Goal: Task Accomplishment & Management: Complete application form

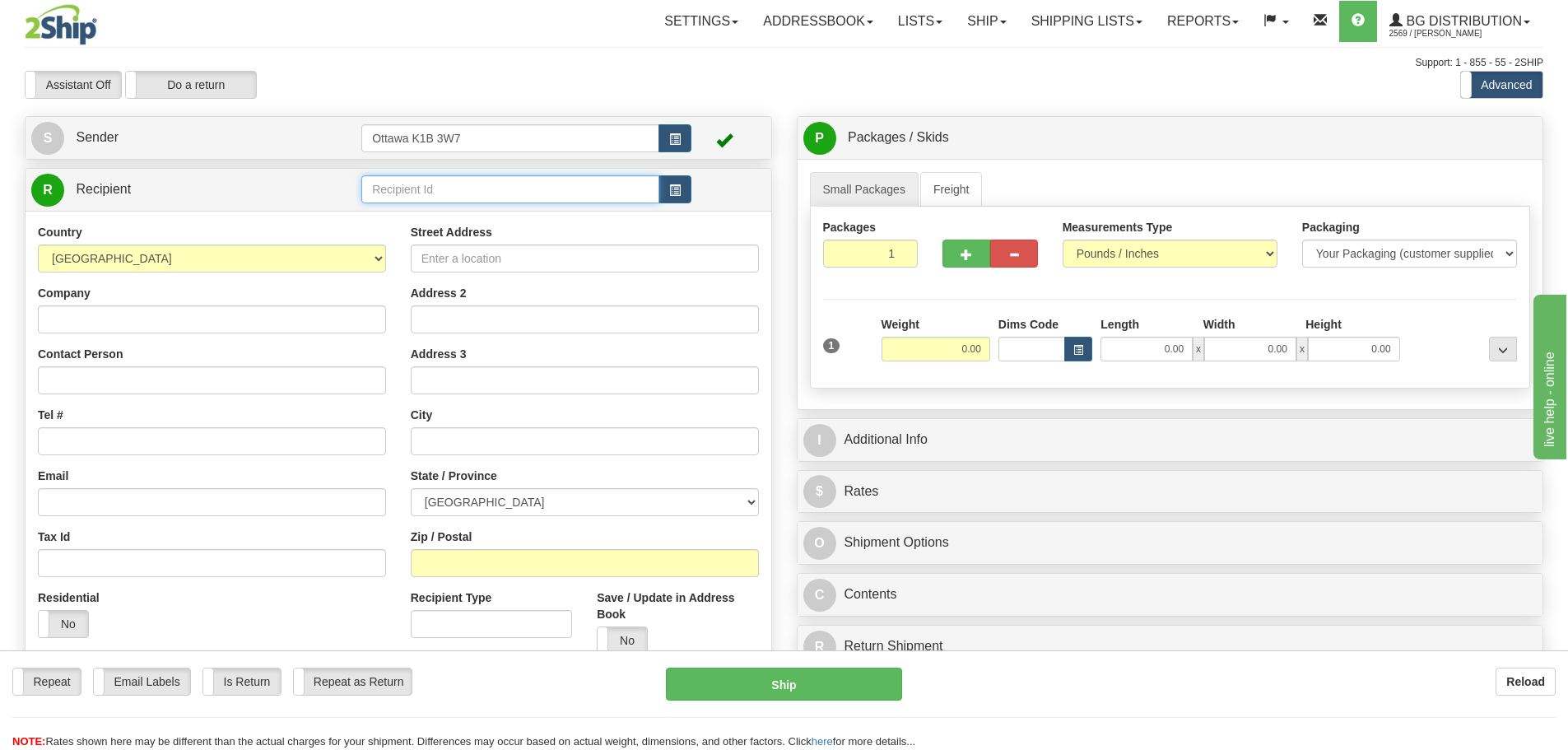
click at [536, 199] on input "text" at bounding box center [510, 189] width 298 height 28
type input "910331"
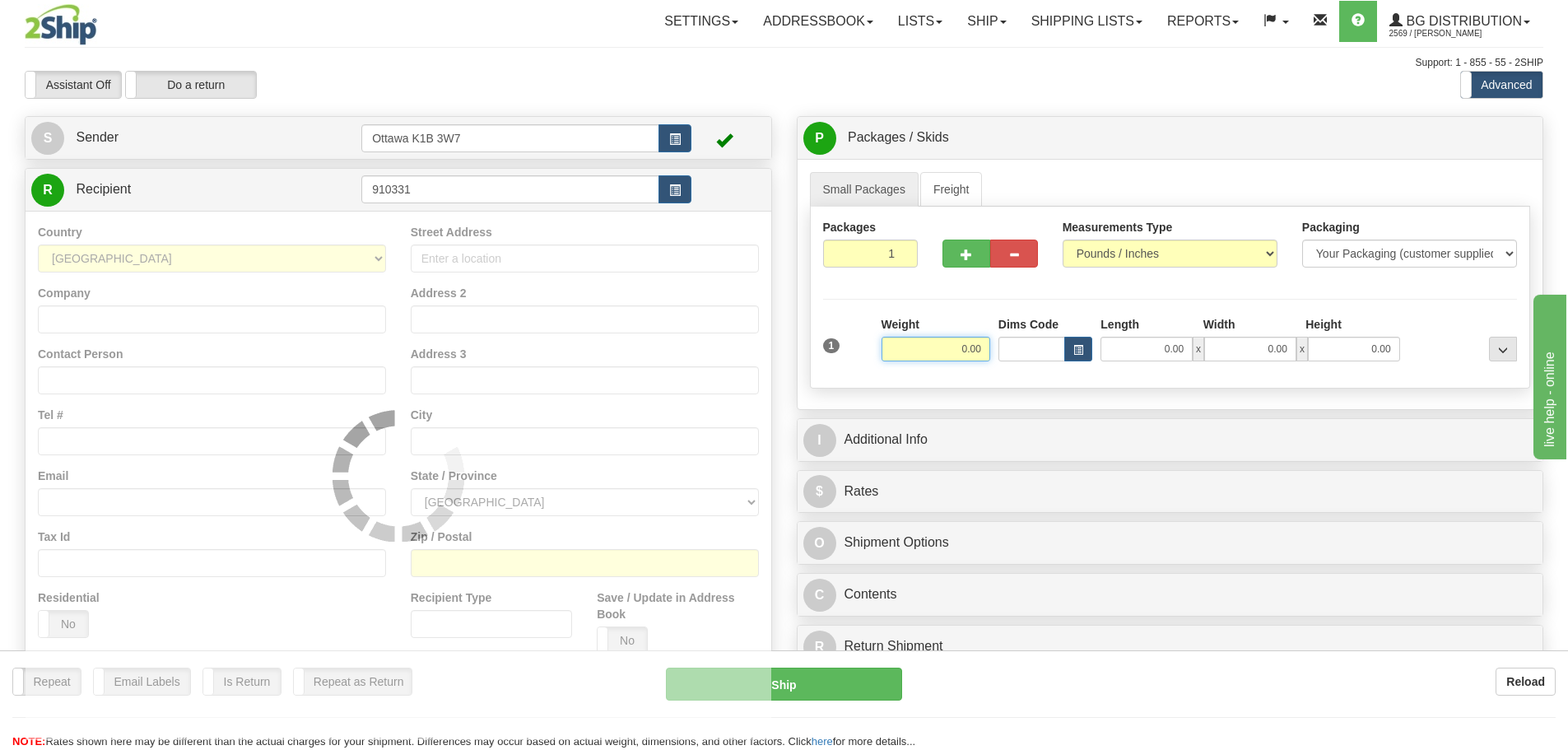
click at [943, 57] on div "Support: 1 - 855 - 55 - 2SHIP" at bounding box center [784, 62] width 1518 height 14
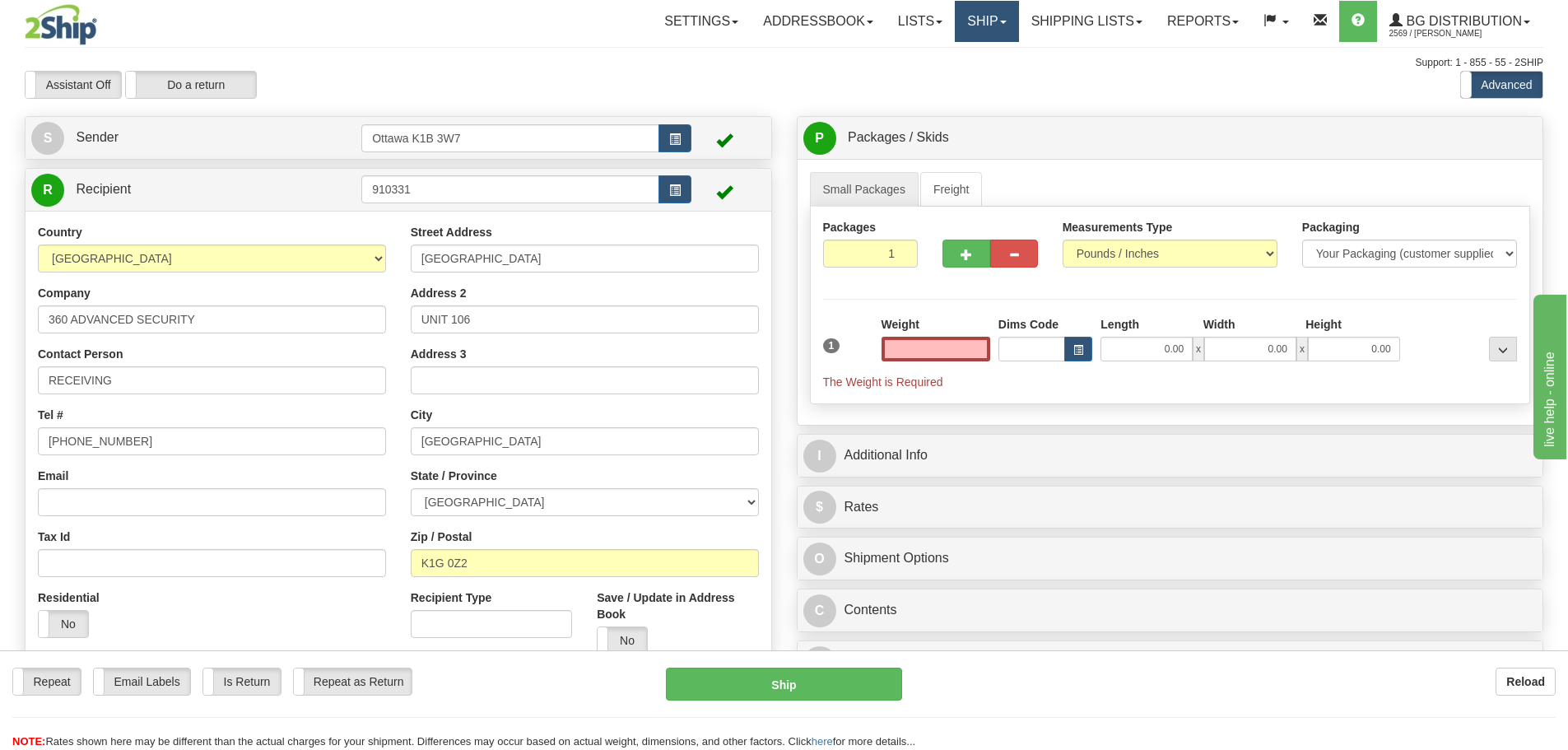
type input "0.00"
click at [955, 27] on link "Ship" at bounding box center [986, 21] width 63 height 41
click at [949, 69] on ul "Ship Screen" at bounding box center [953, 57] width 132 height 32
click at [965, 17] on link "Ship" at bounding box center [986, 21] width 63 height 41
click at [960, 45] on ul "Ship Screen" at bounding box center [953, 57] width 132 height 32
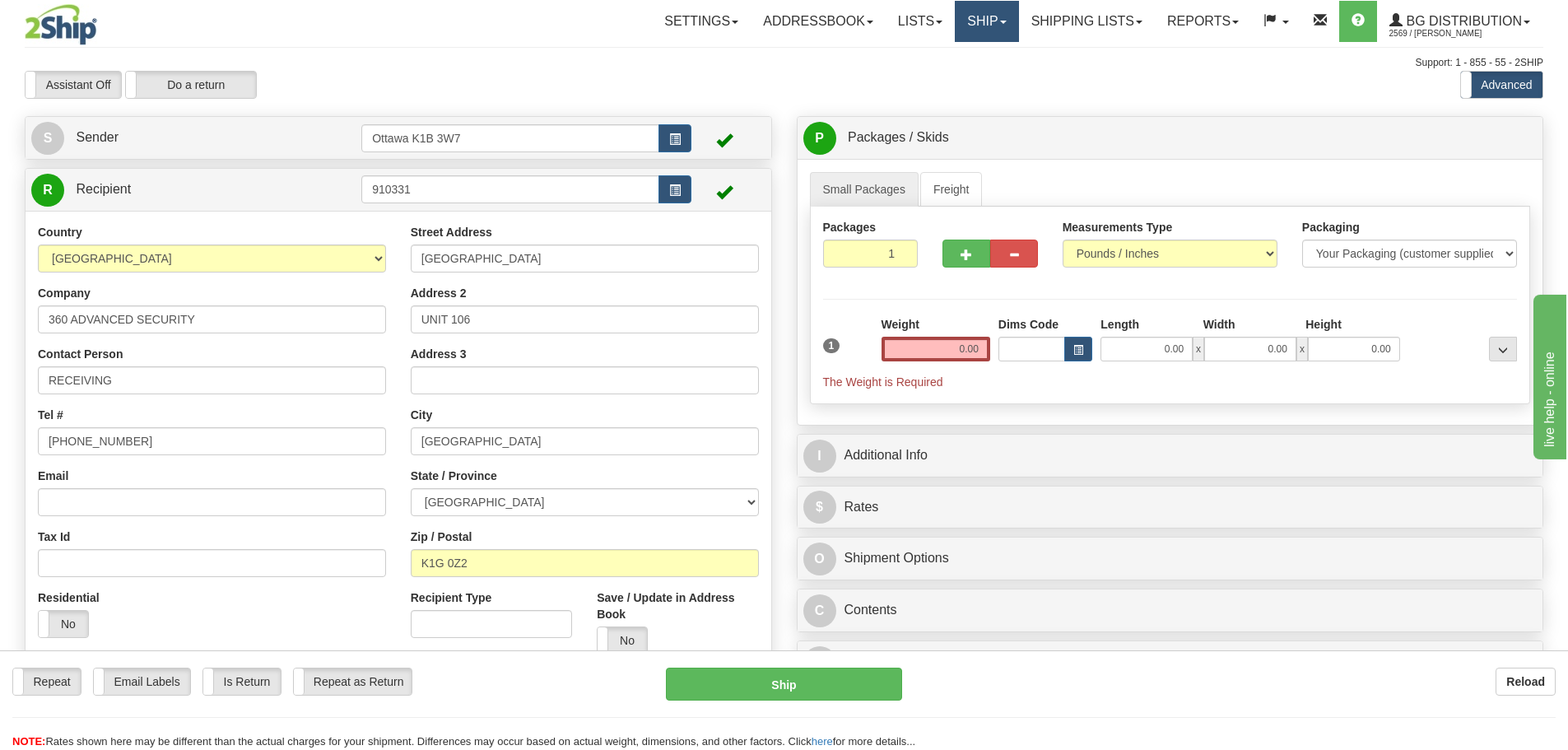
click at [964, 33] on link "Ship" at bounding box center [986, 21] width 63 height 41
click at [960, 62] on link "Ship Screen" at bounding box center [953, 57] width 130 height 21
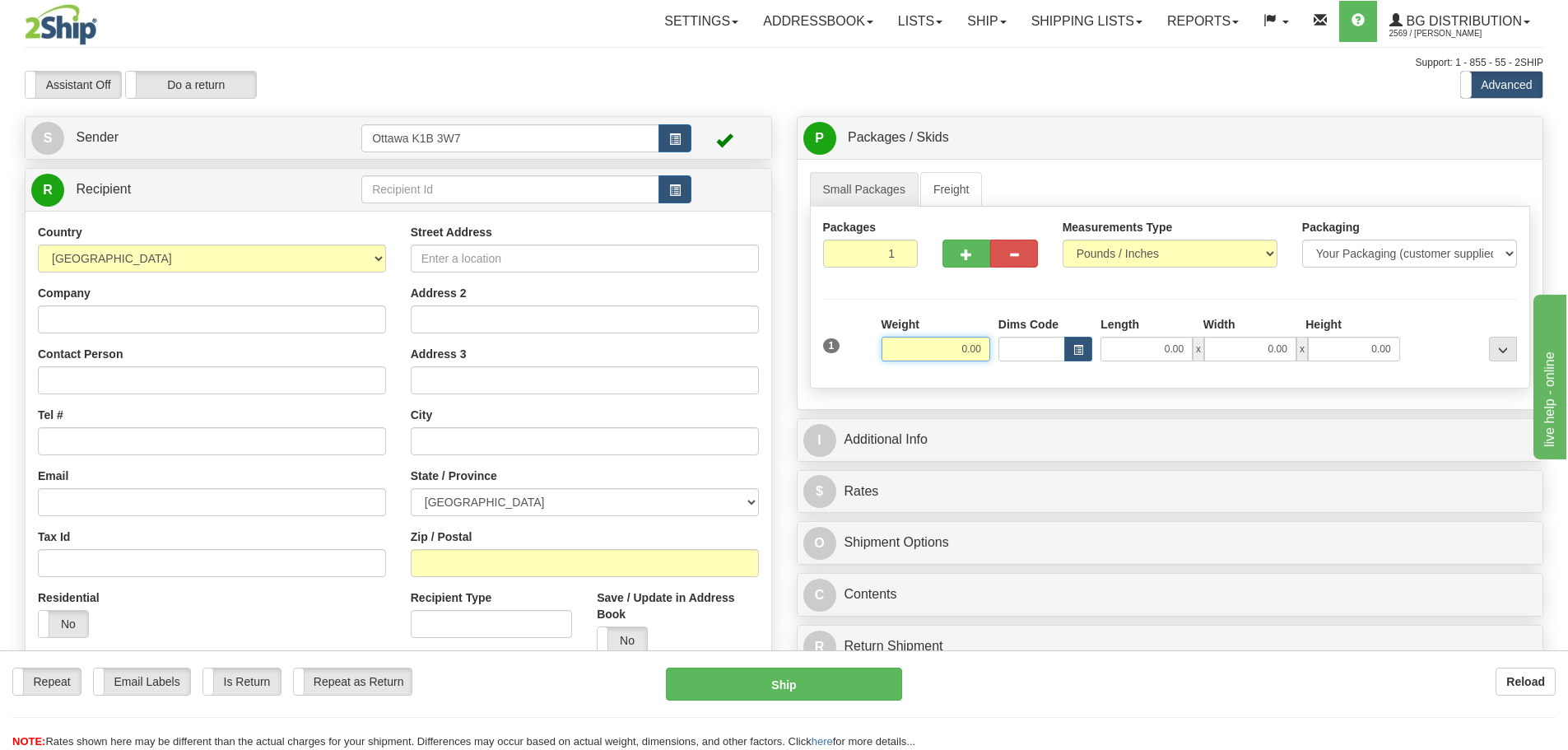
click at [935, 342] on input "0.00" at bounding box center [935, 348] width 109 height 25
type input "0.00"
click at [929, 188] on link "Freight" at bounding box center [951, 189] width 62 height 34
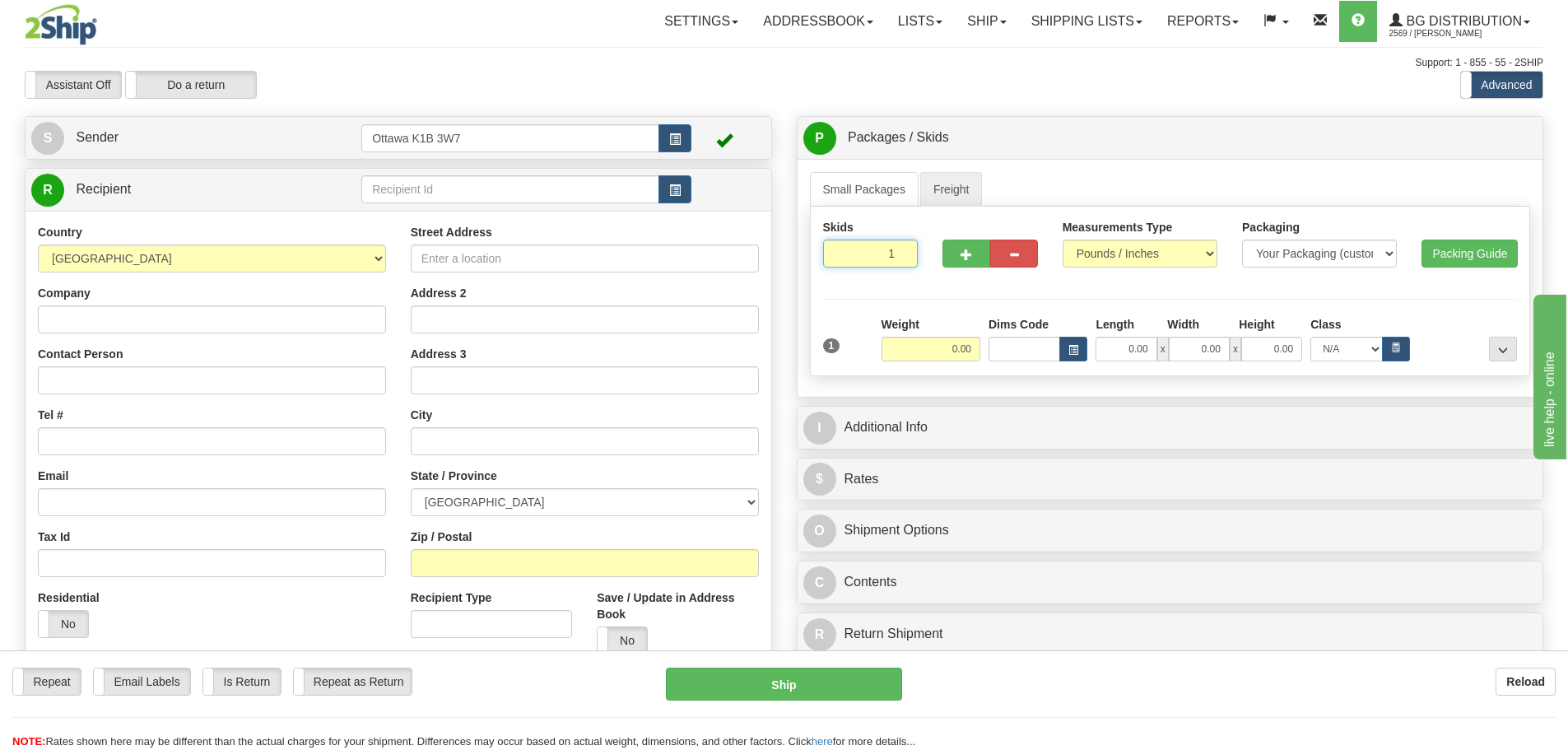
drag, startPoint x: 852, startPoint y: 250, endPoint x: 1058, endPoint y: 278, distance: 207.9
click at [1025, 277] on div "Skids 1 1 Measurements Type" at bounding box center [1170, 251] width 719 height 63
type input "3"
click at [1064, 289] on div "Skids 3 1" at bounding box center [1170, 291] width 721 height 170
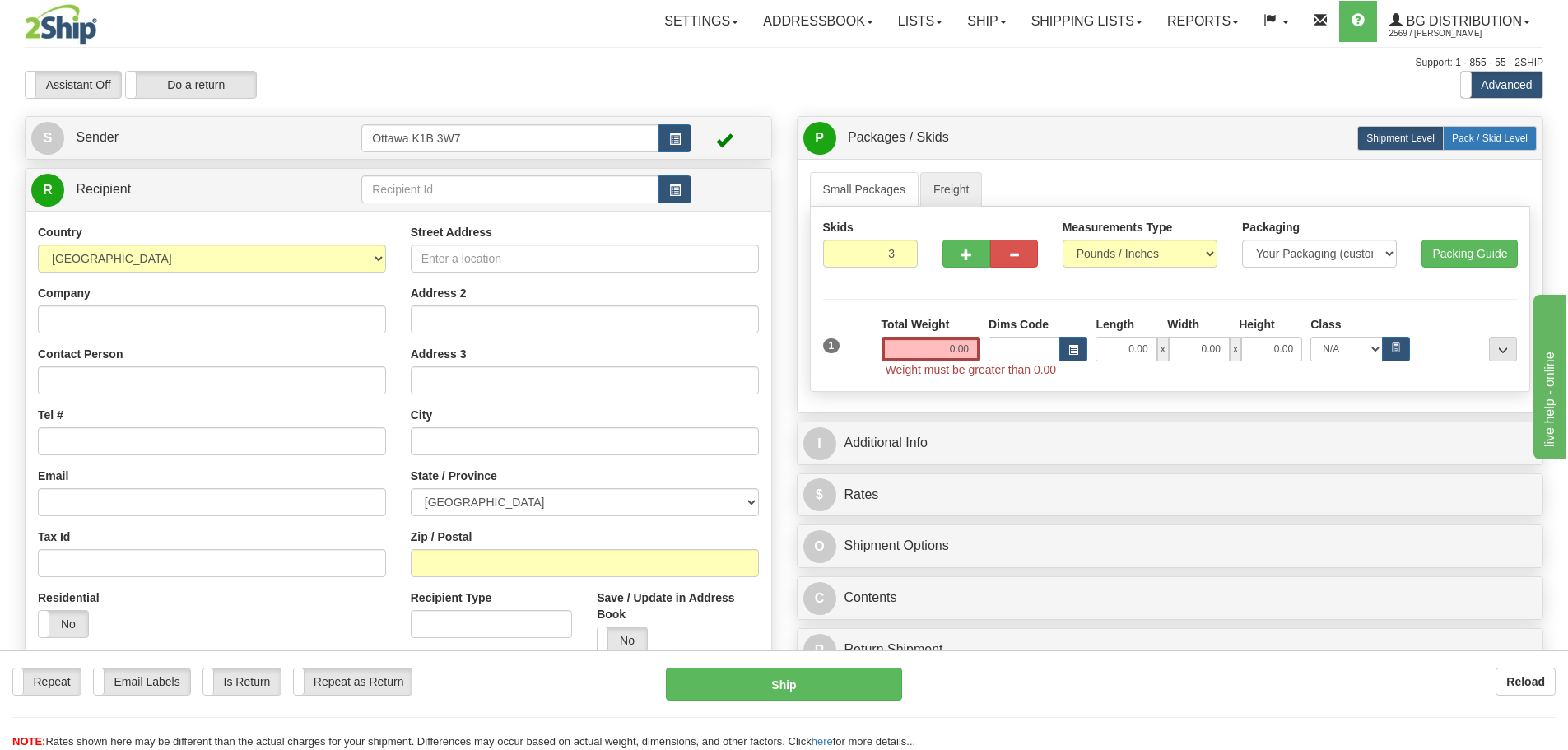
click at [1478, 145] on label "Pack / Skid Level Pack.." at bounding box center [1489, 138] width 94 height 25
radio input "true"
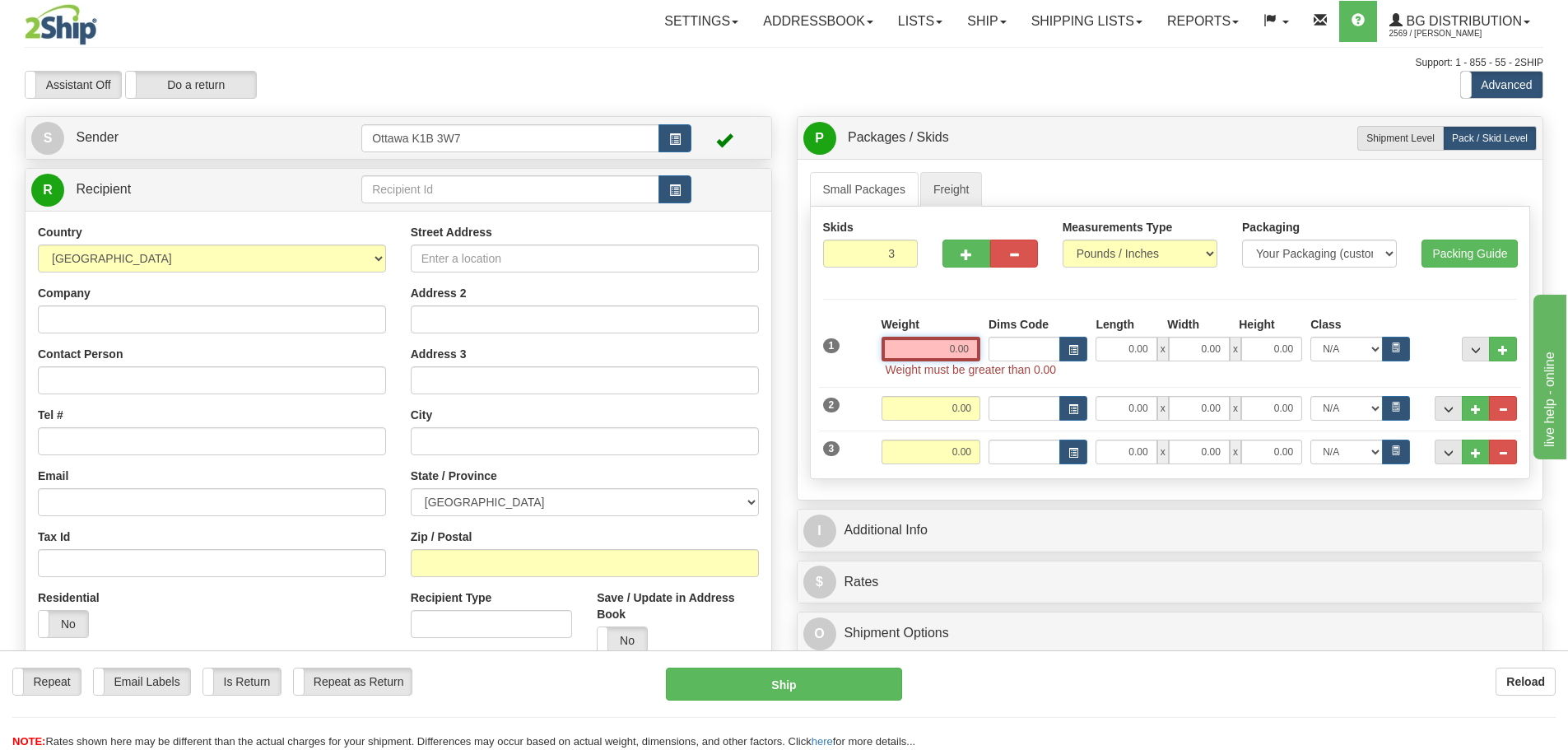
click at [908, 342] on input "0.00" at bounding box center [930, 348] width 98 height 25
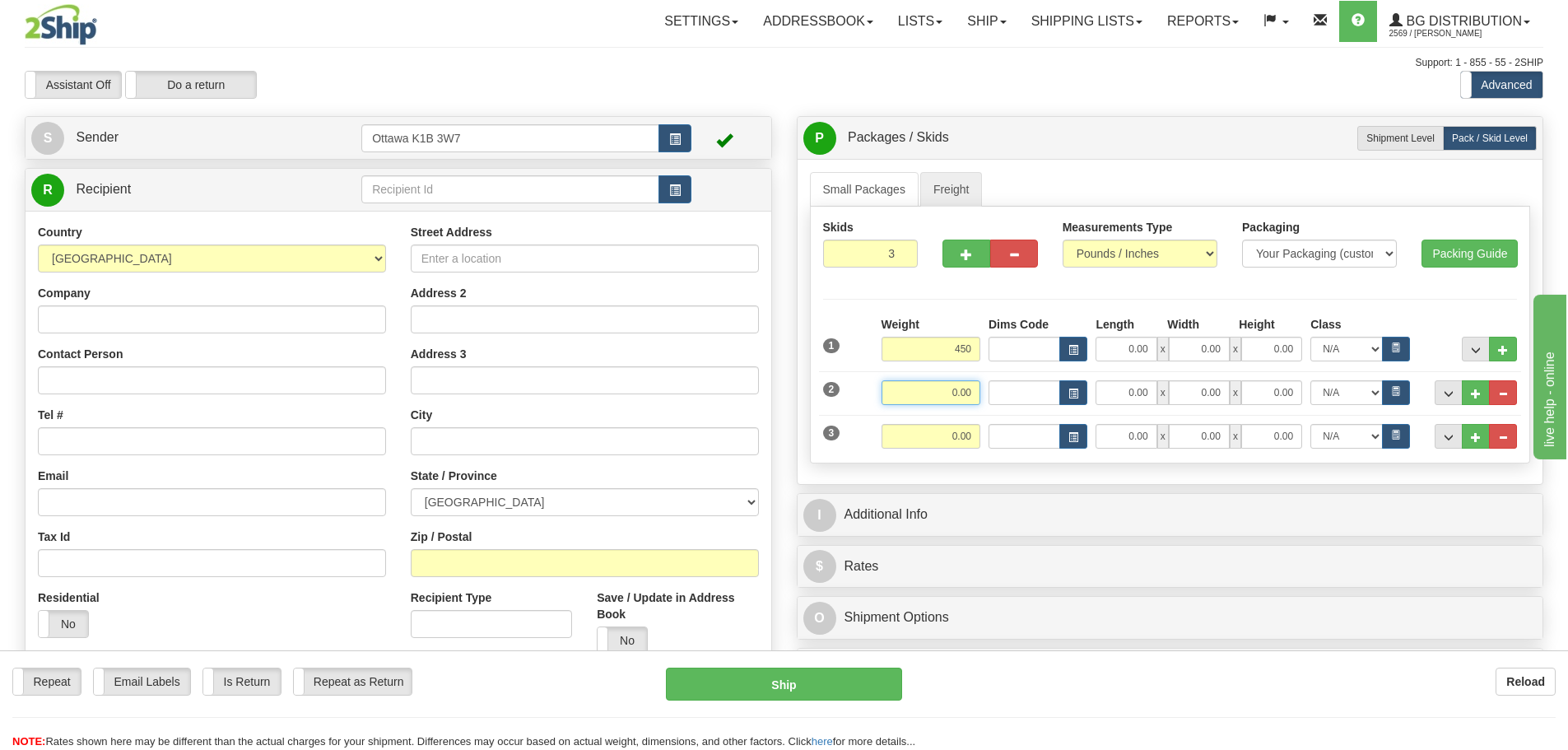
click at [956, 394] on input "0.00" at bounding box center [930, 392] width 98 height 25
type input "450.00"
click at [929, 424] on input "0.00" at bounding box center [930, 436] width 98 height 25
type input "450.00"
type input "300"
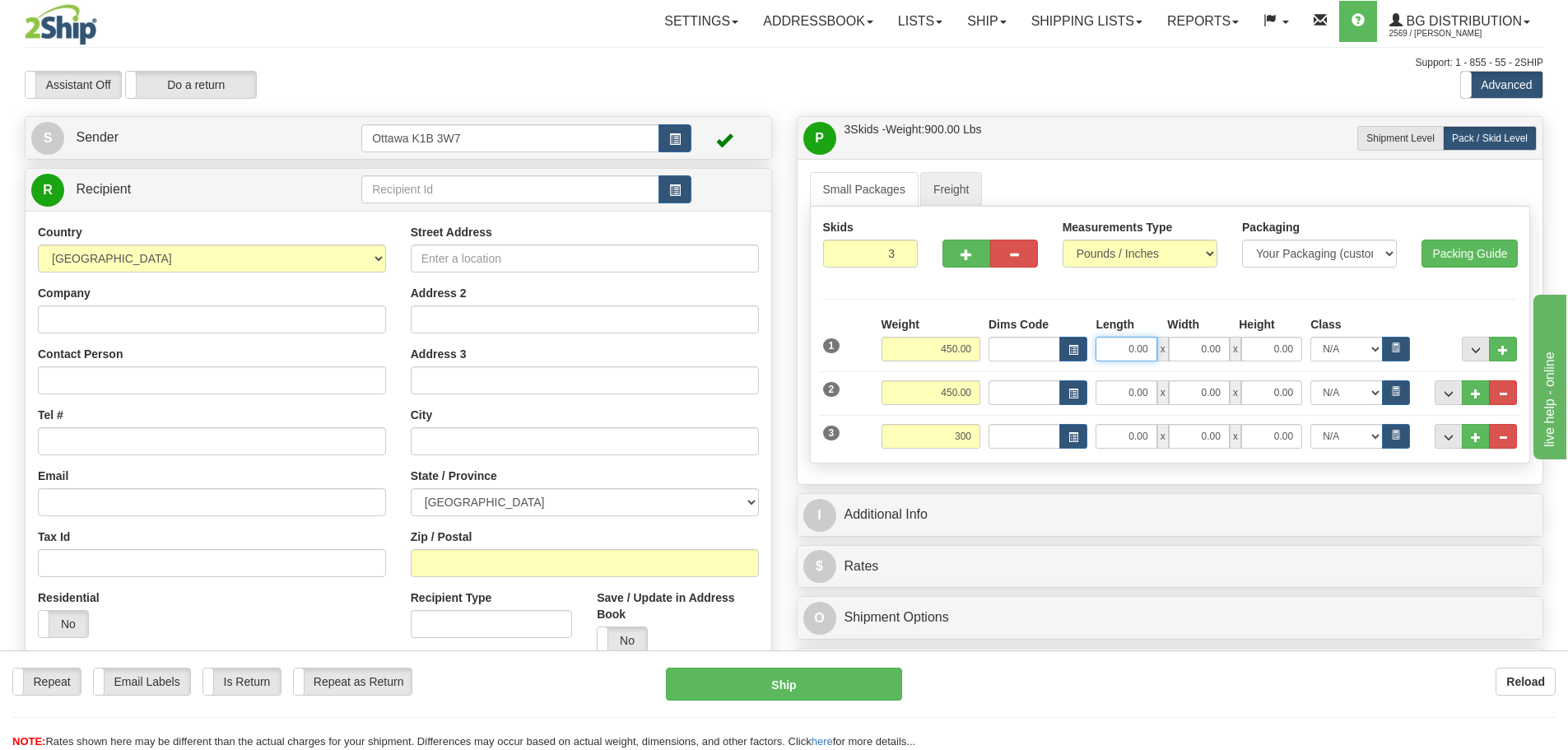
click at [1112, 345] on input "0.00" at bounding box center [1126, 348] width 61 height 25
type input "300.00"
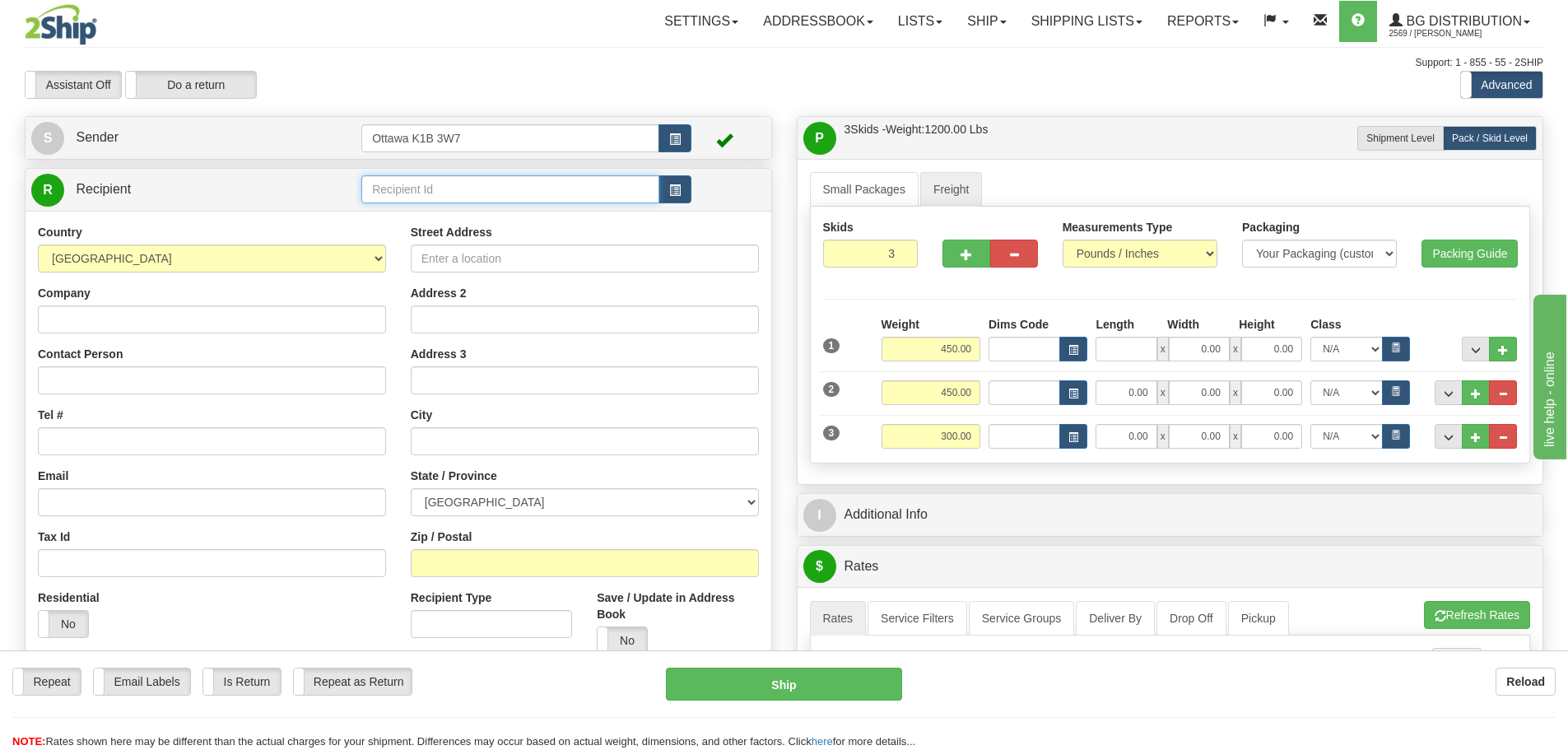
type input "0.00"
click at [464, 182] on input "text" at bounding box center [510, 189] width 298 height 28
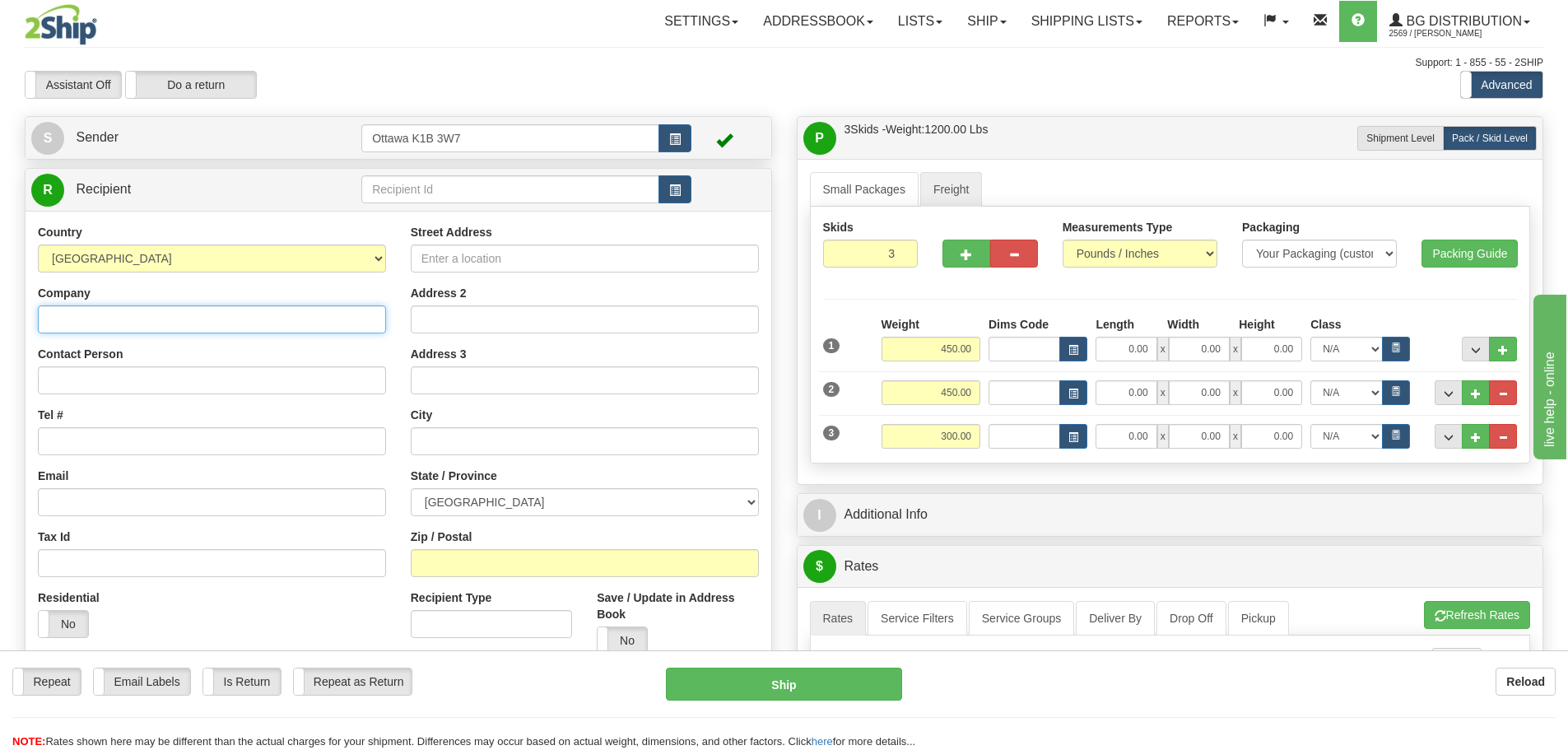
click at [216, 316] on input "Company" at bounding box center [211, 319] width 348 height 28
type input "HOMESTEAD LAND HOLDINGS"
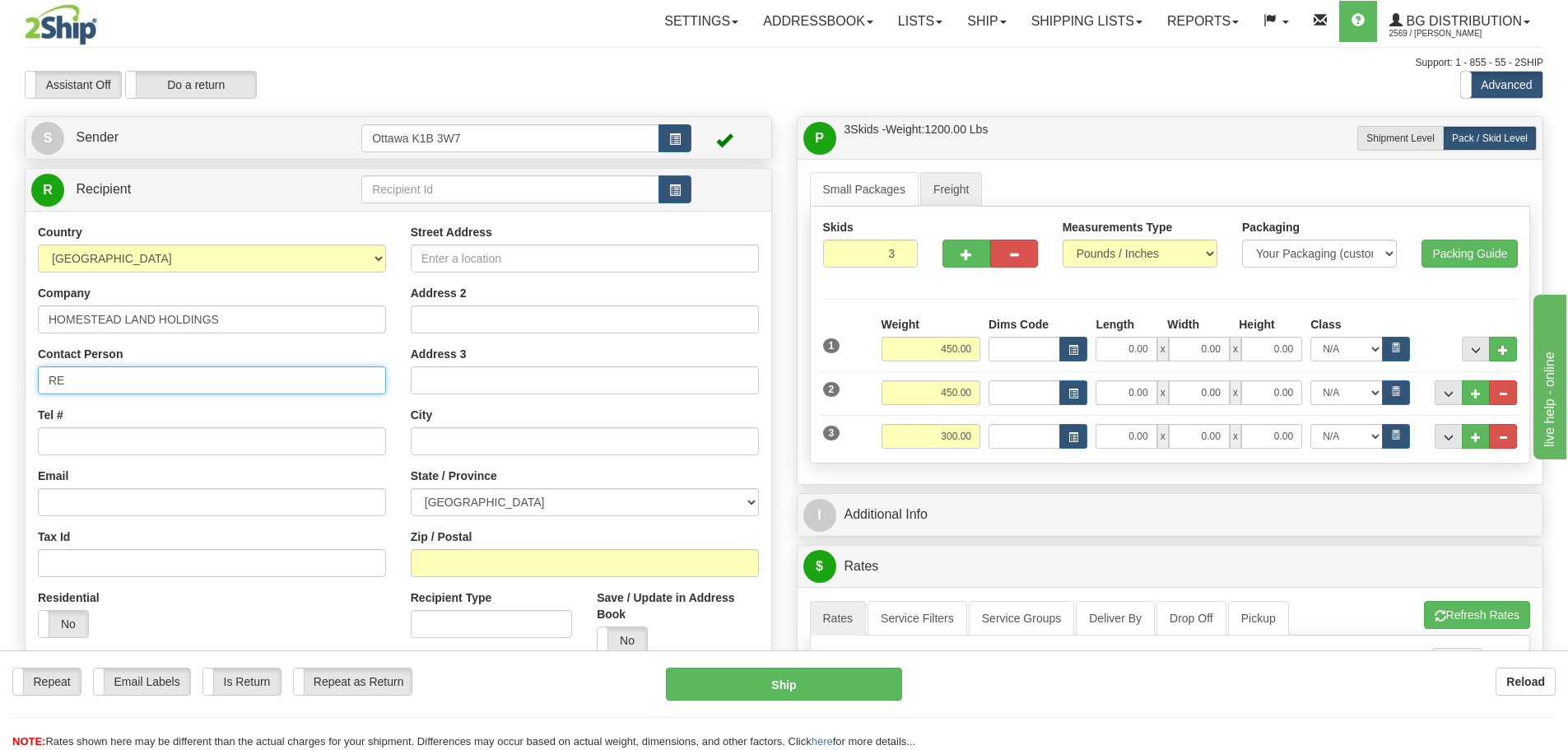
type input "R"
type input "ATTN: CHRIS MERKLEY"
type input "613-328-3175"
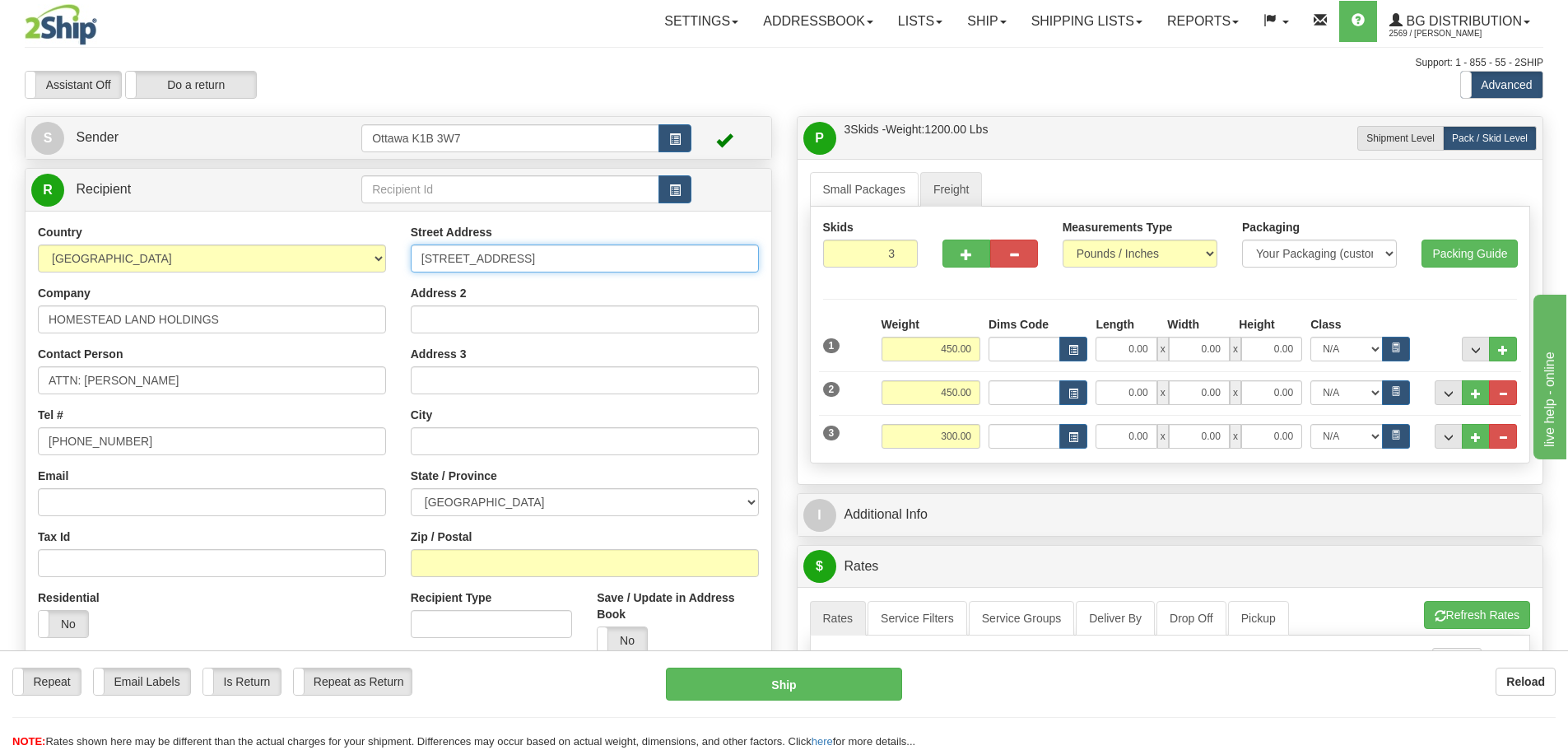
type input "18 QUEEN STREET"
type input "KINGSTON"
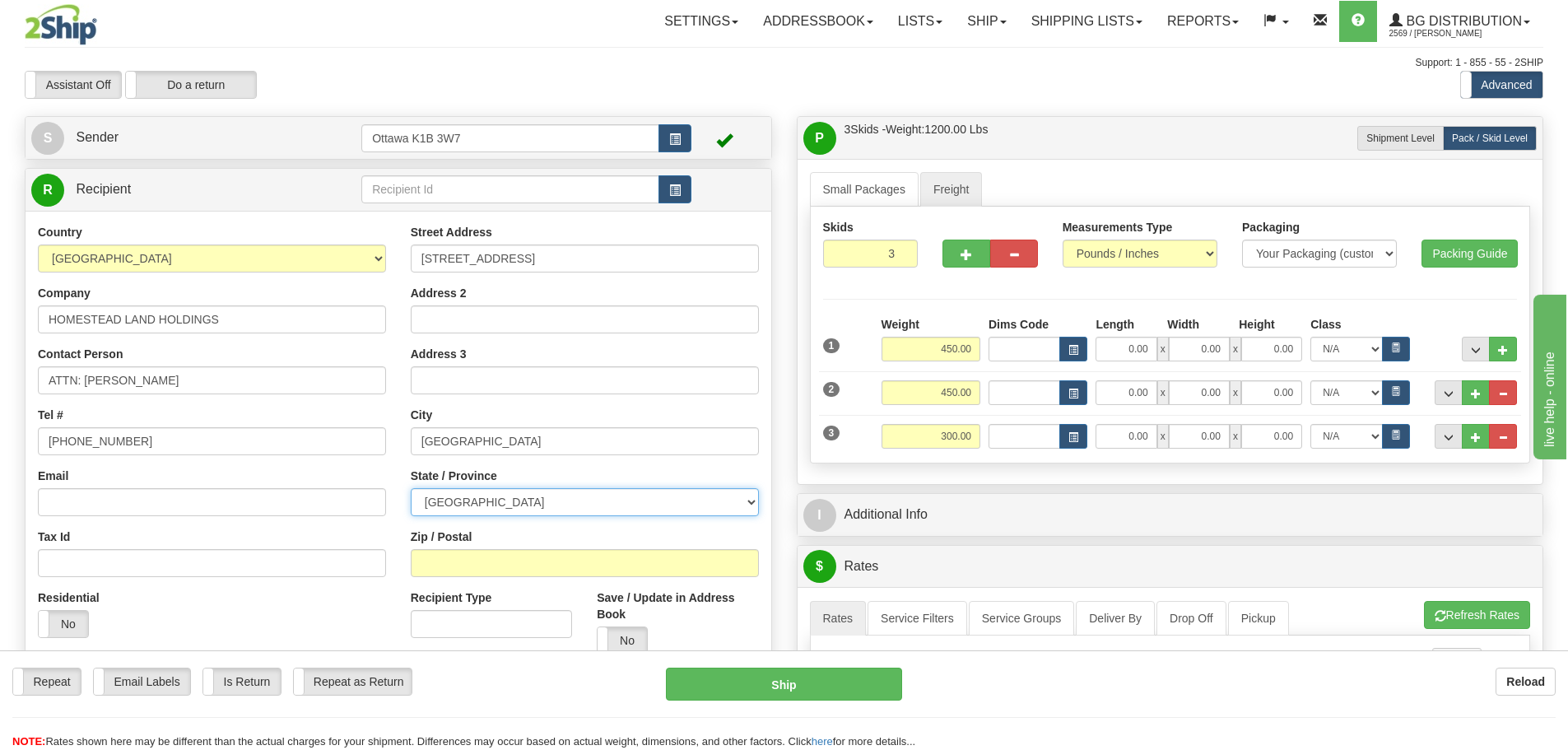
click at [536, 498] on select "ALBERTA BRITISH COLUMBIA MANITOBA NEW BRUNSWICK NEWFOUNDLAND NOVA SCOTIA NUNAVU…" at bounding box center [585, 502] width 348 height 28
select select "ON"
click at [411, 488] on select "ALBERTA BRITISH COLUMBIA MANITOBA NEW BRUNSWICK NEWFOUNDLAND NOVA SCOTIA NUNAVU…" at bounding box center [585, 502] width 348 height 28
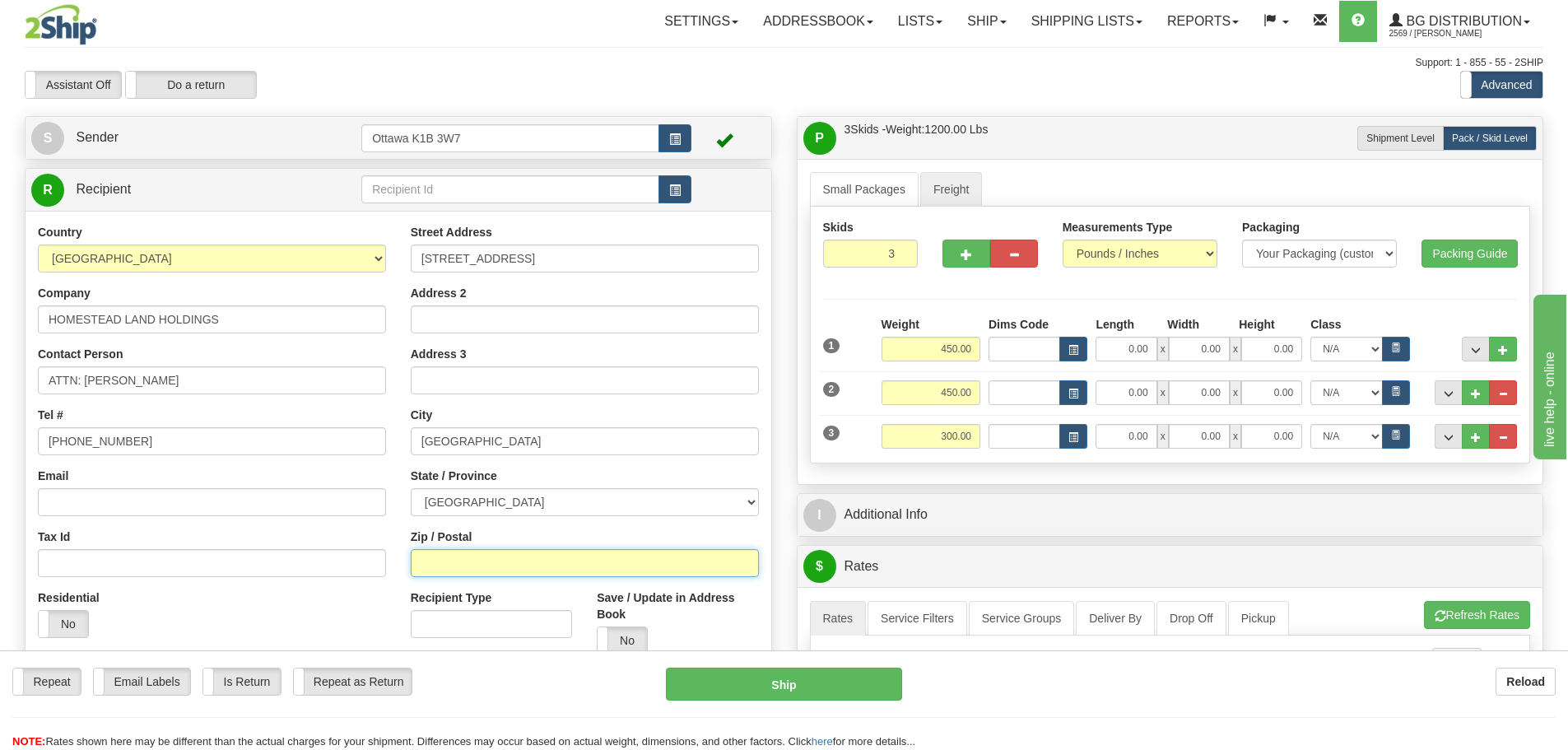
click at [555, 549] on input "Zip / Postal" at bounding box center [585, 562] width 348 height 28
type input "K7K 1A1"
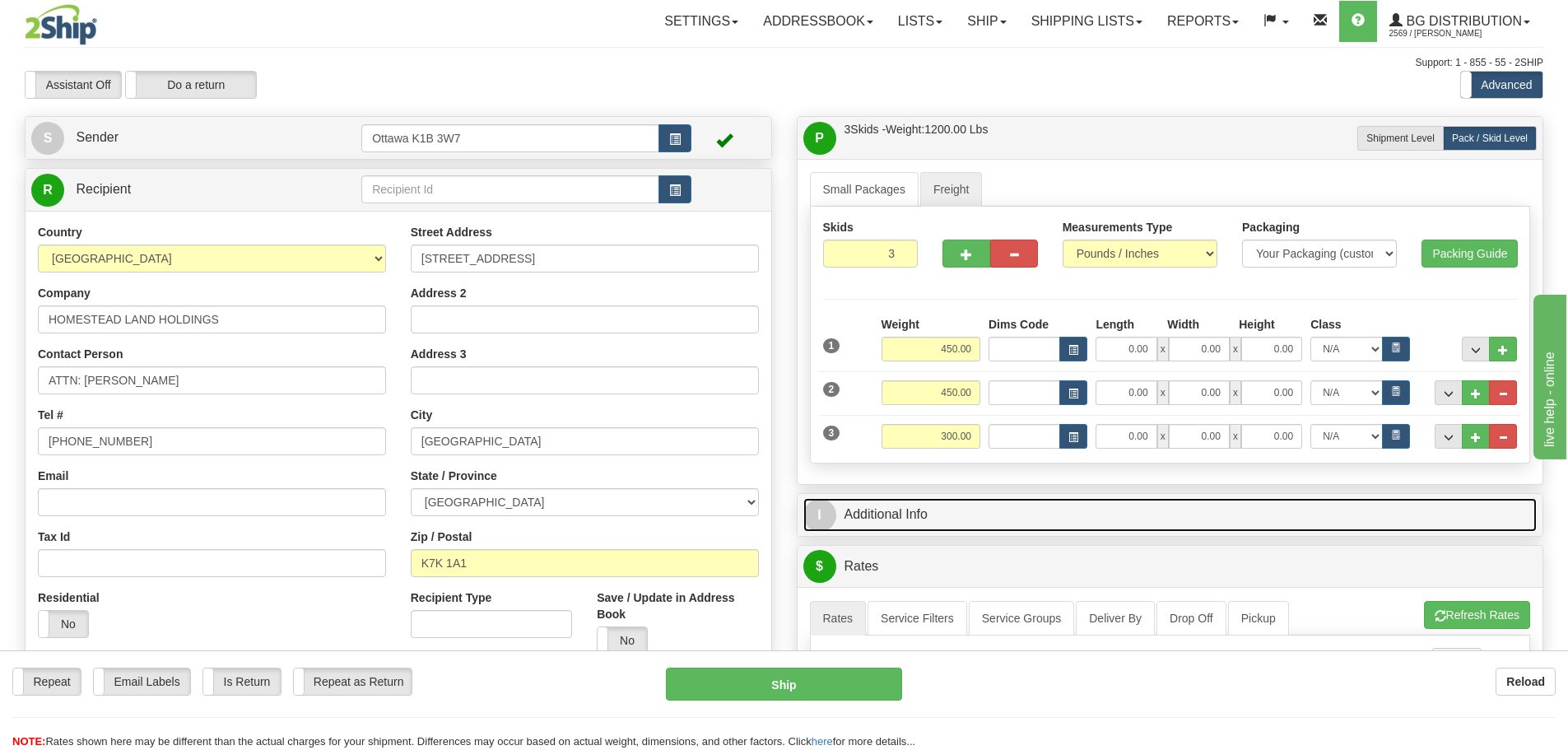
click at [971, 522] on link "I Additional Info" at bounding box center [1170, 515] width 734 height 33
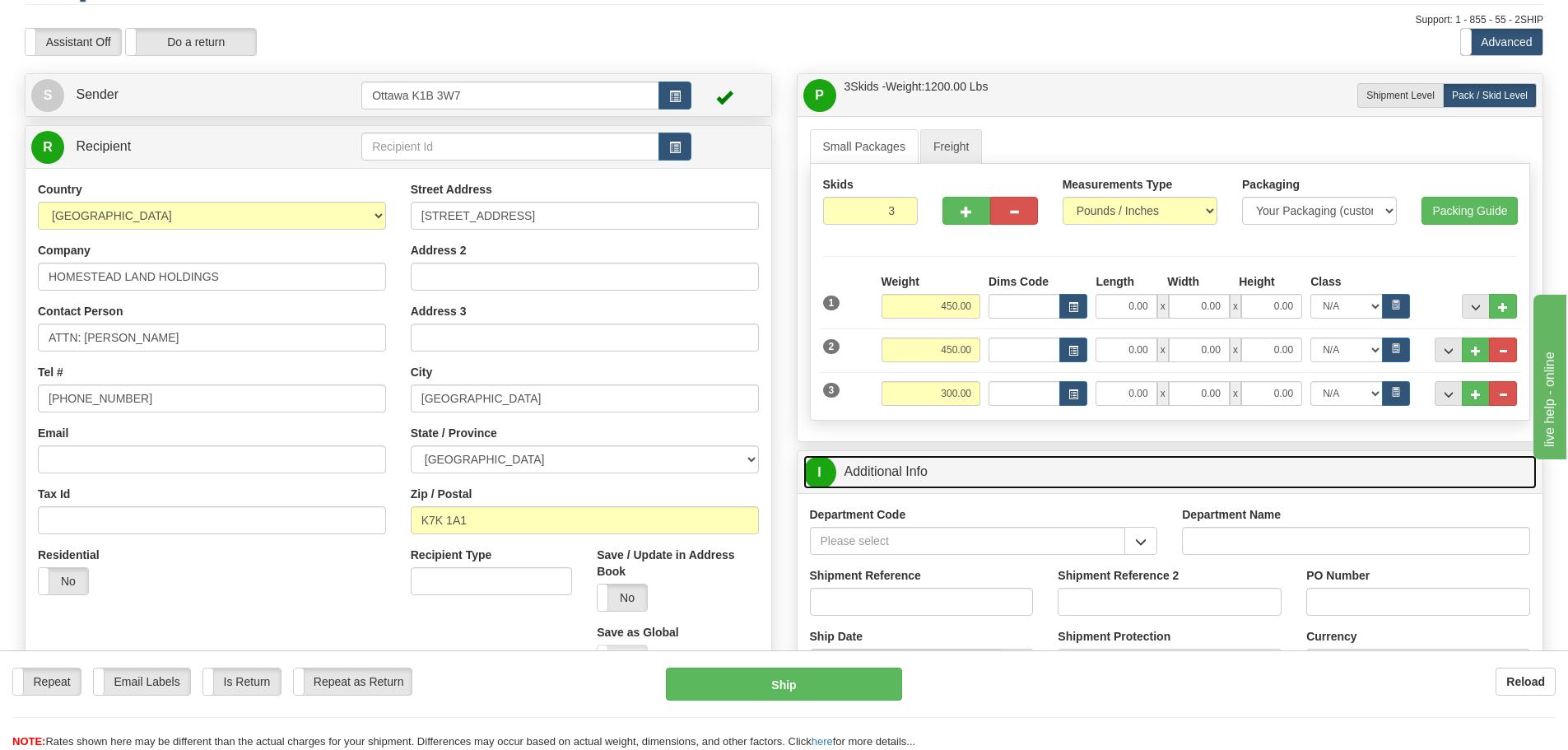
scroll to position [82, 0]
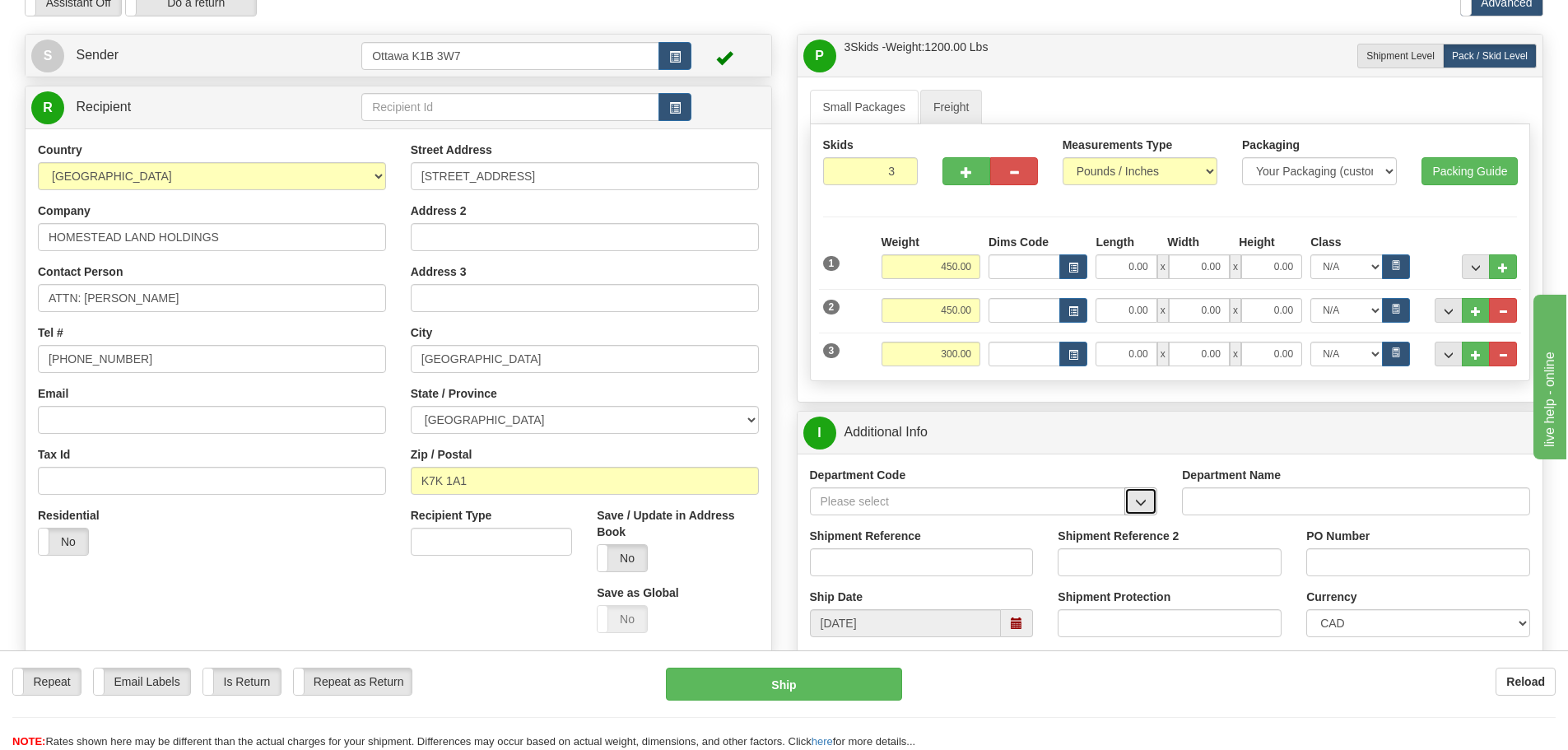
click at [1142, 506] on span "button" at bounding box center [1140, 503] width 11 height 10
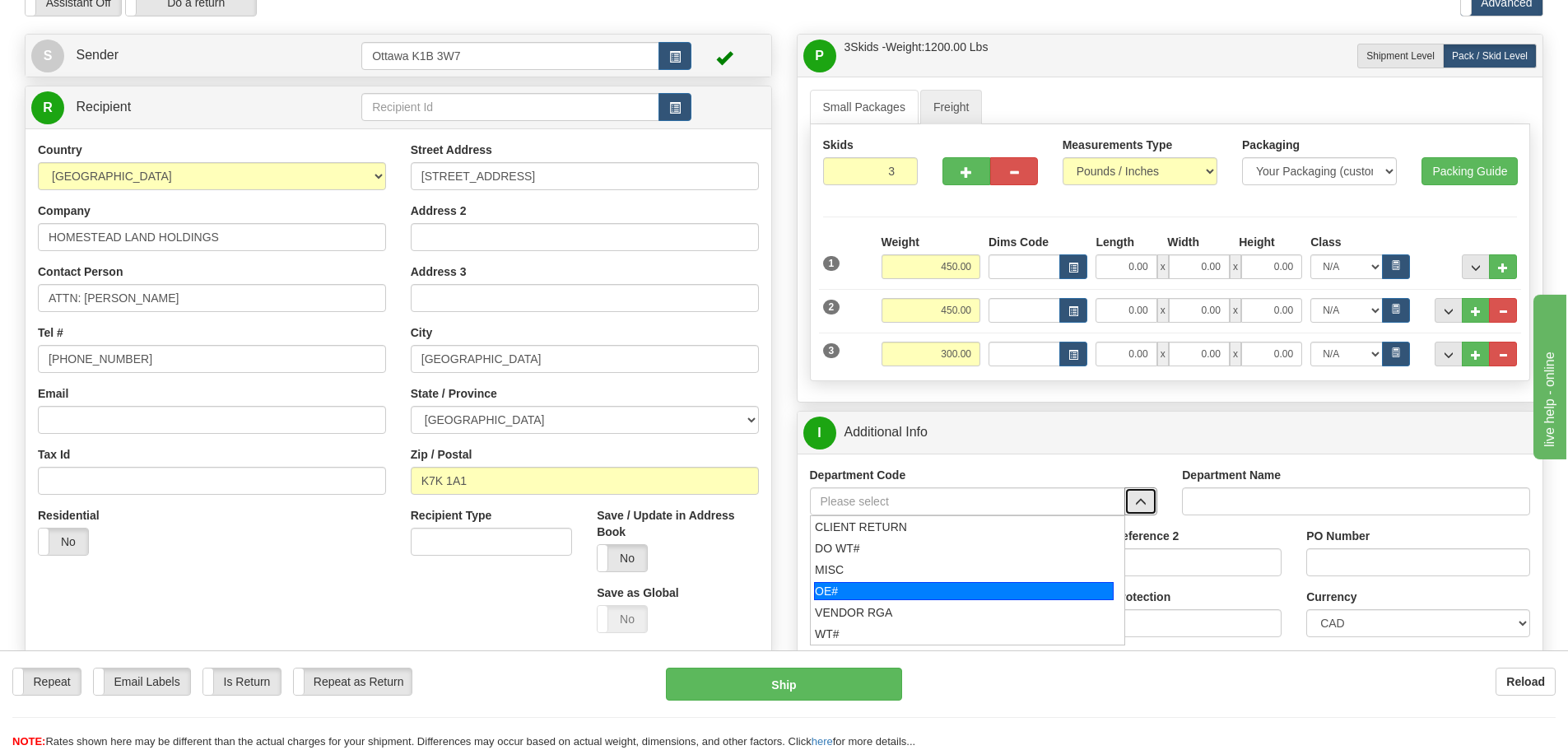
click at [965, 583] on div "OE#" at bounding box center [964, 591] width 300 height 18
type input "OE#"
type input "ORDERS"
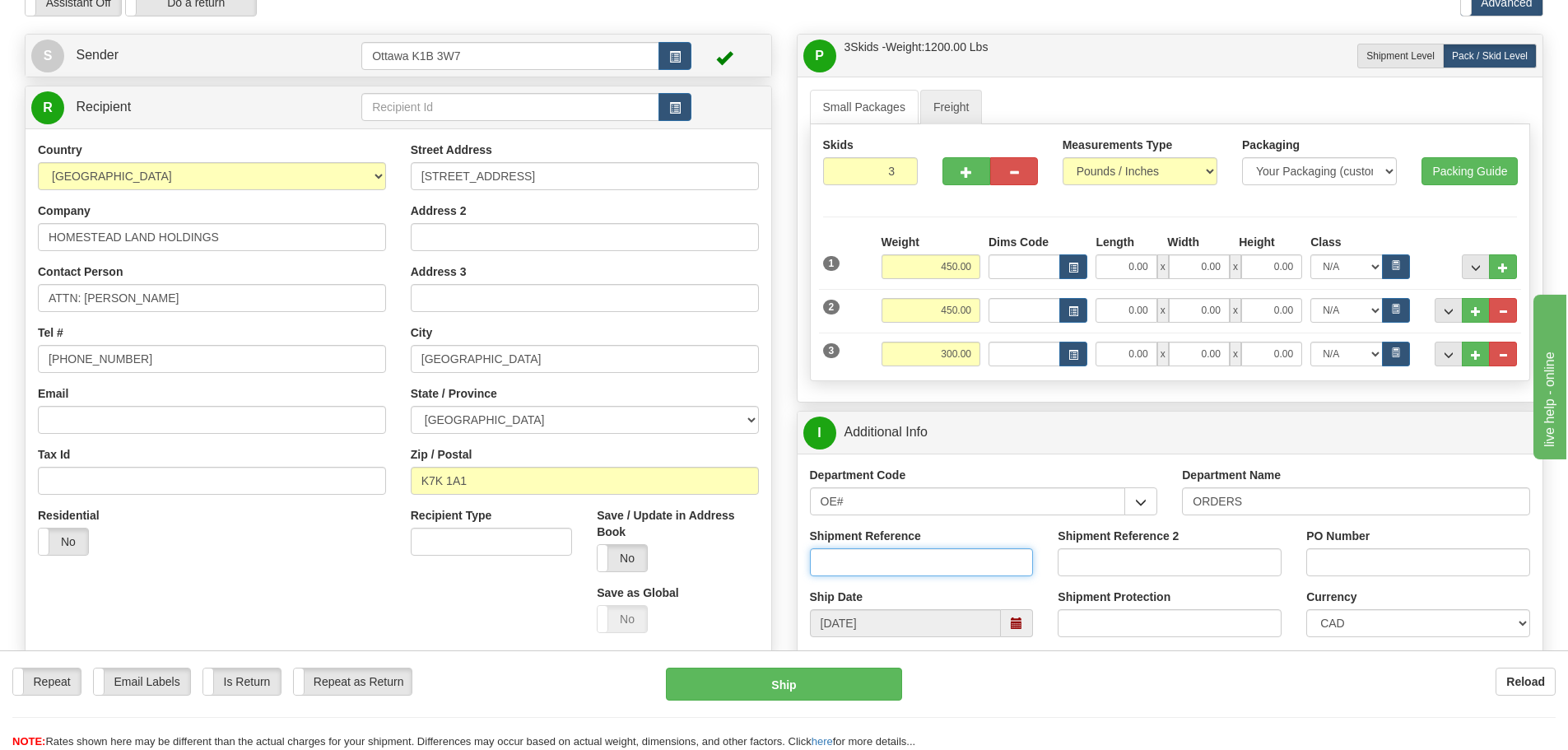
click at [923, 556] on input "Shipment Reference" at bounding box center [922, 562] width 224 height 28
type input "10203268-00"
type input "PO25154"
click at [1119, 265] on input "0.00" at bounding box center [1126, 266] width 61 height 25
type input "43.00"
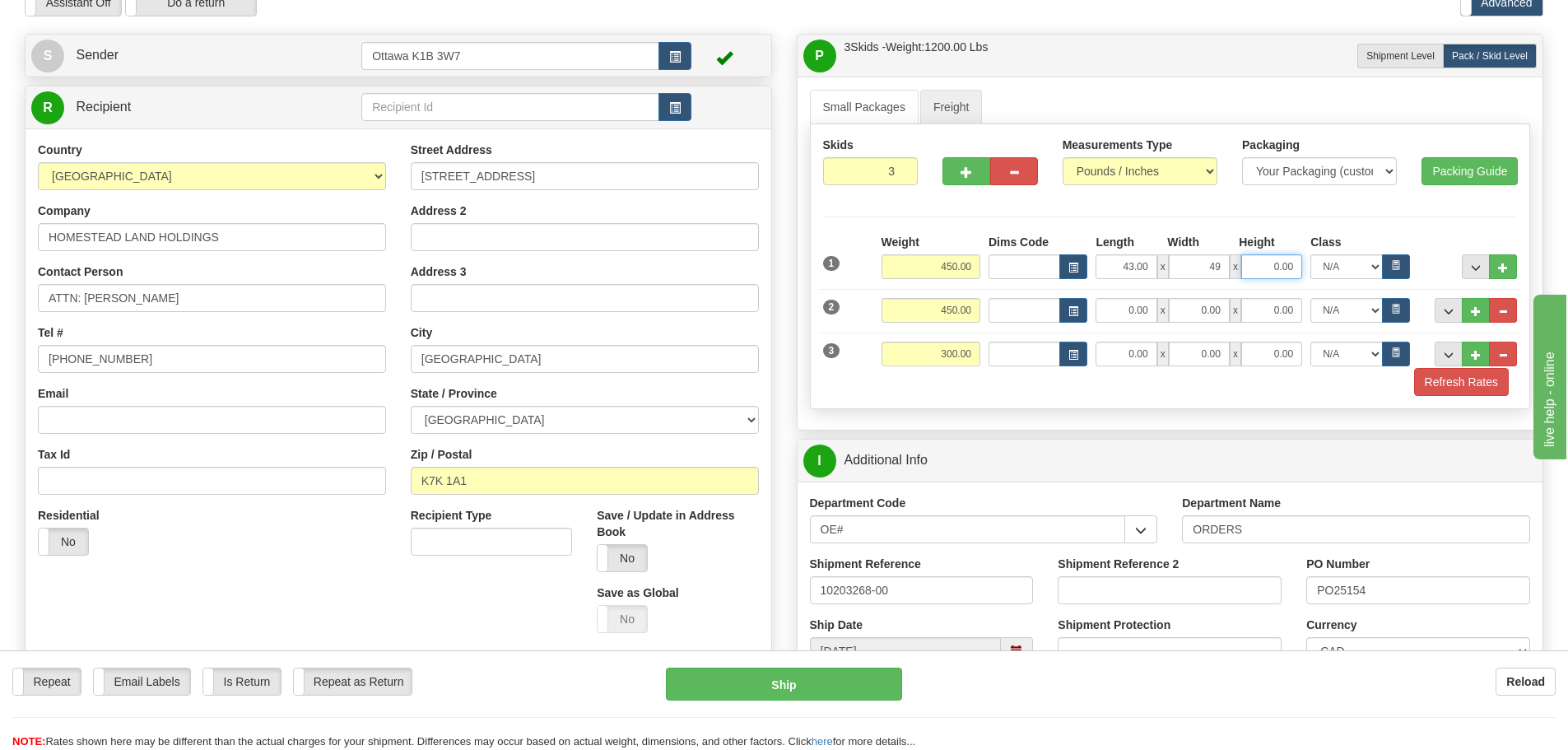
type input "49.00"
type input "37.00"
type input "53.00"
type input "40.00"
type input "43.00"
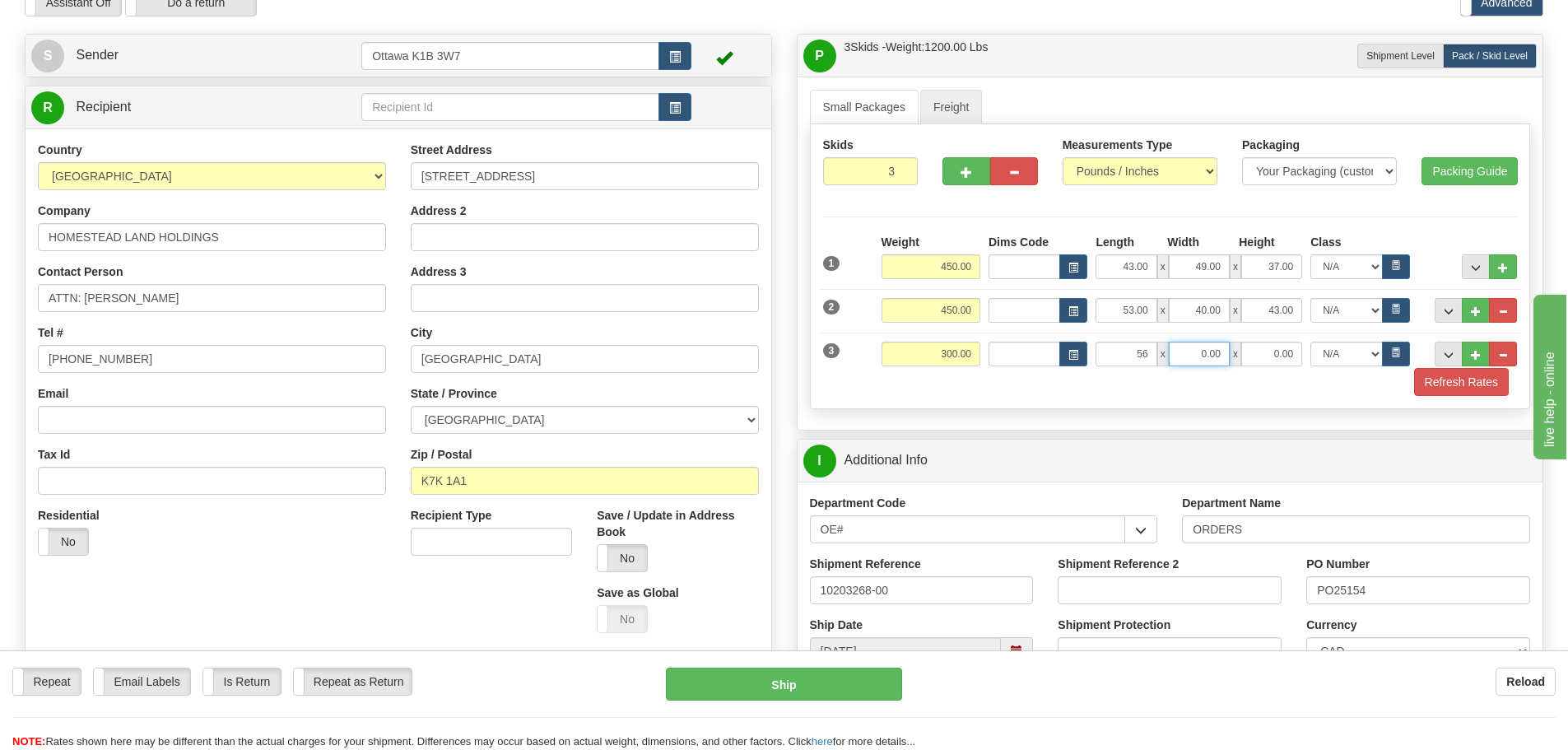
type input "56.00"
click at [1174, 350] on input "0.00" at bounding box center [1198, 354] width 61 height 25
type input "46.00"
type input "28.00"
click at [1481, 375] on button "Refresh Rates" at bounding box center [1461, 382] width 95 height 28
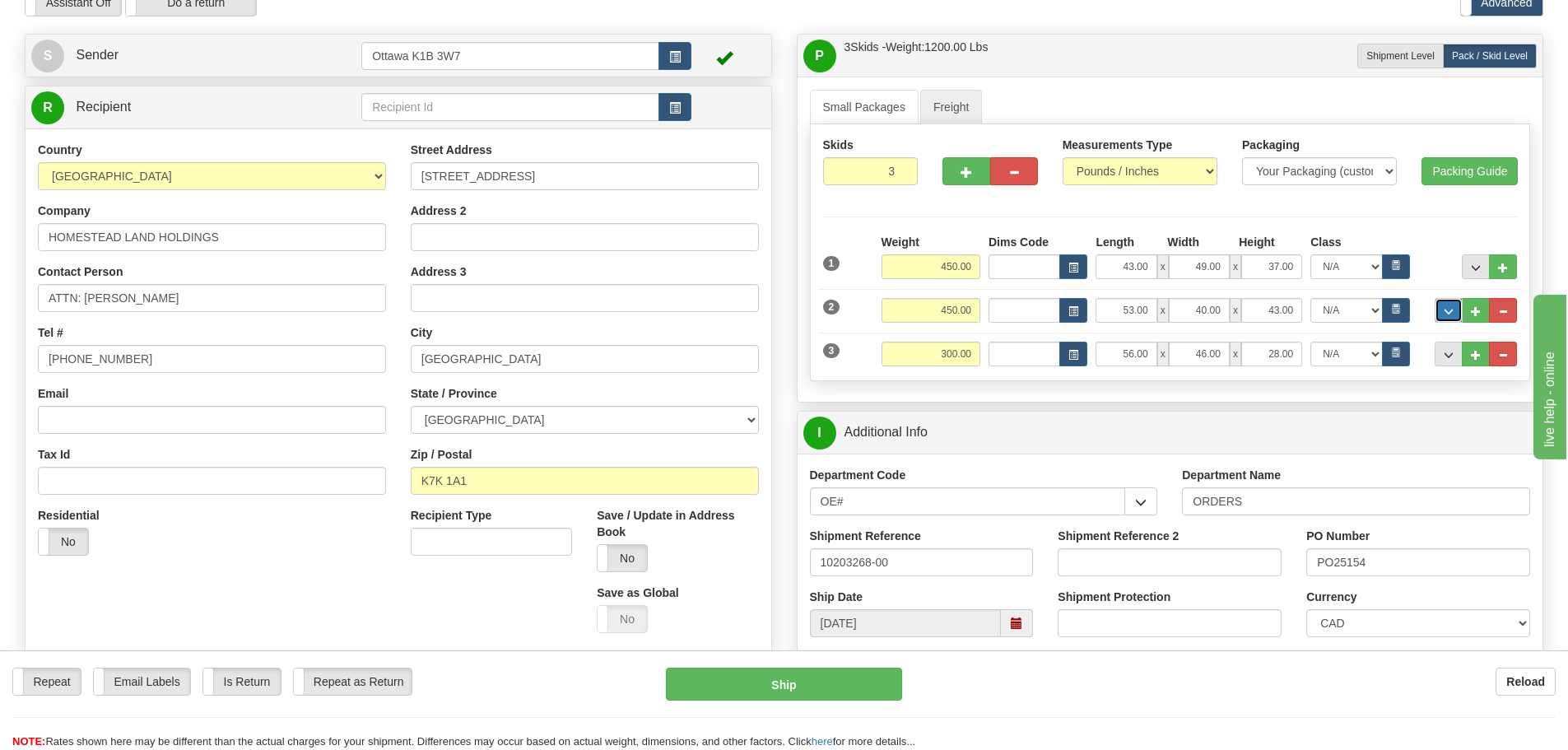
click at [1452, 318] on button "..." at bounding box center [1448, 310] width 28 height 25
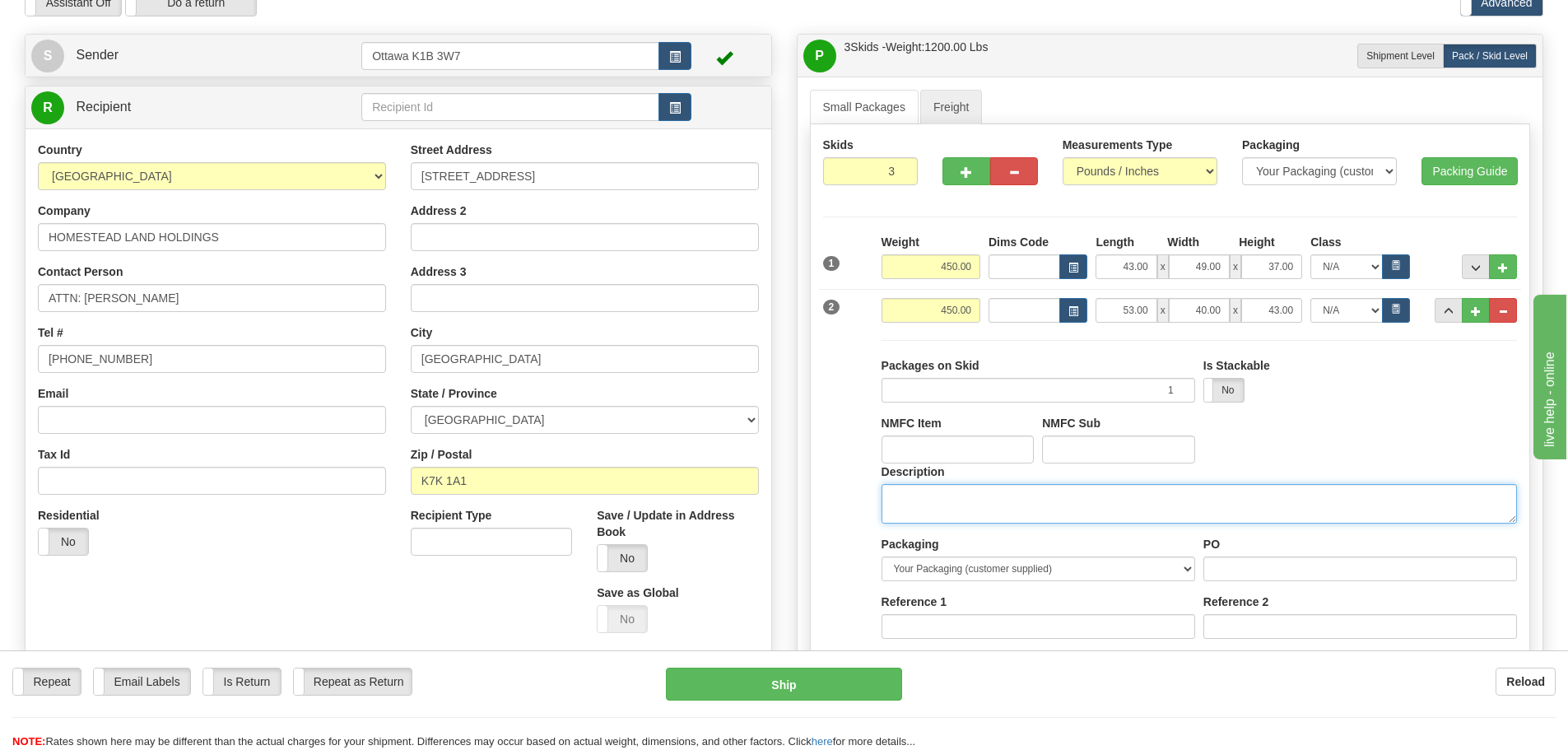
click at [1262, 491] on textarea "Description" at bounding box center [1199, 503] width 635 height 39
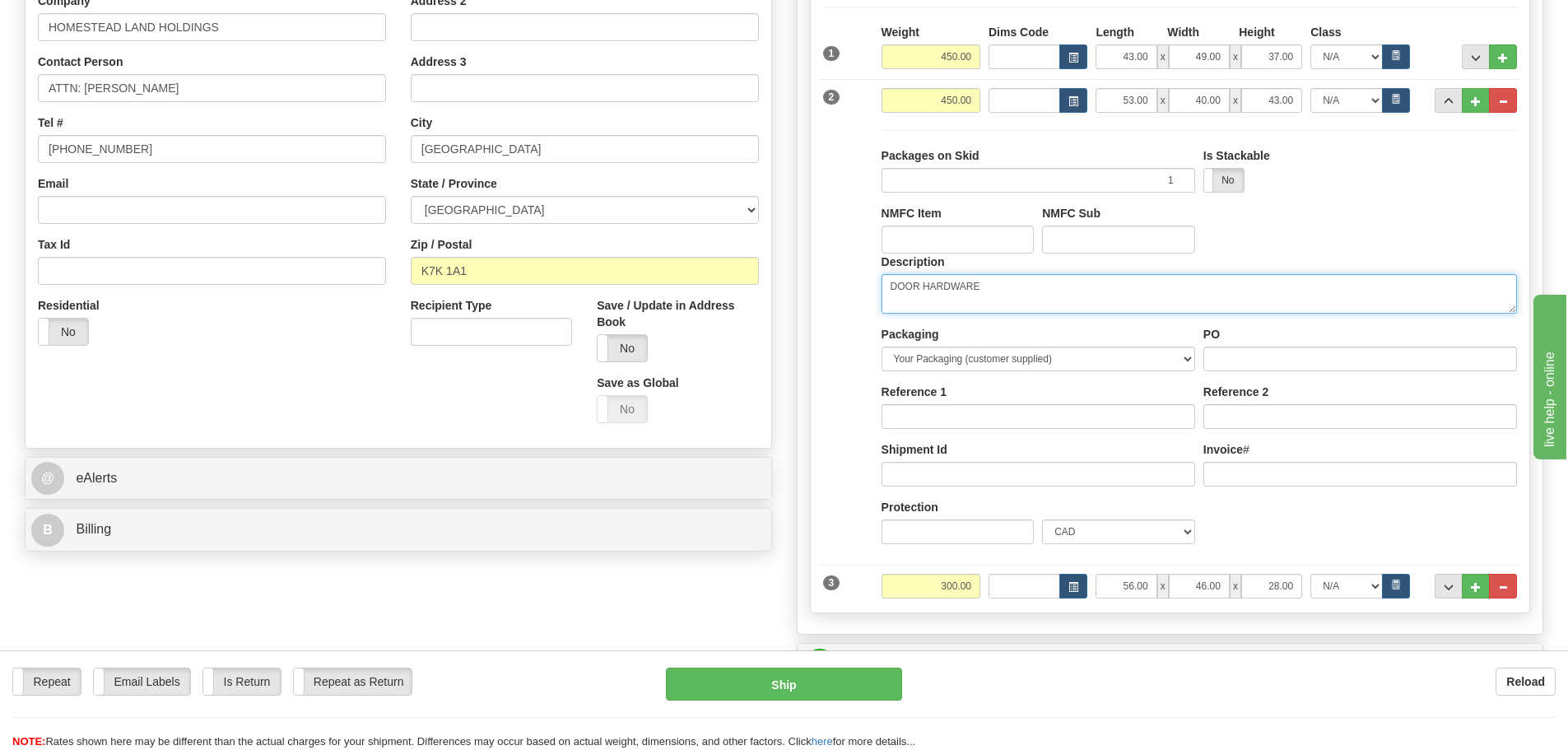
scroll to position [0, 0]
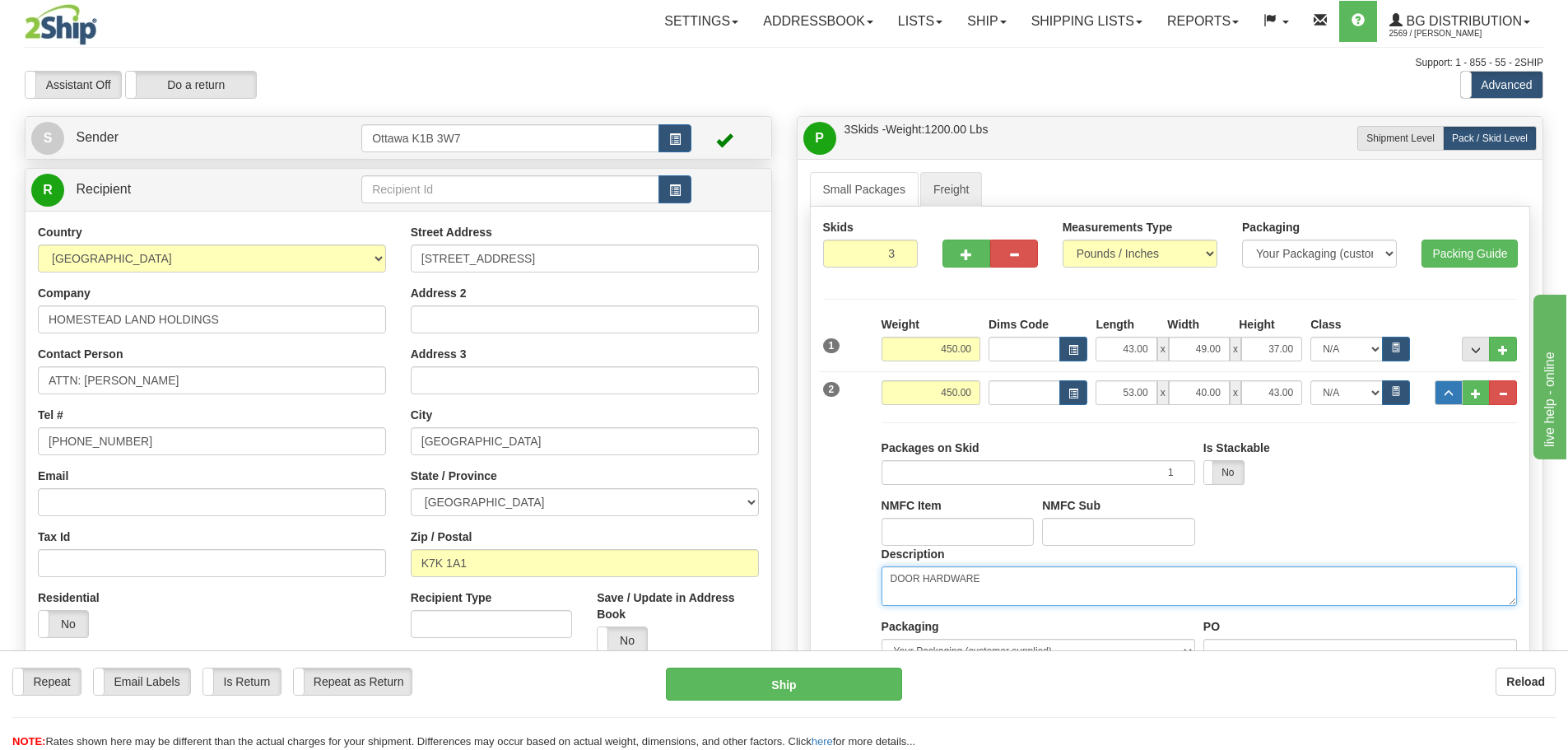
type textarea "DOOR HARDWARE"
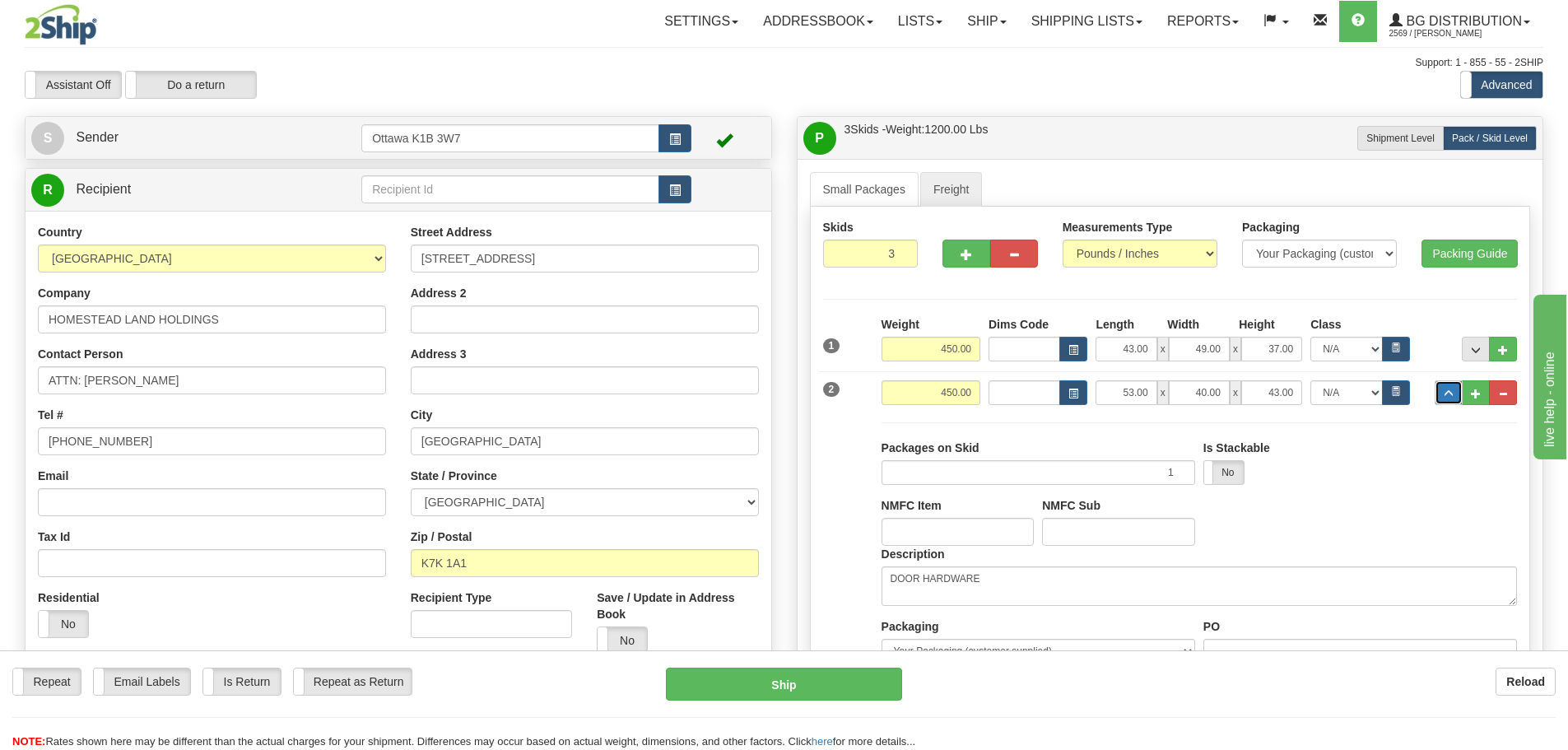
click at [1457, 396] on button "..." at bounding box center [1448, 392] width 28 height 25
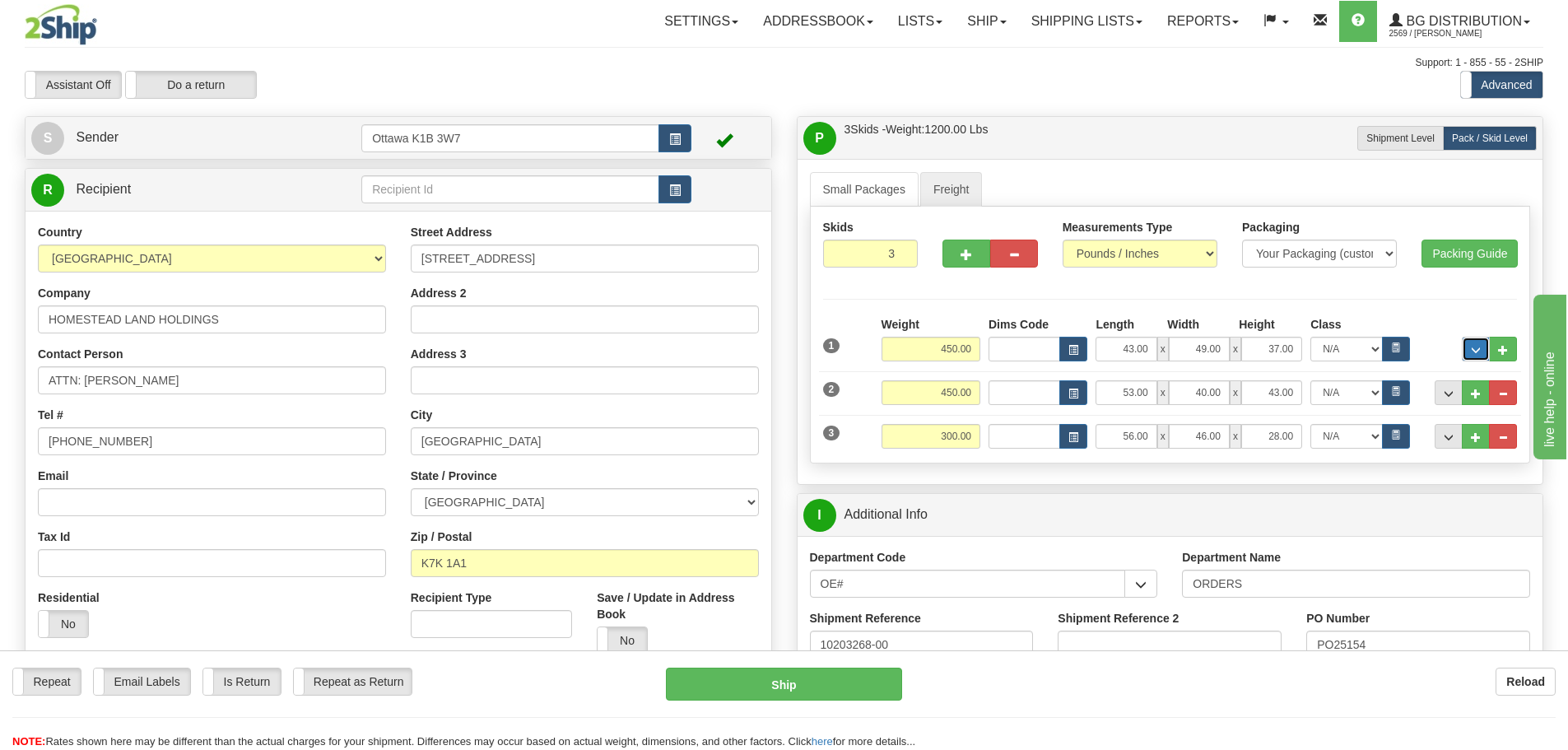
click at [1477, 348] on span "..." at bounding box center [1476, 350] width 10 height 9
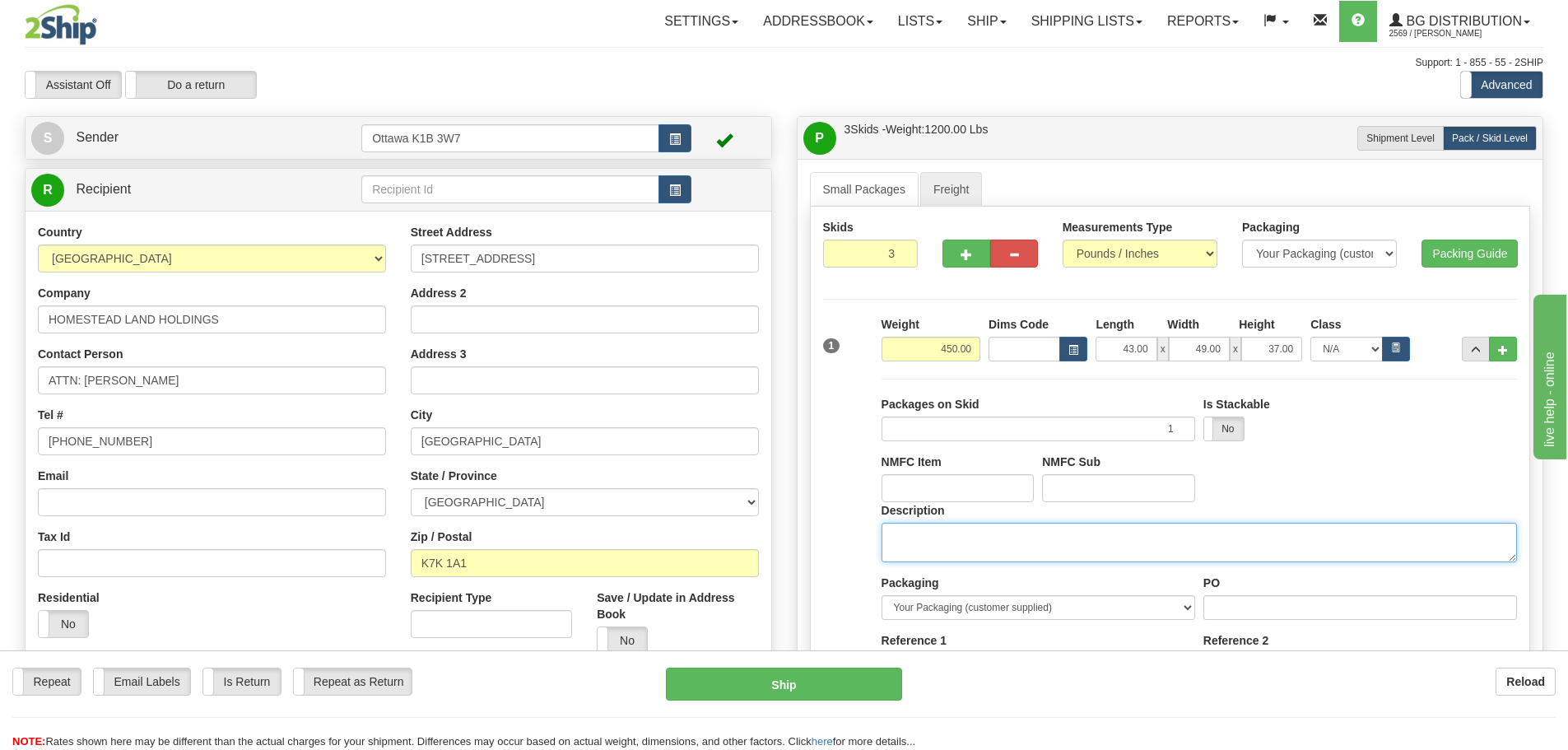
click at [1208, 557] on textarea "Description" at bounding box center [1199, 543] width 635 height 39
type textarea "DOOR HARDWARE"
click at [1470, 348] on span "..." at bounding box center [1476, 350] width 10 height 9
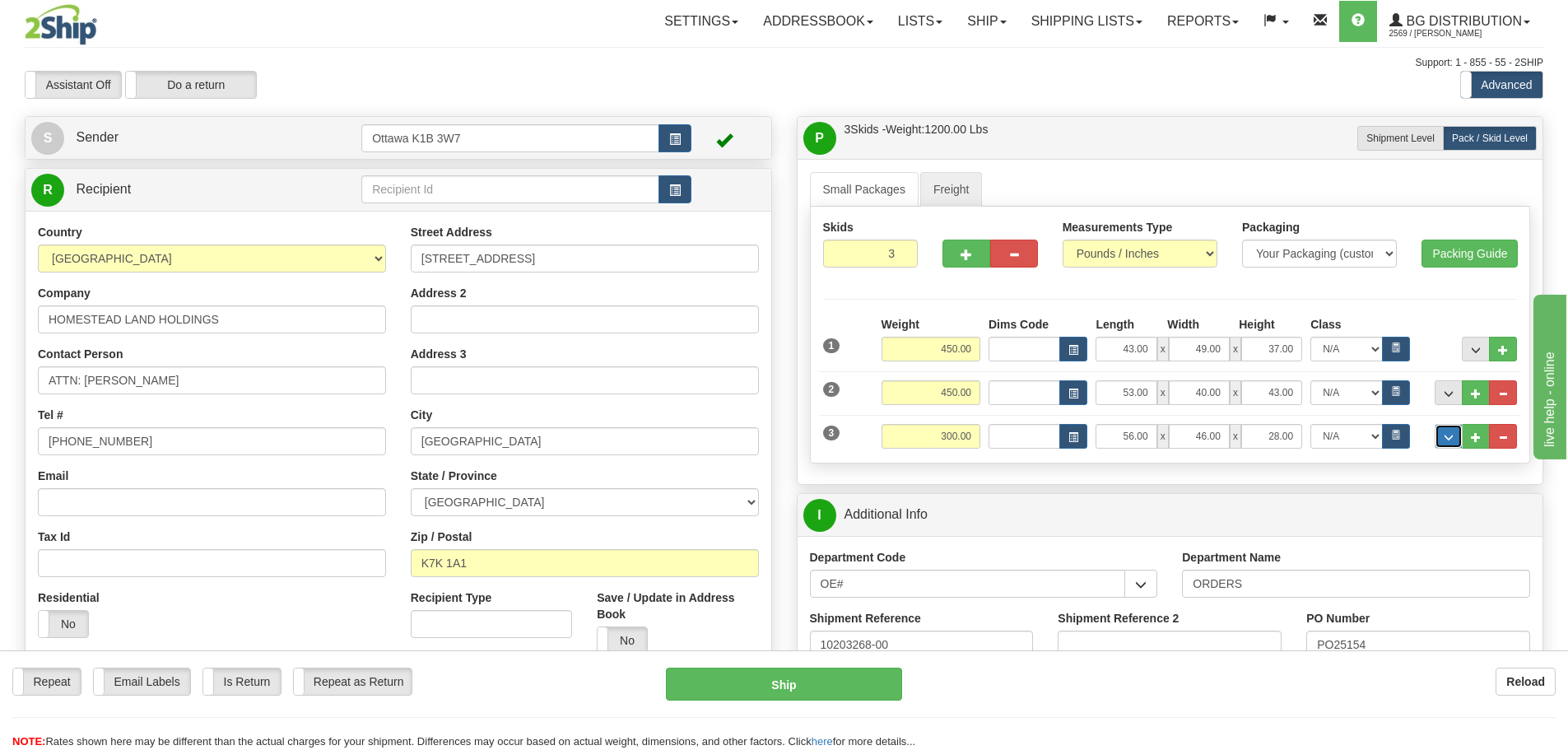
click at [1440, 437] on button "..." at bounding box center [1448, 436] width 28 height 25
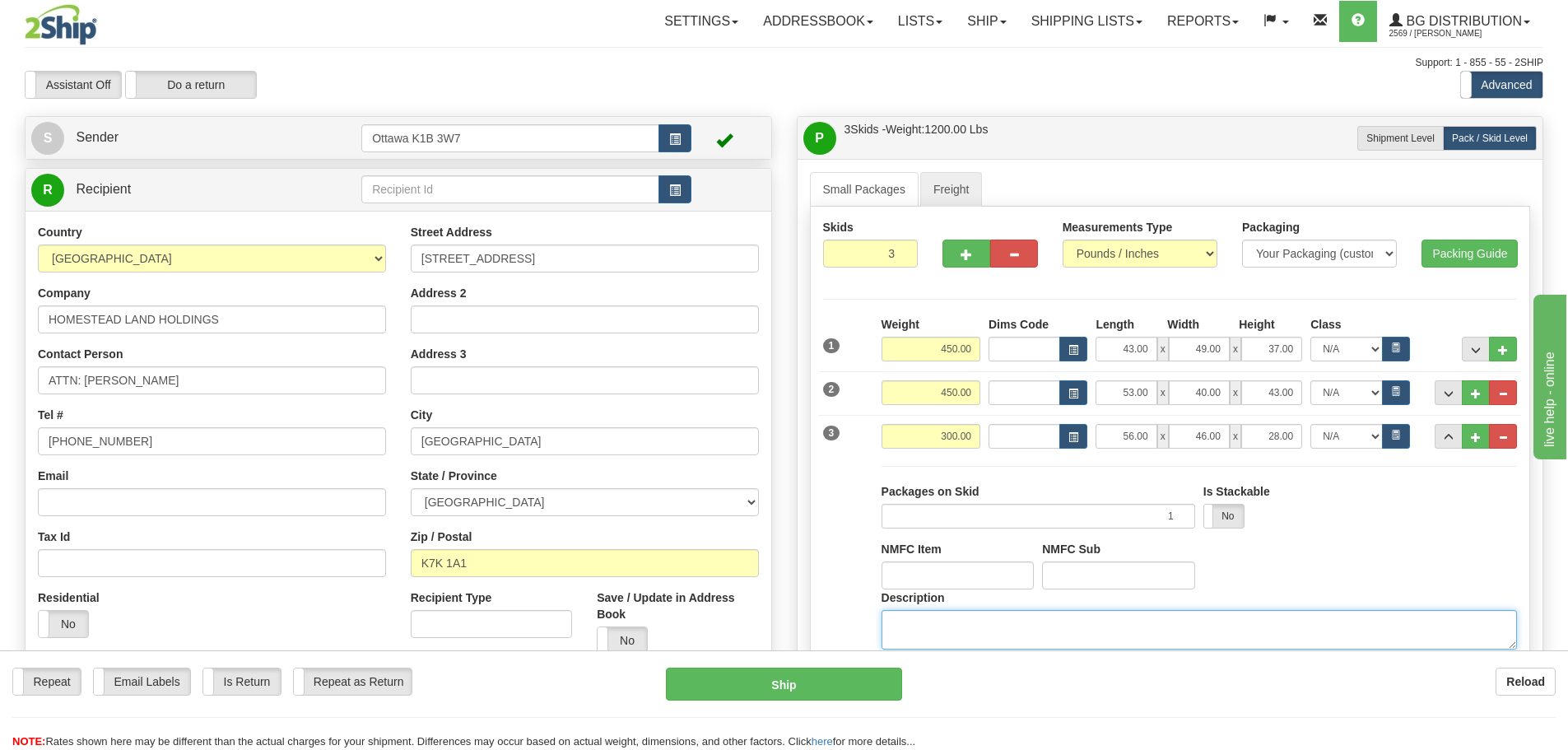
click at [1208, 628] on textarea "Description" at bounding box center [1199, 629] width 635 height 39
type textarea "DOOR HARDWARE"
click at [1446, 443] on button "..." at bounding box center [1448, 436] width 28 height 25
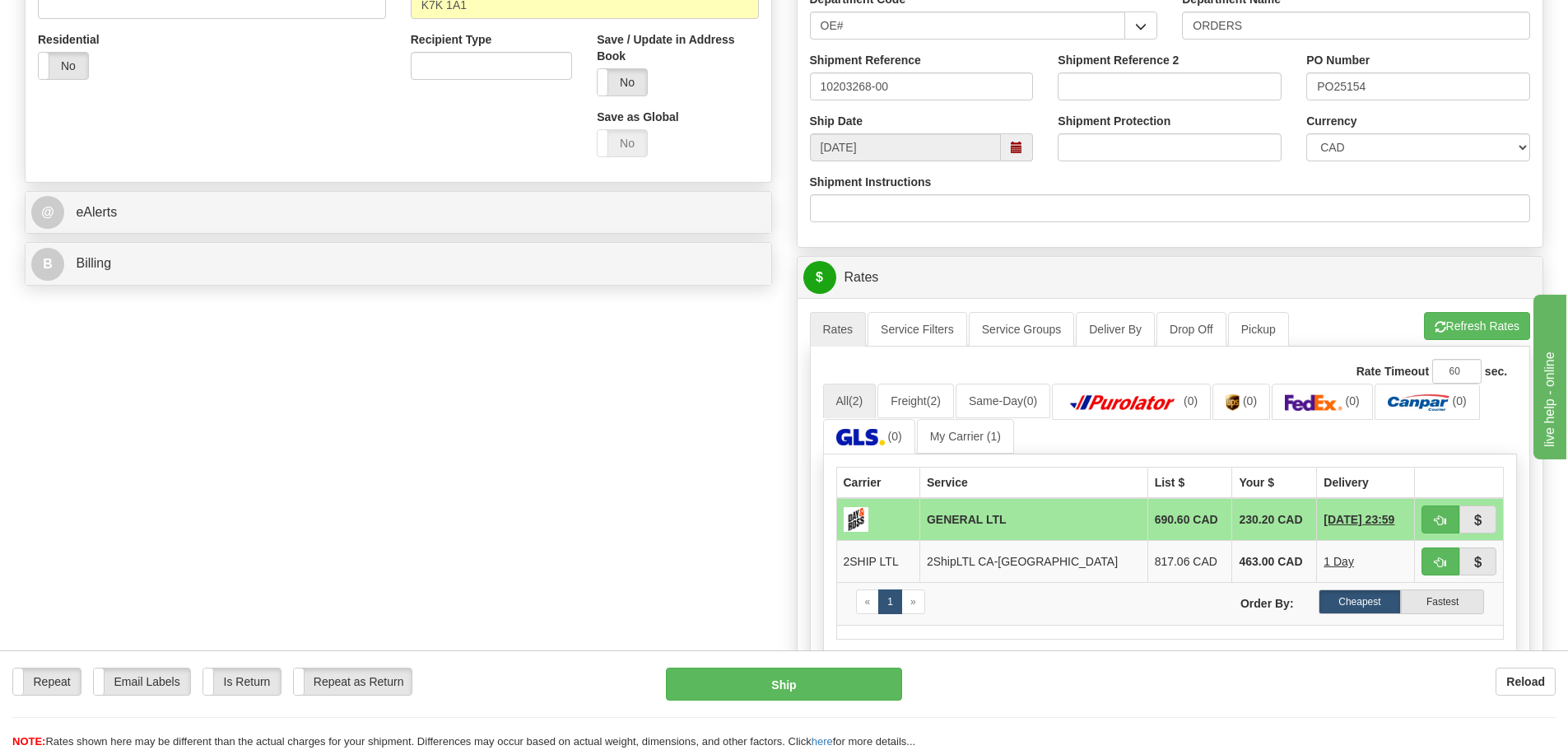
scroll to position [576, 0]
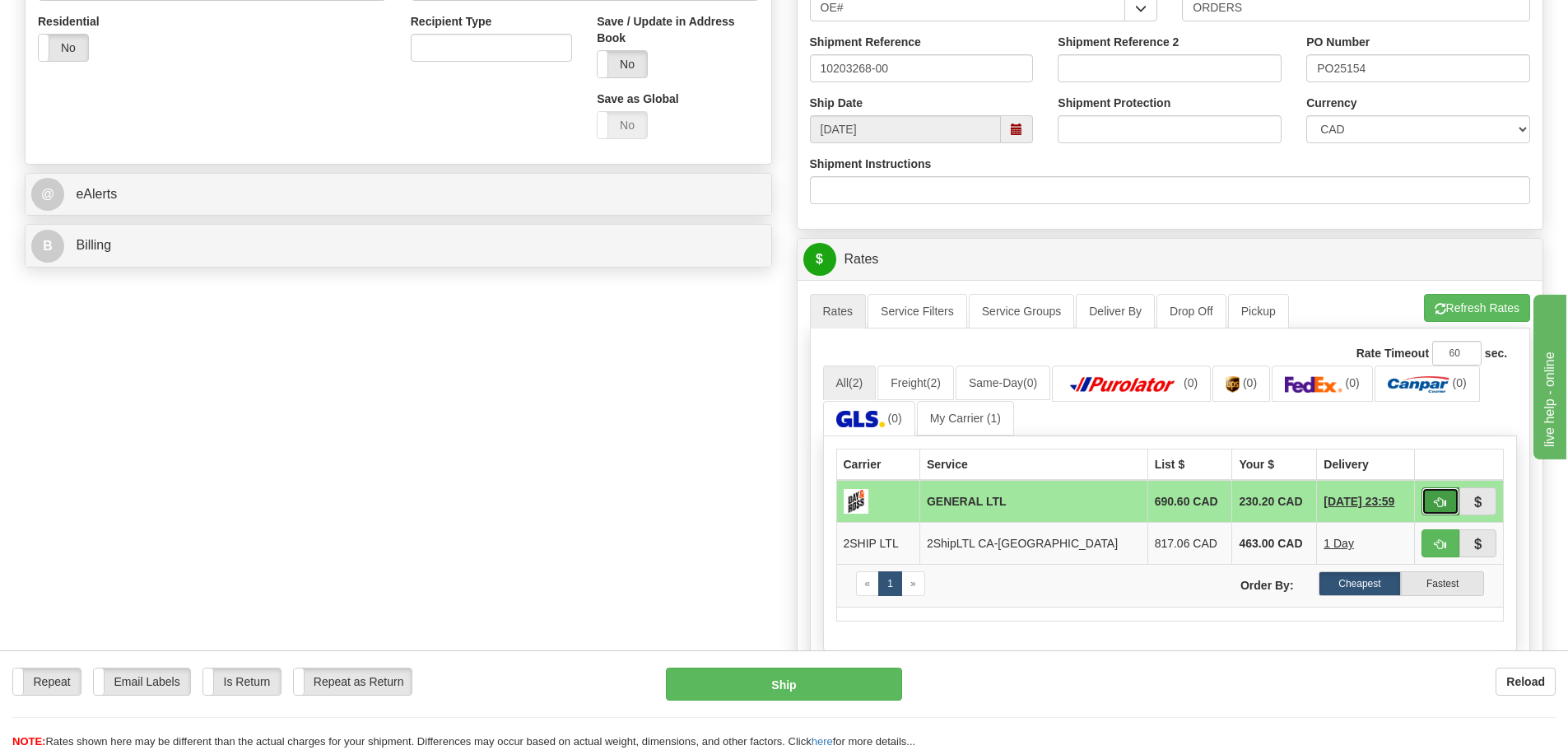
click at [1453, 502] on button "button" at bounding box center [1440, 501] width 38 height 28
type input "GL"
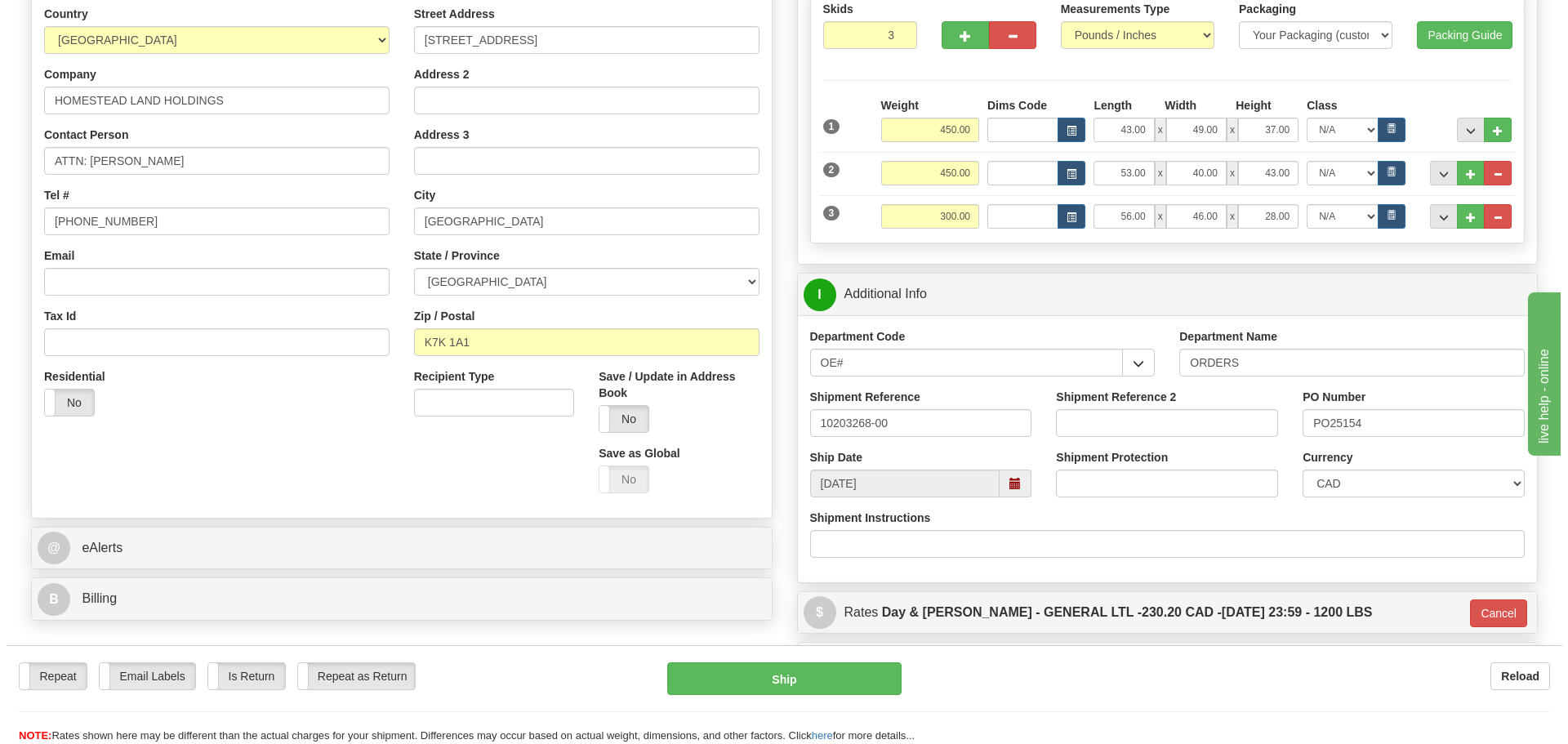
scroll to position [245, 0]
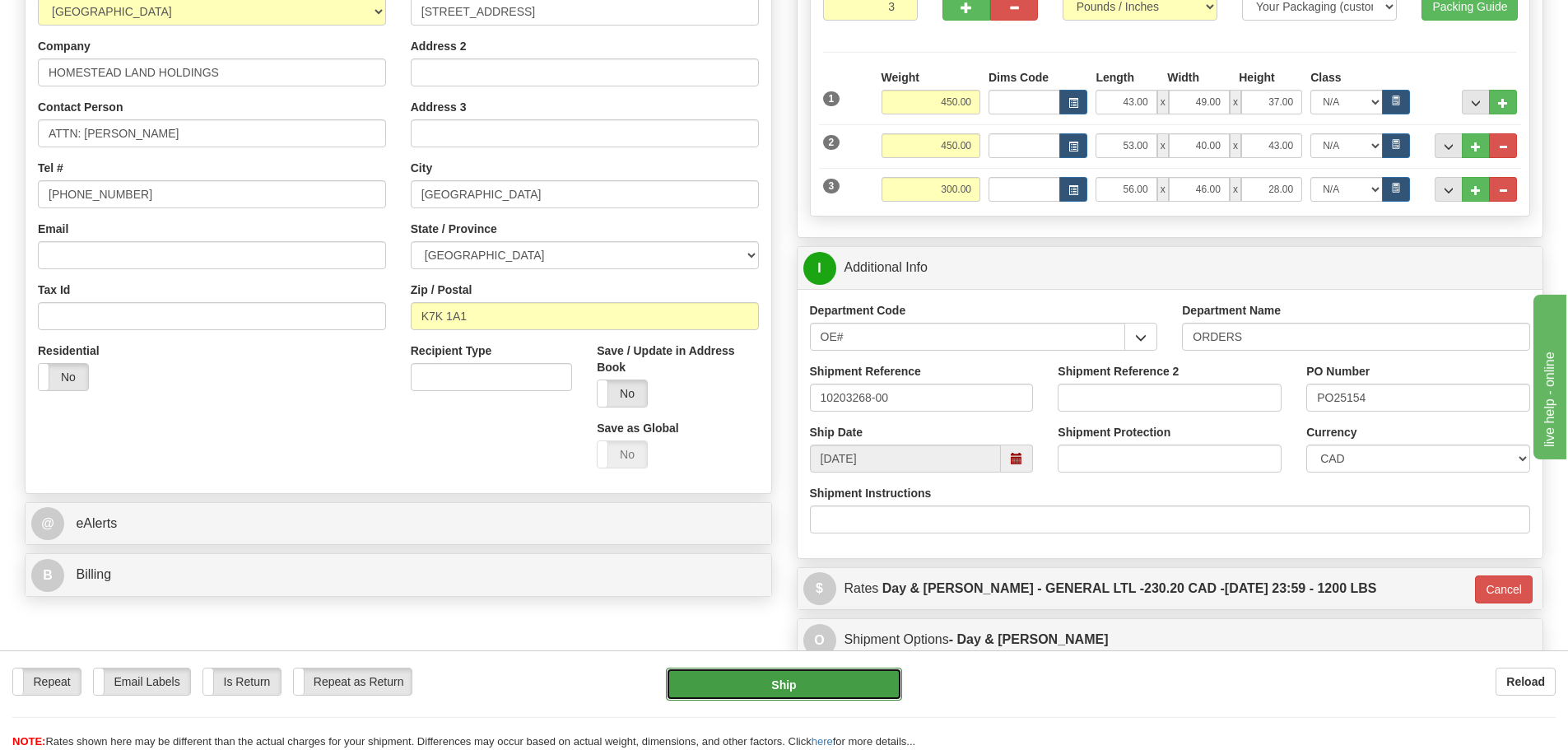
click at [747, 694] on button "Ship" at bounding box center [784, 684] width 236 height 33
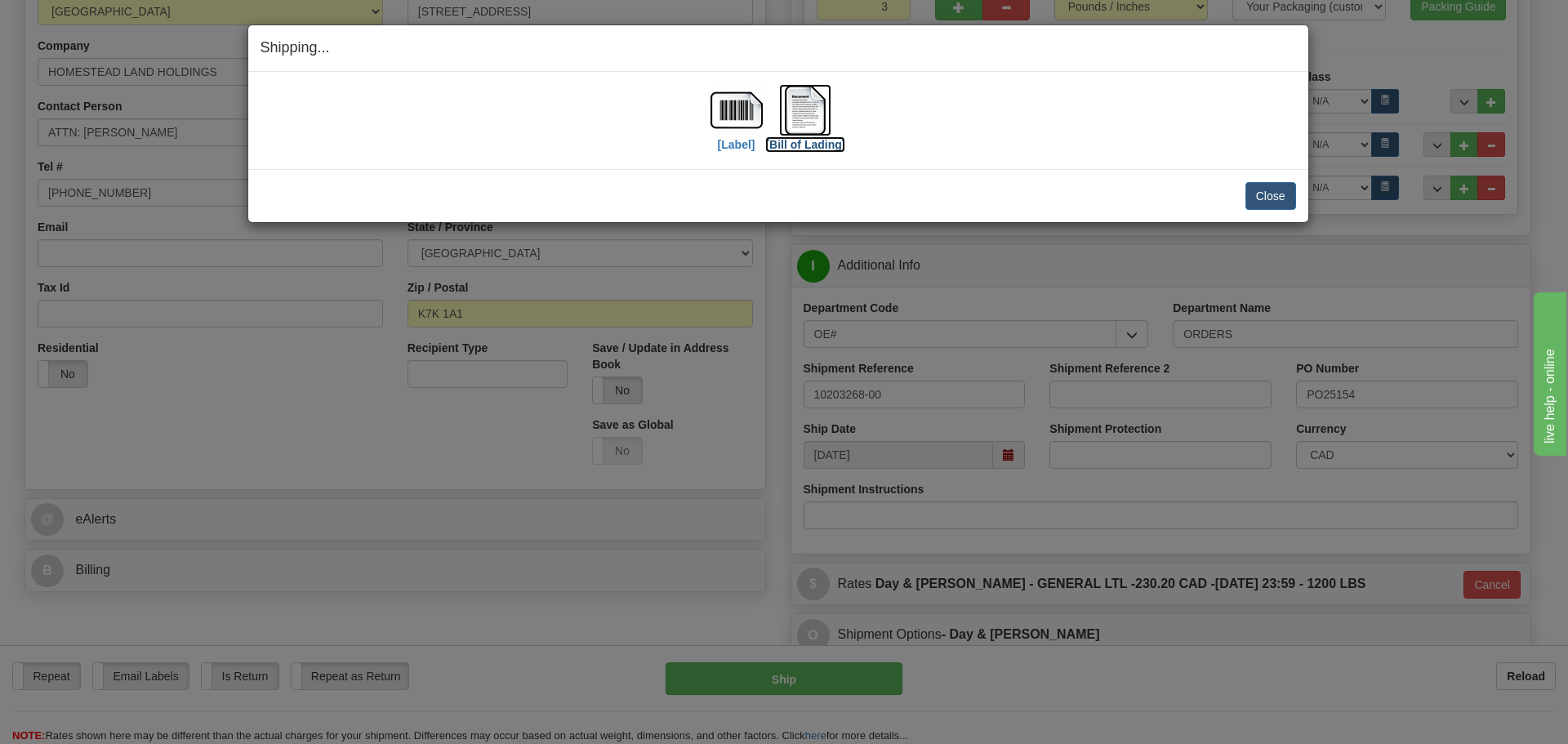
click at [815, 143] on label "[Bill of Lading]" at bounding box center [805, 144] width 80 height 16
click at [742, 140] on label "[Label]" at bounding box center [736, 144] width 37 height 16
click at [1278, 200] on button "Close" at bounding box center [1271, 195] width 51 height 28
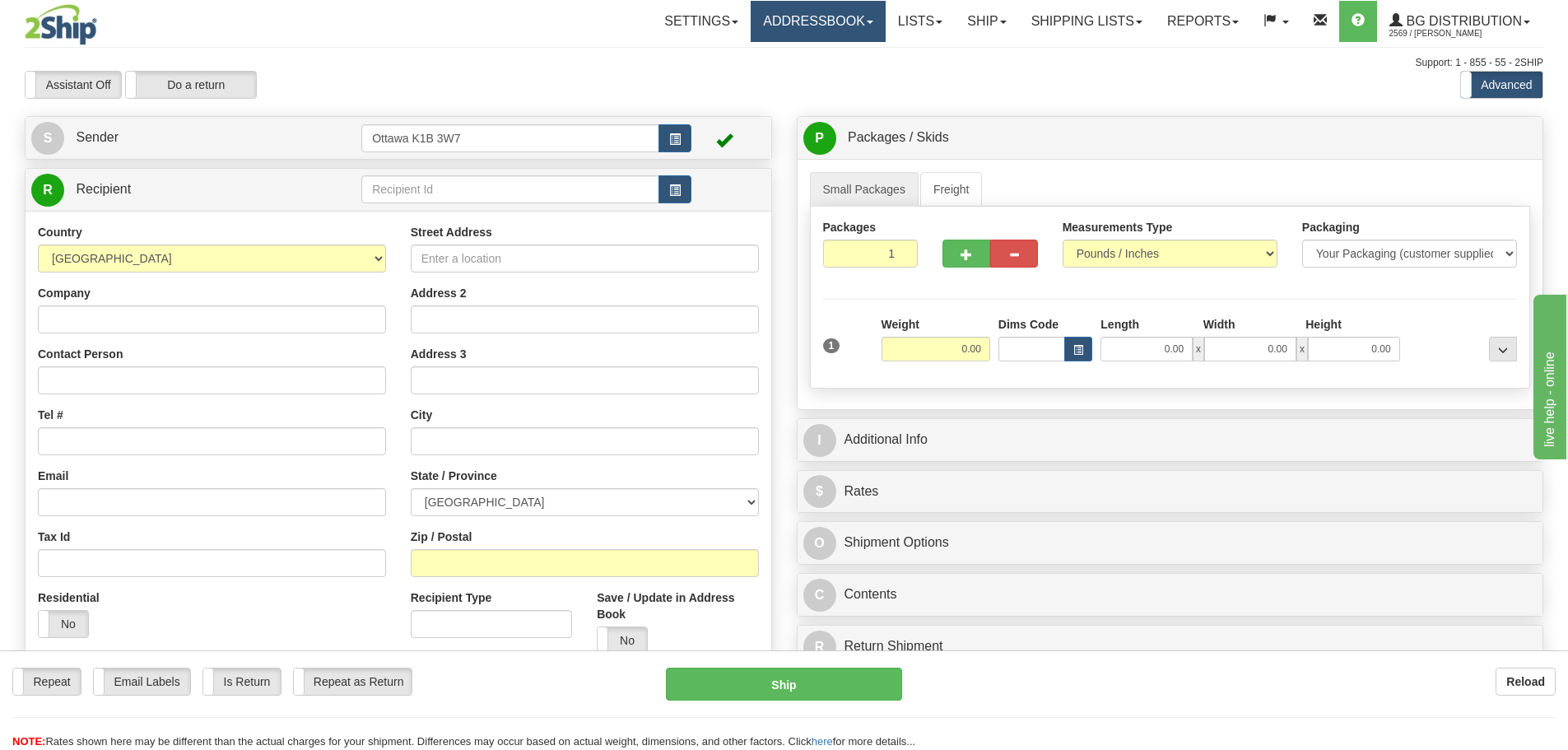
click at [813, 17] on link "Addressbook" at bounding box center [818, 21] width 135 height 41
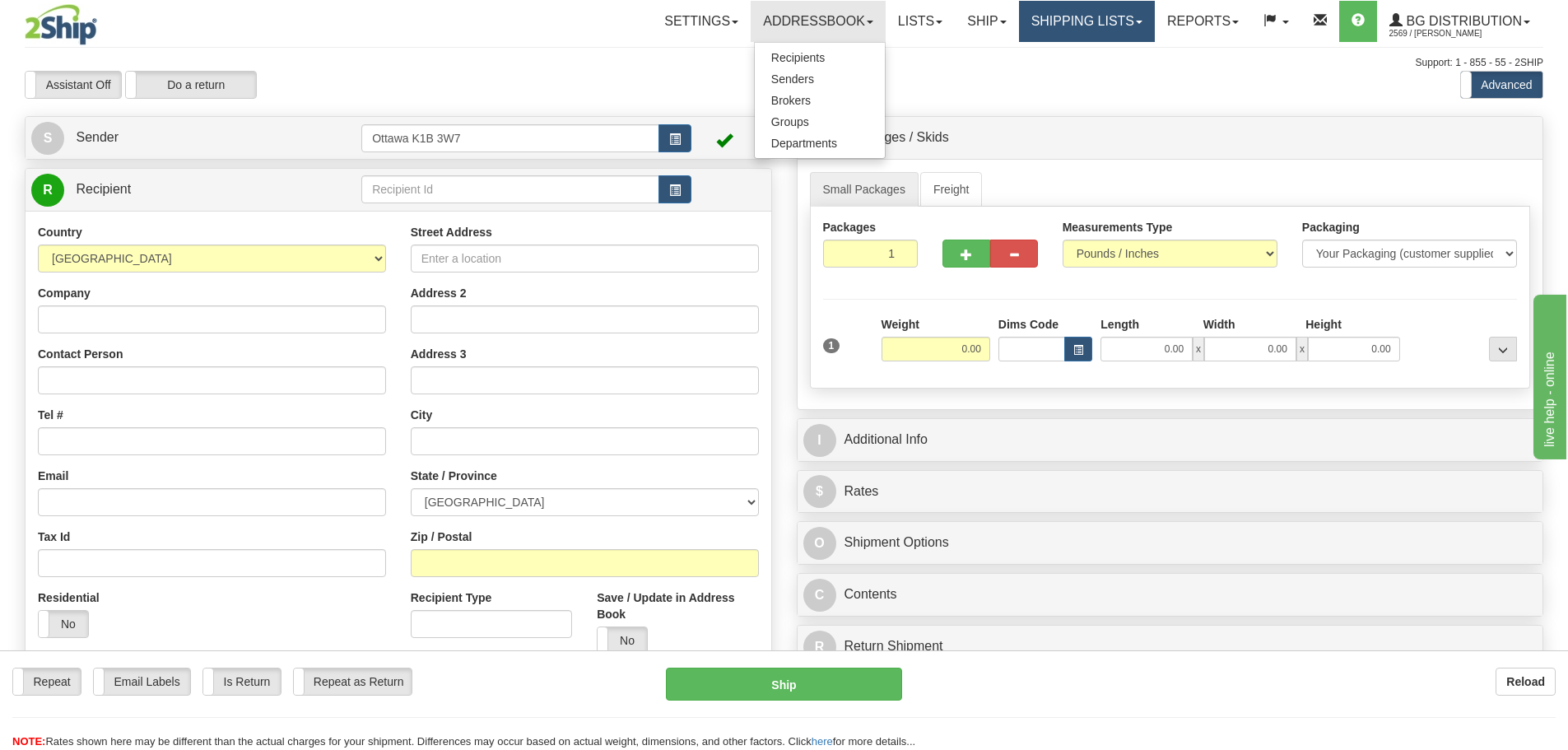
click at [1054, 28] on link "Shipping lists" at bounding box center [1086, 21] width 136 height 41
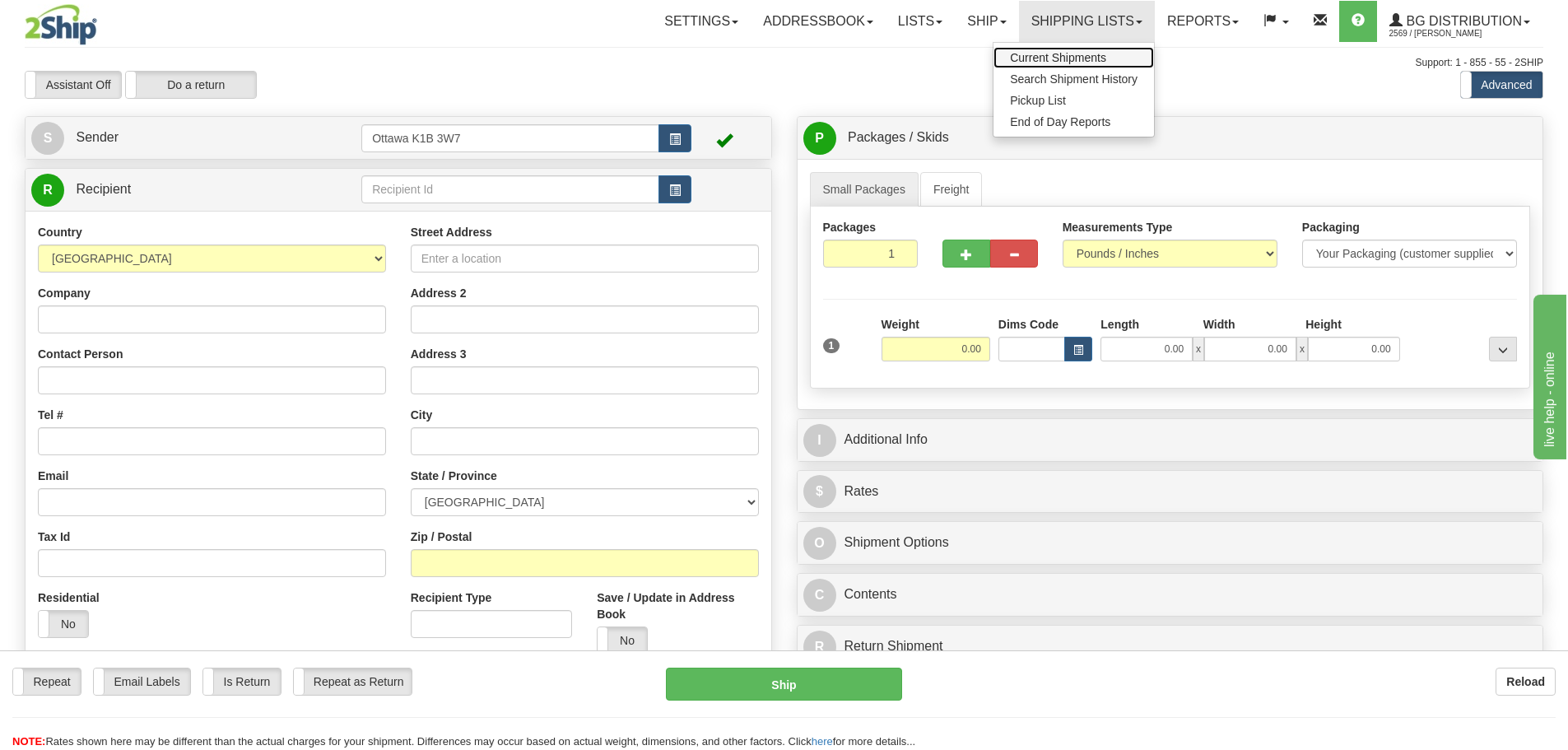
click at [1046, 52] on span "Current Shipments" at bounding box center [1058, 57] width 96 height 13
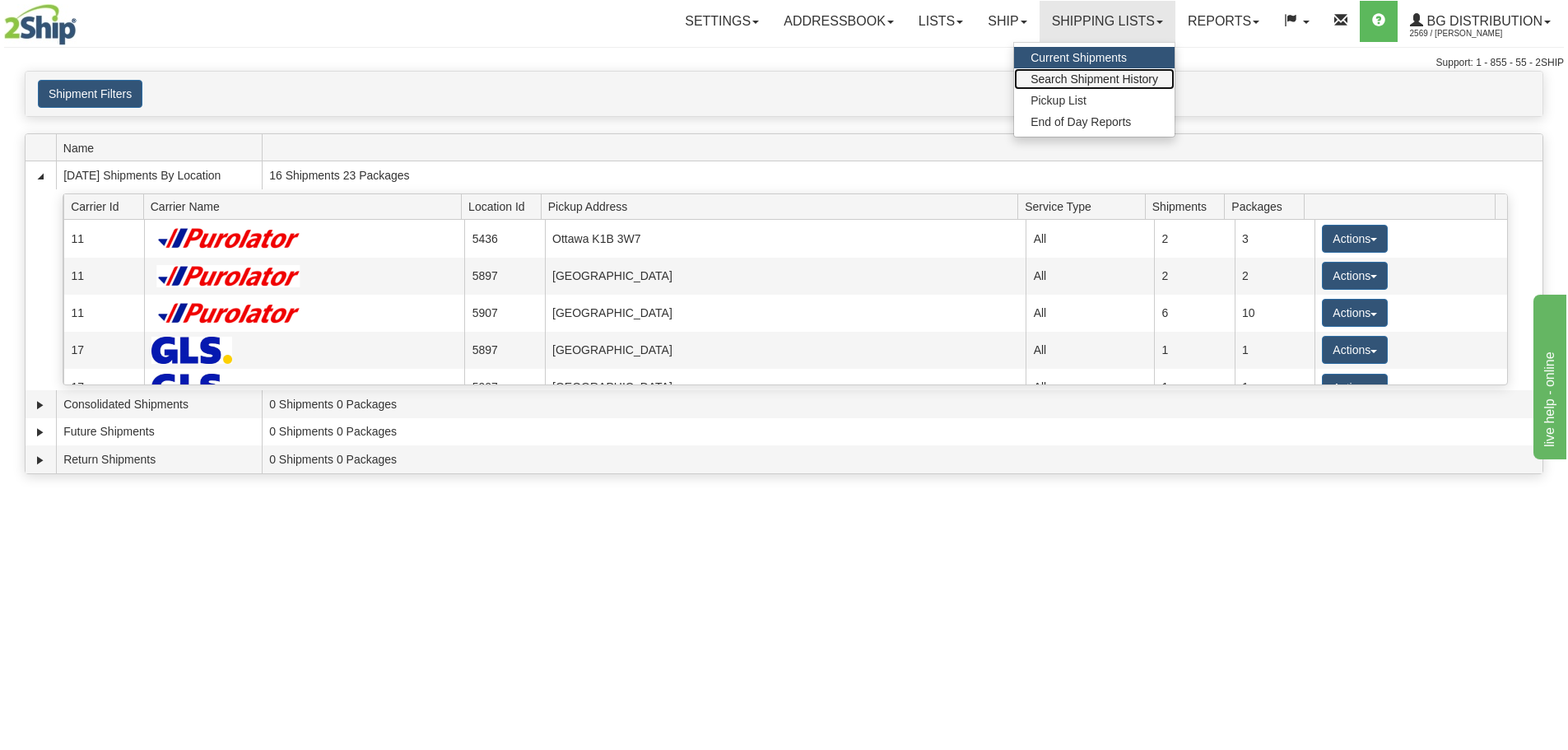
click at [1075, 80] on span "Search Shipment History" at bounding box center [1094, 79] width 128 height 13
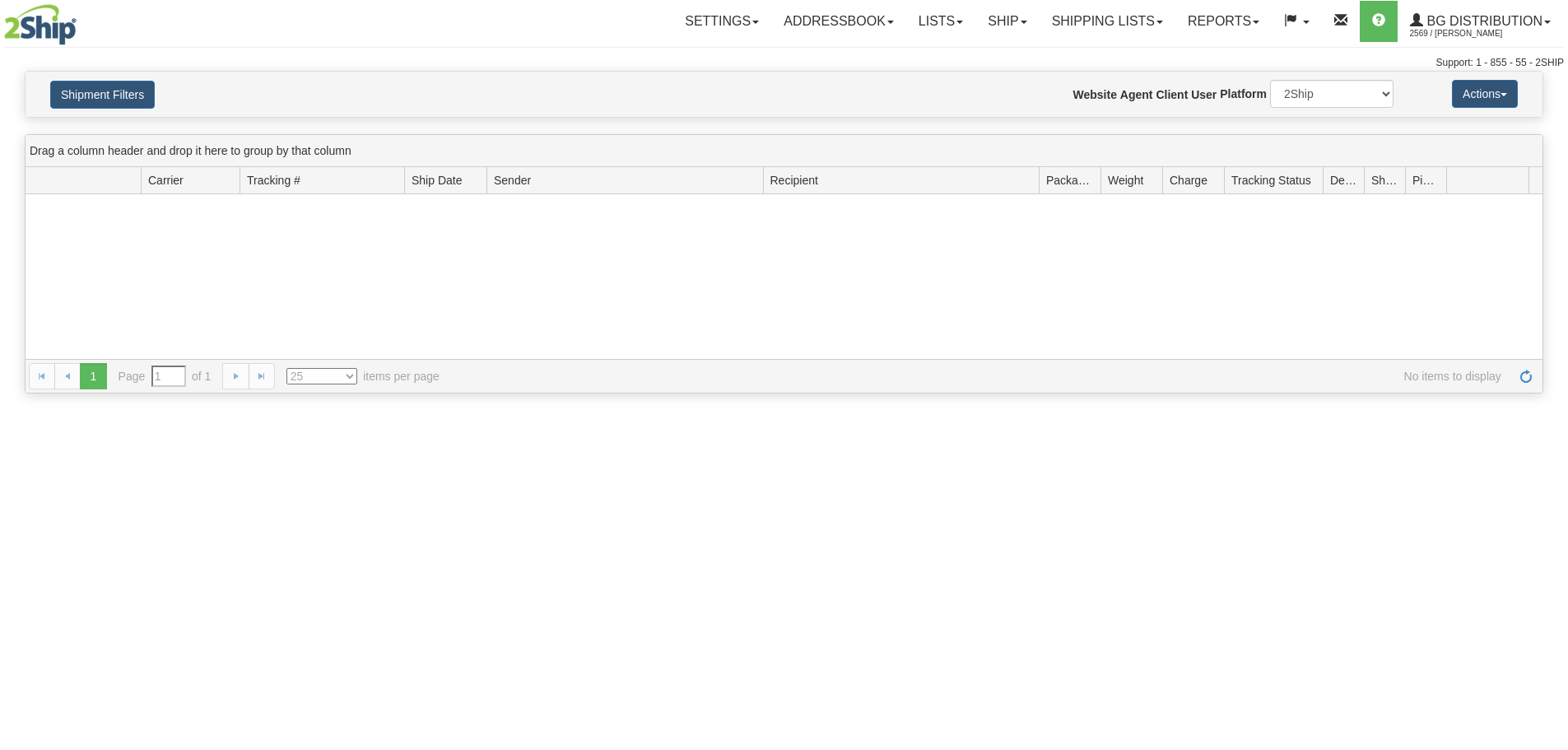
type input "From [DATE] To [DATE]"
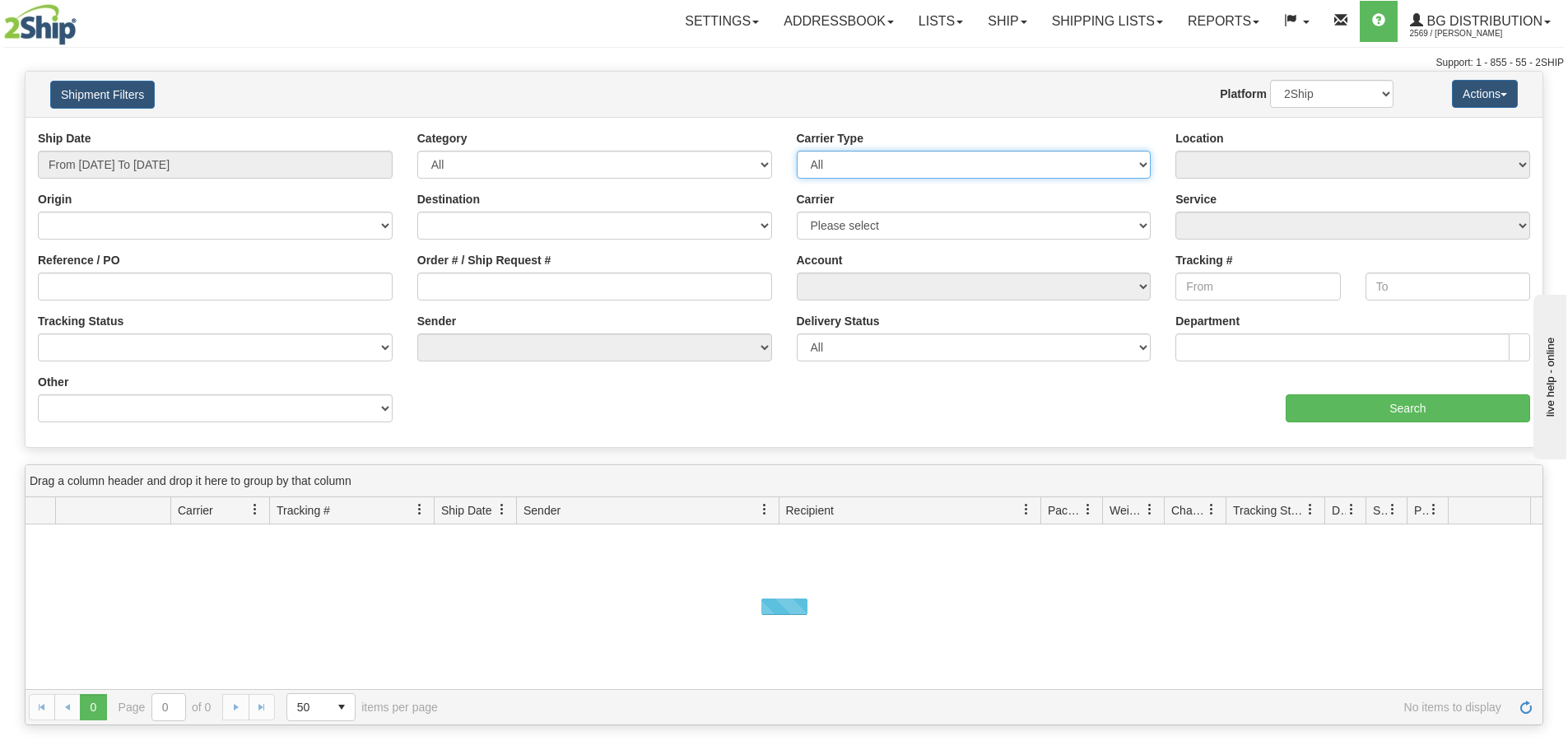
click at [961, 160] on select "All Most Common Small Package (Parcel / Courier) International Less Than Truckl…" at bounding box center [974, 164] width 354 height 28
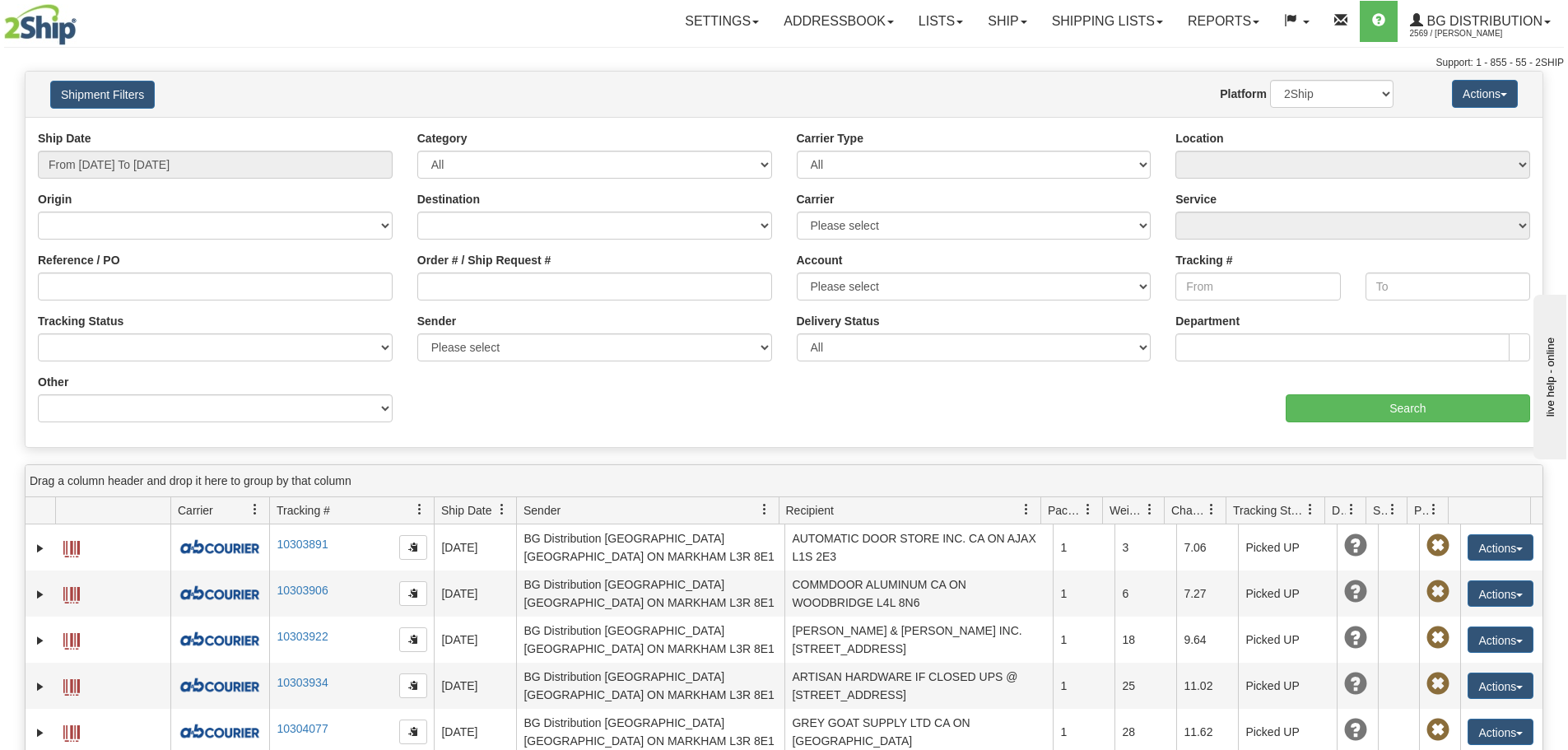
click at [925, 95] on div "Website Agent Nothing selected Client User Platform 2Ship Imported" at bounding box center [846, 93] width 1120 height 28
click at [903, 221] on select "Please select 2SHIP LTL 2Ship Today A&B Courier Ace Courier Canada Post Canpar …" at bounding box center [974, 225] width 354 height 28
click at [959, 84] on div "Website Agent Nothing selected Client User Platform 2Ship Imported" at bounding box center [846, 93] width 1120 height 28
click at [1247, 148] on div "Location Please select Ottawa K1B 3W7 Montreal Quebec City Winnipeg Toronto" at bounding box center [1352, 154] width 354 height 49
click at [1250, 162] on select "Please select Ottawa K1B 3W7 Montreal Quebec City Winnipeg Toronto" at bounding box center [1352, 164] width 354 height 28
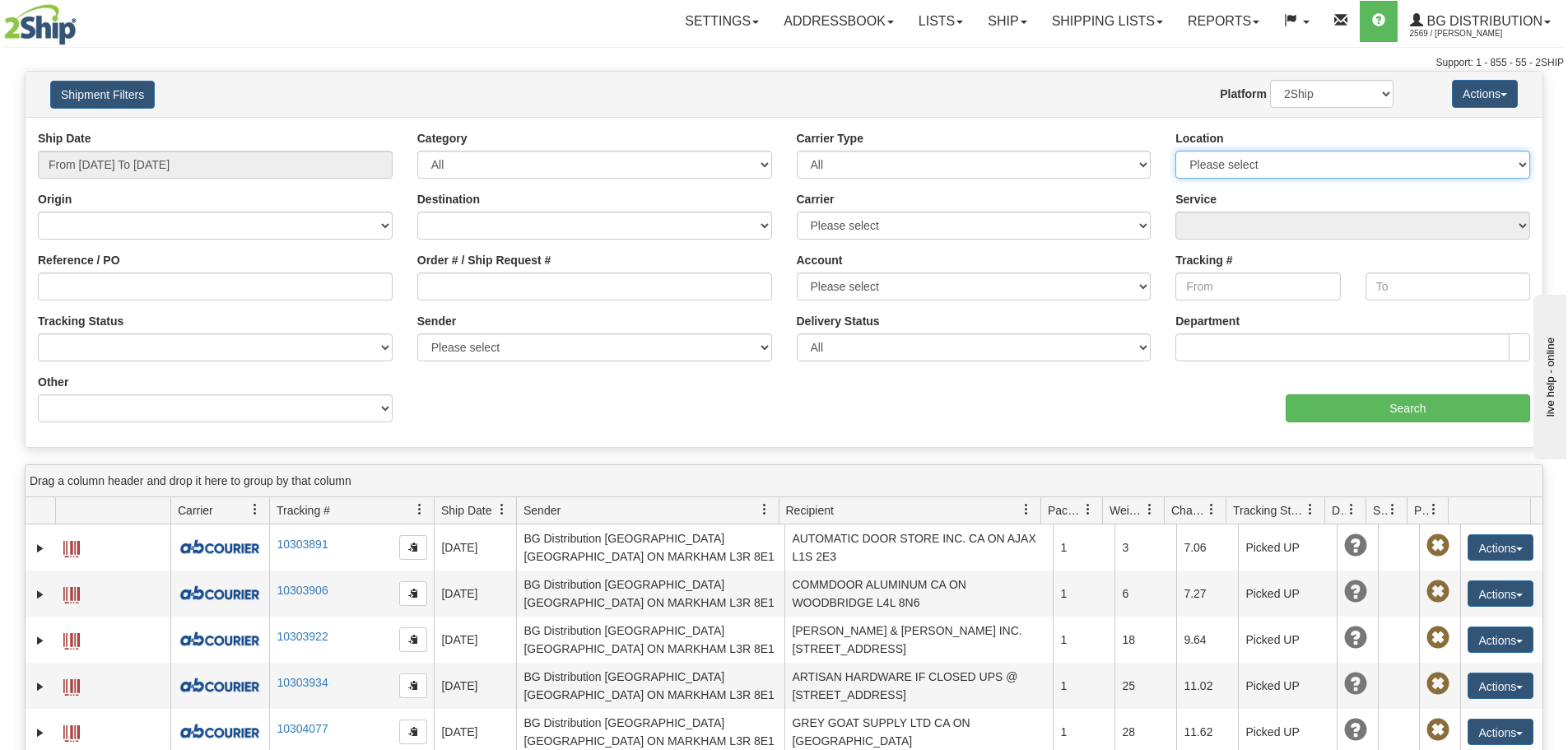
select select "5436"
click at [1175, 151] on select "Please select Ottawa K1B 3W7 Montreal Quebec City Winnipeg Toronto" at bounding box center [1352, 164] width 354 height 28
type input "[DATE]"
click at [269, 157] on input "From 09/03/2025 To 09/04/2025" at bounding box center [215, 164] width 354 height 28
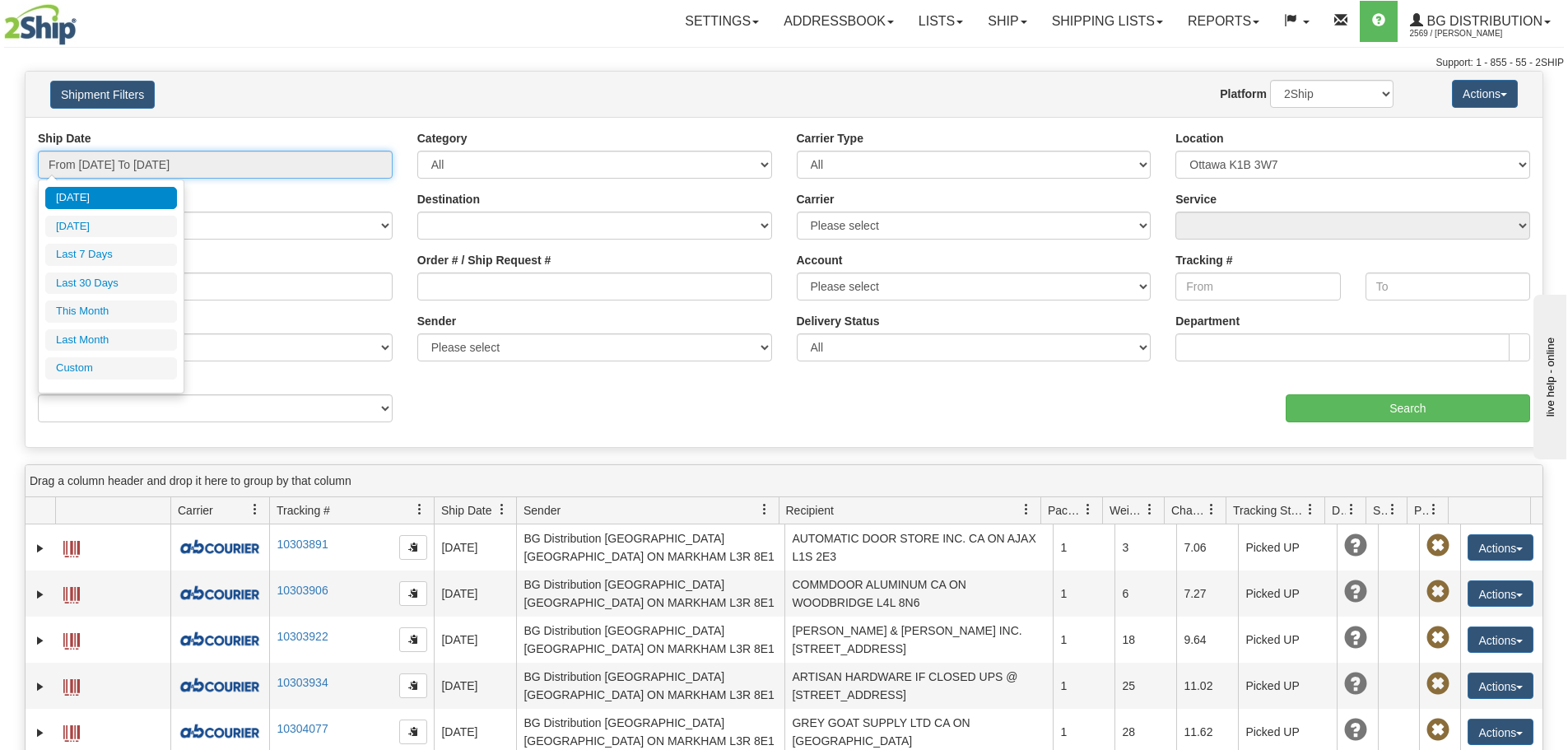
type input "09/01/2025"
type input "09/30/2025"
type input "08/01/2025"
type input "08/31/2025"
type input "[DATE]"
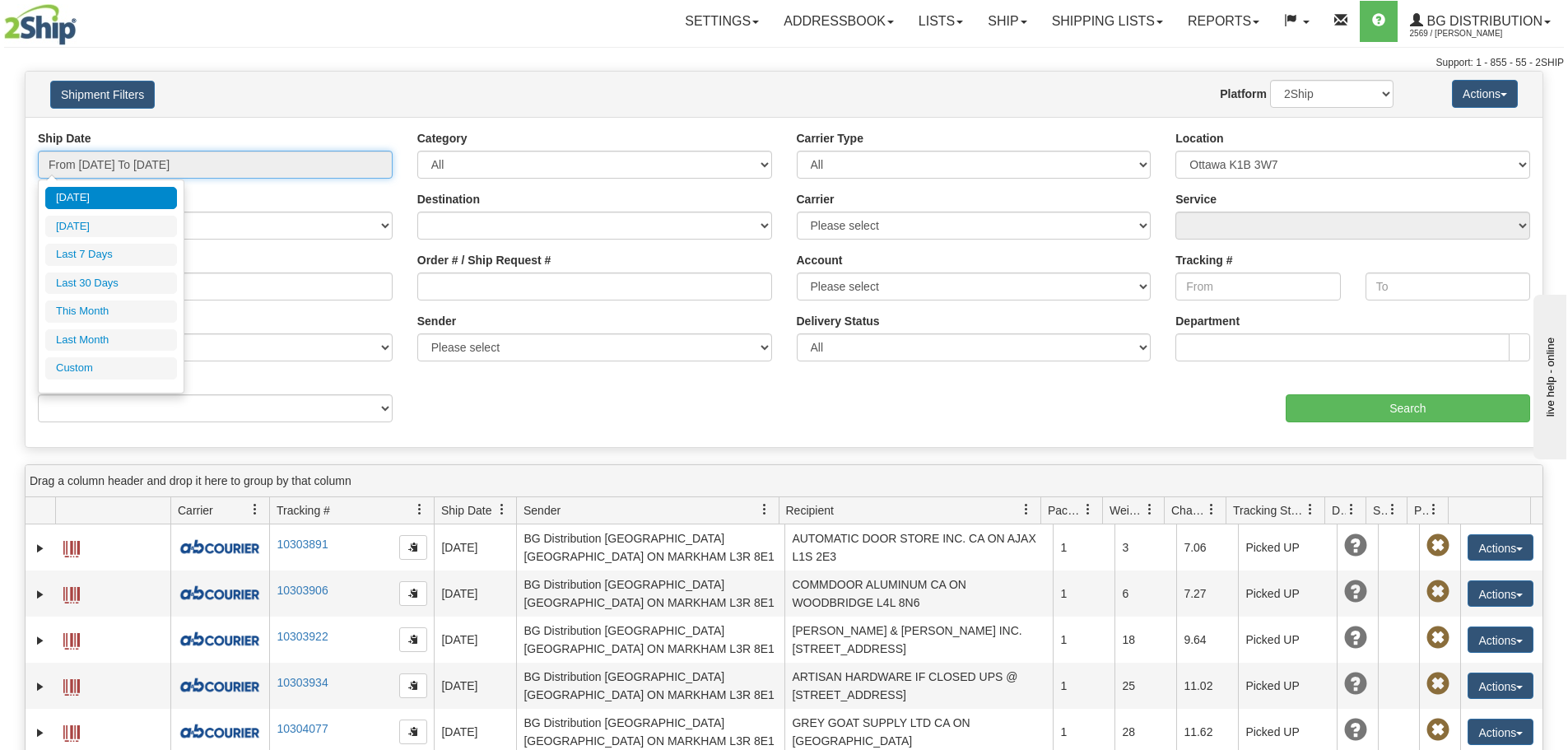
type input "[DATE]"
click at [135, 372] on li "Custom" at bounding box center [111, 368] width 132 height 22
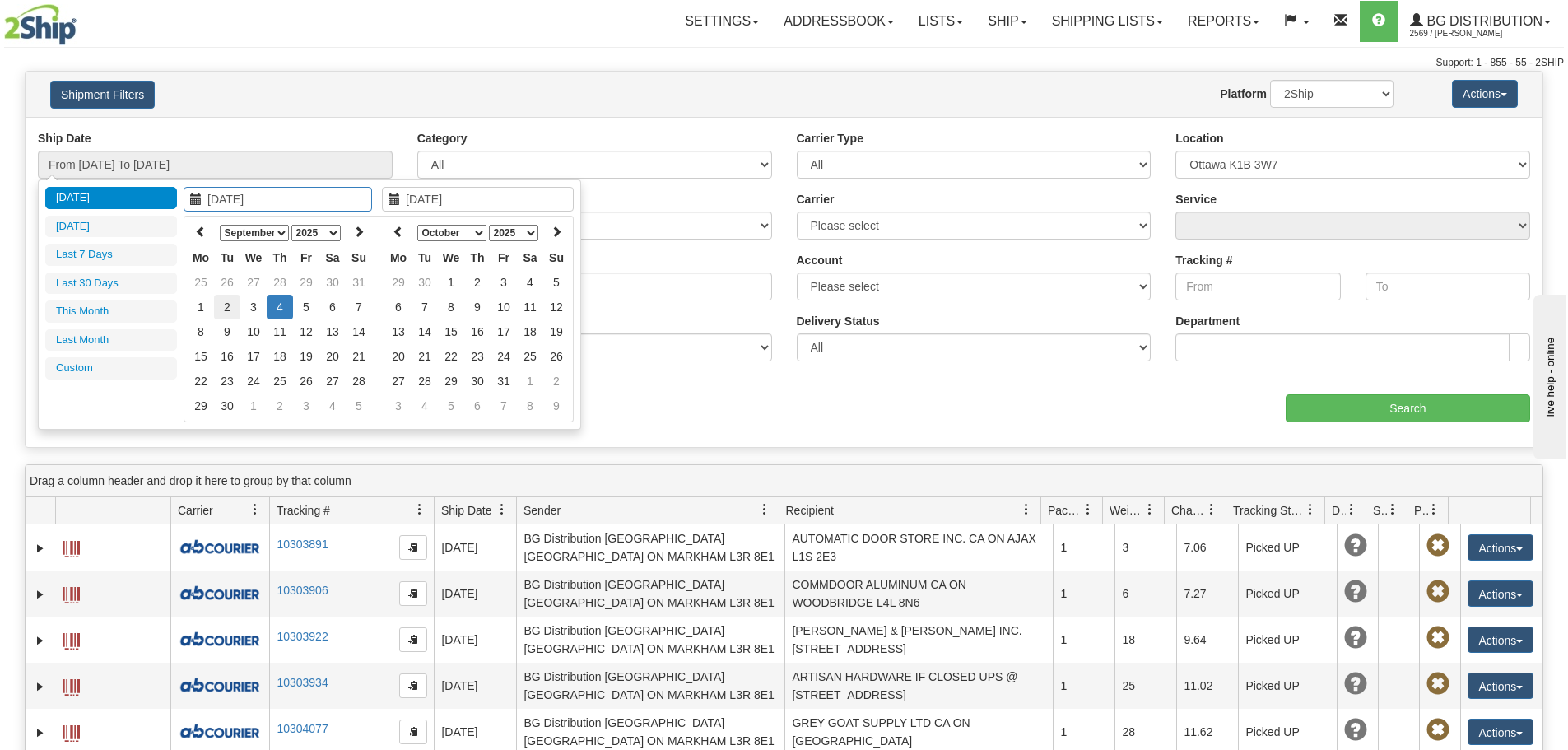
type input "09/02/2025"
click at [226, 305] on td "2" at bounding box center [227, 307] width 27 height 25
click at [390, 232] on th at bounding box center [398, 233] width 27 height 26
type input "09/02/2025"
click at [419, 307] on td "2" at bounding box center [425, 307] width 27 height 25
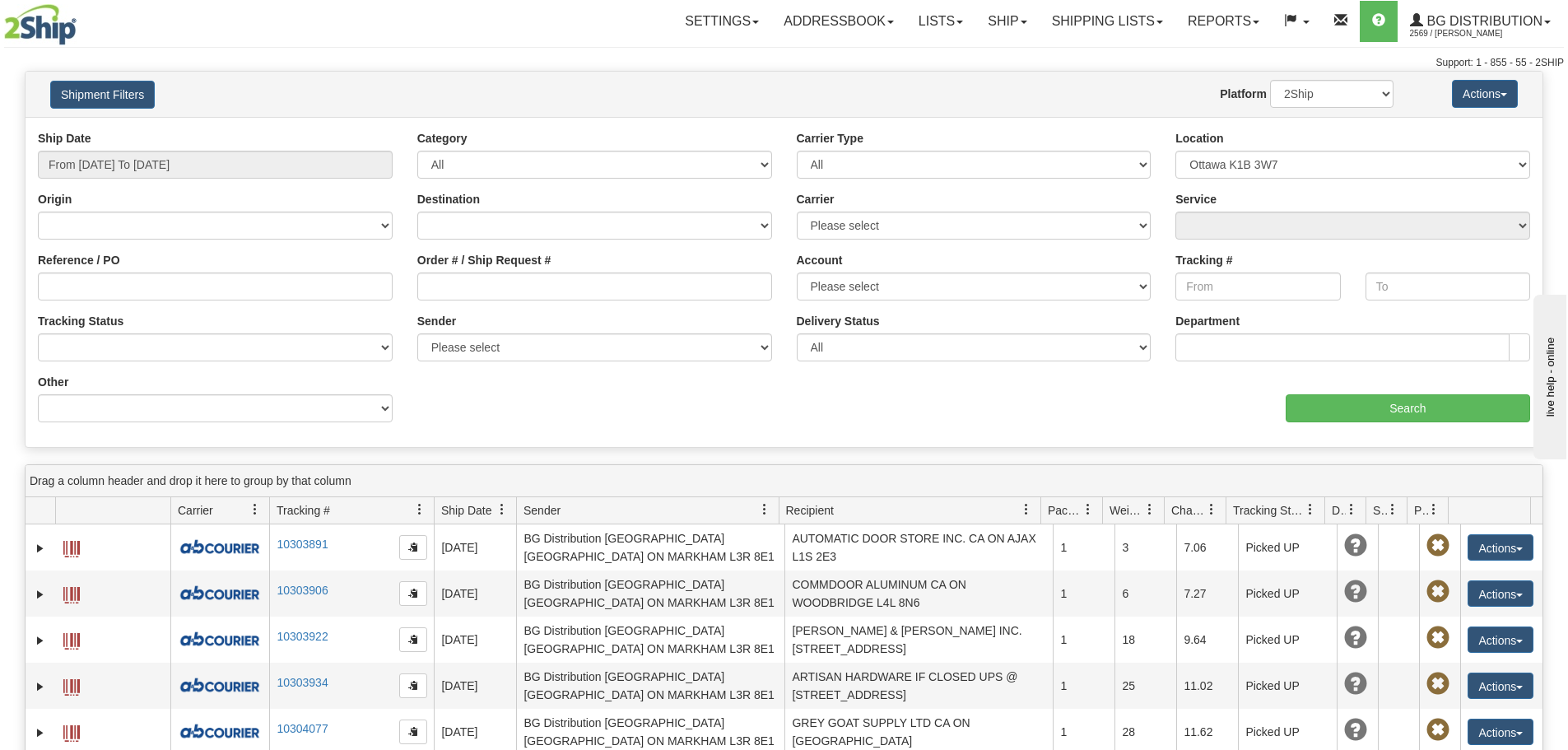
type input "From 09/02/2025 To 09/02/2025"
click at [1333, 396] on input "Search" at bounding box center [1408, 408] width 245 height 28
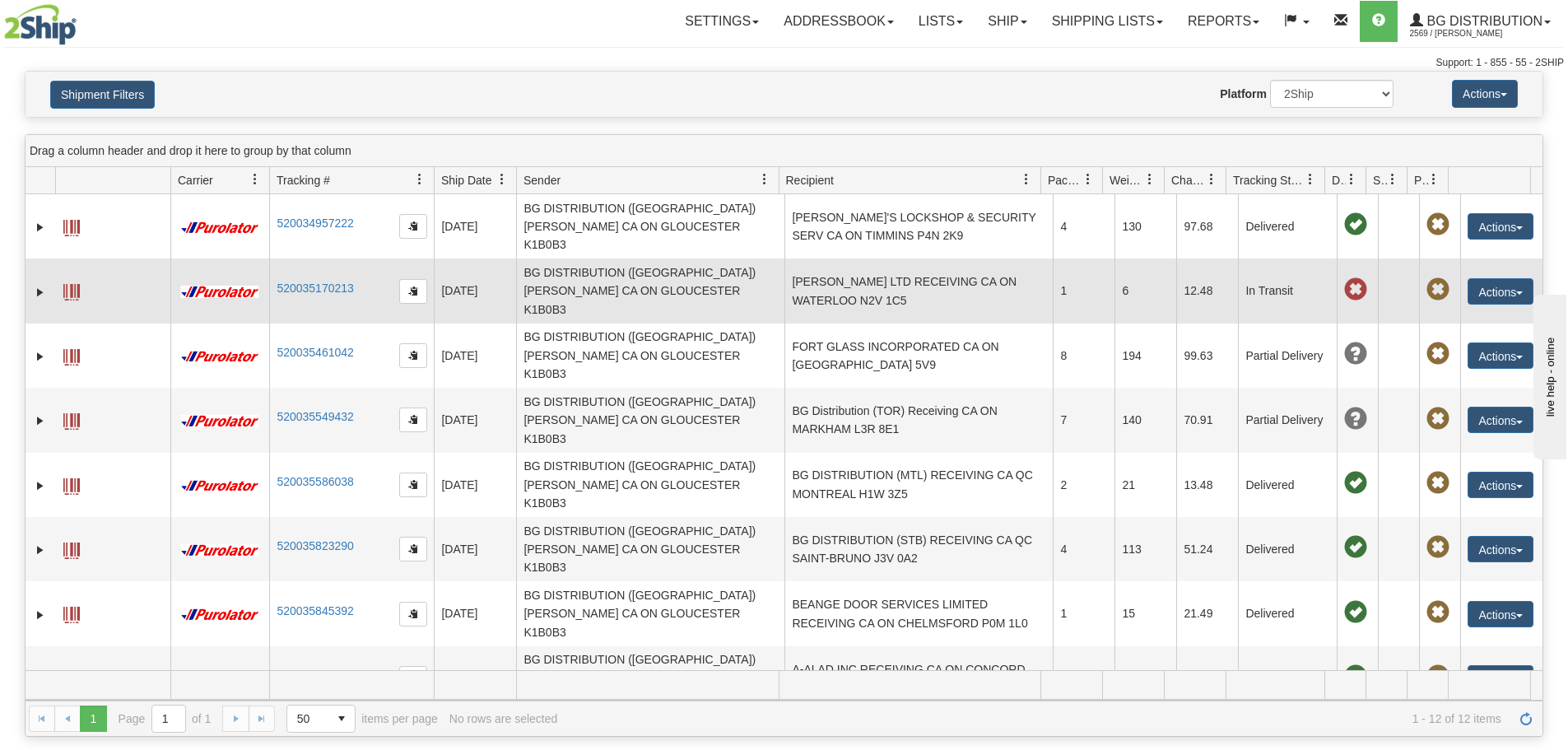
click at [965, 274] on td "S.M CLAPPISON LTD RECEIVING CA ON WATERLOO N2V 1C5" at bounding box center [918, 290] width 268 height 64
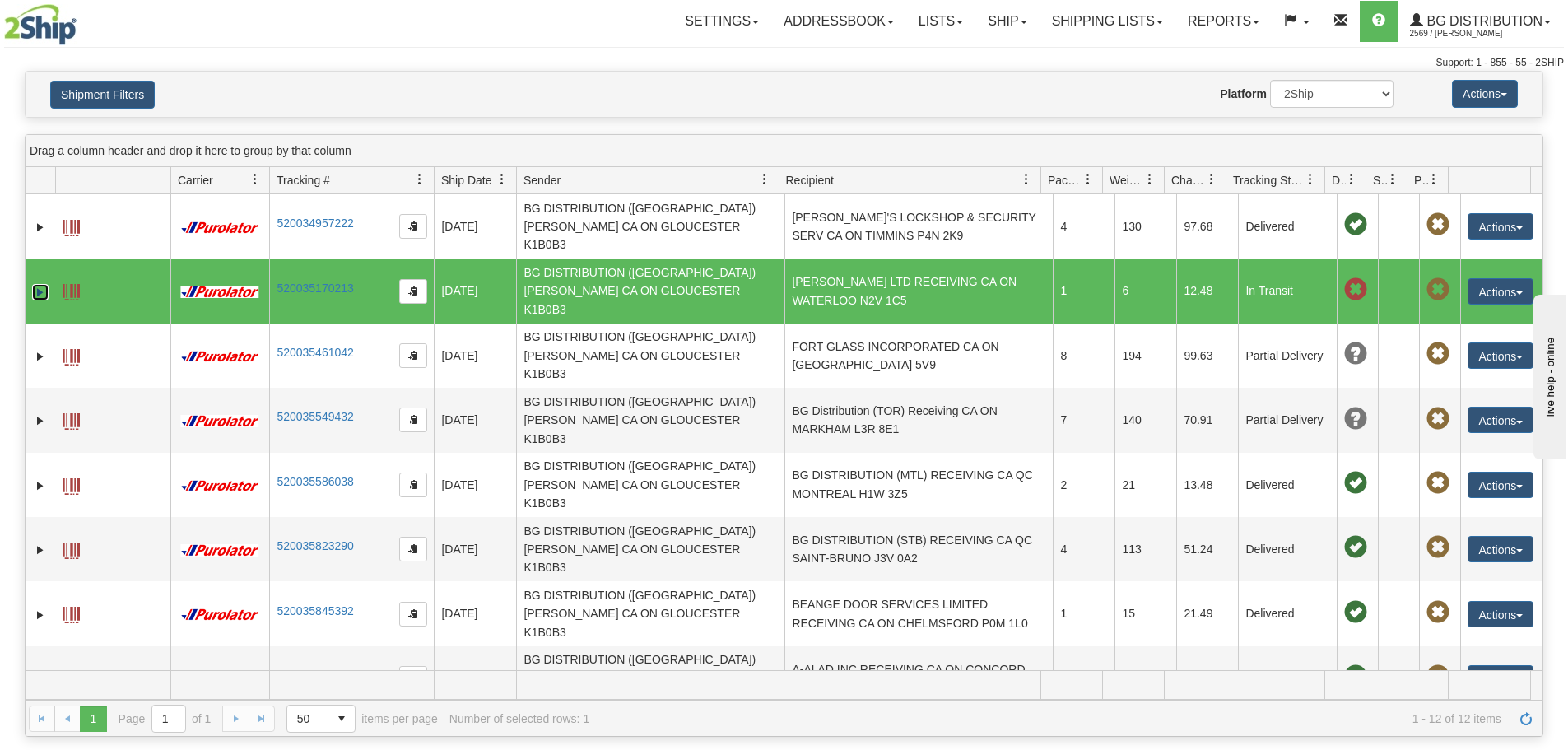
click at [40, 284] on link "Expand" at bounding box center [39, 292] width 16 height 16
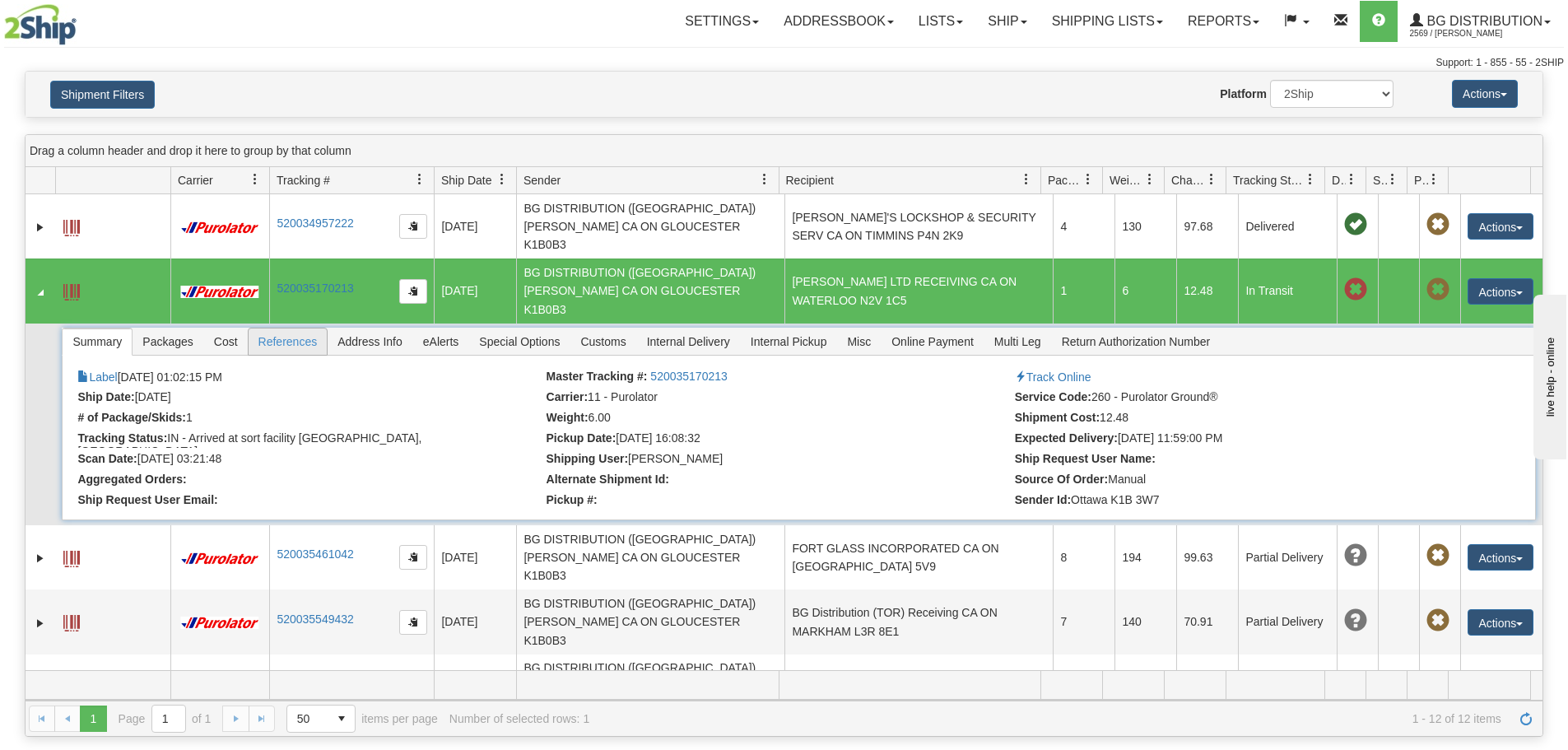
click at [324, 329] on span "References" at bounding box center [288, 342] width 79 height 27
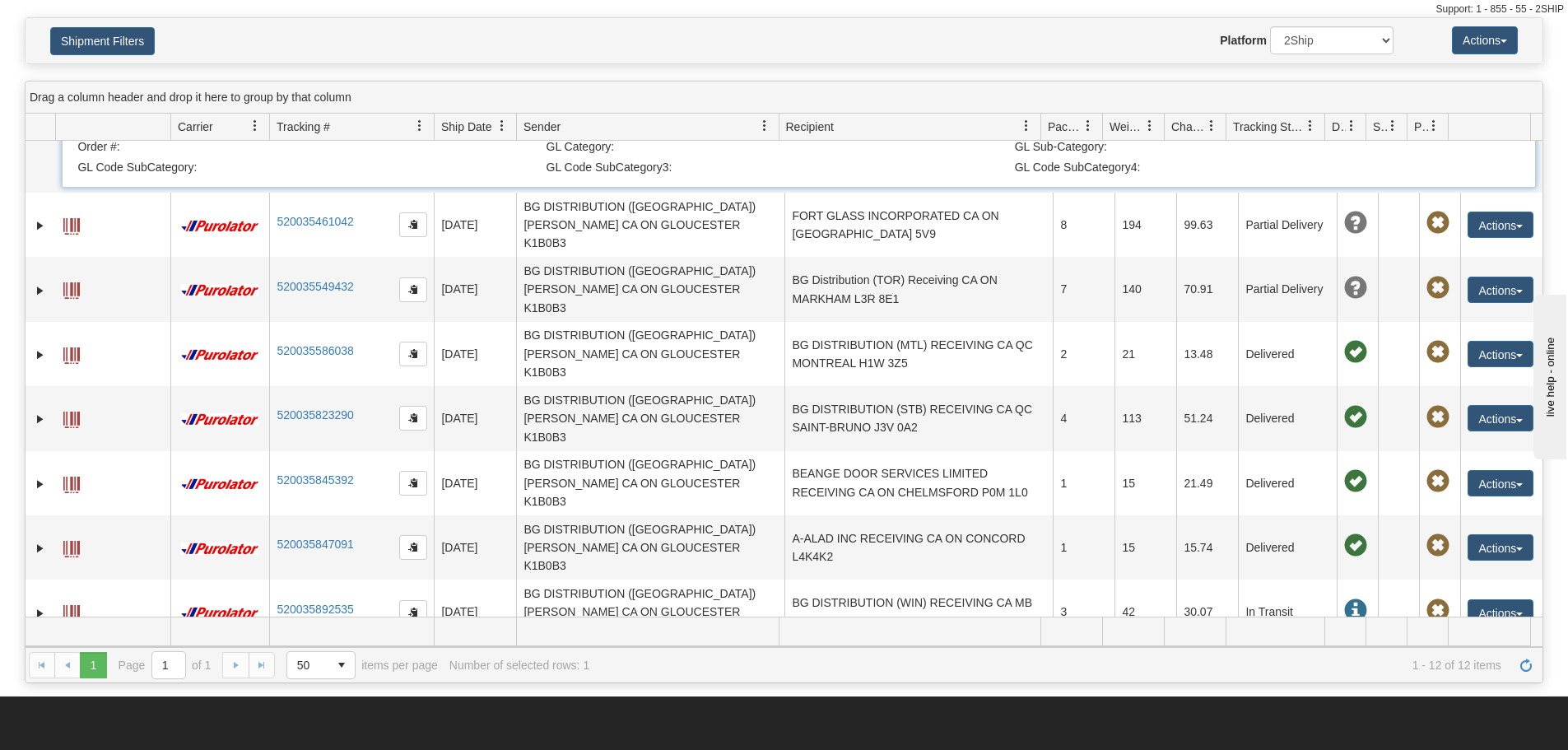
scroll to position [82, 0]
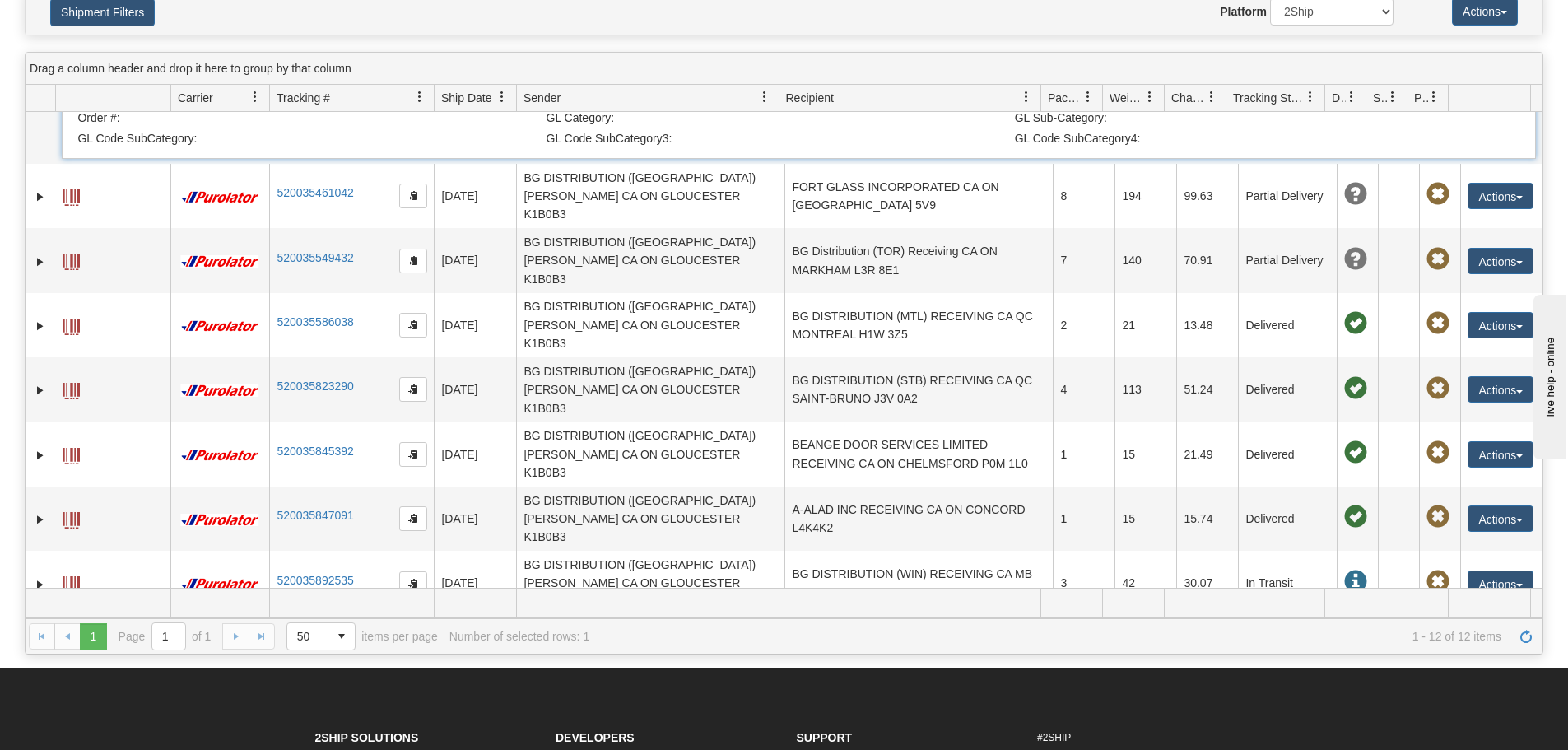
click at [887, 680] on td "TREMBLAR BUILDING SUPPLIES CA ON OLDCASTLE N0R 1L0" at bounding box center [918, 711] width 268 height 64
click at [37, 705] on link "Expand" at bounding box center [39, 712] width 16 height 16
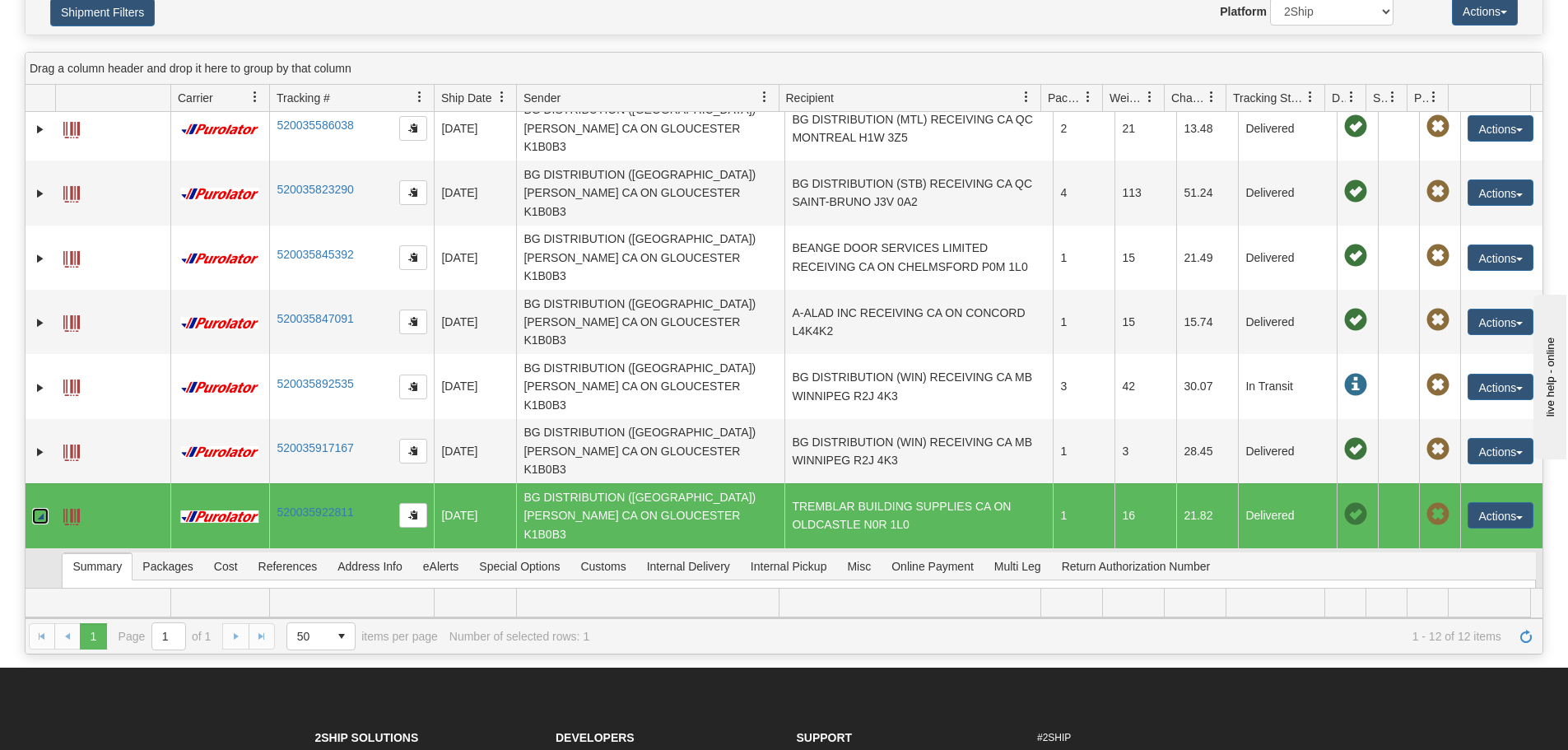
scroll to position [445, 0]
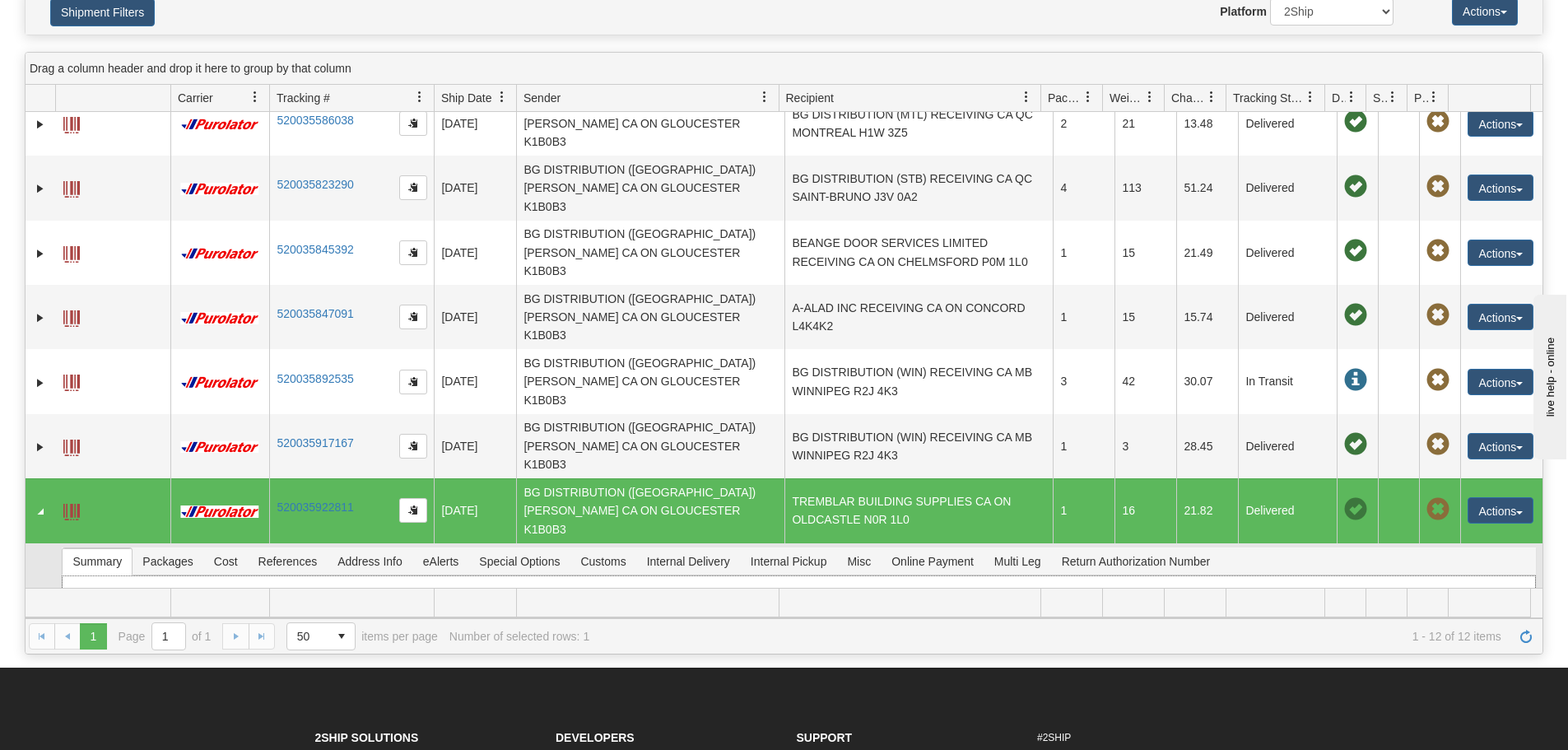
click at [680, 589] on li "Master Tracking #: 520035922811" at bounding box center [778, 597] width 464 height 16
click at [681, 589] on link "520035922811" at bounding box center [688, 595] width 76 height 13
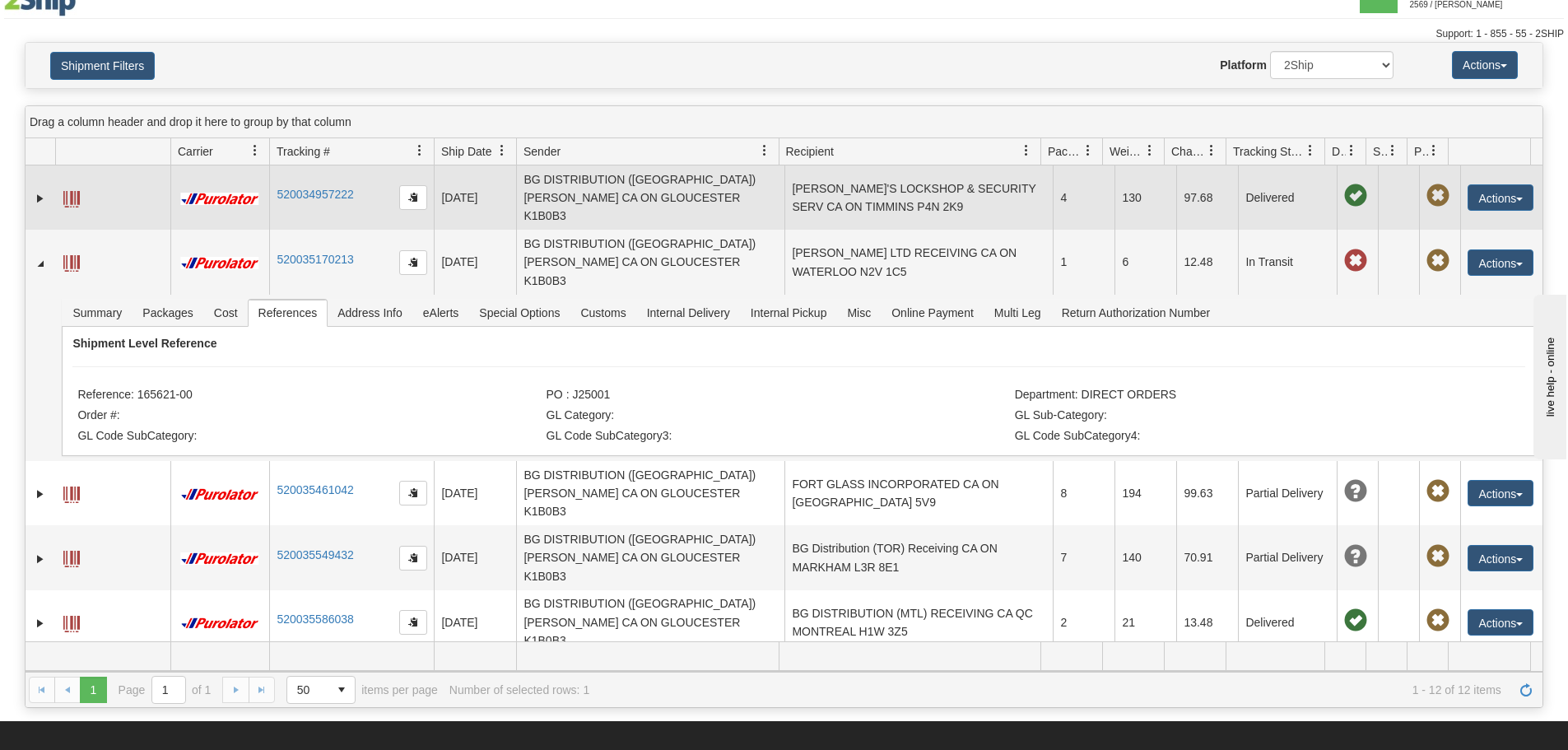
scroll to position [0, 0]
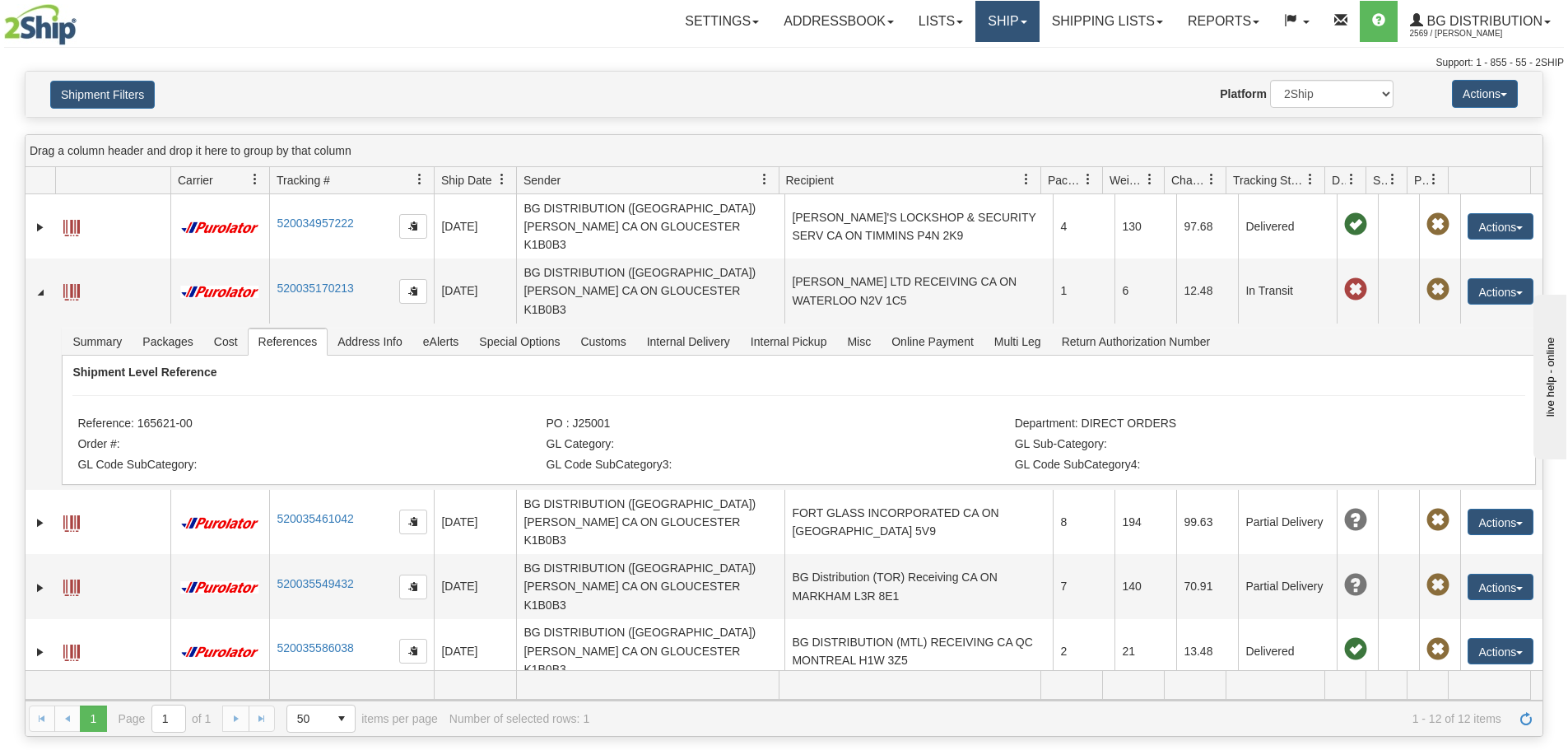
click at [995, 12] on link "Ship" at bounding box center [1007, 21] width 63 height 41
click at [989, 50] on link "Ship Screen" at bounding box center [973, 57] width 130 height 21
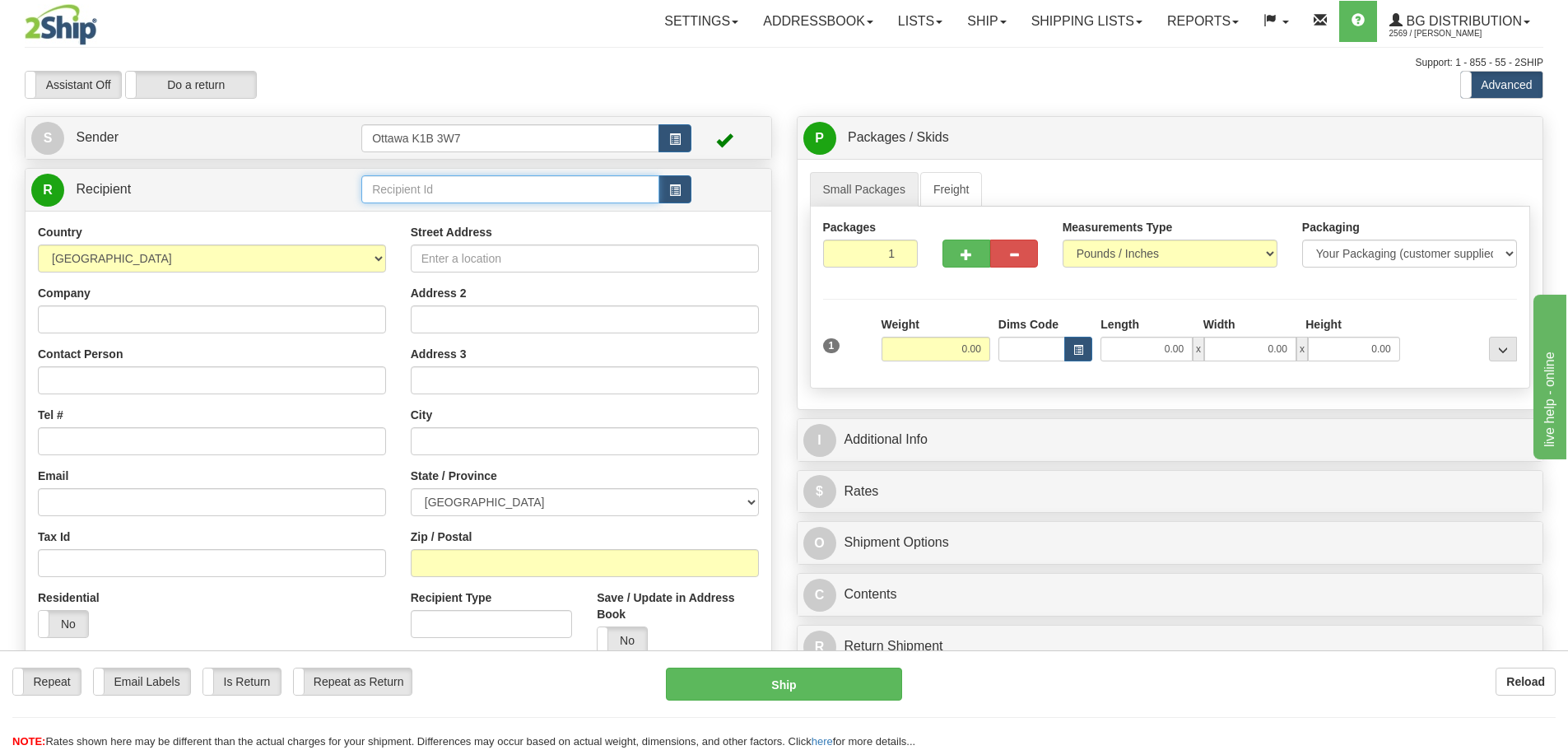
click at [547, 186] on input "text" at bounding box center [510, 189] width 298 height 28
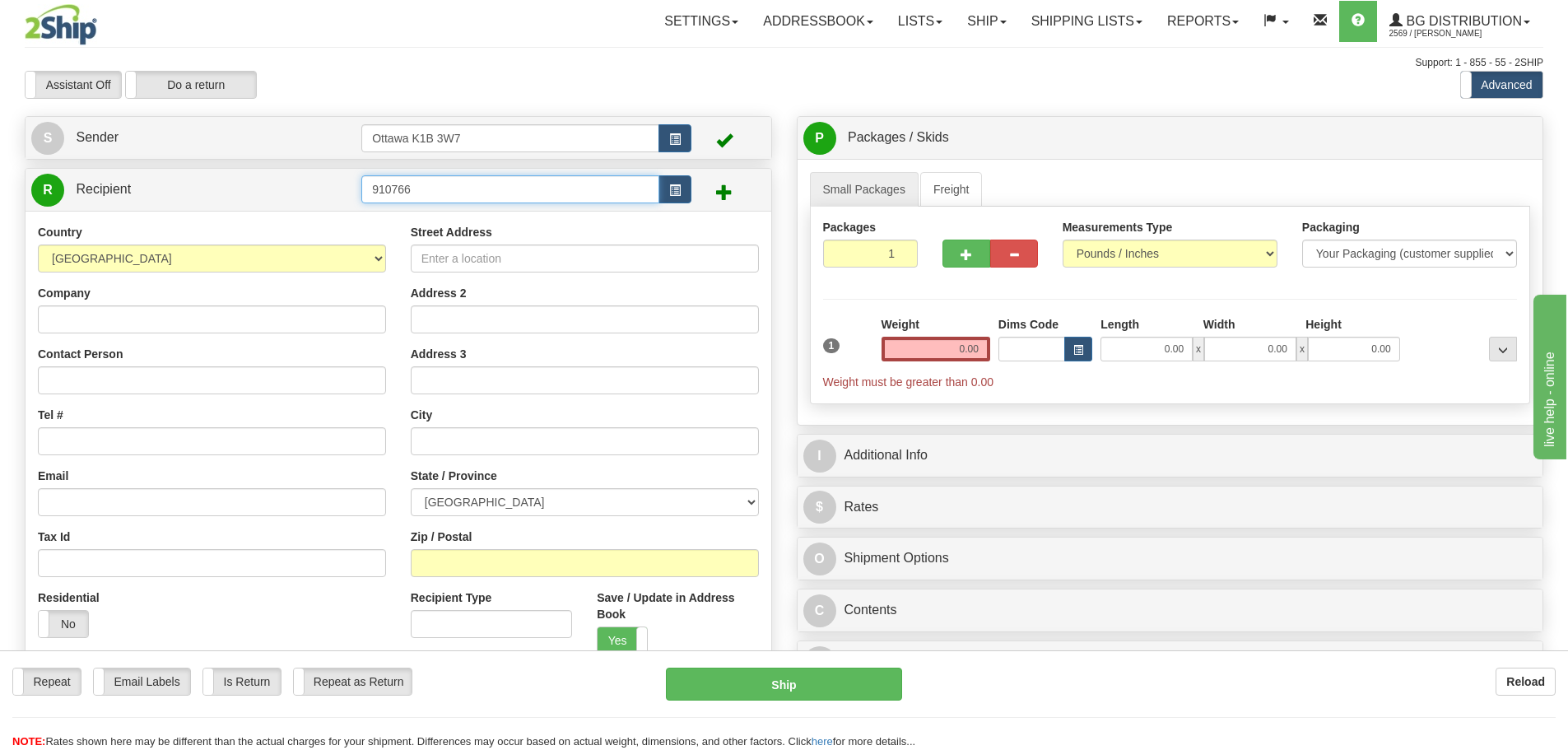
type input "910766"
click at [522, 93] on div "Assistant On Assistant Off Do a return Do a return" at bounding box center [333, 85] width 643 height 28
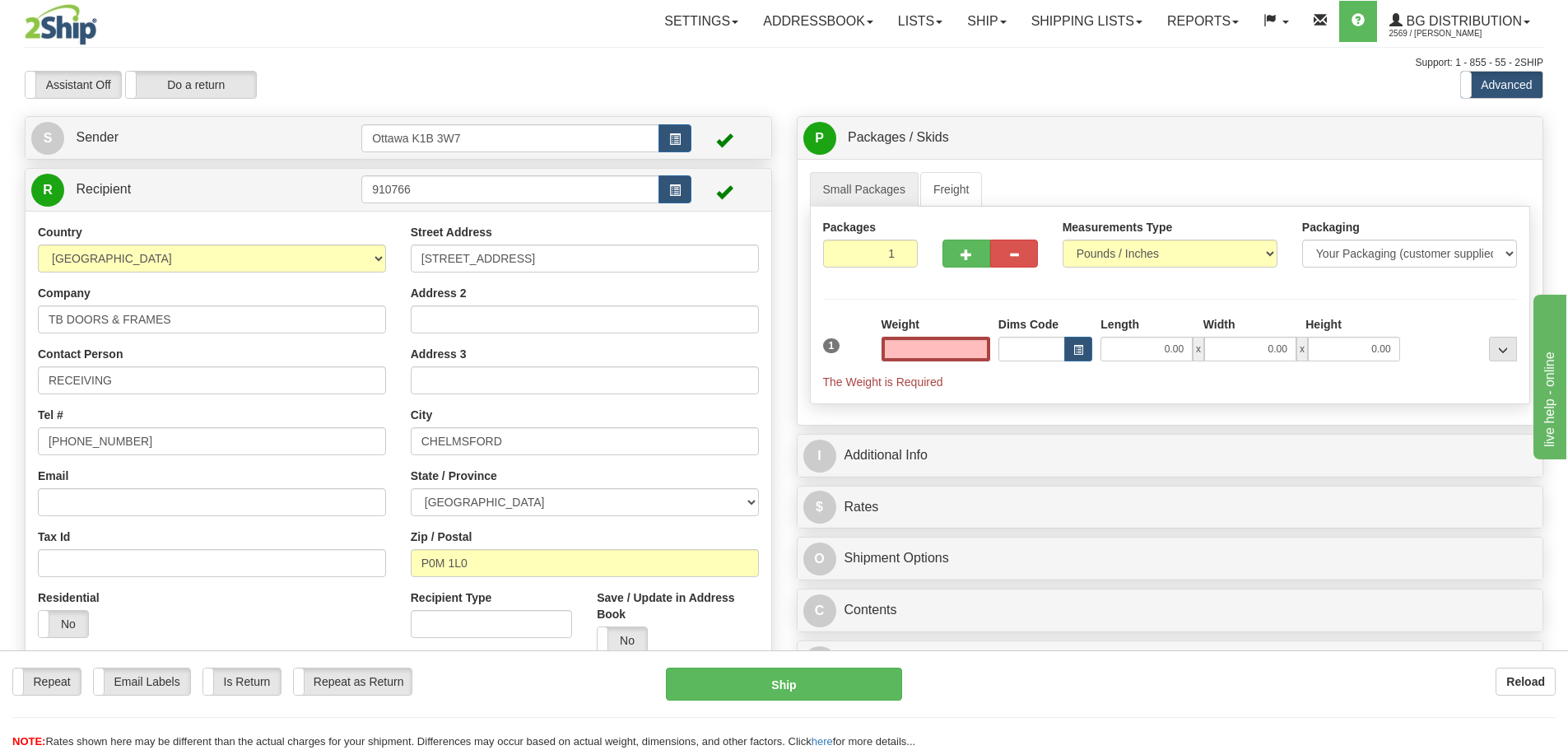
type input "0.00"
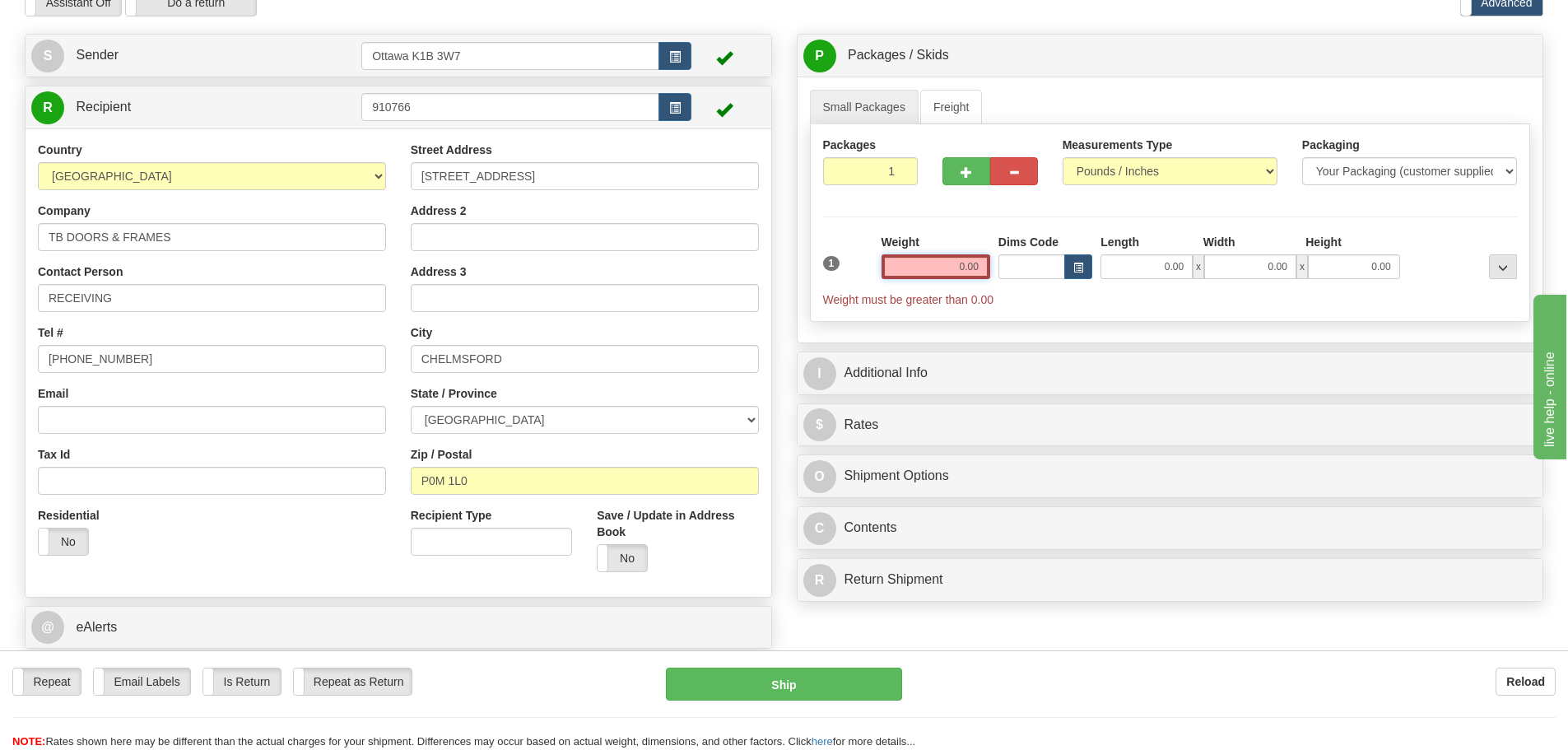
click at [924, 265] on input "0.00" at bounding box center [935, 266] width 109 height 25
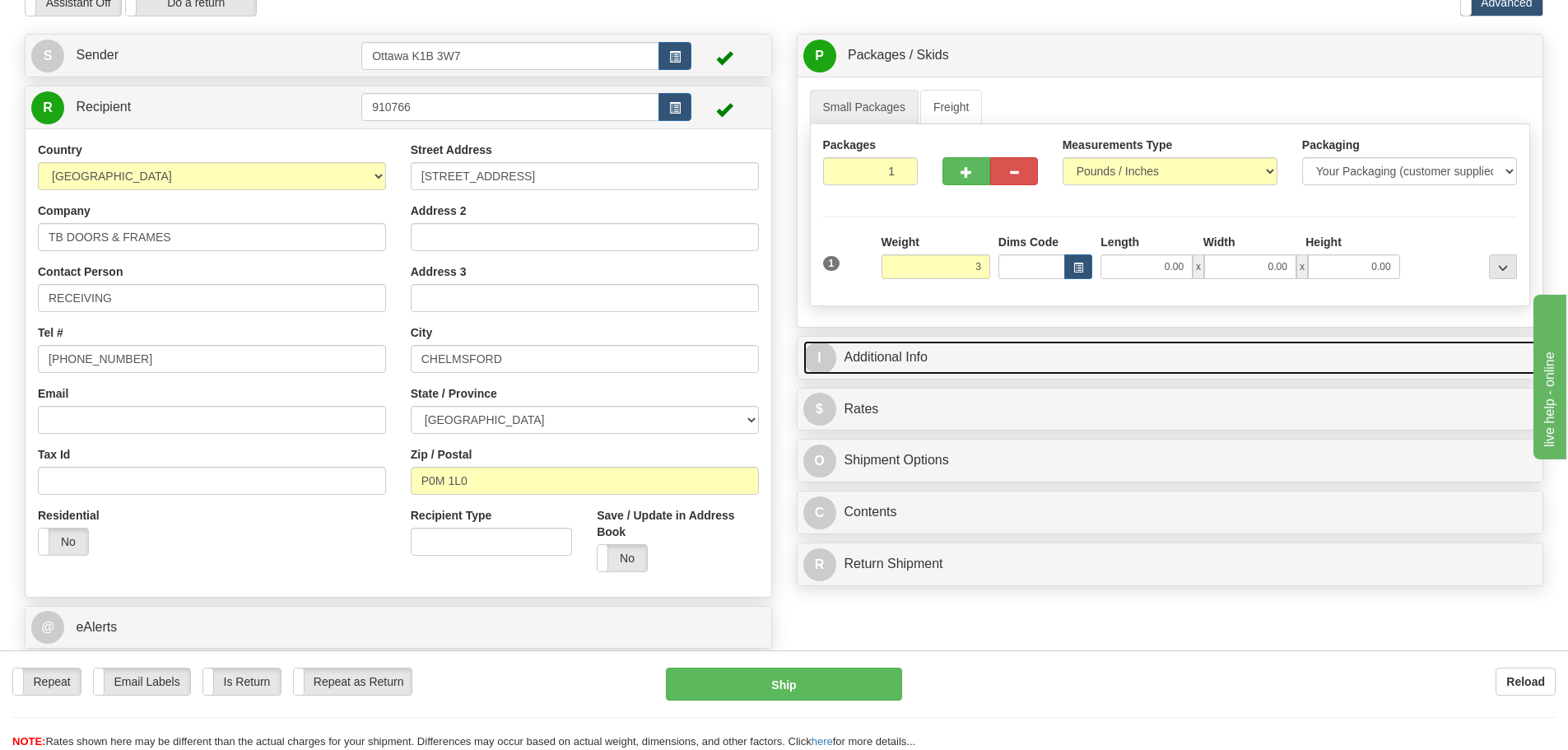
type input "3.00"
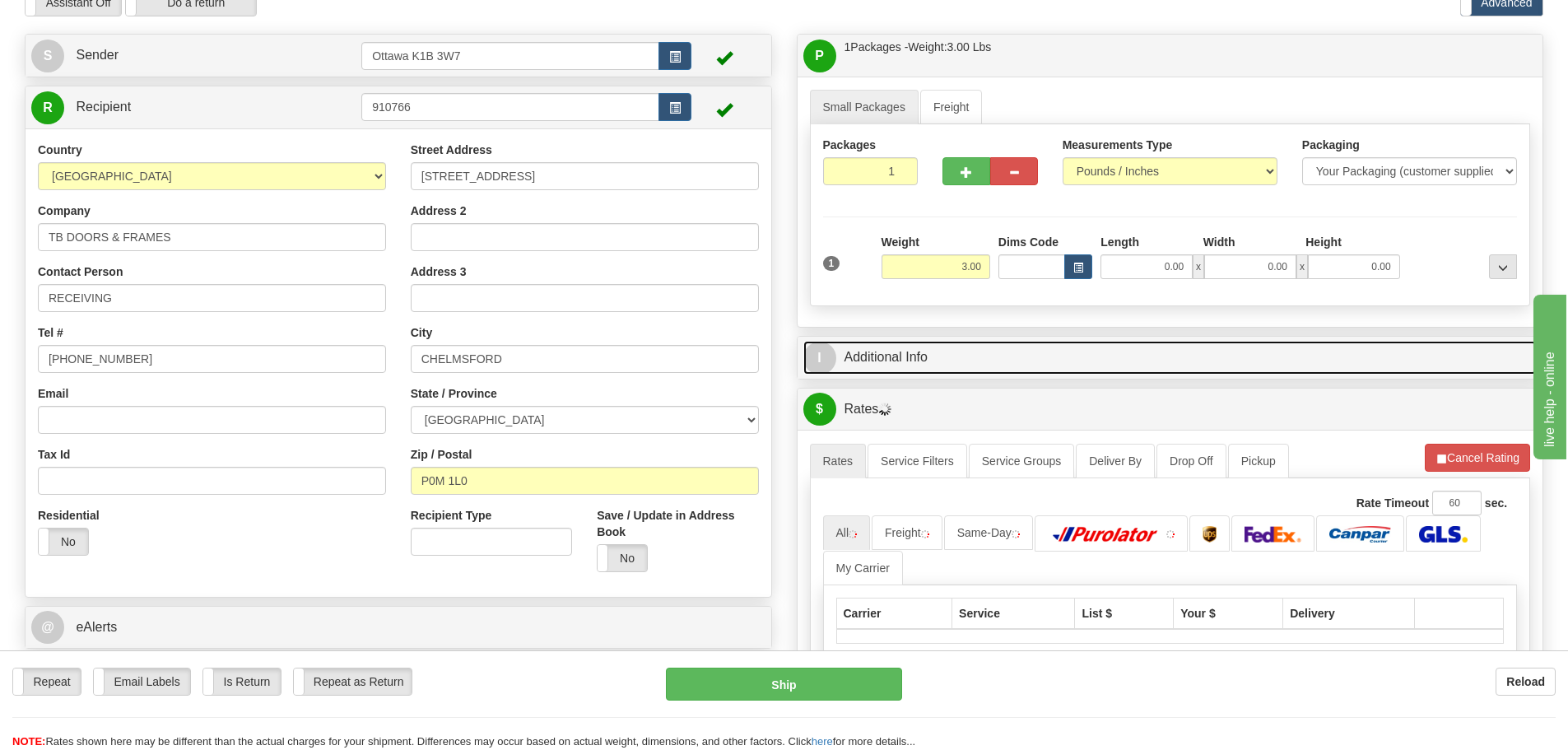
click at [1161, 349] on link "I Additional Info" at bounding box center [1170, 357] width 734 height 33
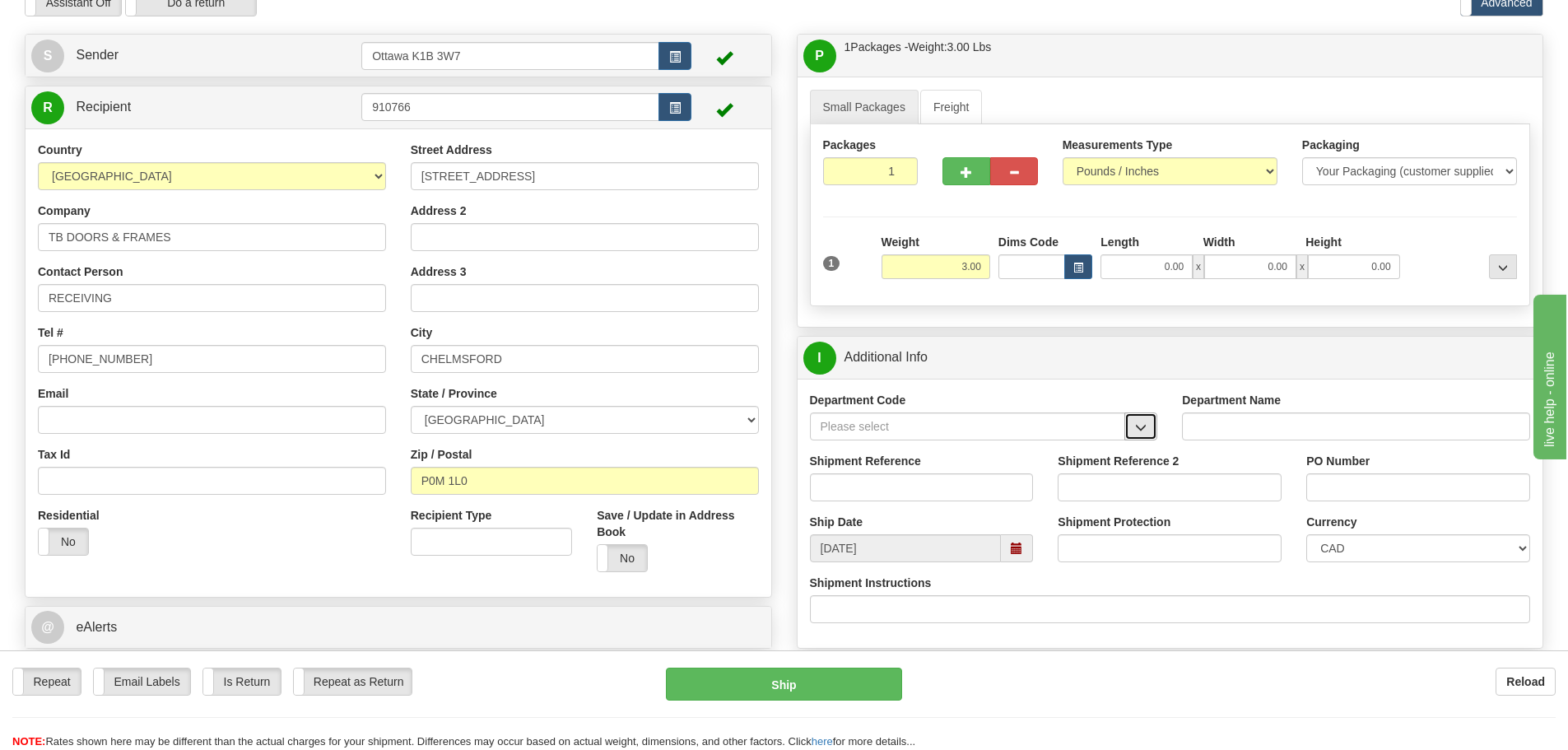
click at [1145, 432] on span "button" at bounding box center [1140, 427] width 11 height 10
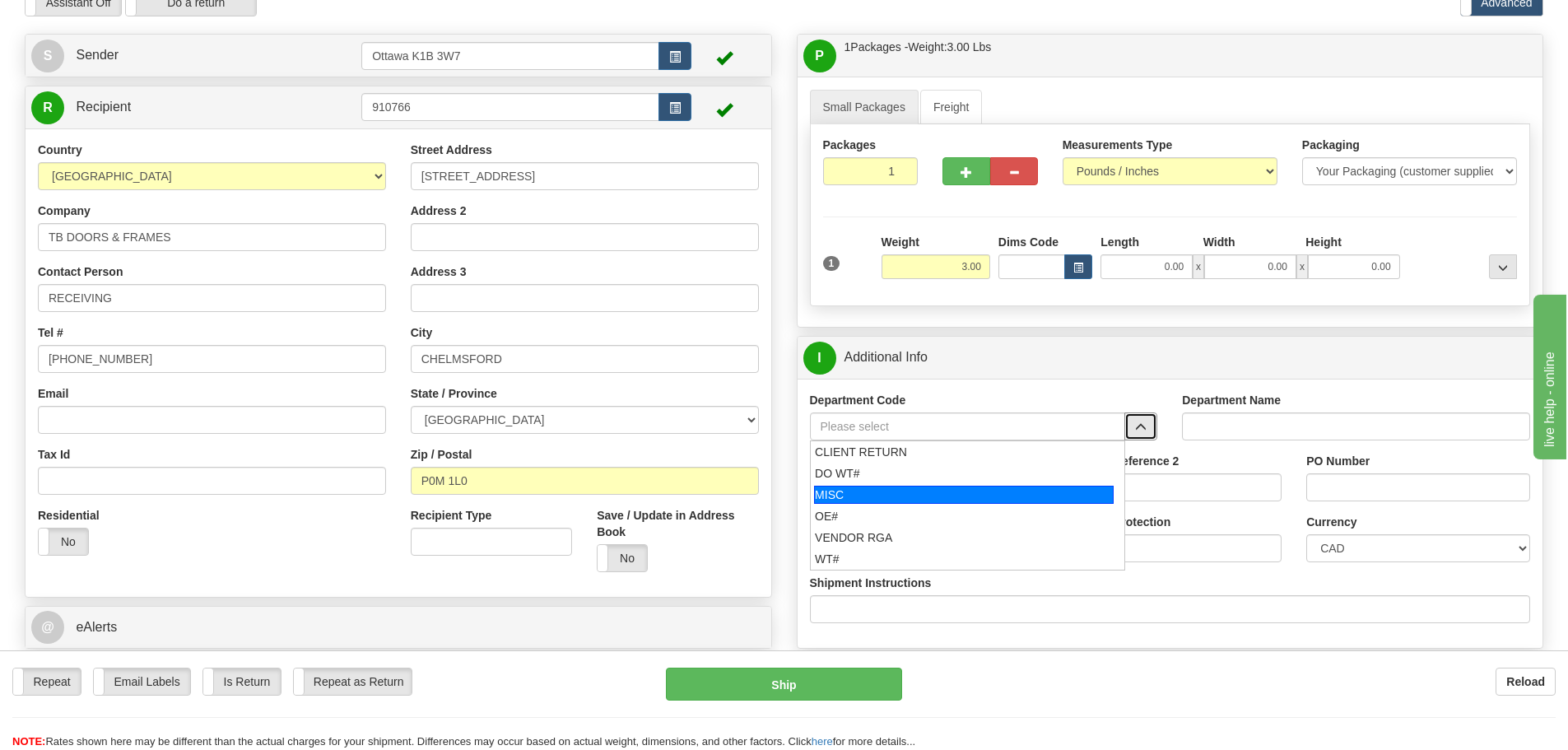
click at [942, 499] on div "MISC" at bounding box center [964, 494] width 300 height 18
type input "MISC"
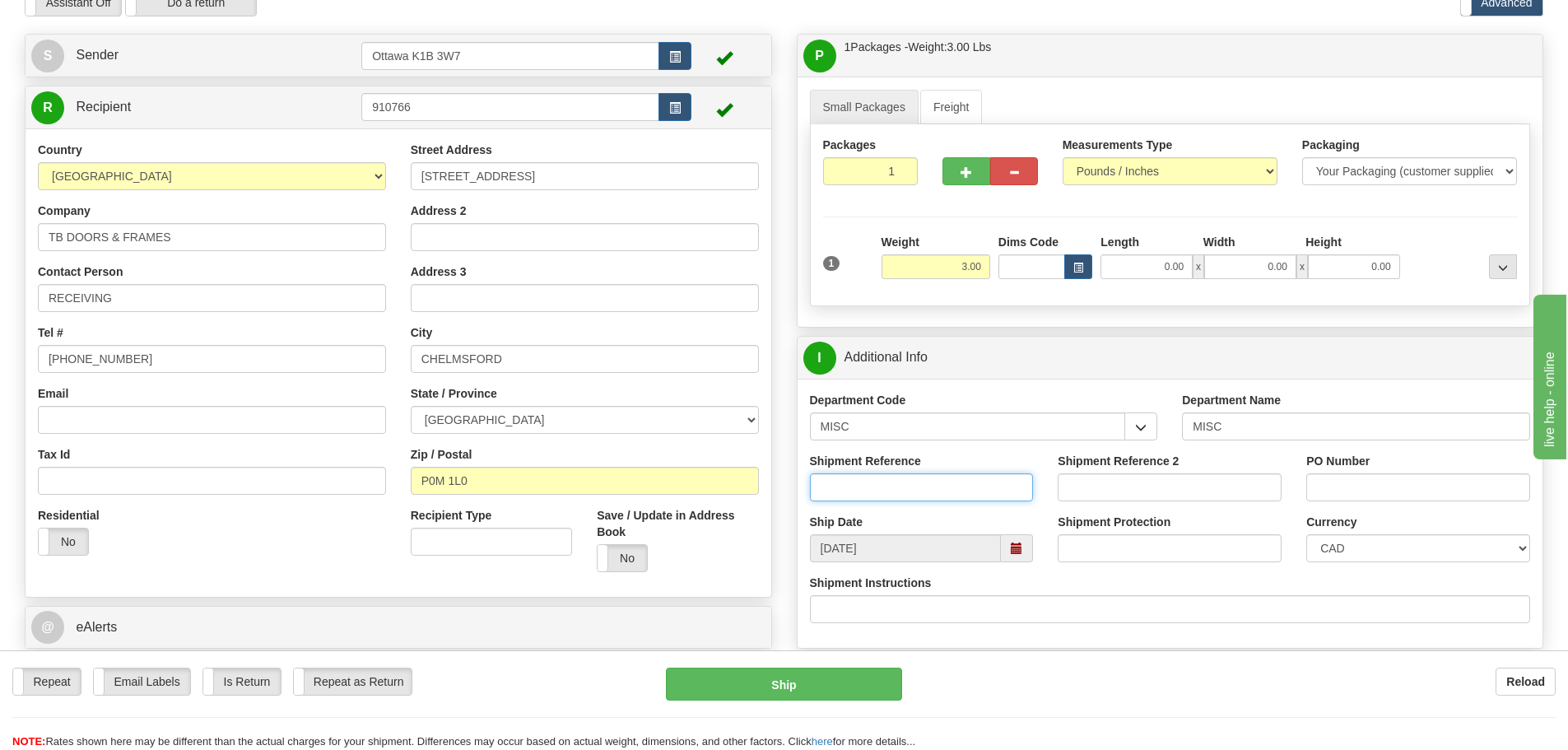
click at [939, 492] on input "Shipment Reference" at bounding box center [922, 487] width 224 height 28
type input "10196940"
click at [1327, 480] on input "PO Number" at bounding box center [1418, 487] width 224 height 28
type input "[PERSON_NAME]"
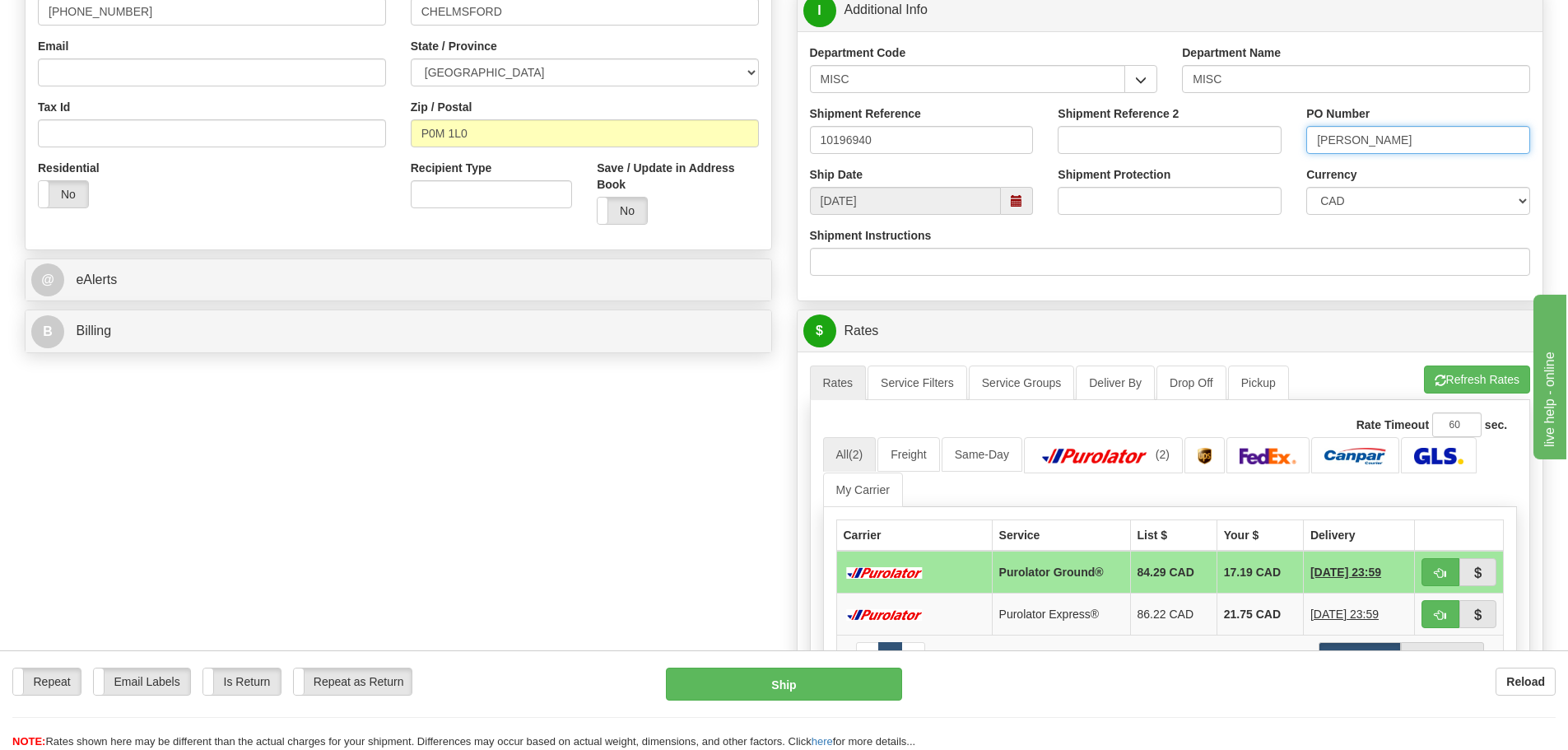
scroll to position [576, 0]
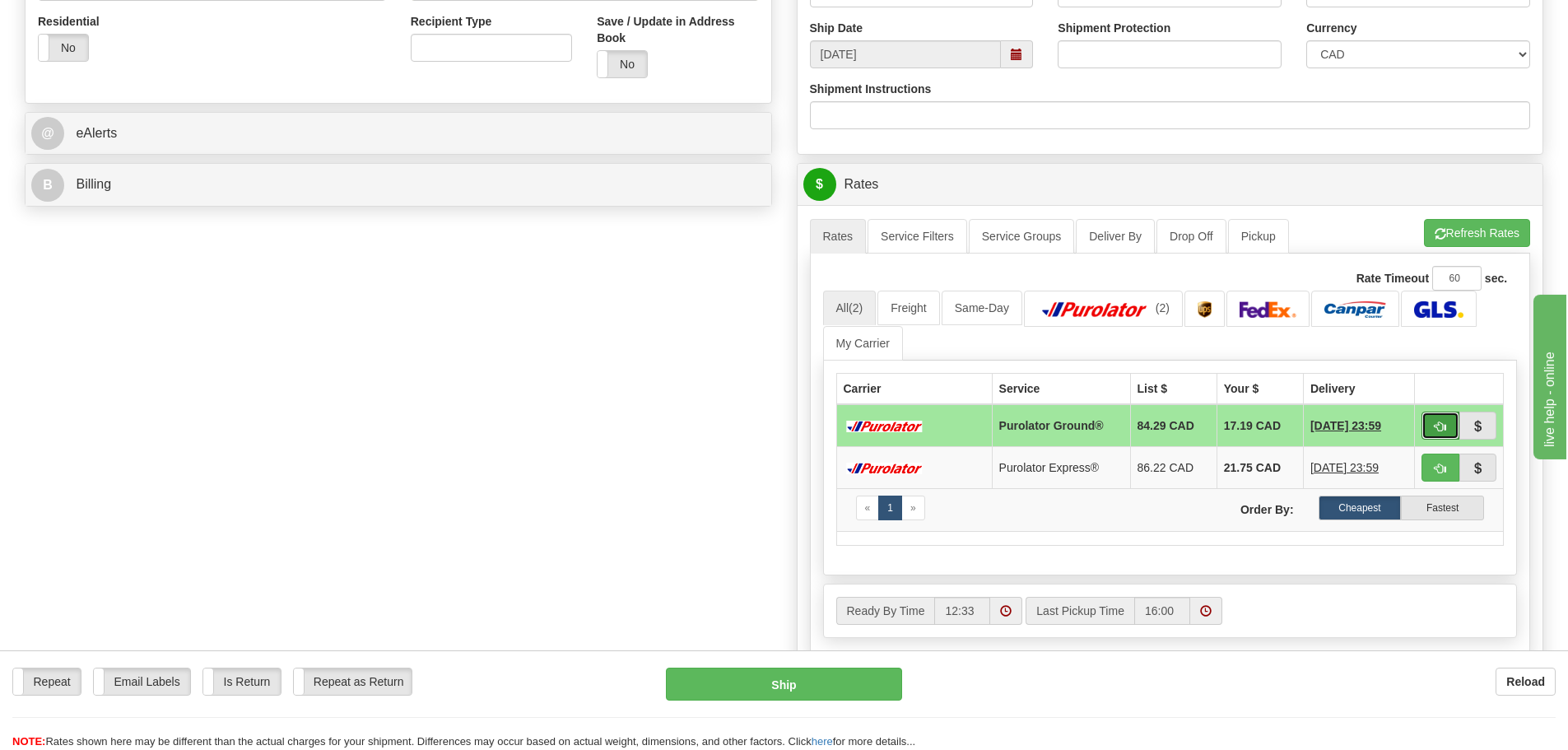
click at [1454, 420] on button "button" at bounding box center [1440, 426] width 38 height 28
type input "260"
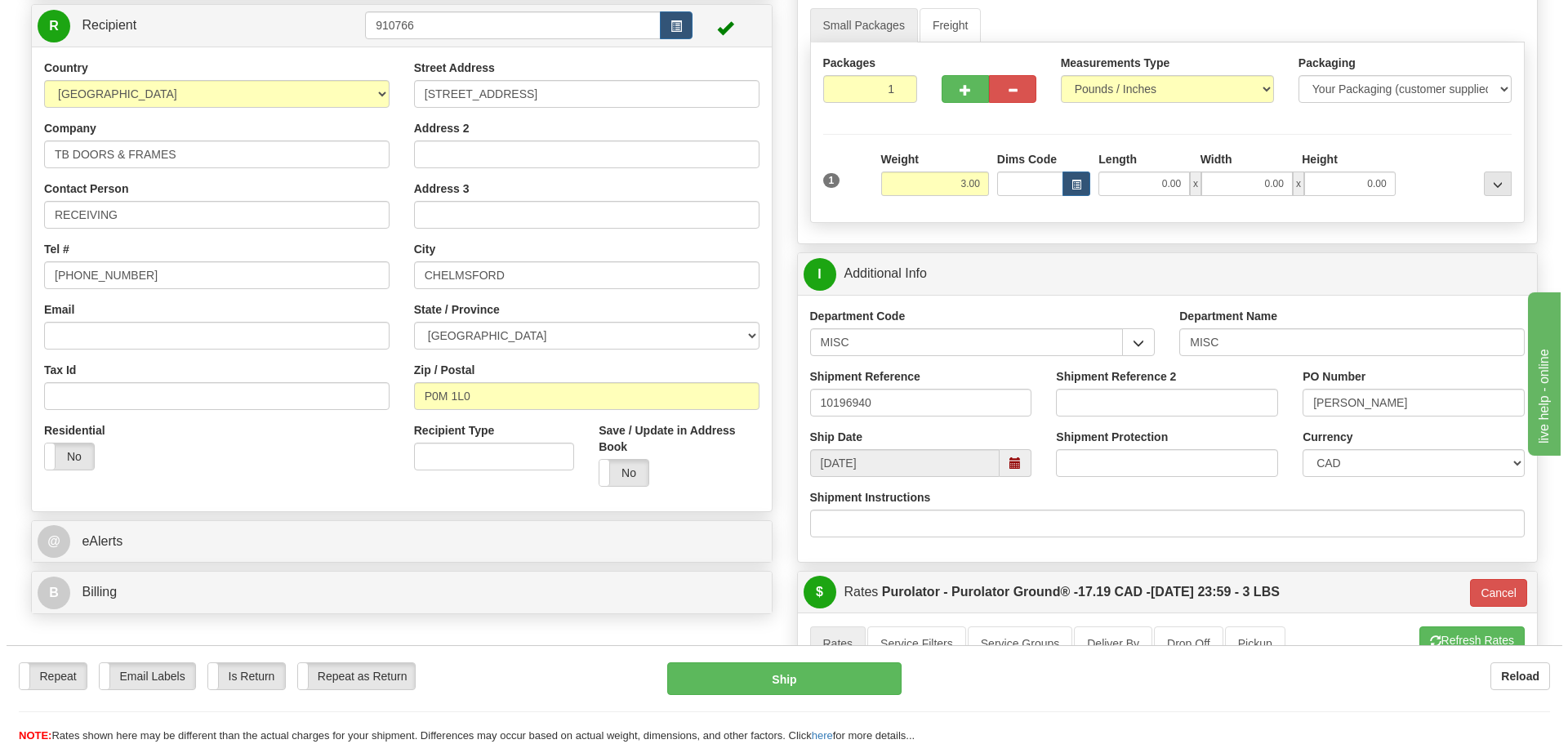
scroll to position [163, 0]
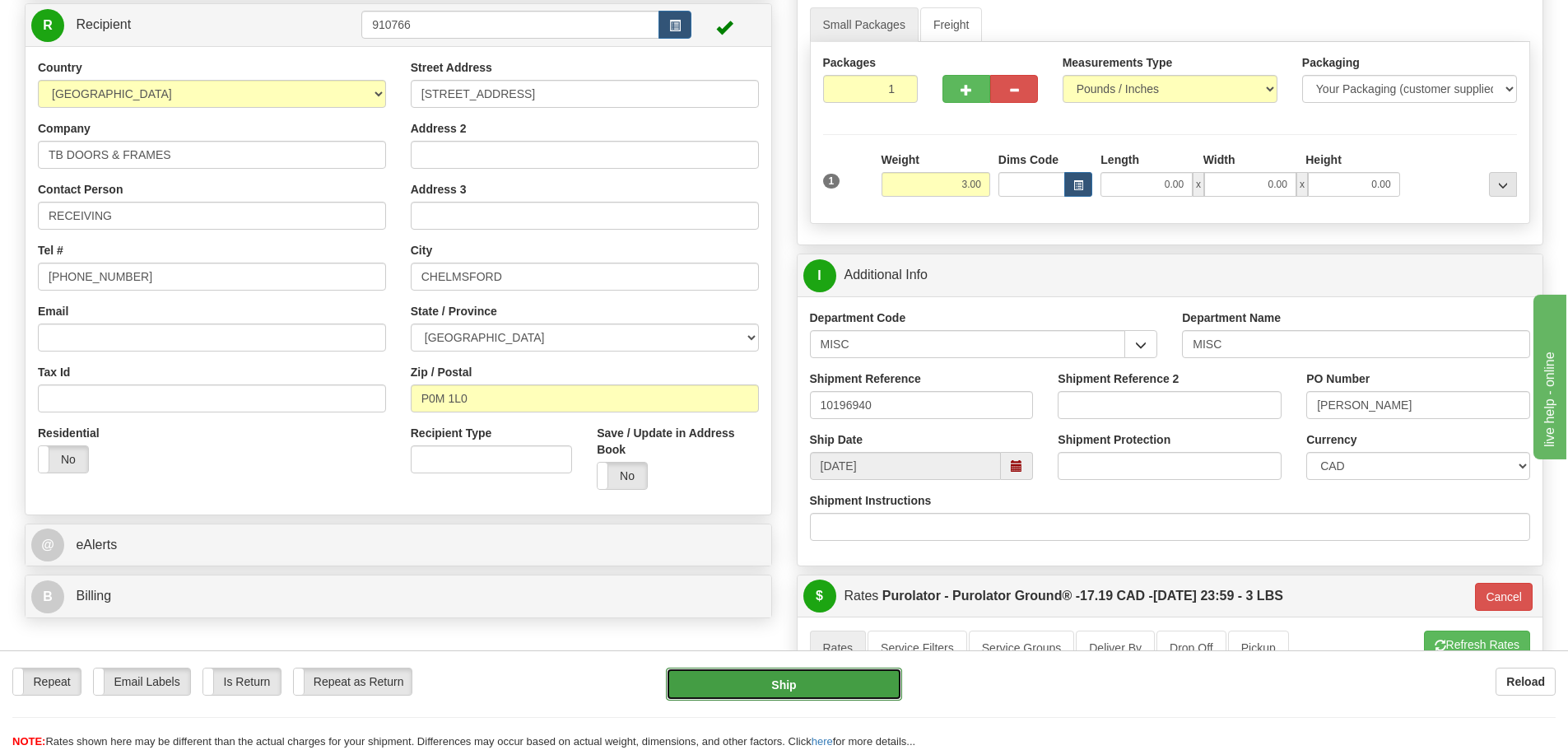
click at [807, 684] on button "Ship" at bounding box center [784, 684] width 236 height 33
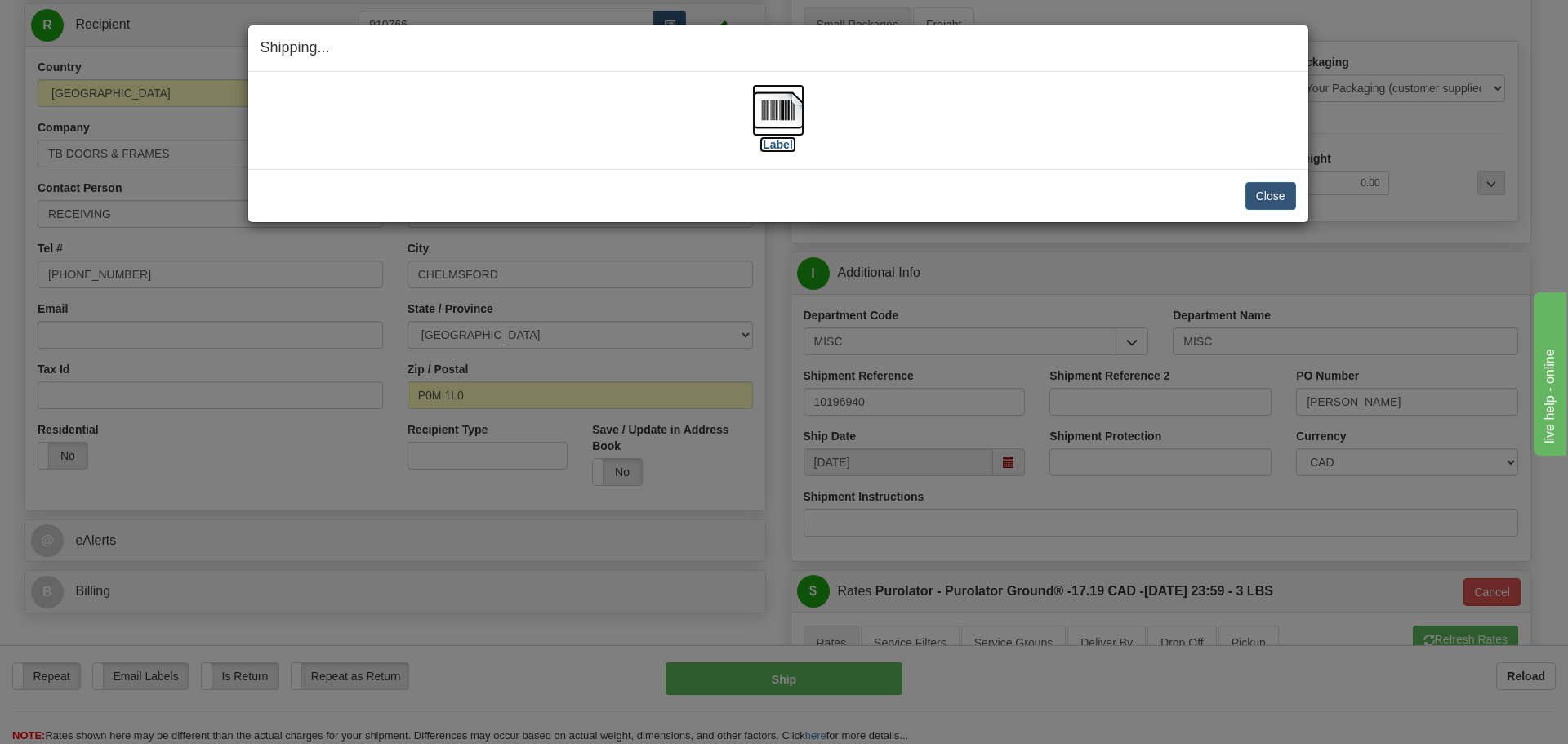
click at [790, 148] on label "[Label]" at bounding box center [778, 144] width 37 height 16
click at [1274, 188] on button "Close" at bounding box center [1271, 195] width 51 height 28
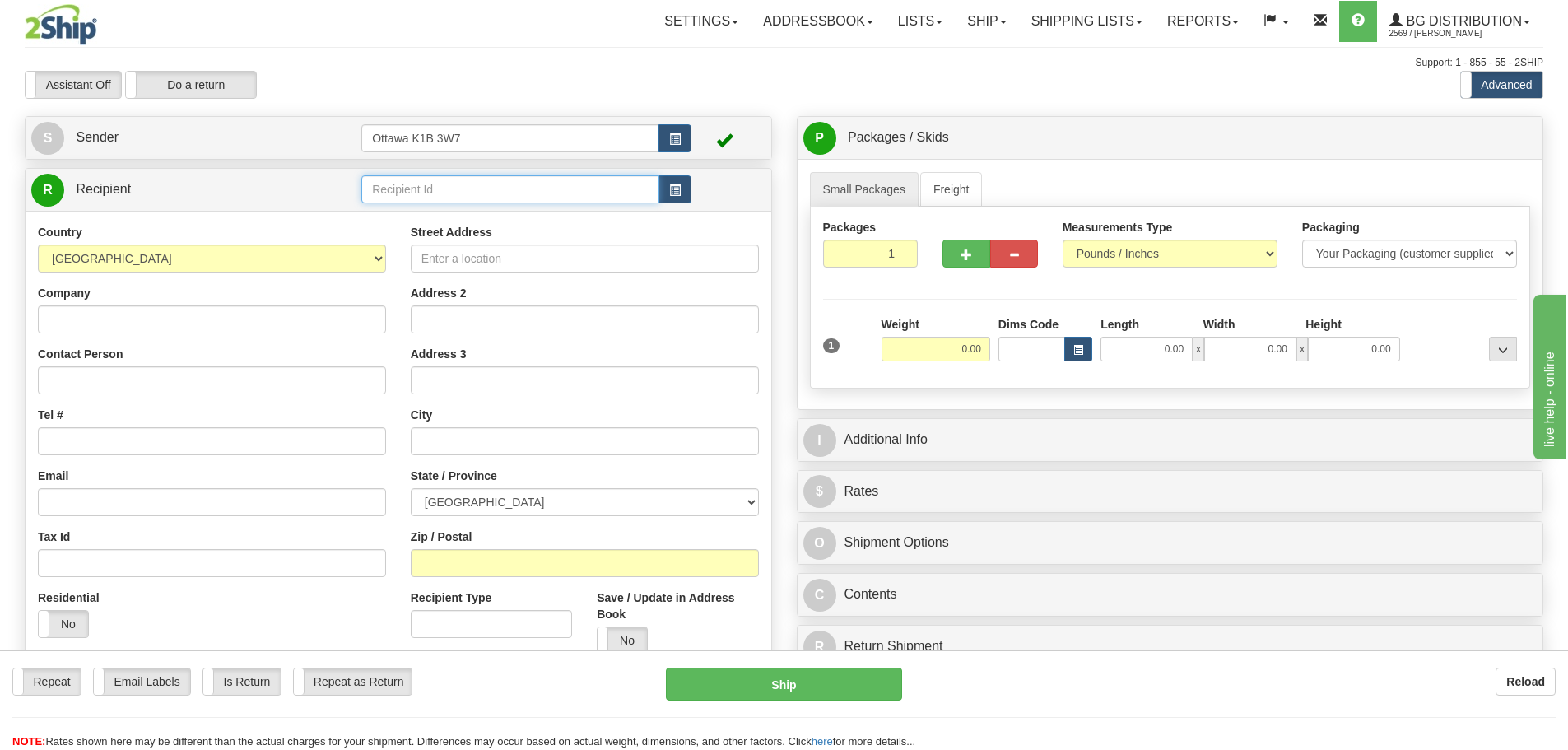
click at [449, 182] on input "text" at bounding box center [510, 189] width 298 height 28
click at [908, 345] on input "0.00" at bounding box center [935, 348] width 109 height 25
click at [466, 190] on input "text" at bounding box center [510, 189] width 298 height 28
type input "6.00"
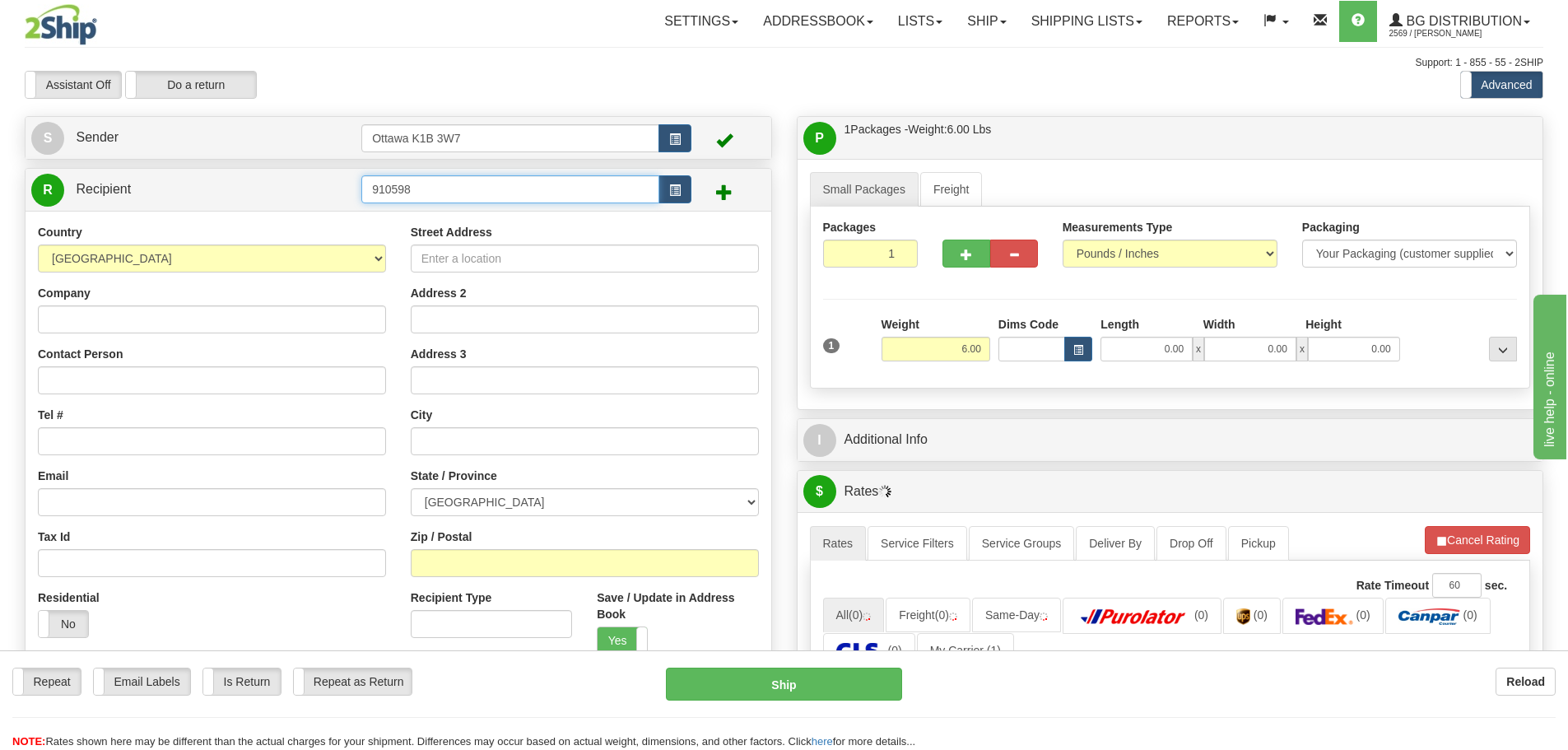
type input "910598"
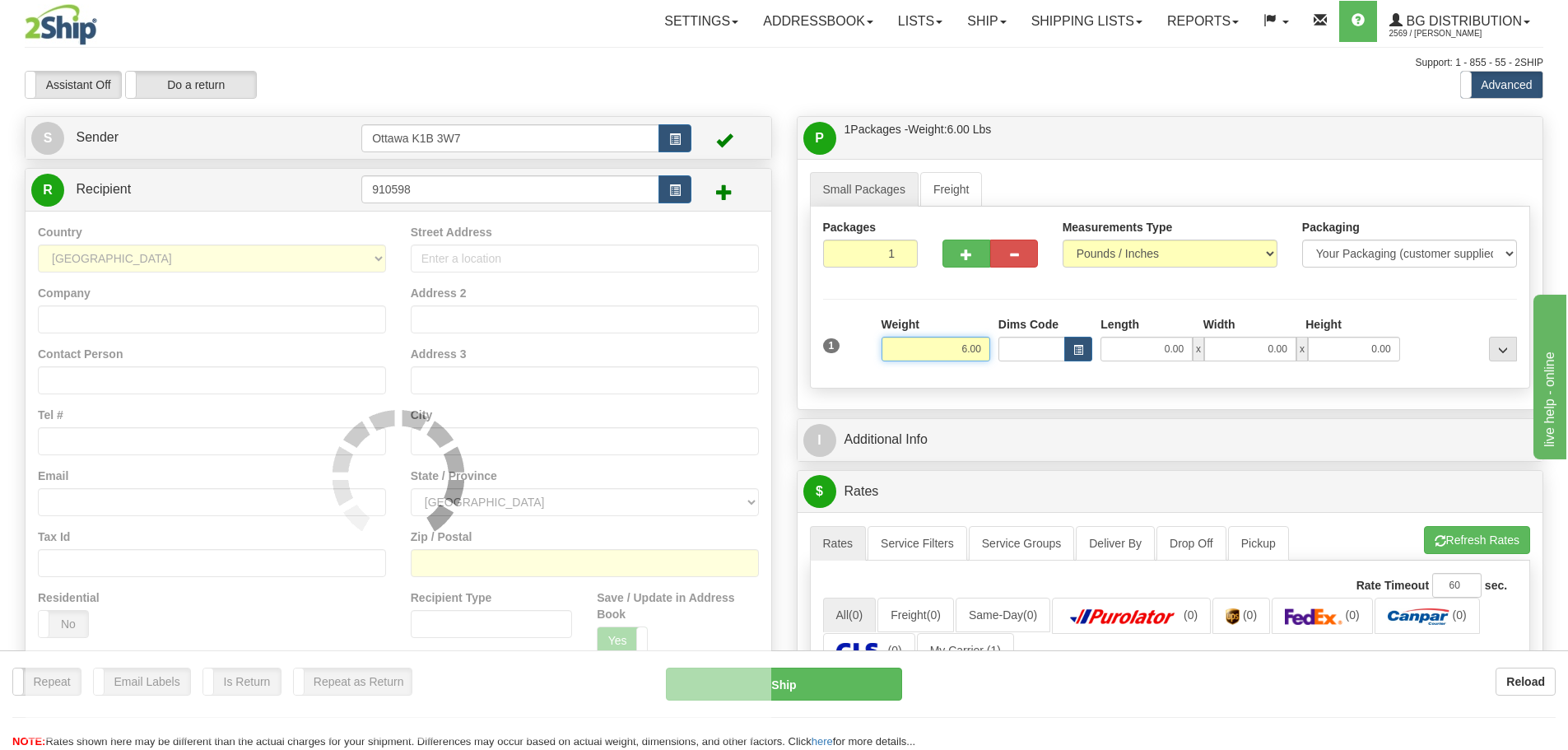
click at [901, 74] on div "Assistant On Assistant Off Do a return Do a return Previous Next Standard Advan…" at bounding box center [783, 85] width 1543 height 28
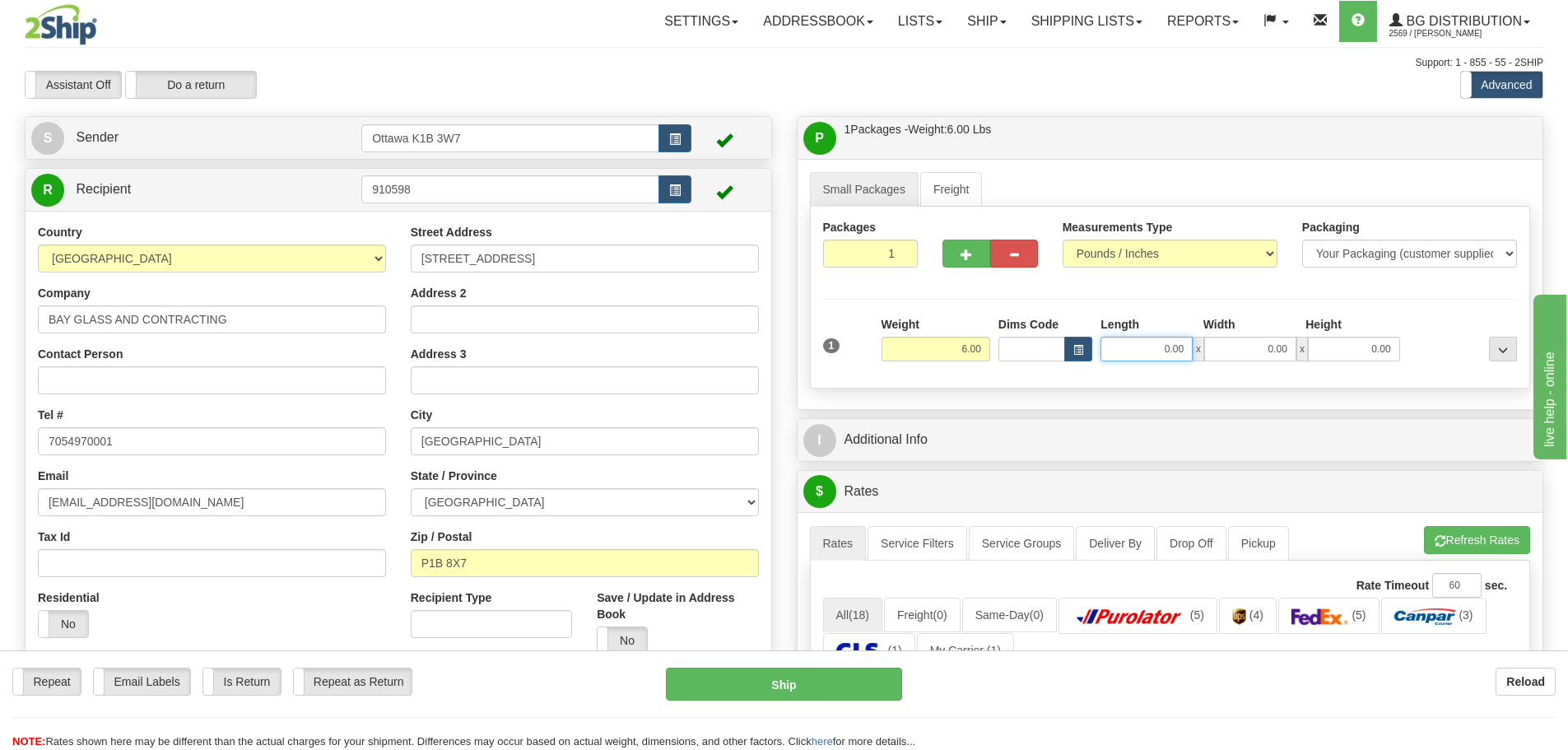
click at [1169, 354] on input "0.00" at bounding box center [1146, 348] width 92 height 25
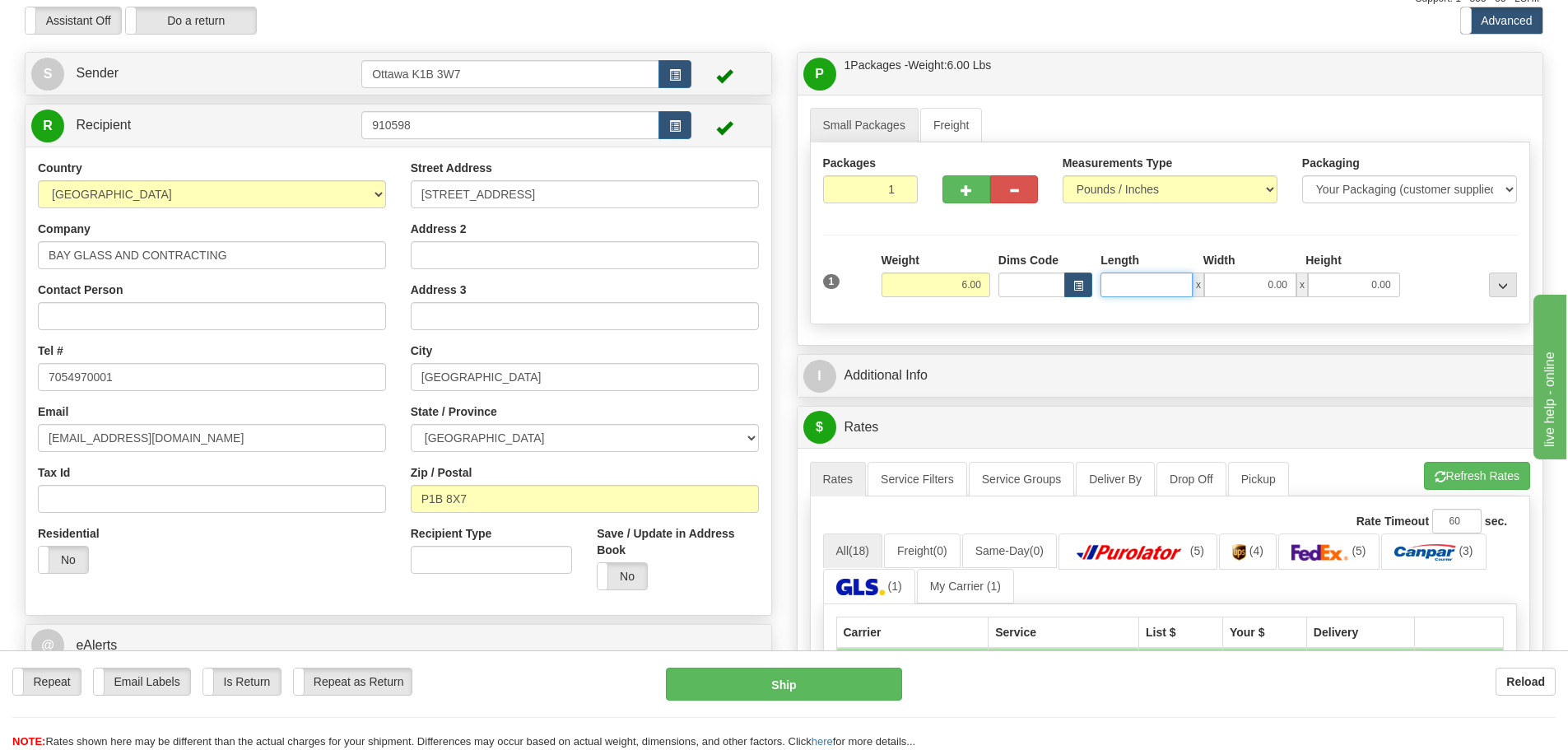
scroll to position [164, 0]
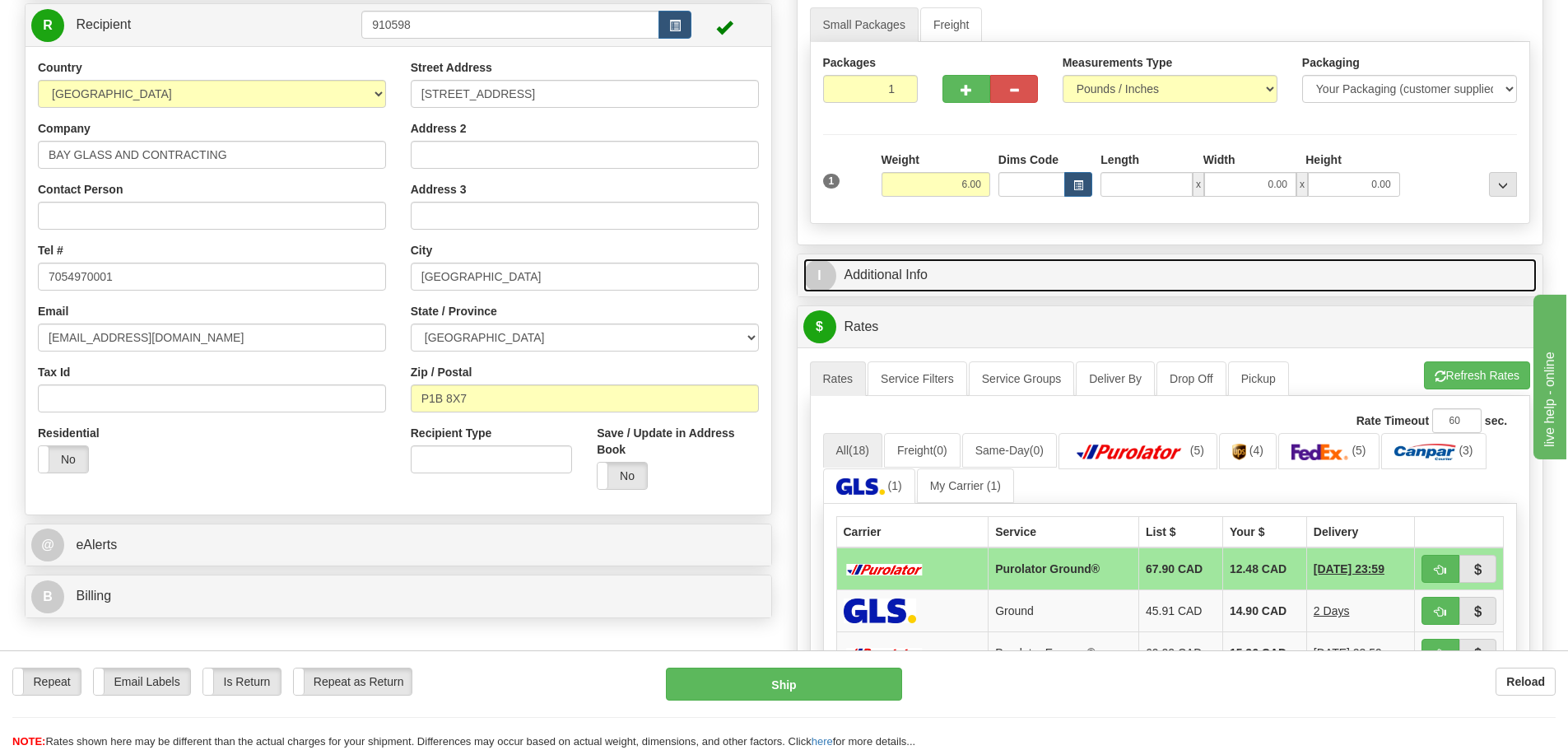
type input "0.00"
click at [939, 285] on link "I Additional Info" at bounding box center [1170, 275] width 734 height 33
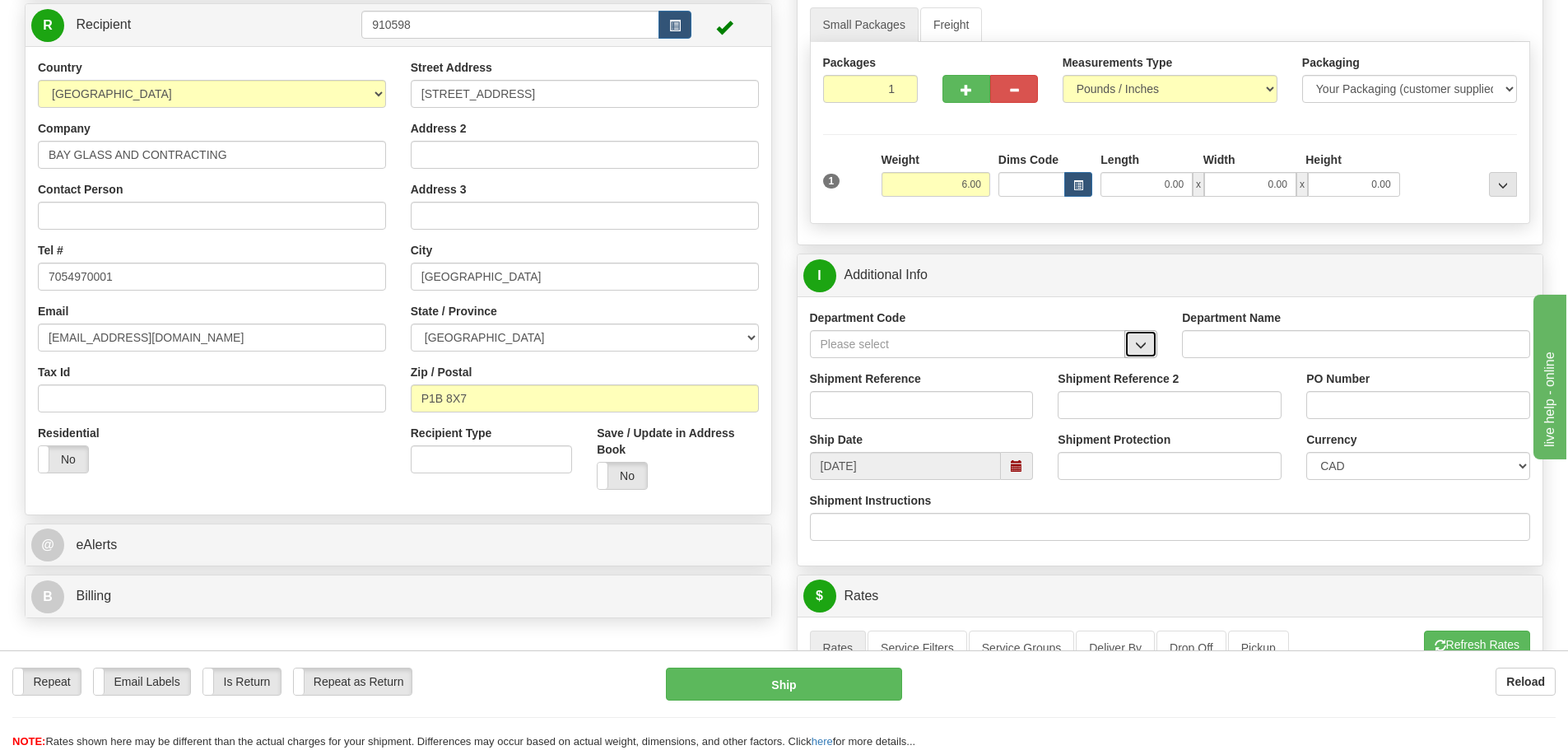
click at [1137, 352] on button "button" at bounding box center [1140, 344] width 33 height 28
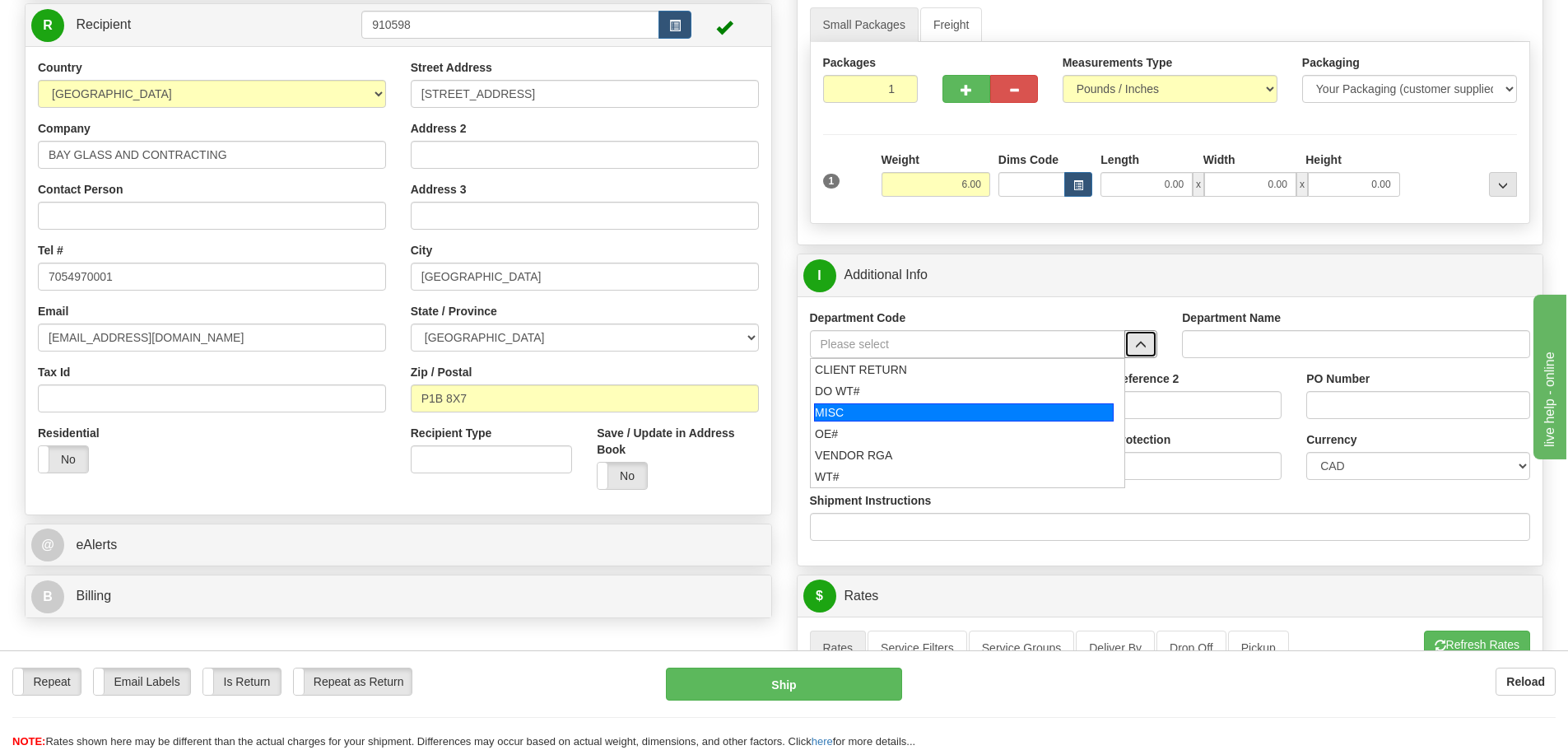
click at [859, 415] on div "MISC" at bounding box center [964, 412] width 300 height 18
type input "MISC"
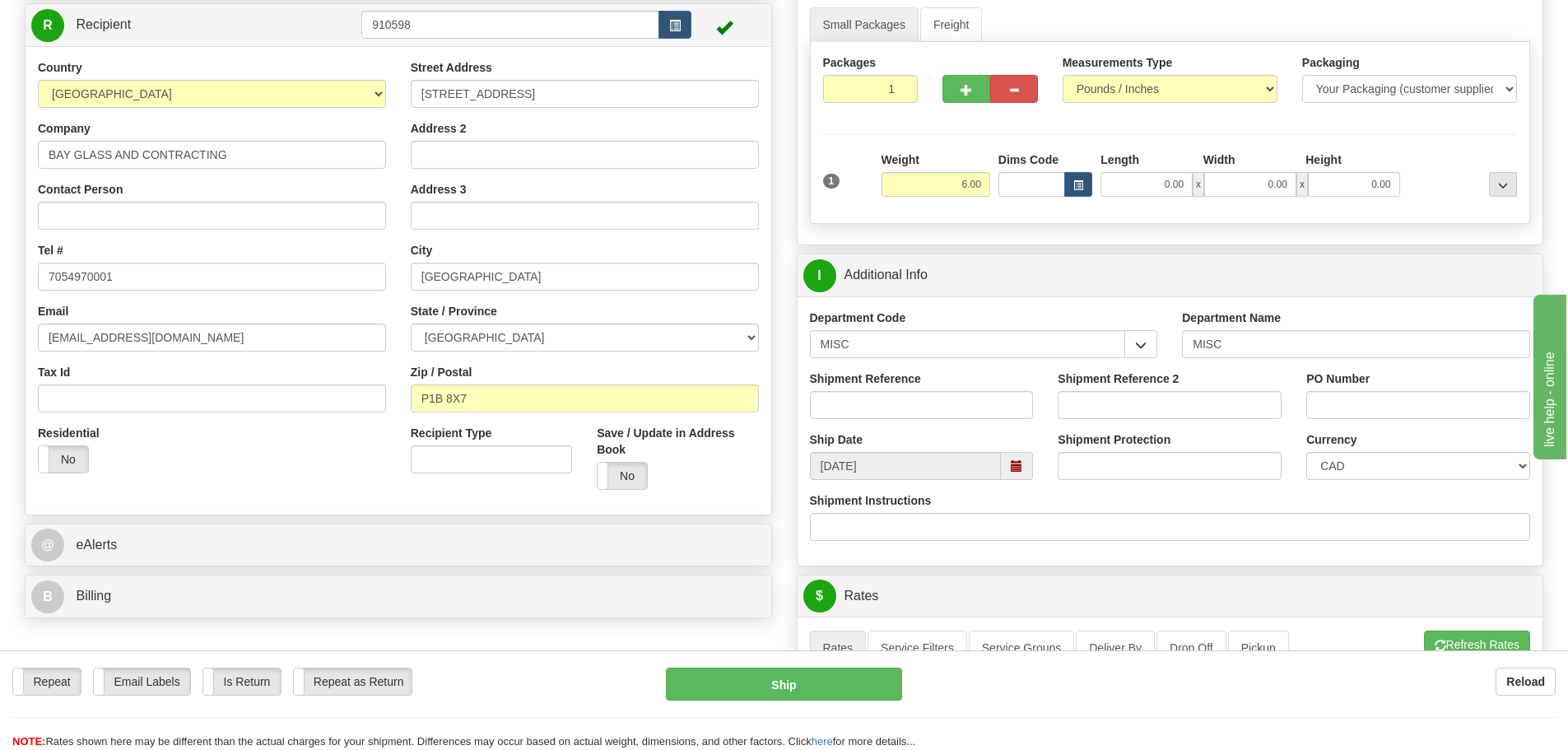
click at [882, 390] on div "Shipment Reference" at bounding box center [922, 395] width 224 height 49
click at [884, 397] on input "Shipment Reference" at bounding box center [922, 405] width 224 height 28
type input "10198525"
type input "[PERSON_NAME]"
click at [188, 214] on input "Contact Person" at bounding box center [211, 216] width 348 height 28
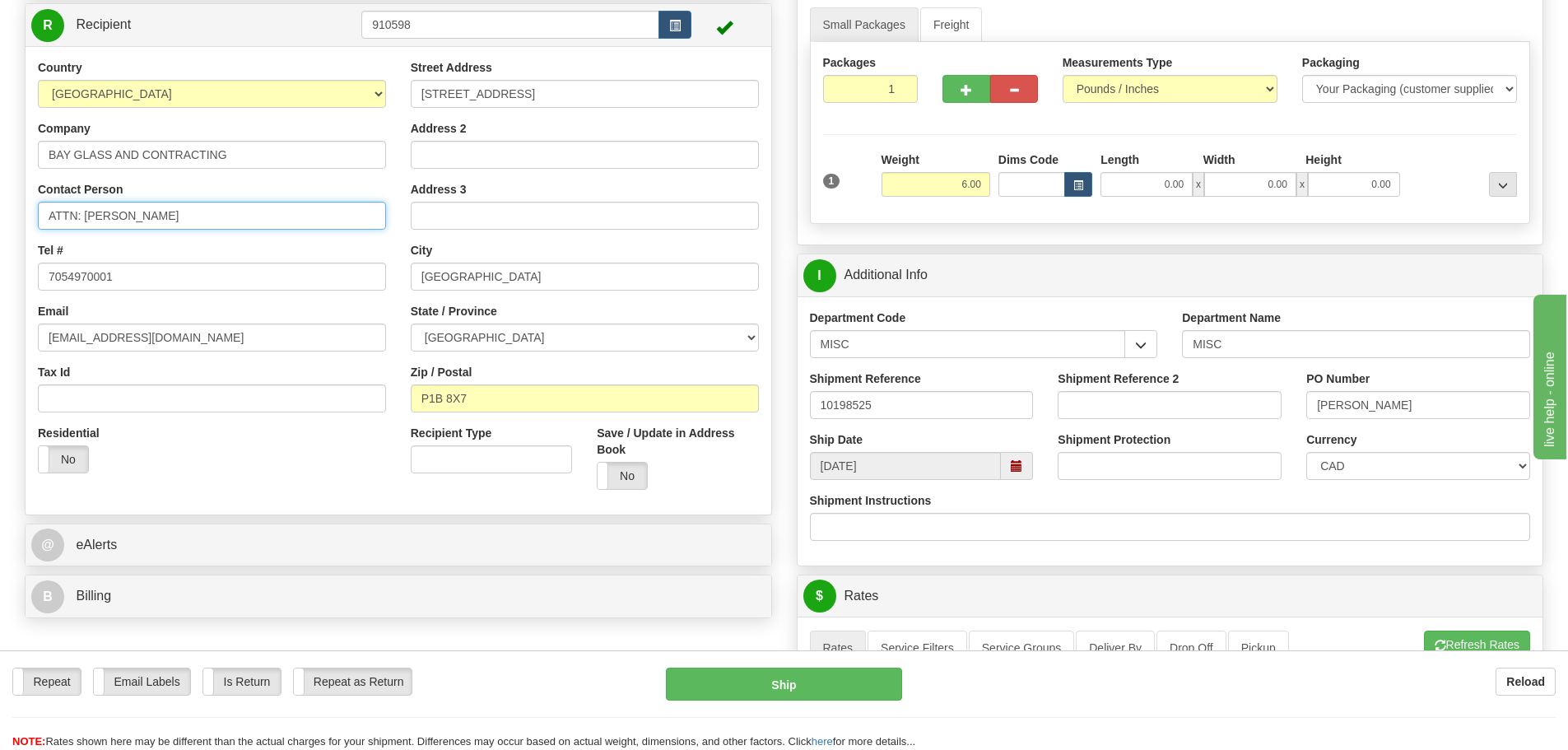
scroll to position [494, 0]
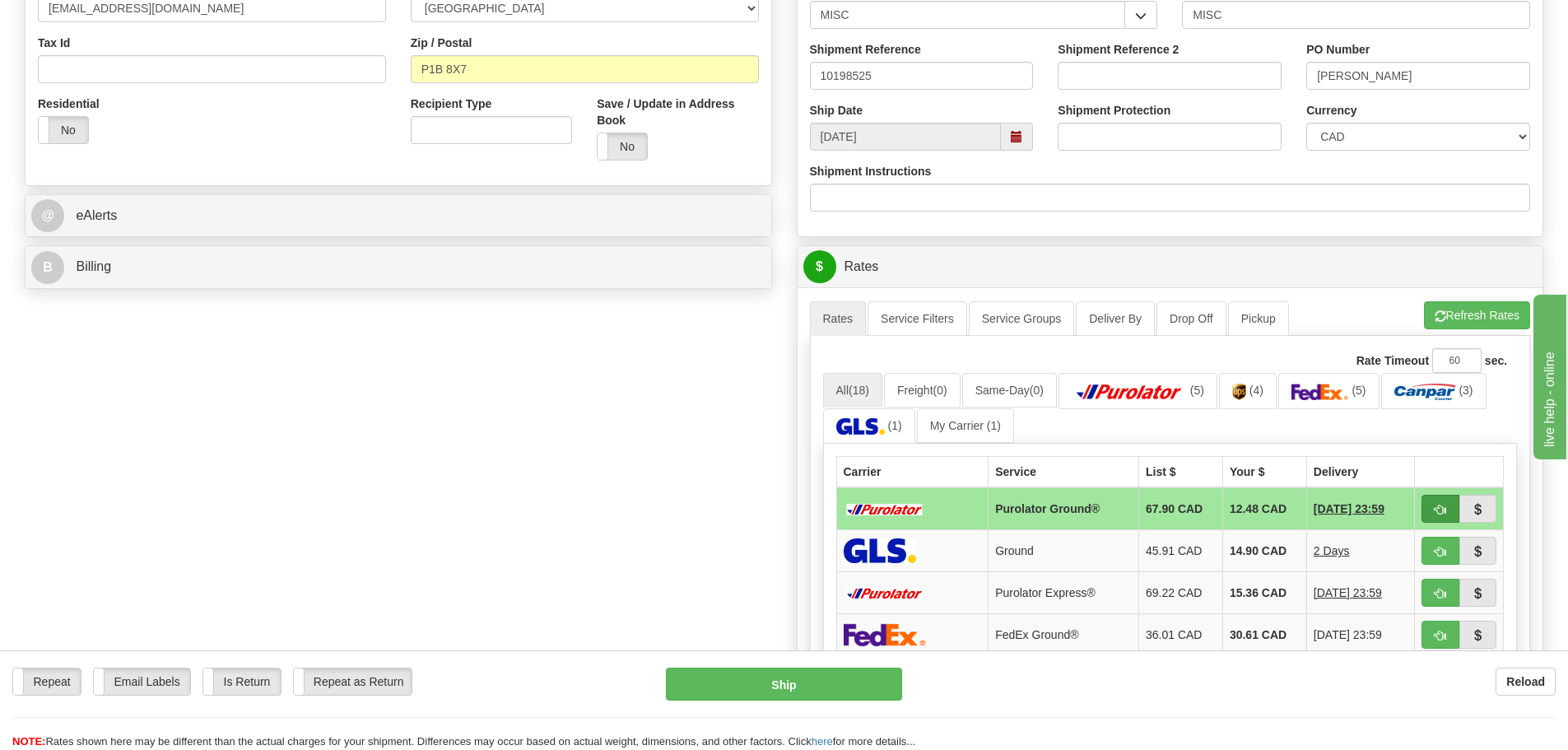
type input "ATTN: RICK"
click at [1446, 505] on button "button" at bounding box center [1440, 509] width 38 height 28
type input "260"
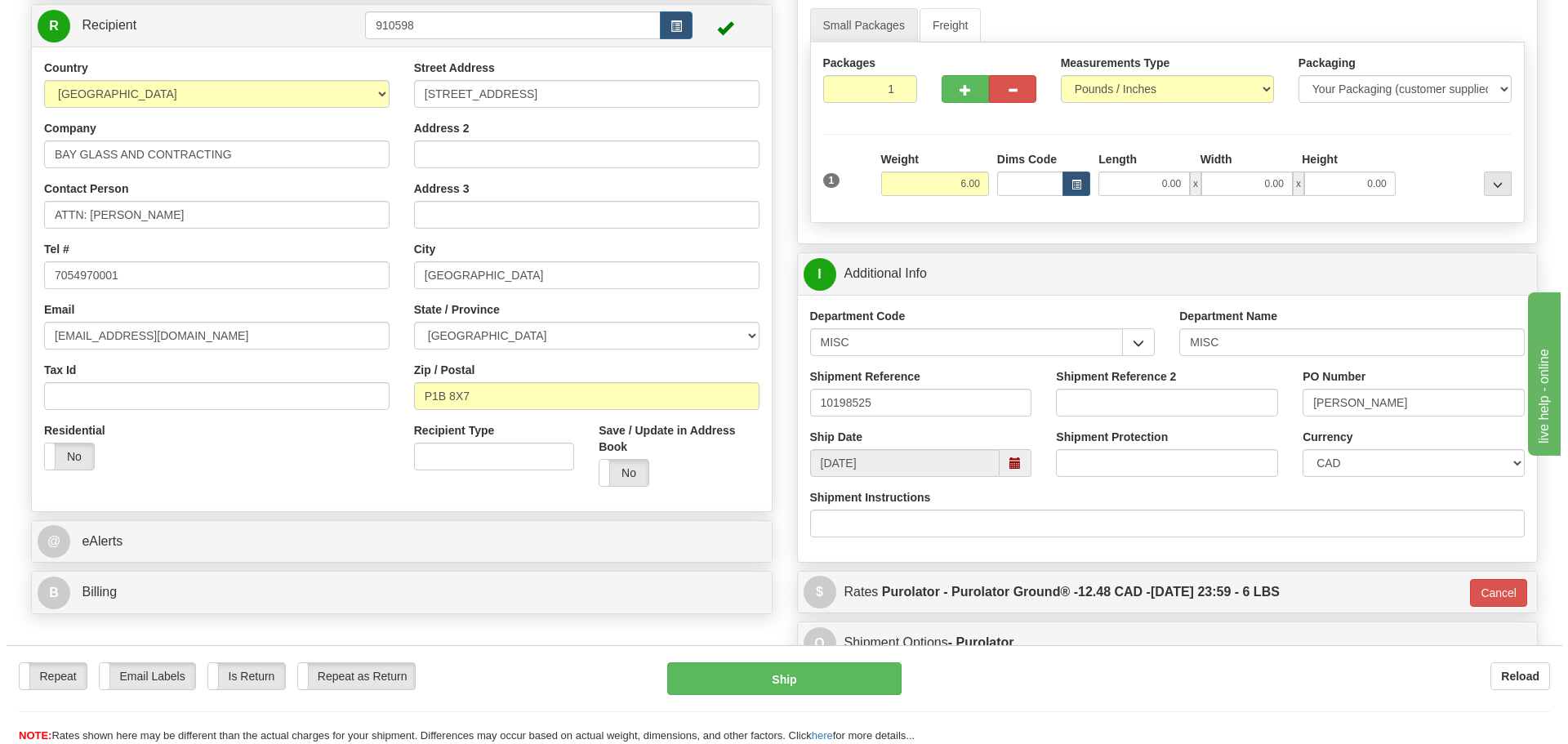
scroll to position [163, 0]
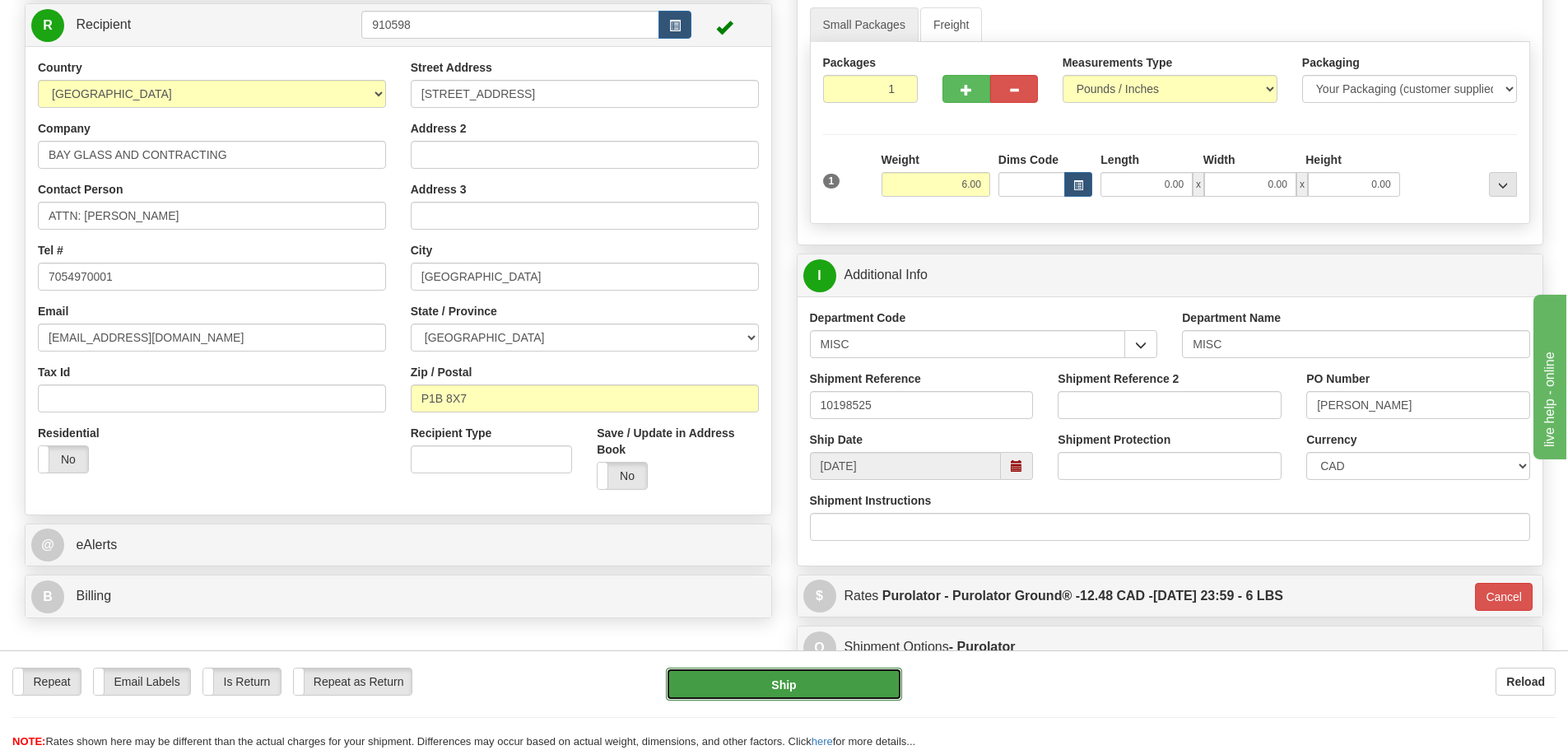
click at [752, 674] on button "Ship" at bounding box center [784, 684] width 236 height 33
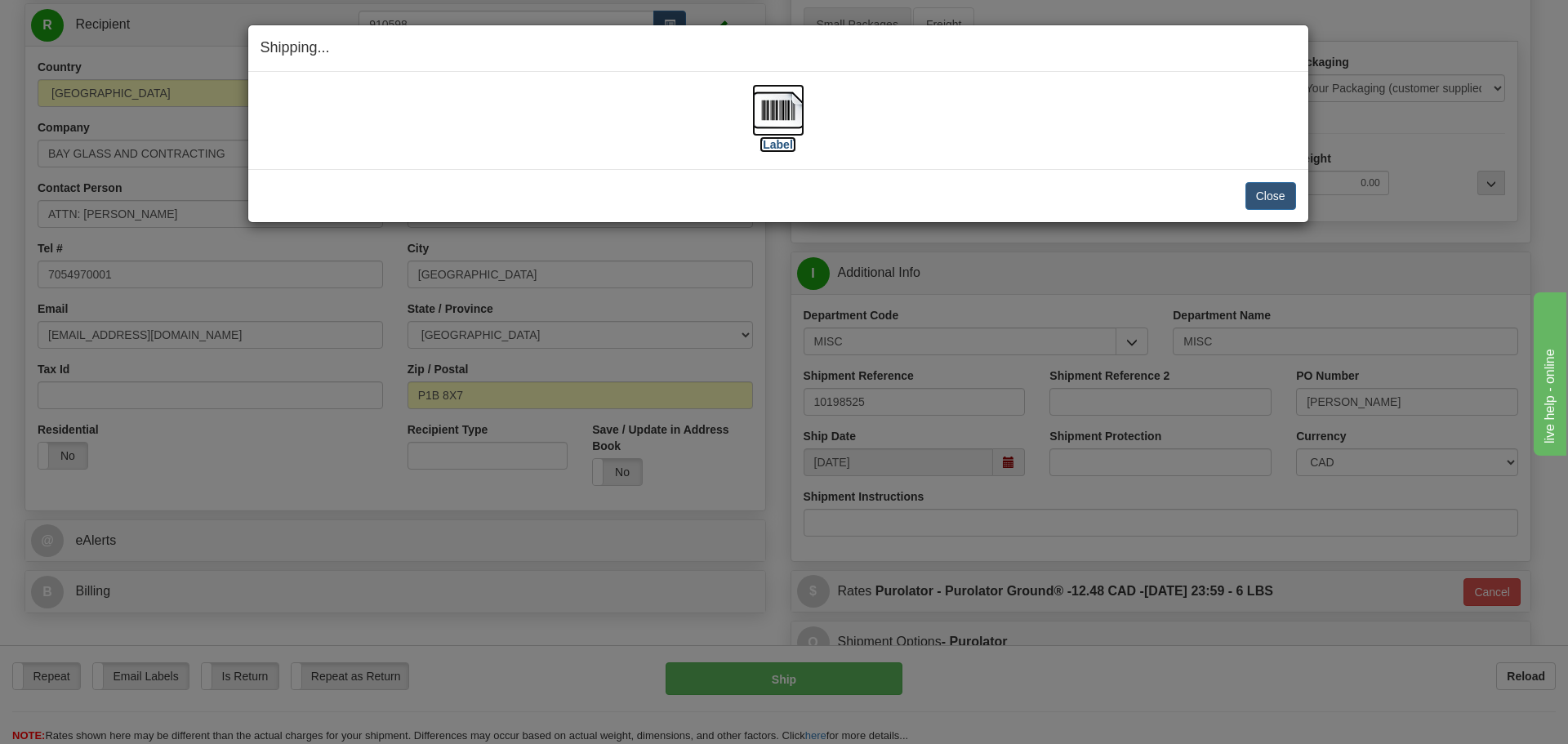
click at [772, 141] on label "[Label]" at bounding box center [778, 144] width 37 height 16
click at [1256, 189] on button "Close" at bounding box center [1271, 195] width 51 height 28
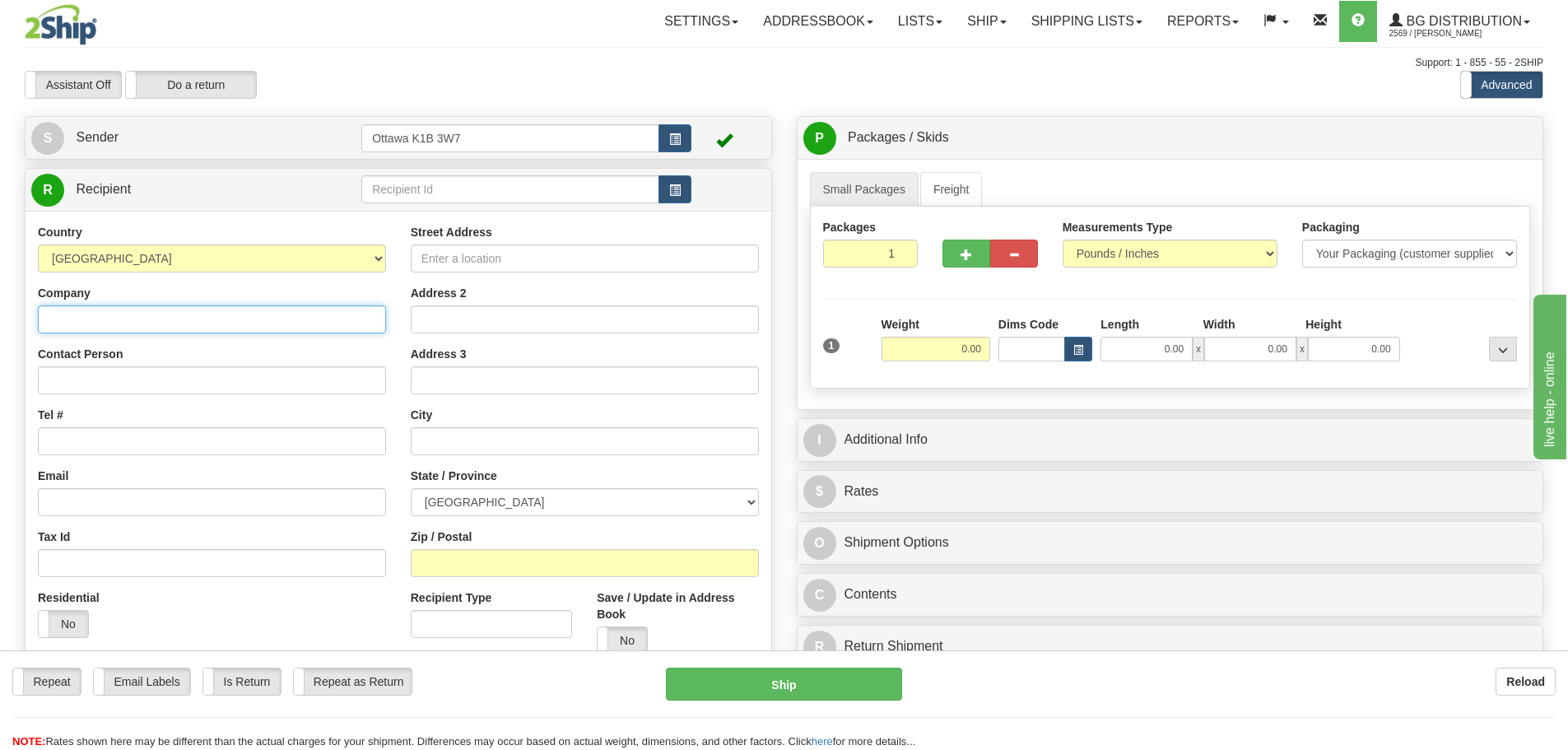
click at [219, 327] on input "Company" at bounding box center [211, 319] width 348 height 28
type input "ALLMAR"
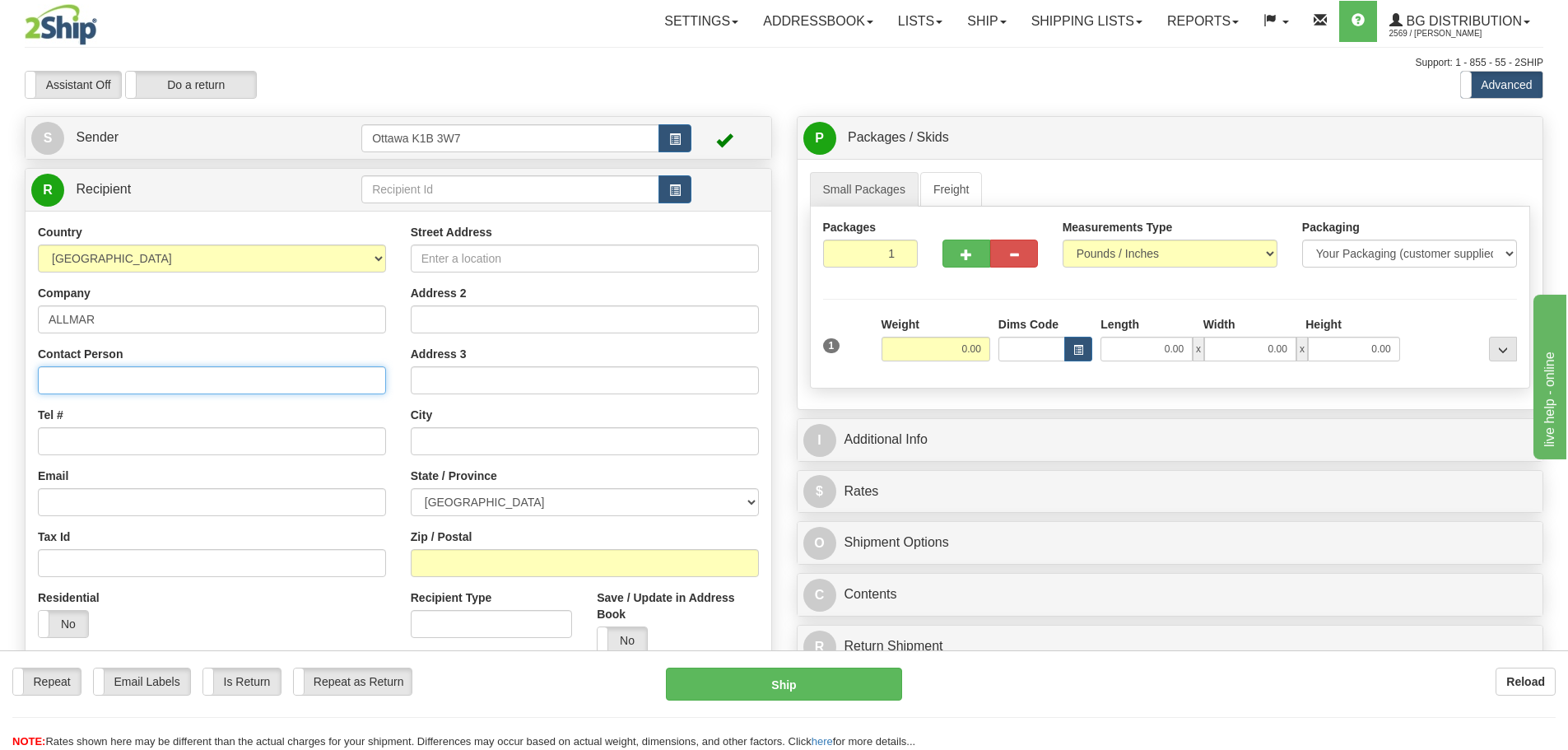
click at [339, 394] on input "Contact Person" at bounding box center [211, 380] width 348 height 28
type input ","
type input "ATTN: MATT SZYMANSKI"
type input "905-934-6333"
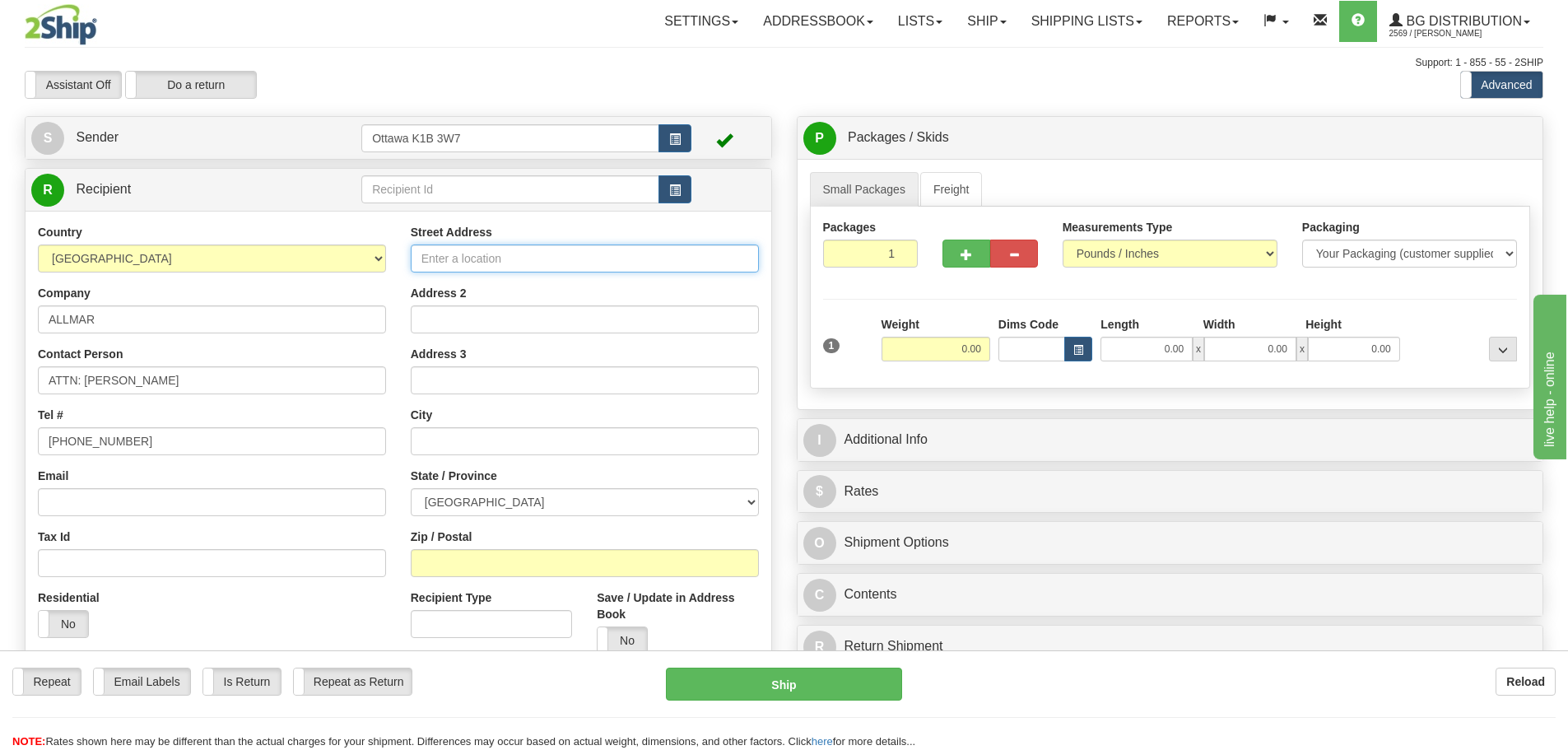
drag, startPoint x: 467, startPoint y: 263, endPoint x: 523, endPoint y: 259, distance: 56.1
click at [467, 263] on input "Street Address" at bounding box center [585, 259] width 348 height 28
type input "25 NIHAN DRIVE"
type input "ST CATHRINES"
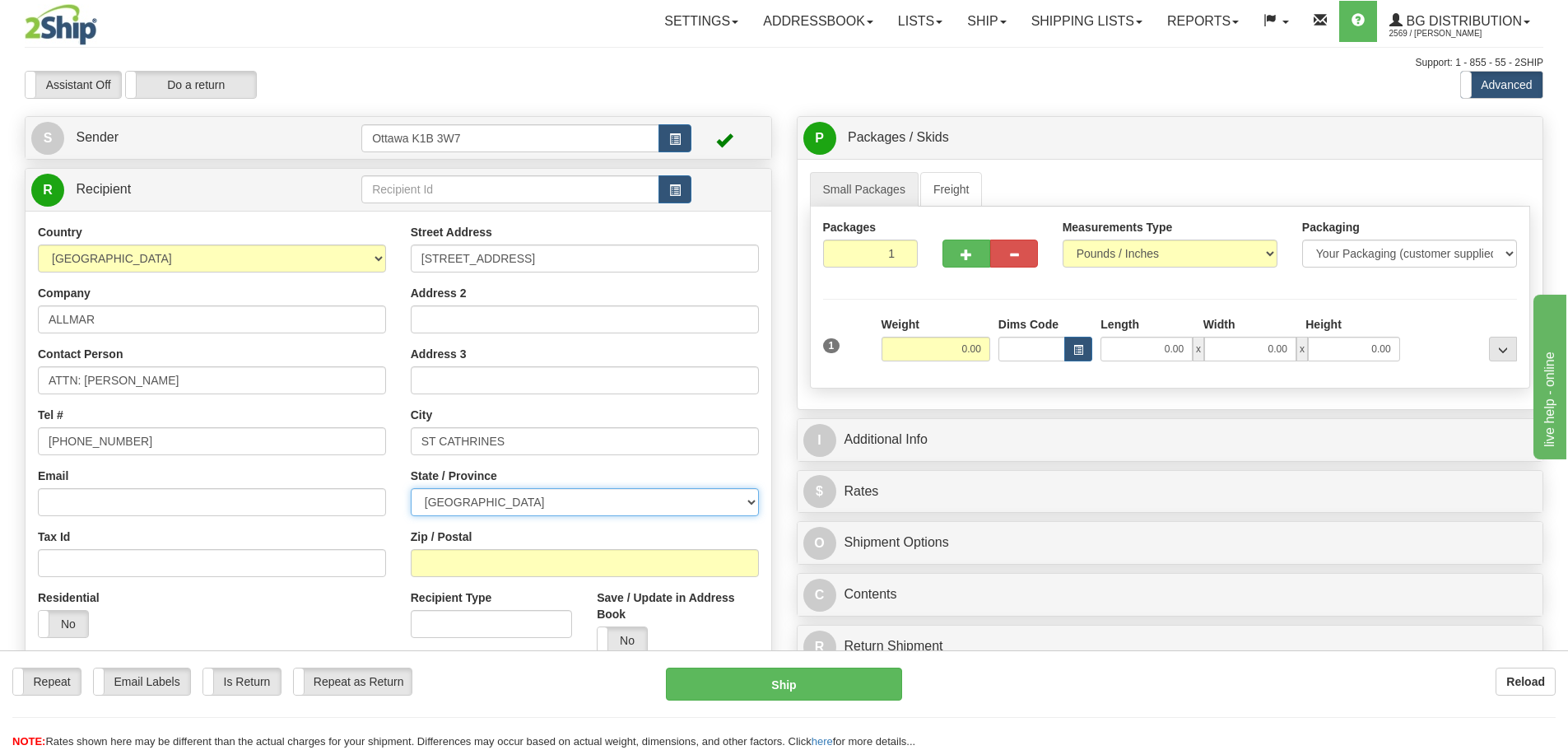
click at [545, 501] on select "ALBERTA BRITISH COLUMBIA MANITOBA NEW BRUNSWICK NEWFOUNDLAND NOVA SCOTIA NUNAVU…" at bounding box center [585, 502] width 348 height 28
select select "ON"
click at [411, 488] on select "ALBERTA BRITISH COLUMBIA MANITOBA NEW BRUNSWICK NEWFOUNDLAND NOVA SCOTIA NUNAVU…" at bounding box center [585, 502] width 348 height 28
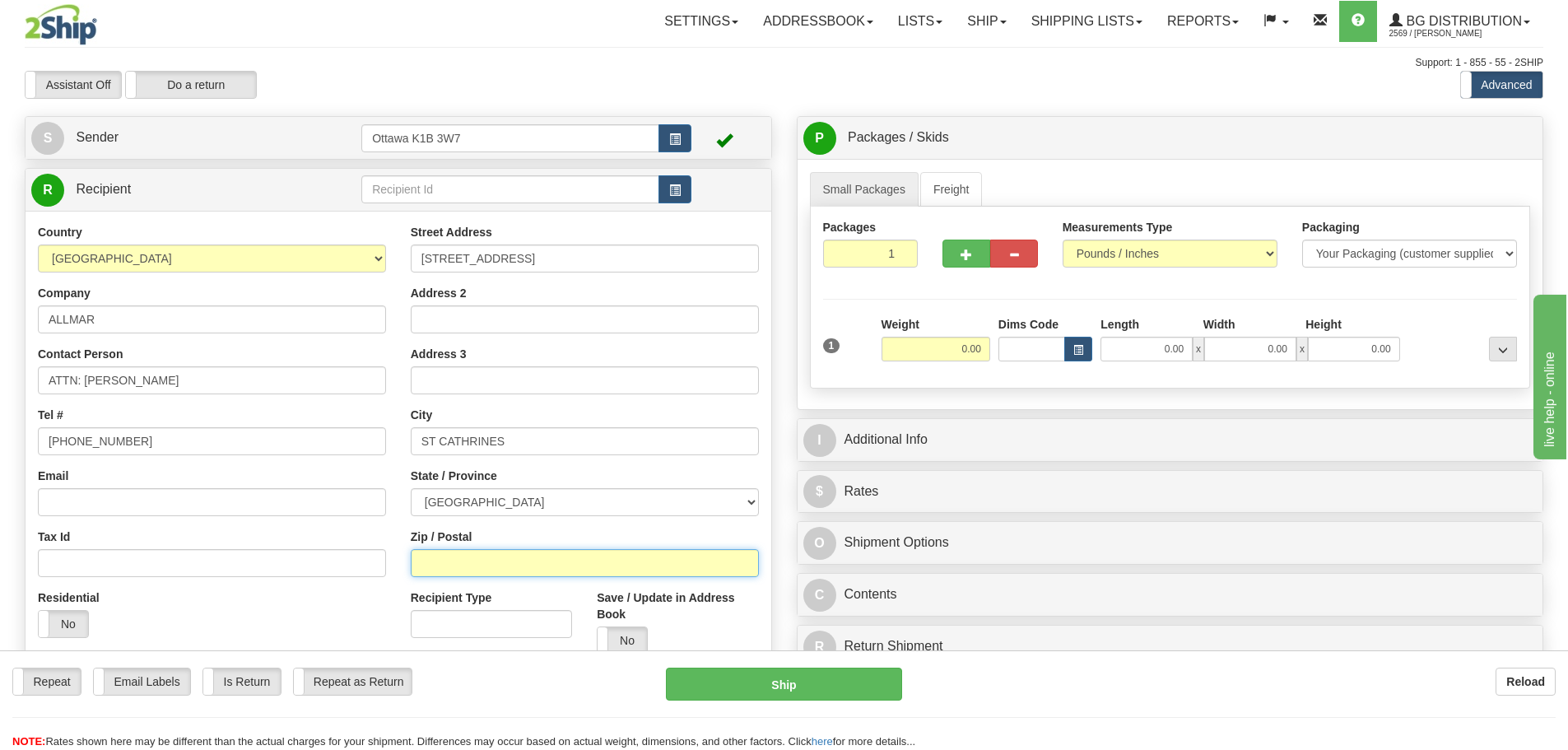
click at [532, 555] on input "Zip / Postal" at bounding box center [585, 562] width 348 height 28
type input "K"
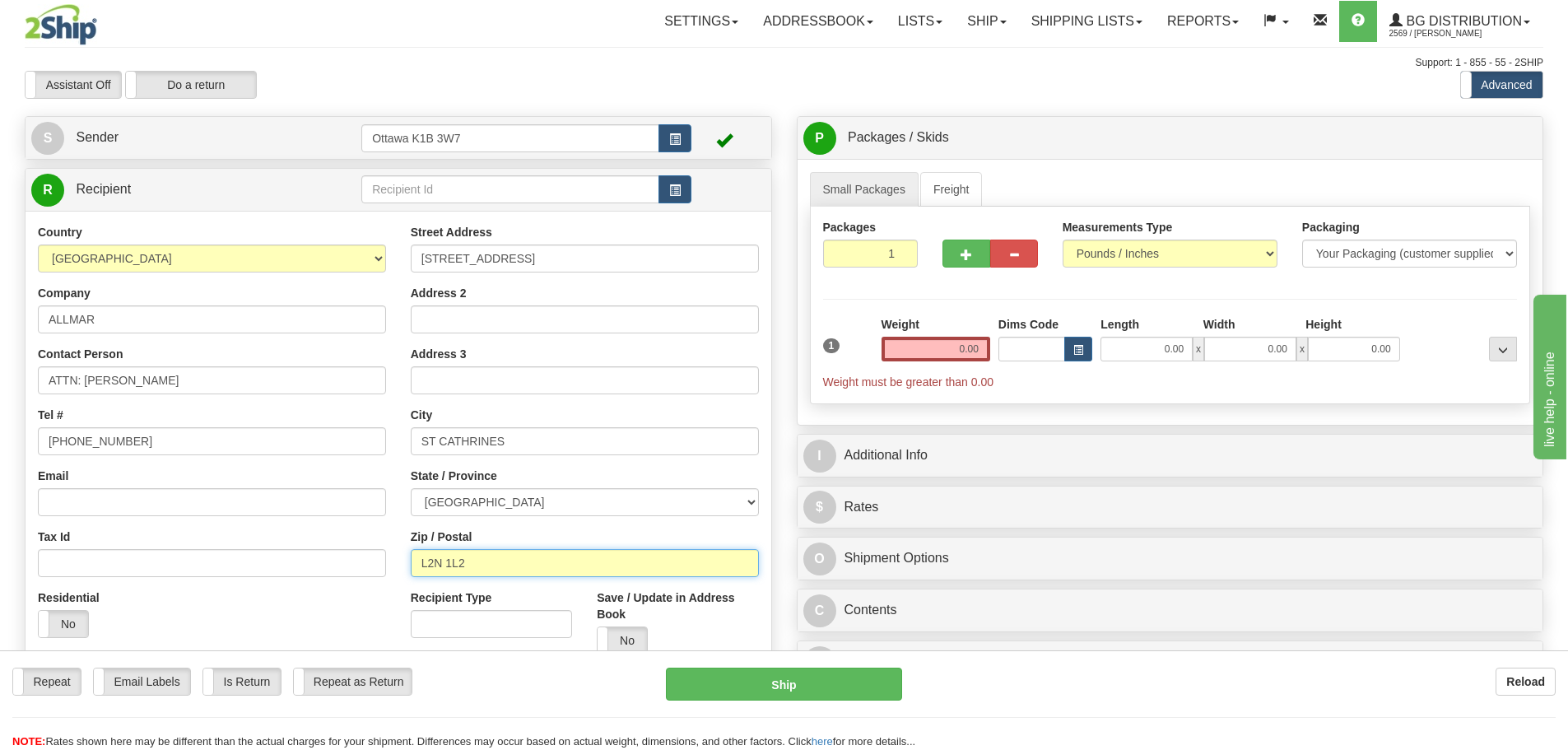
type input "L2N 1L2"
click at [910, 345] on input "0.00" at bounding box center [935, 348] width 109 height 25
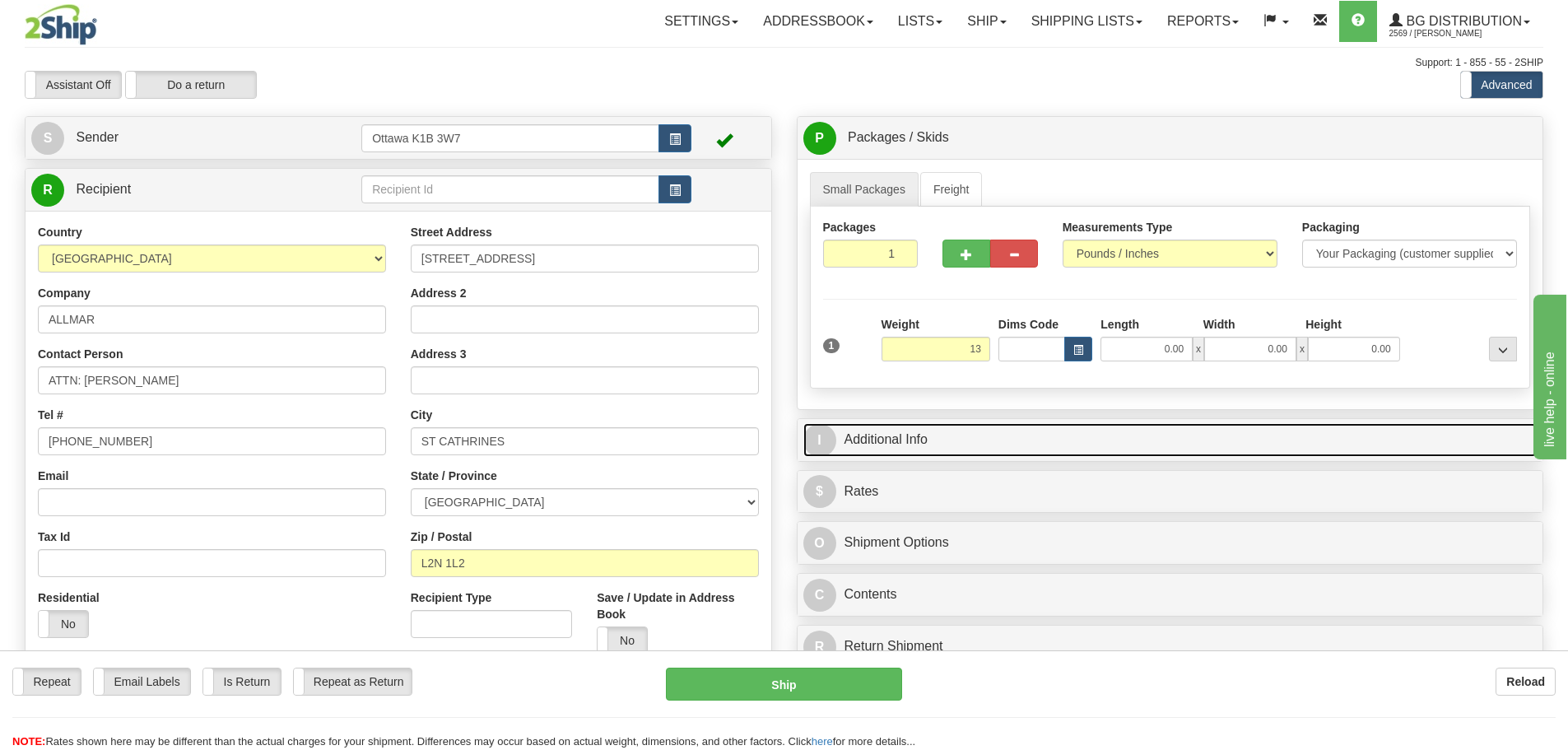
type input "13.00"
click at [1072, 428] on link "I Additional Info" at bounding box center [1170, 439] width 734 height 33
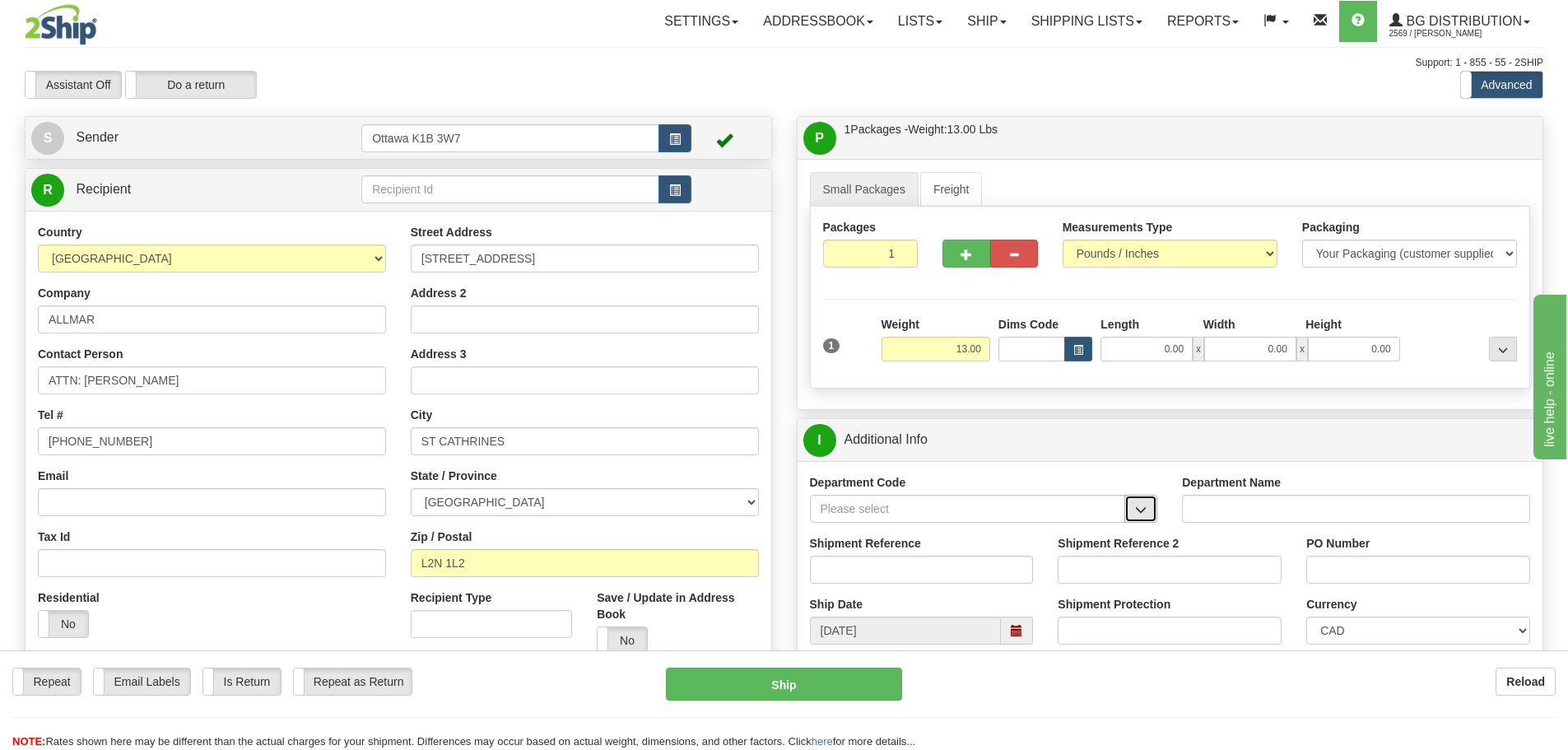
click at [1137, 505] on span "button" at bounding box center [1140, 509] width 11 height 10
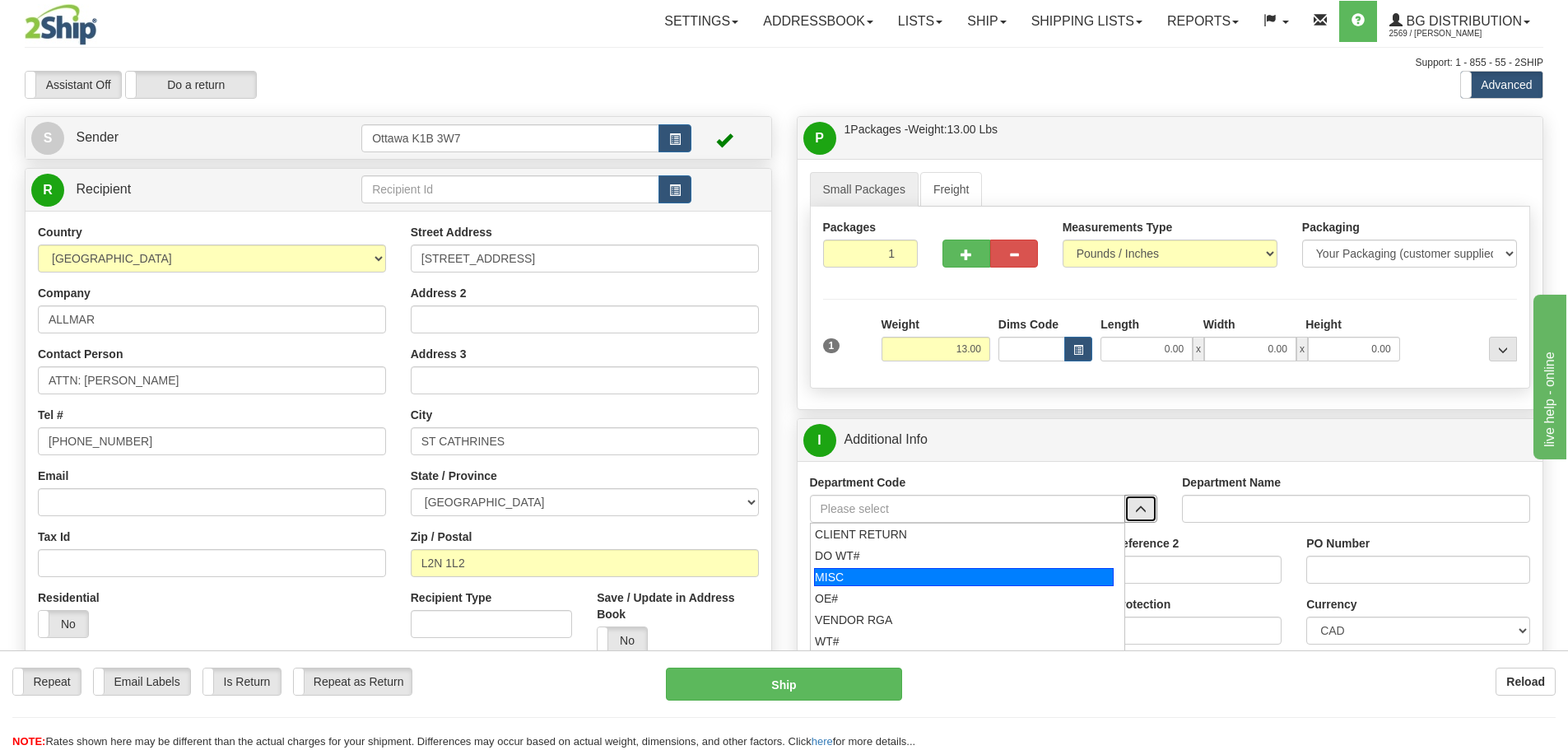
click at [925, 572] on div "MISC" at bounding box center [964, 576] width 300 height 18
type input "MISC"
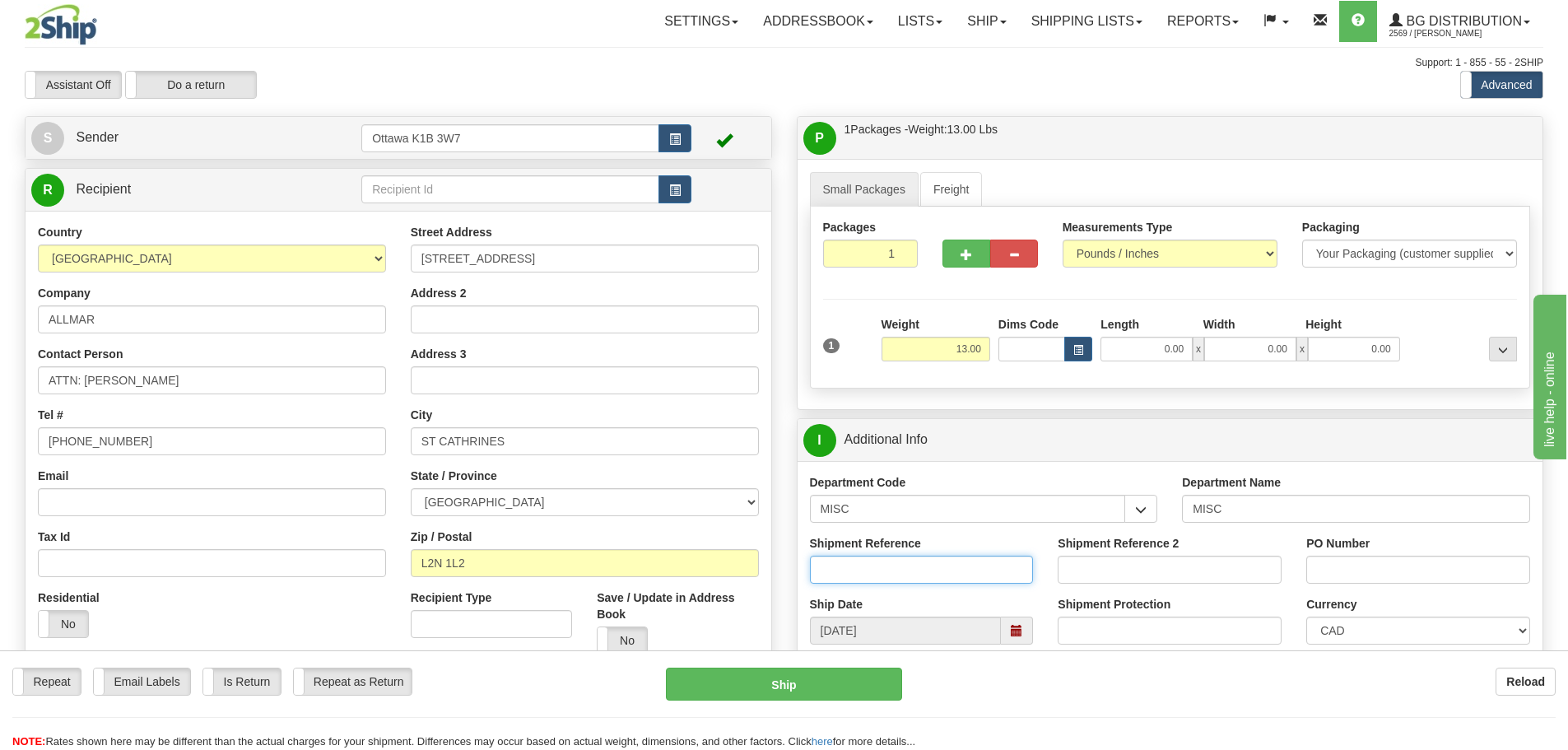
click at [925, 572] on input "Shipment Reference" at bounding box center [922, 569] width 224 height 28
type input "10184237-00"
type input "CHRIS W"
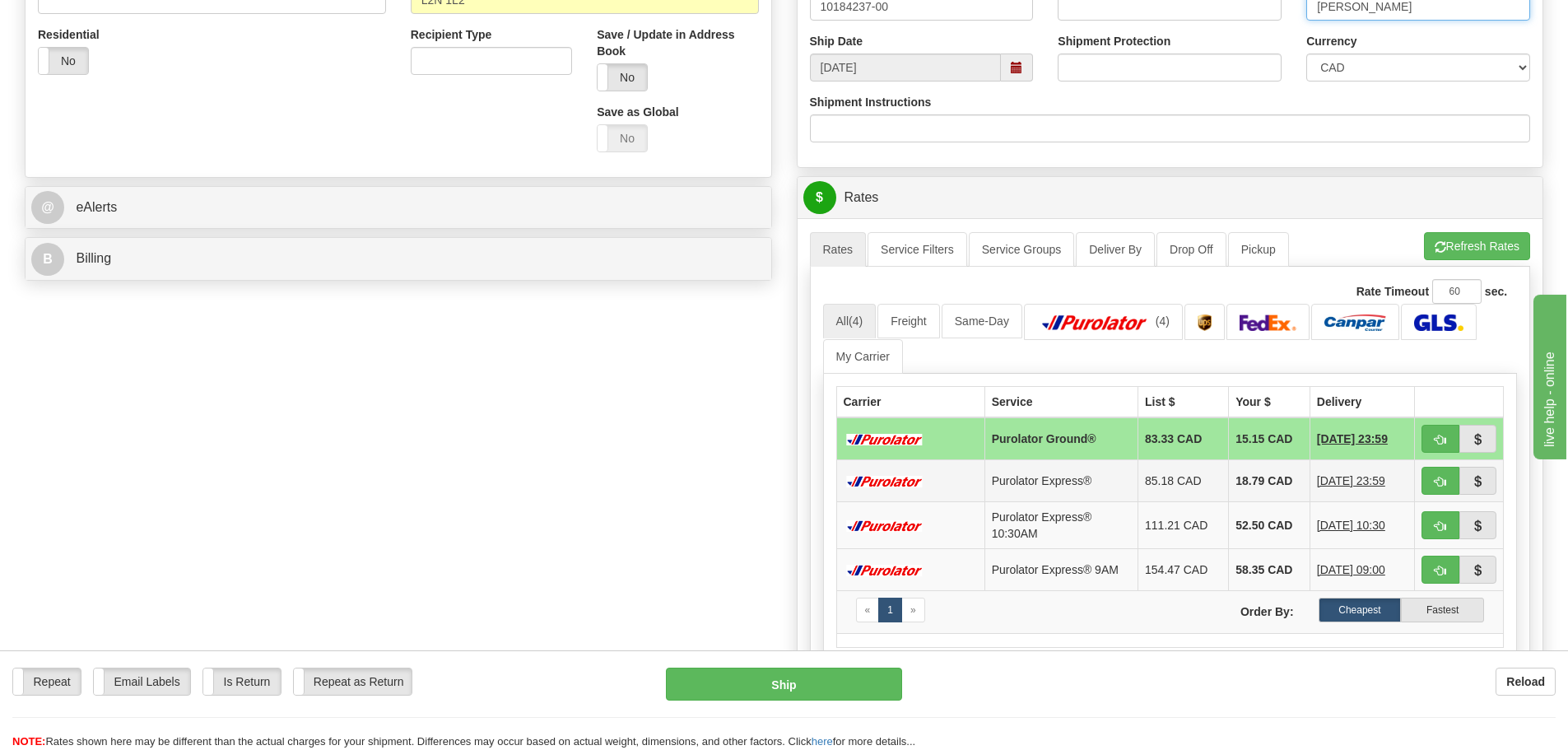
scroll to position [576, 0]
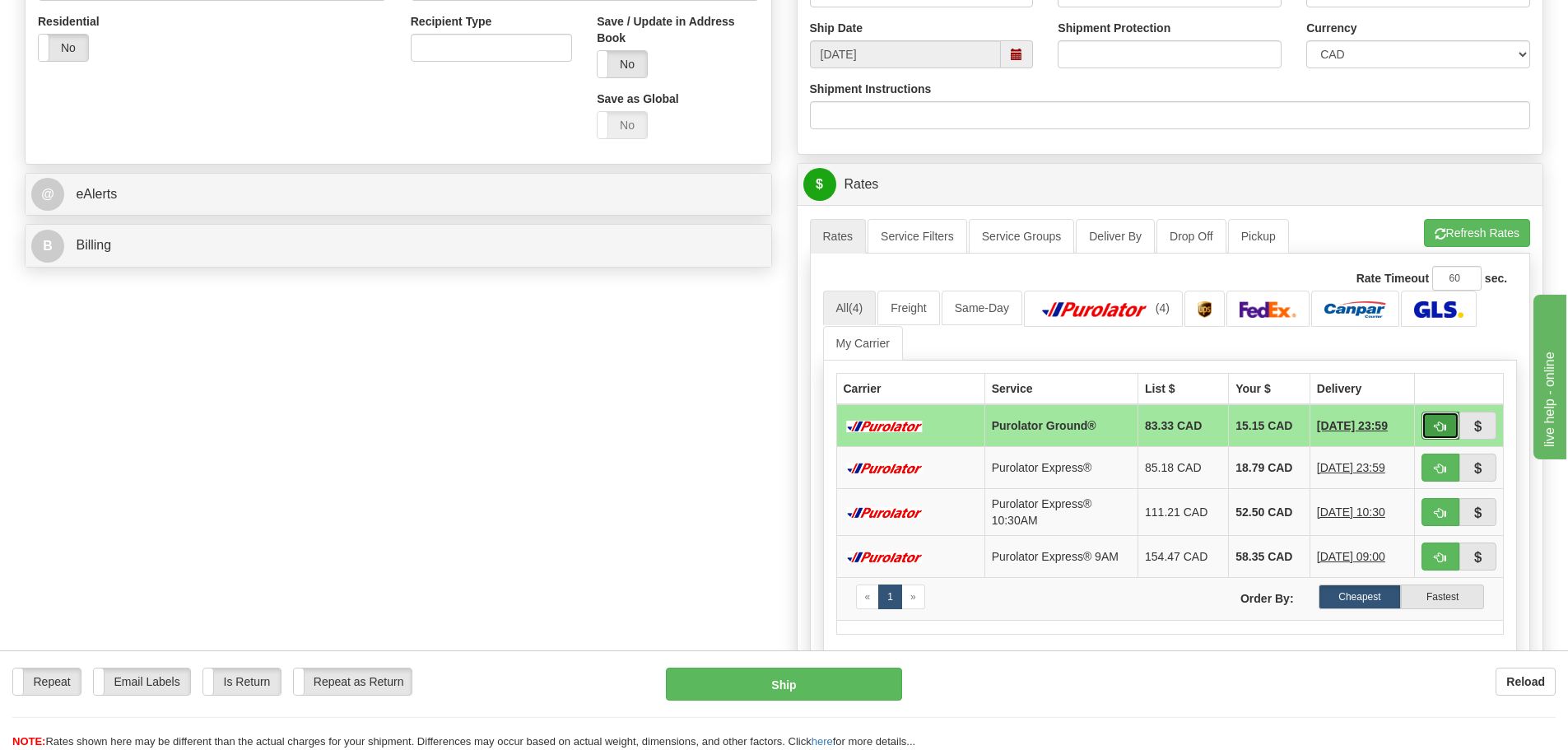
click at [1430, 425] on button "button" at bounding box center [1440, 426] width 38 height 28
type input "260"
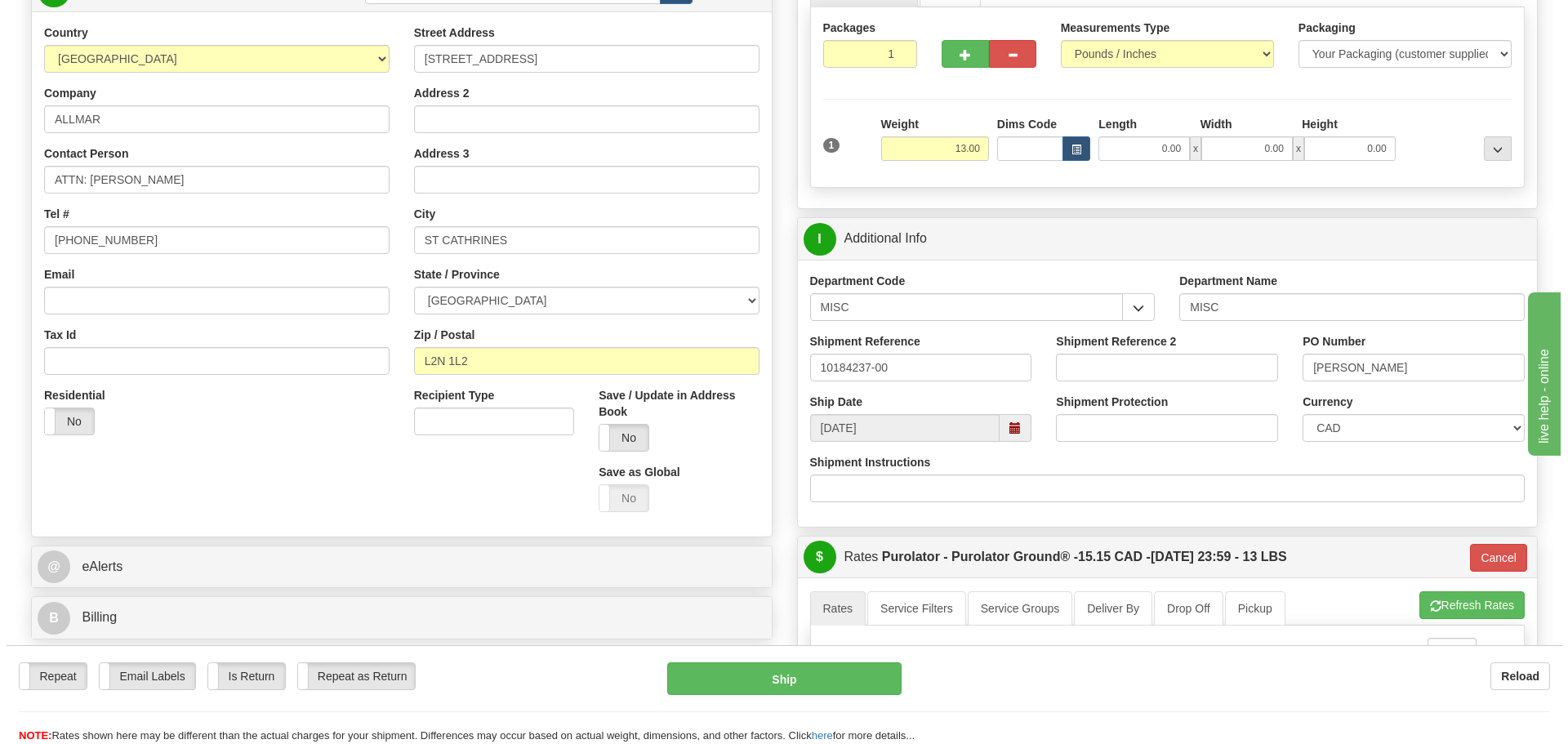
scroll to position [163, 0]
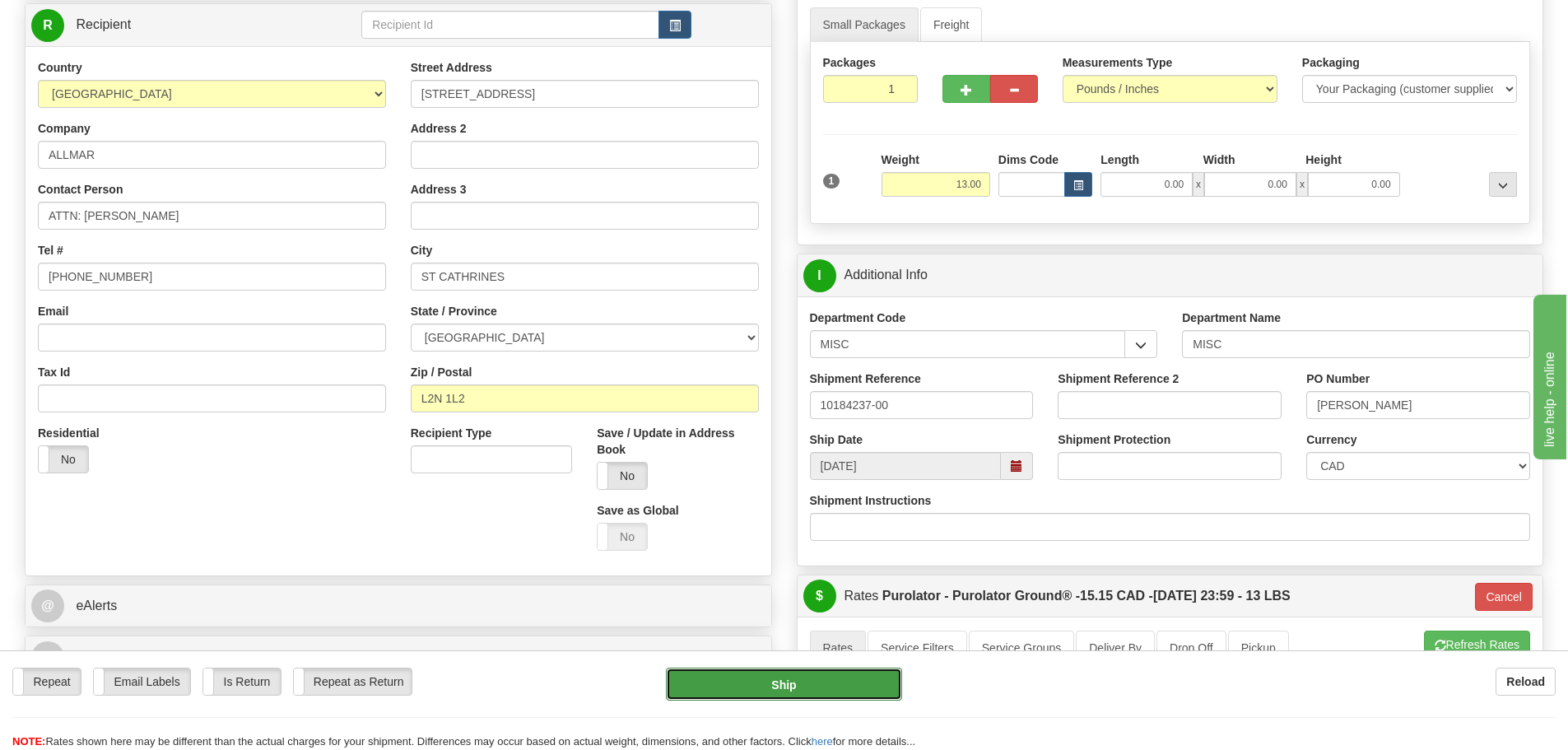
click at [840, 687] on button "Ship" at bounding box center [784, 684] width 236 height 33
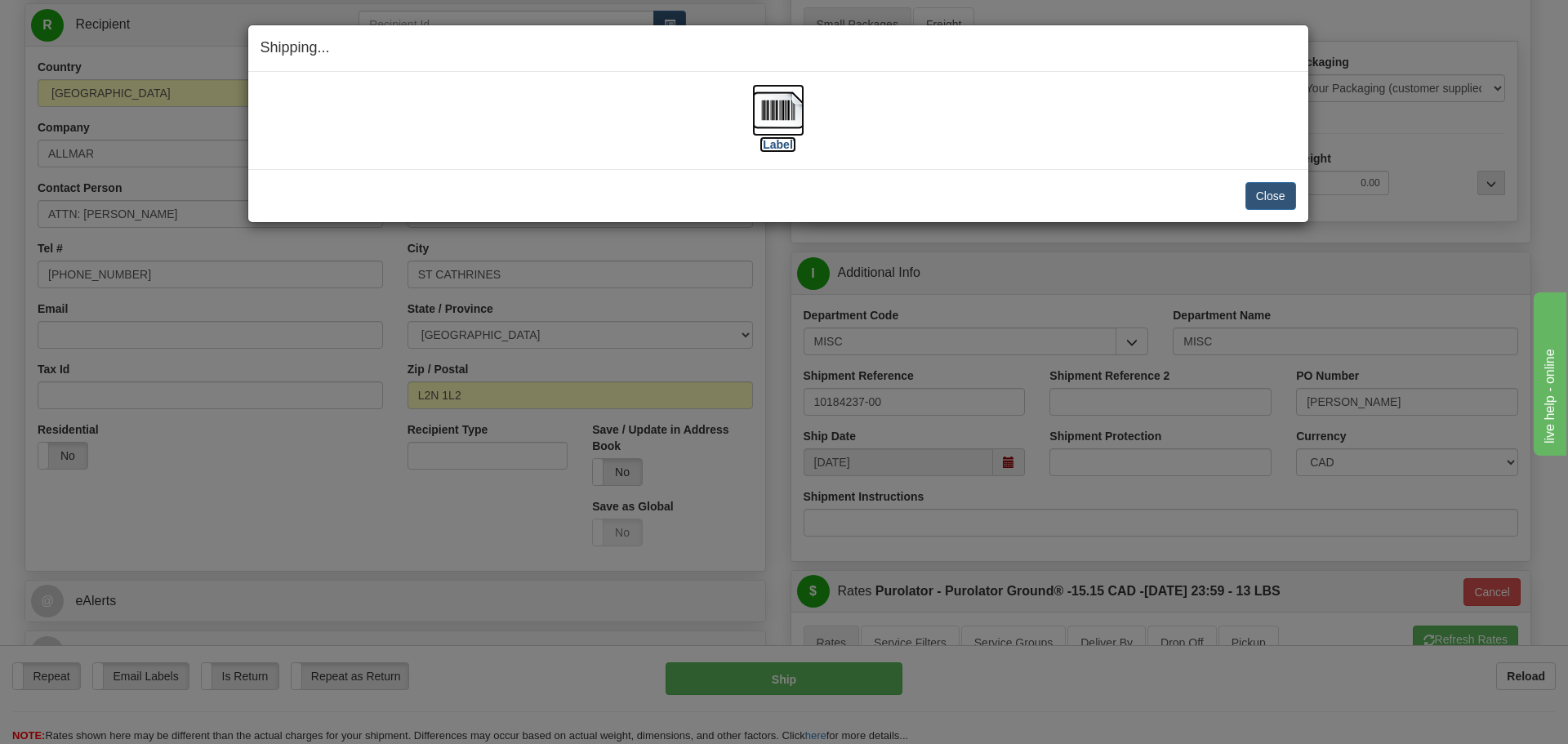
click at [776, 145] on label "[Label]" at bounding box center [778, 144] width 37 height 16
click at [1265, 205] on button "Close" at bounding box center [1271, 195] width 51 height 28
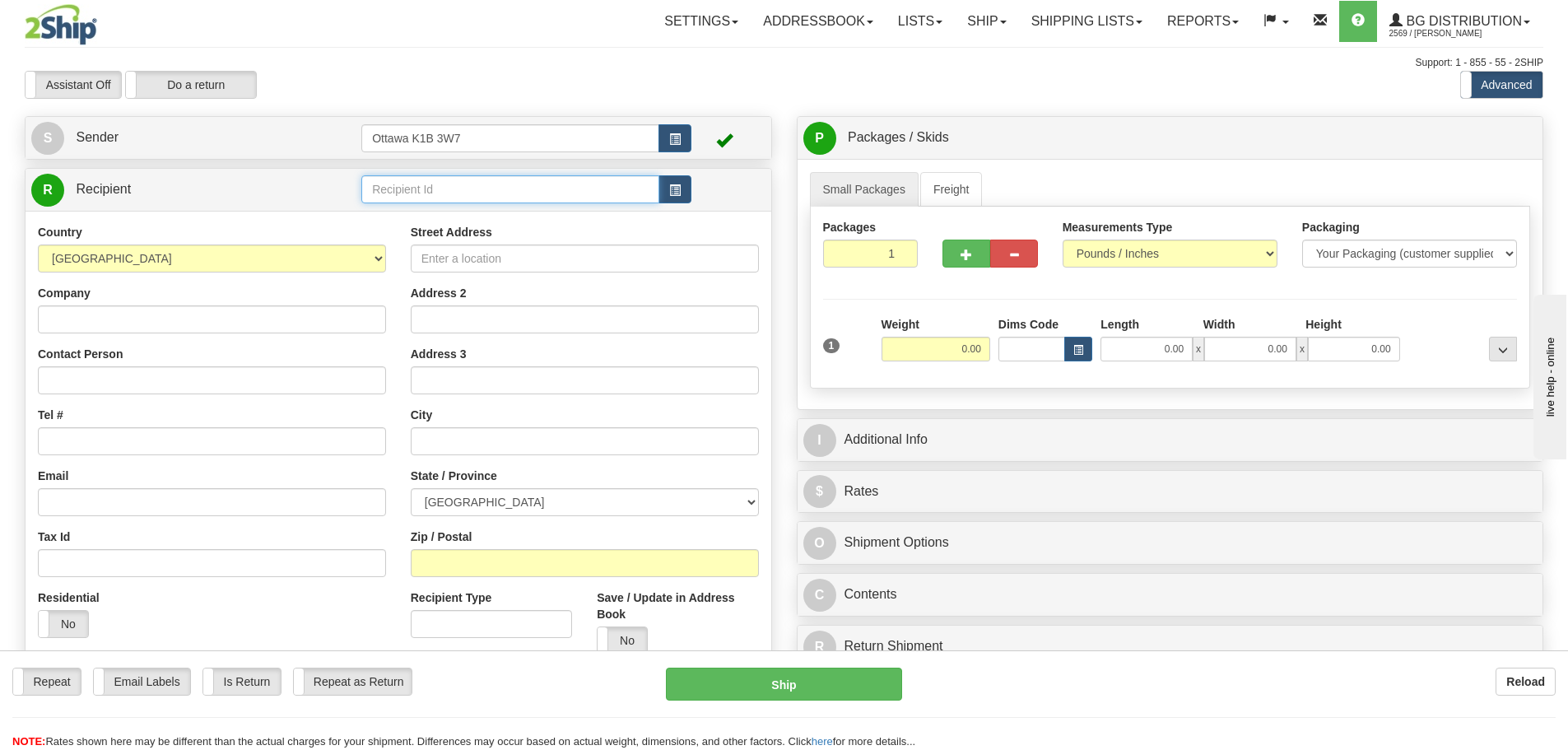
click at [454, 193] on input "text" at bounding box center [510, 189] width 298 height 28
type input "910665"
click at [545, 103] on div "Toggle navigation Settings Shipping Preferences Fields Preferences New" at bounding box center [784, 467] width 1568 height 936
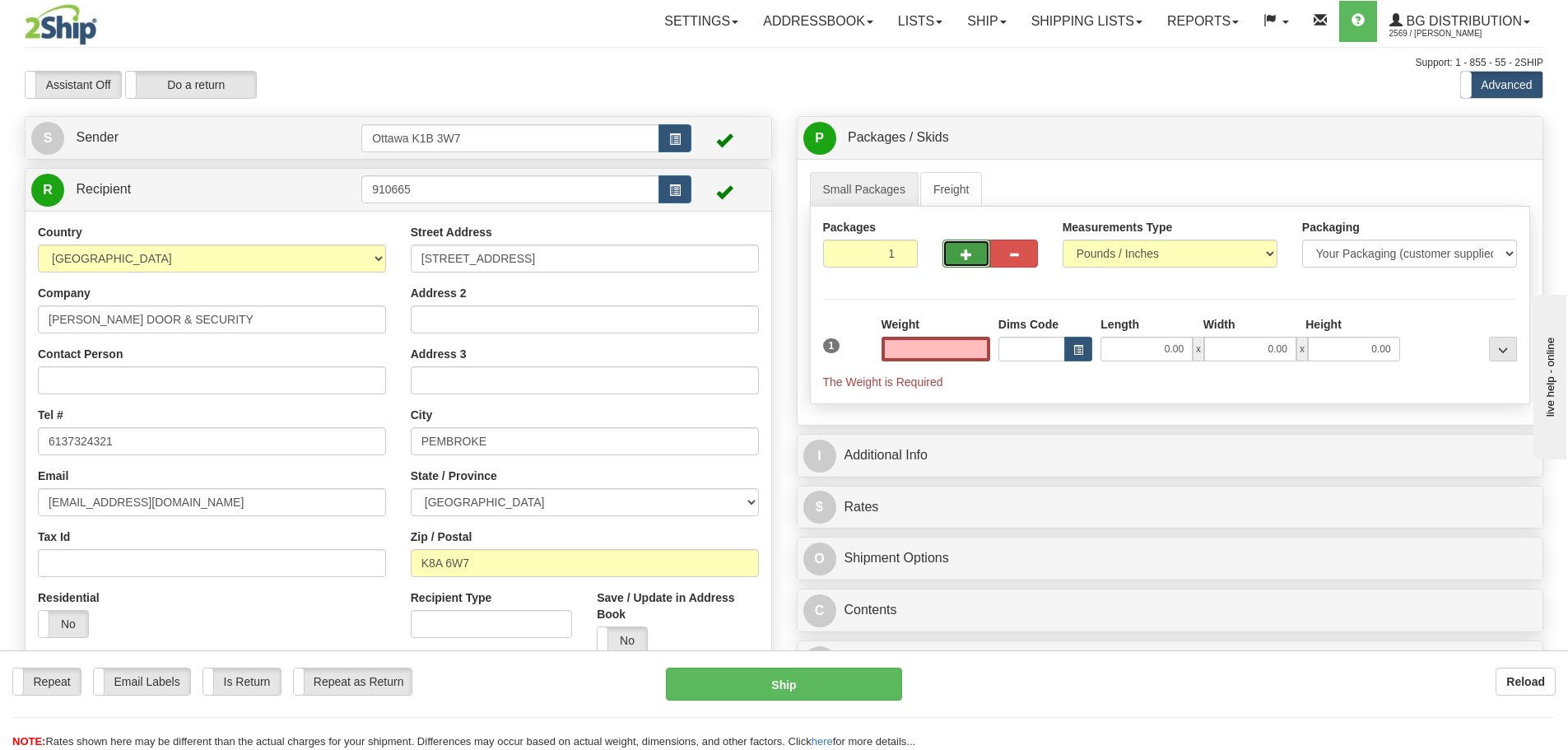
type input "0.00"
click at [958, 256] on button "button" at bounding box center [966, 253] width 48 height 28
type input "2"
click at [1507, 134] on span "Pack / Skid Level" at bounding box center [1489, 138] width 75 height 11
radio input "true"
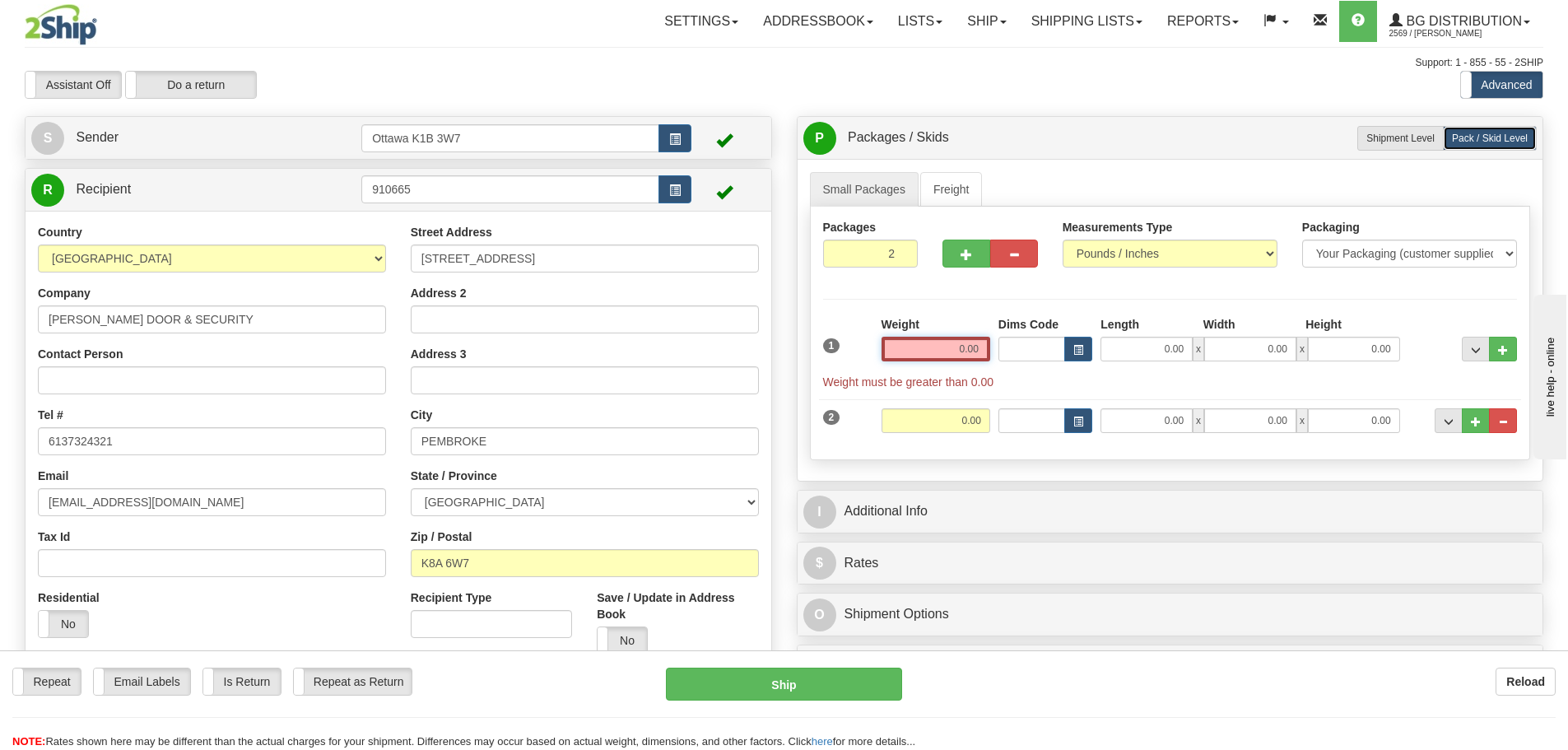
click at [924, 352] on input "0.00" at bounding box center [935, 348] width 109 height 25
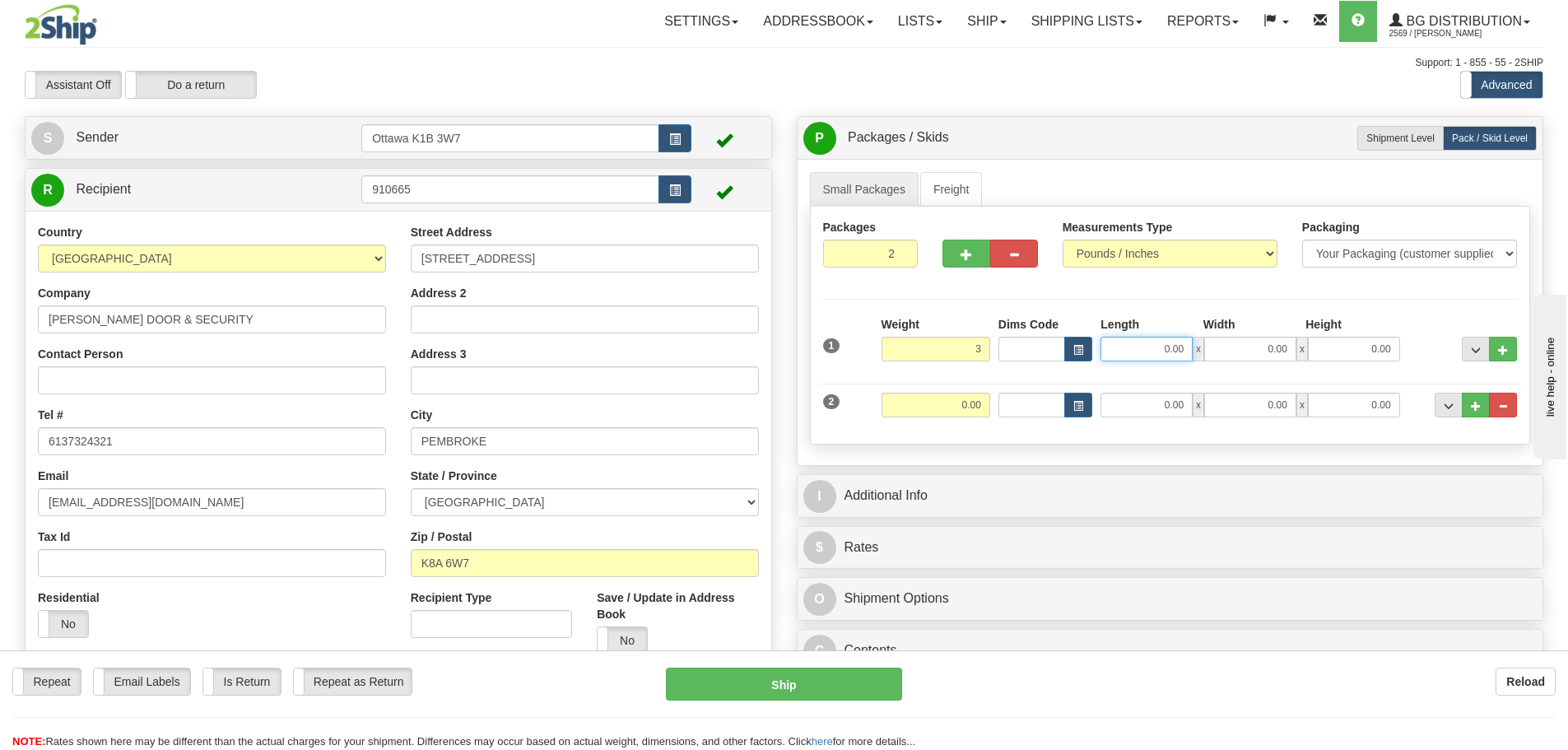
type input "3.00"
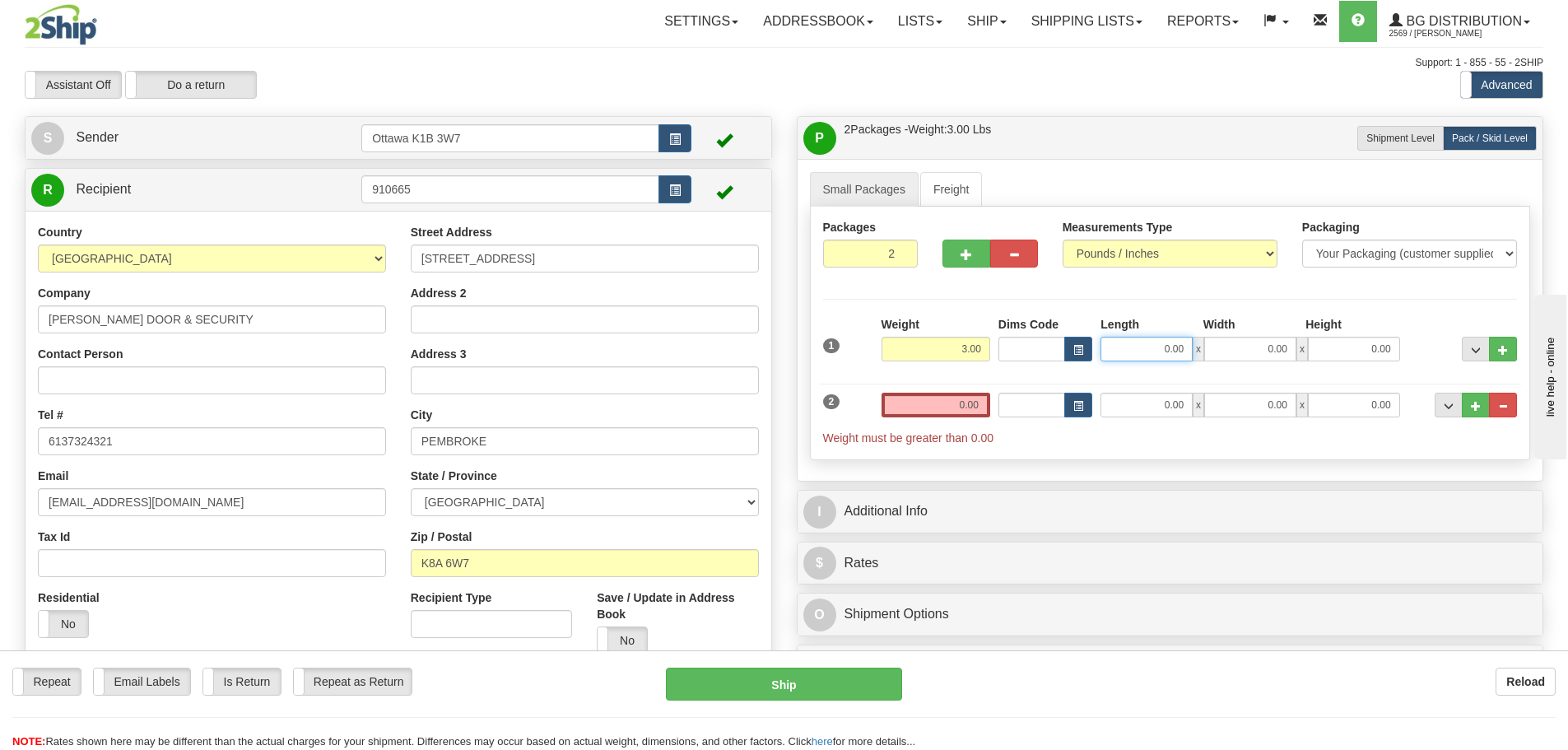
click at [1159, 350] on input "0.00" at bounding box center [1146, 348] width 92 height 25
type input "10.00"
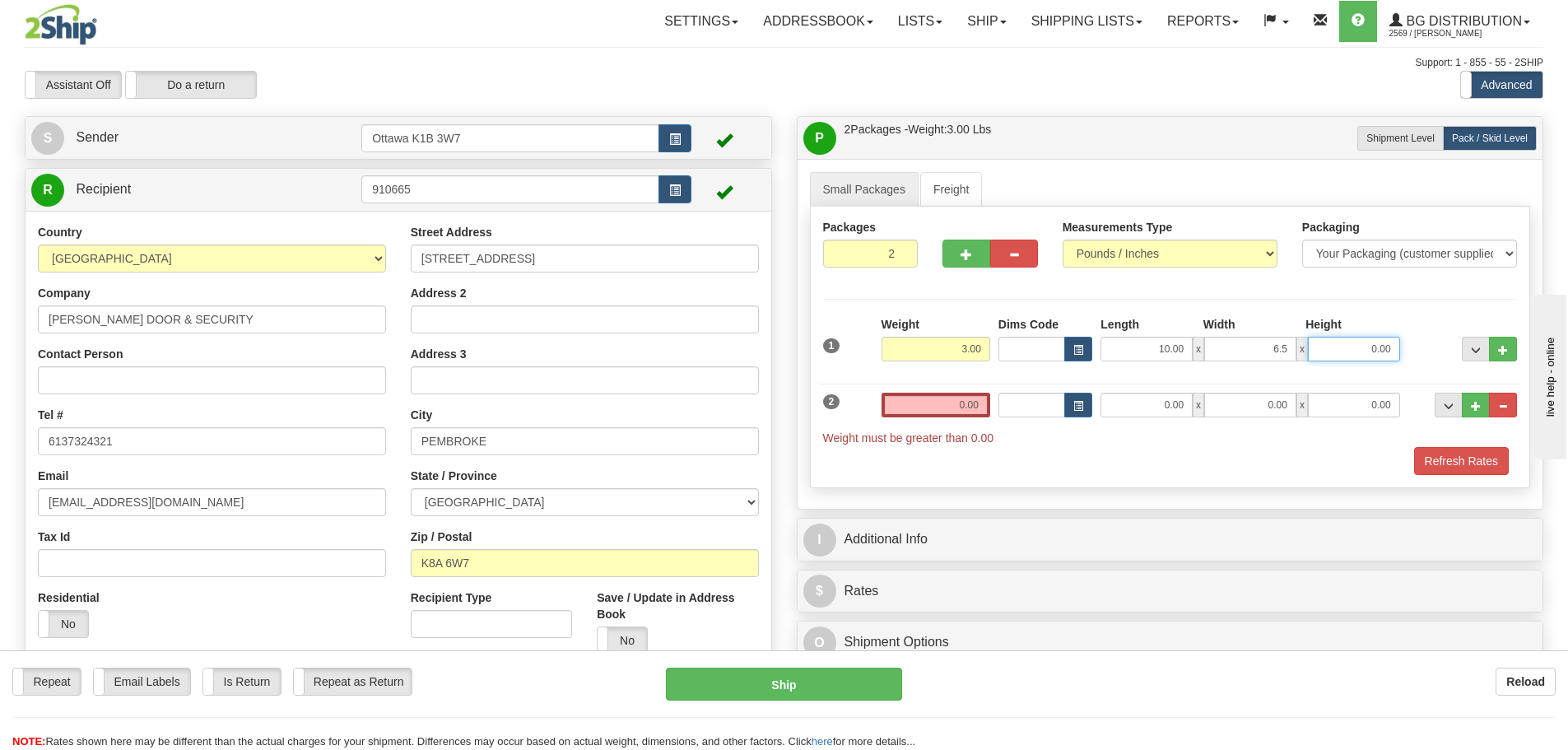
type input "6.50"
type input "4.50"
drag, startPoint x: 956, startPoint y: 413, endPoint x: 994, endPoint y: 418, distance: 38.3
click at [956, 413] on input "0.00" at bounding box center [935, 405] width 109 height 25
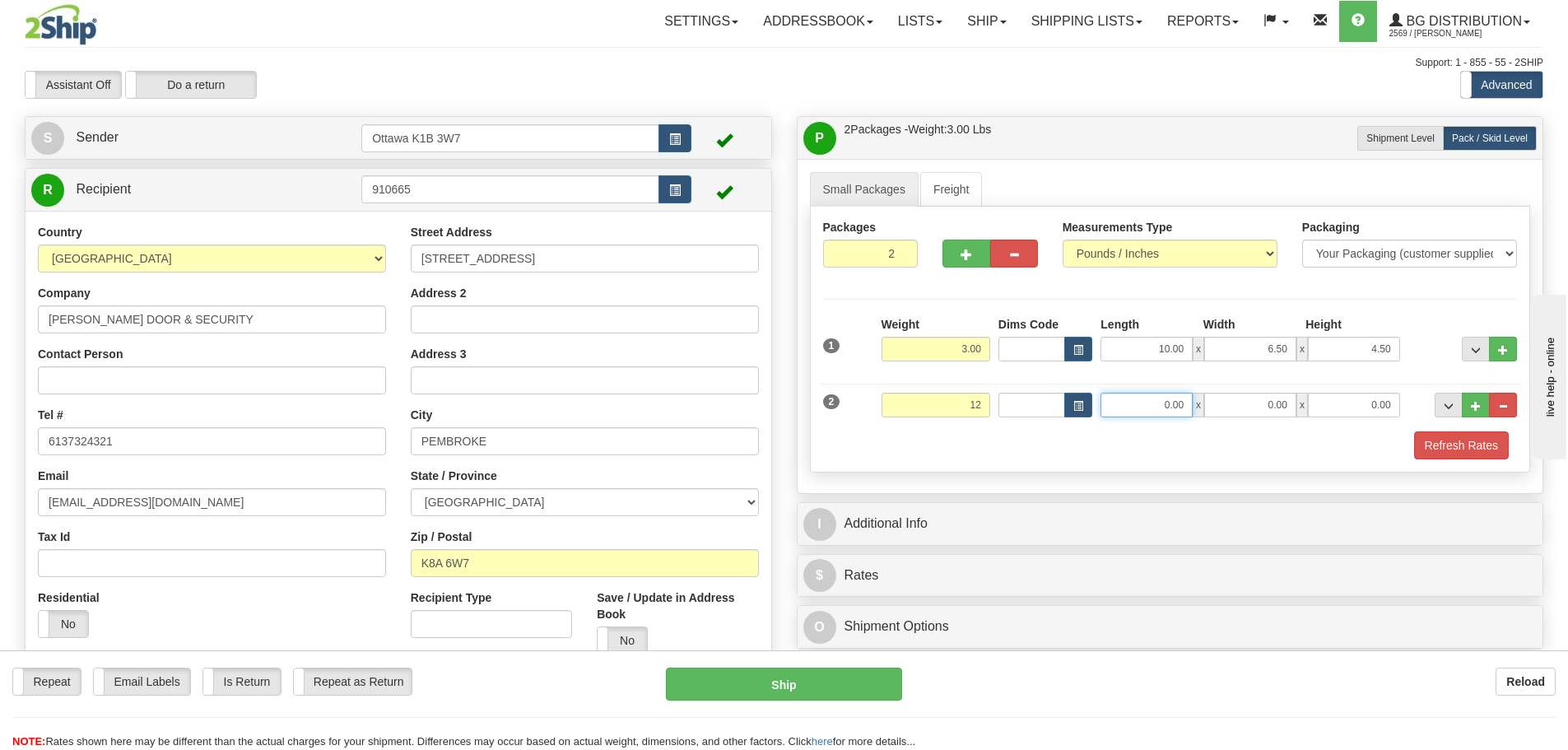
click at [1158, 408] on input "0.00" at bounding box center [1146, 405] width 92 height 25
type input "12.00"
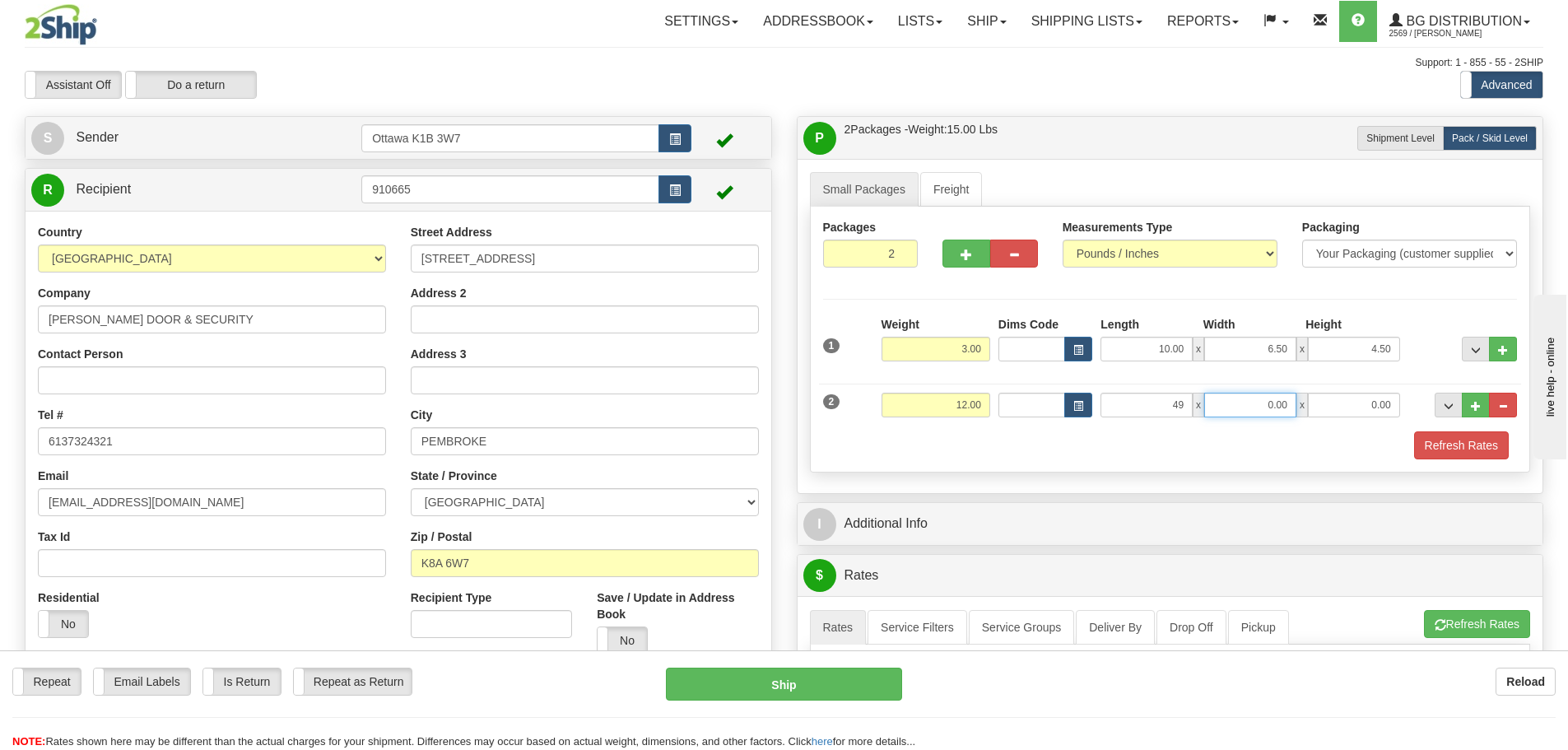
type input "49.00"
type input "9.00"
type input "2.00"
click at [1440, 436] on button "Refresh Rates" at bounding box center [1461, 445] width 95 height 28
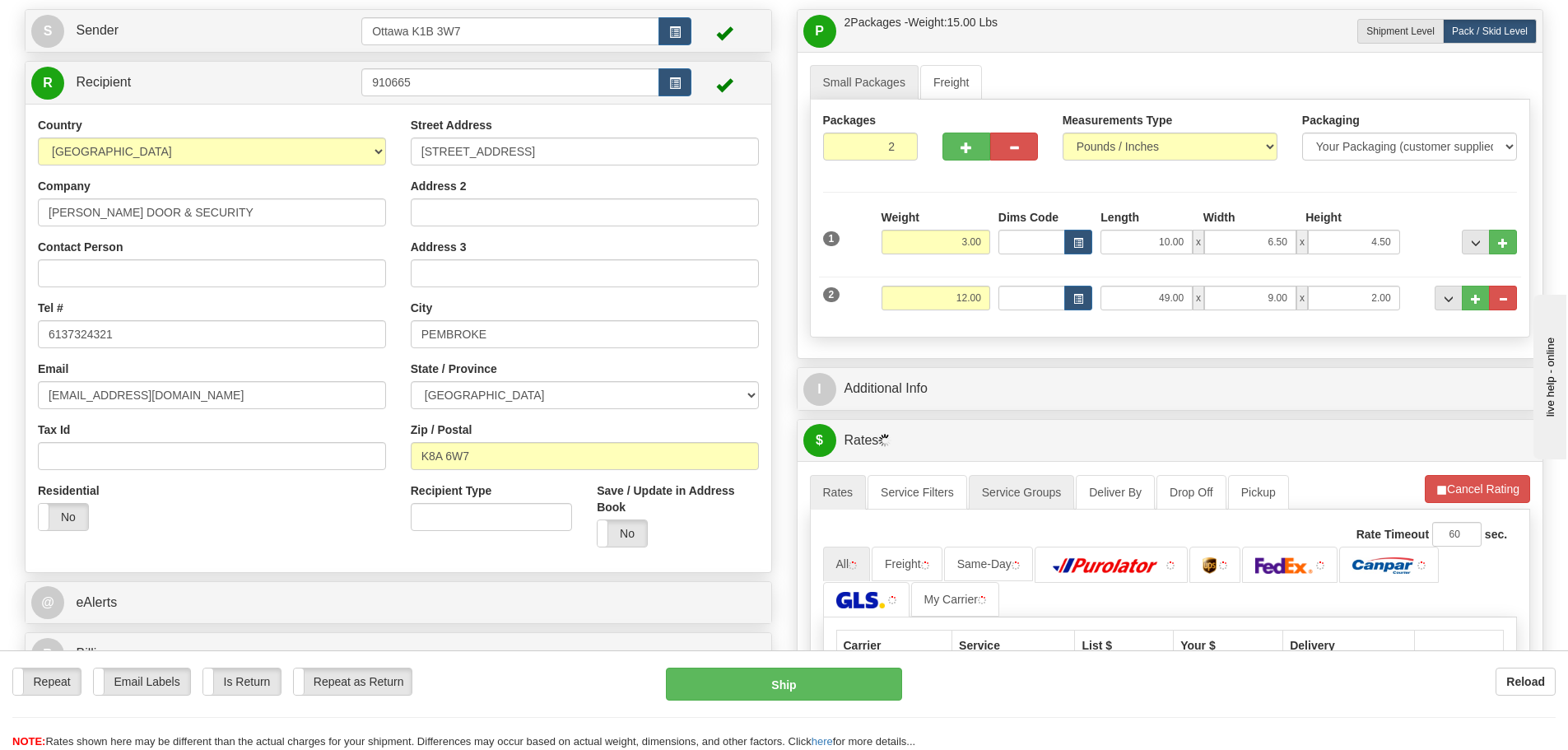
scroll to position [247, 0]
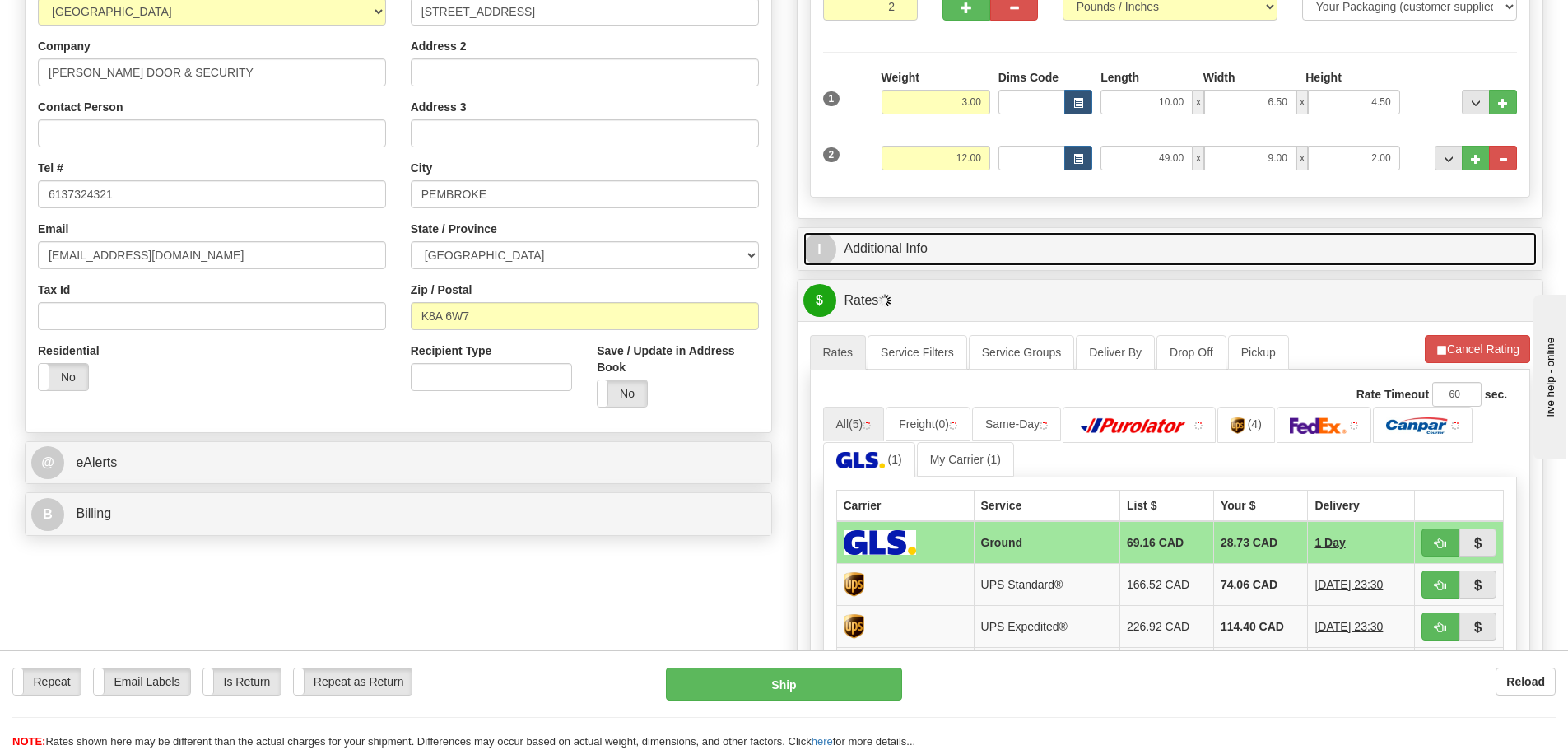
click at [984, 259] on link "I Additional Info" at bounding box center [1170, 248] width 734 height 33
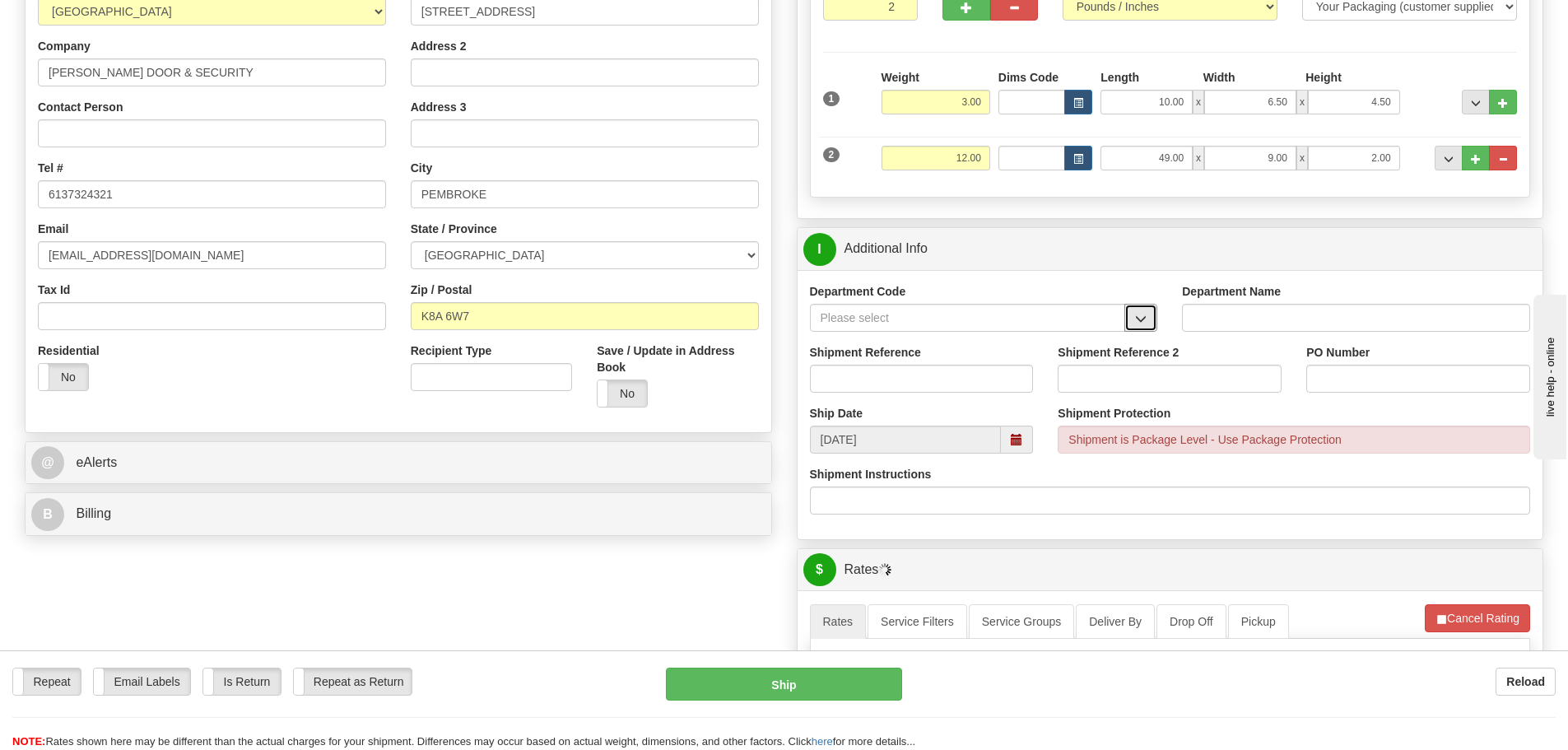
click at [1137, 316] on span "button" at bounding box center [1140, 318] width 11 height 10
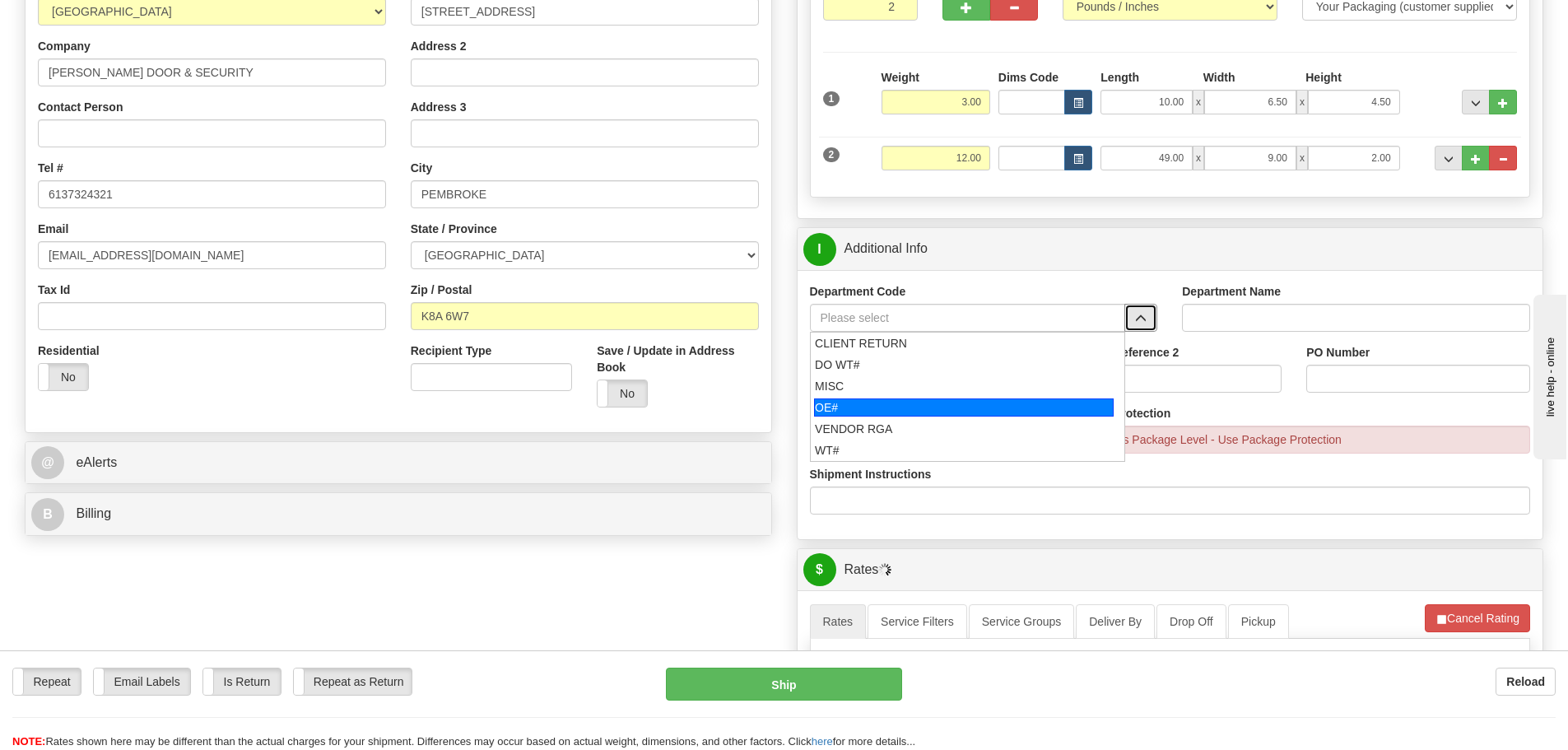
click at [1008, 402] on div "OE#" at bounding box center [964, 407] width 300 height 18
type input "OE#"
type input "ORDERS"
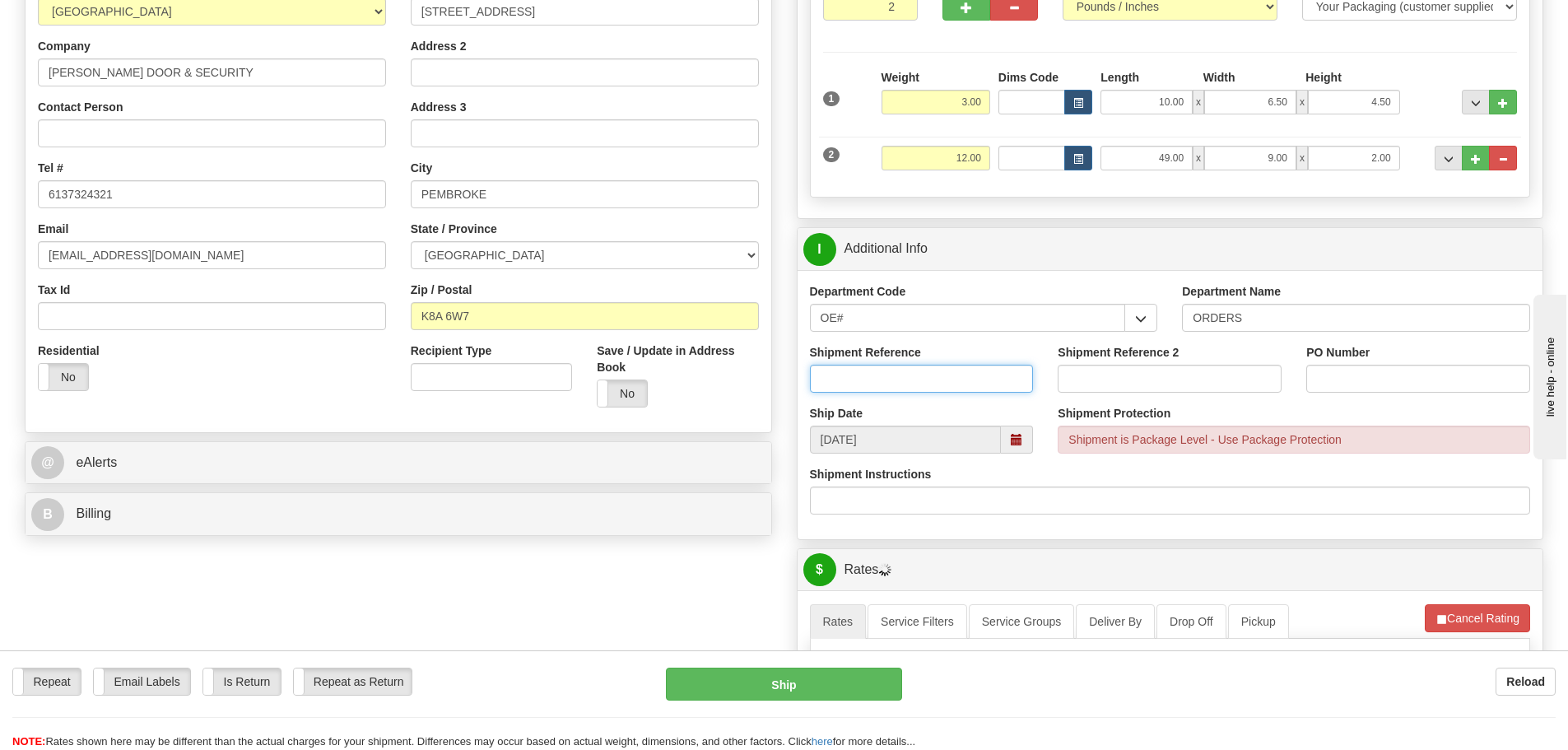
click at [978, 376] on input "Shipment Reference" at bounding box center [922, 378] width 224 height 28
type input "10203728-00"
click at [1438, 376] on input "PO Number" at bounding box center [1418, 378] width 224 height 28
type input "N/A"
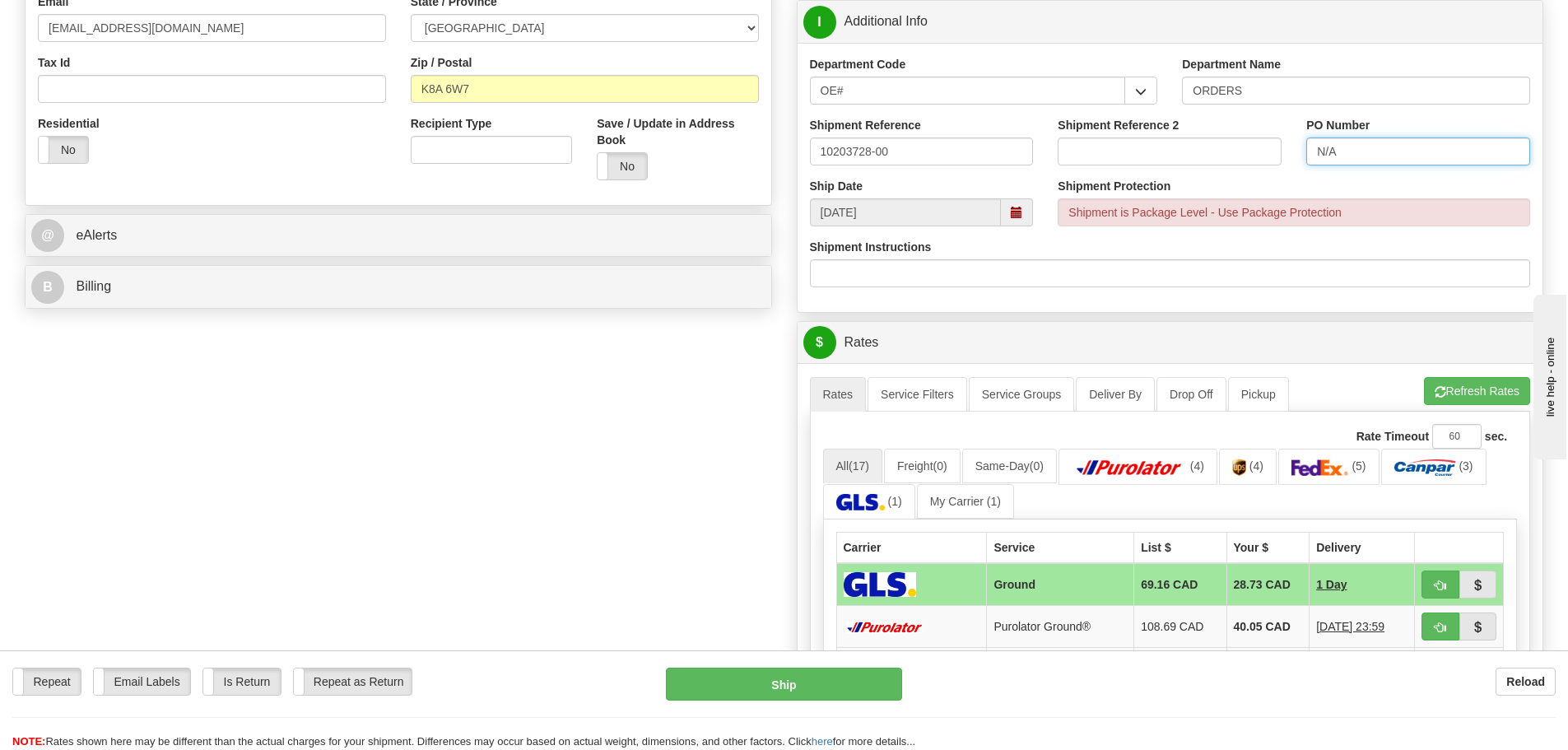
scroll to position [576, 0]
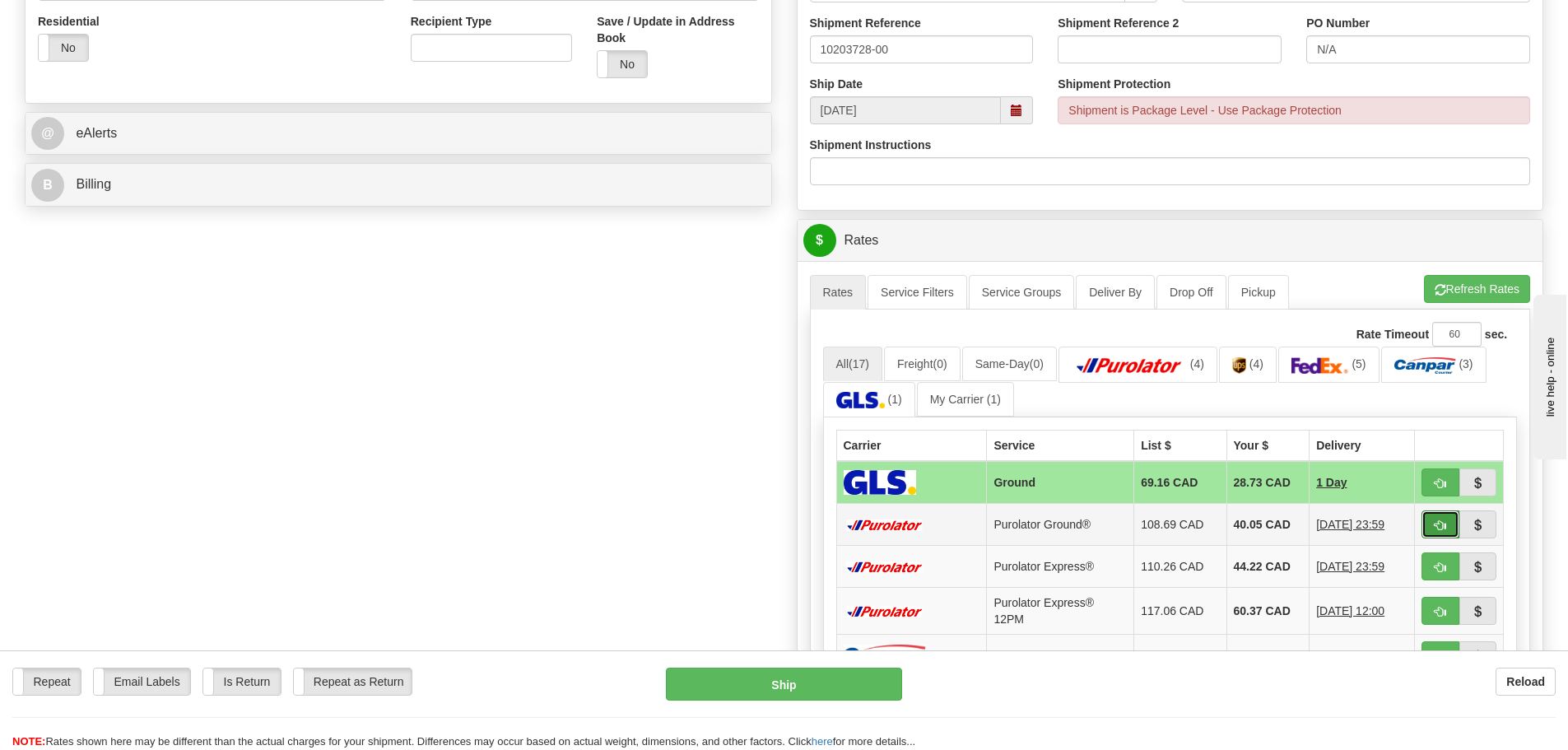
click at [1439, 517] on button "button" at bounding box center [1440, 524] width 38 height 28
type input "260"
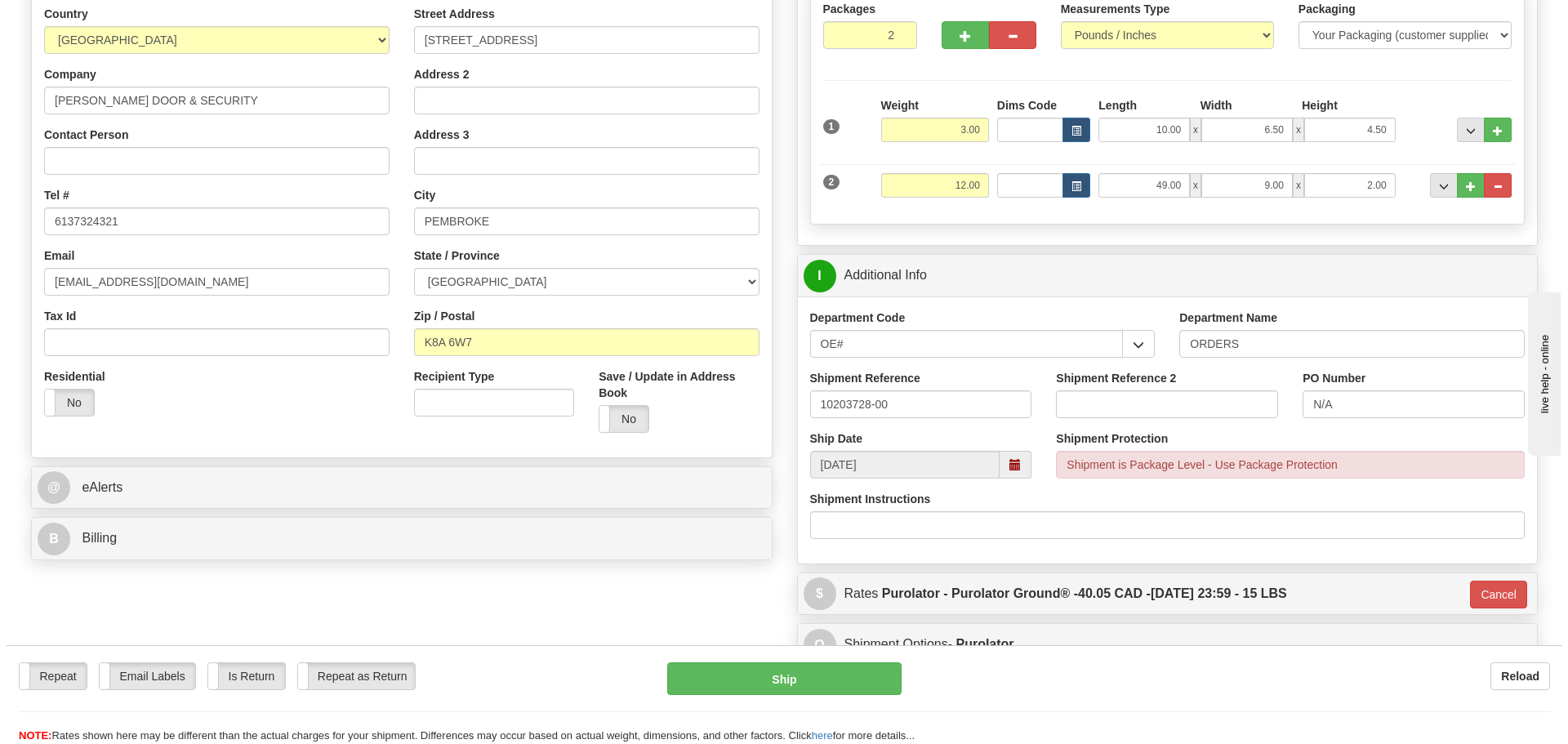
scroll to position [245, 0]
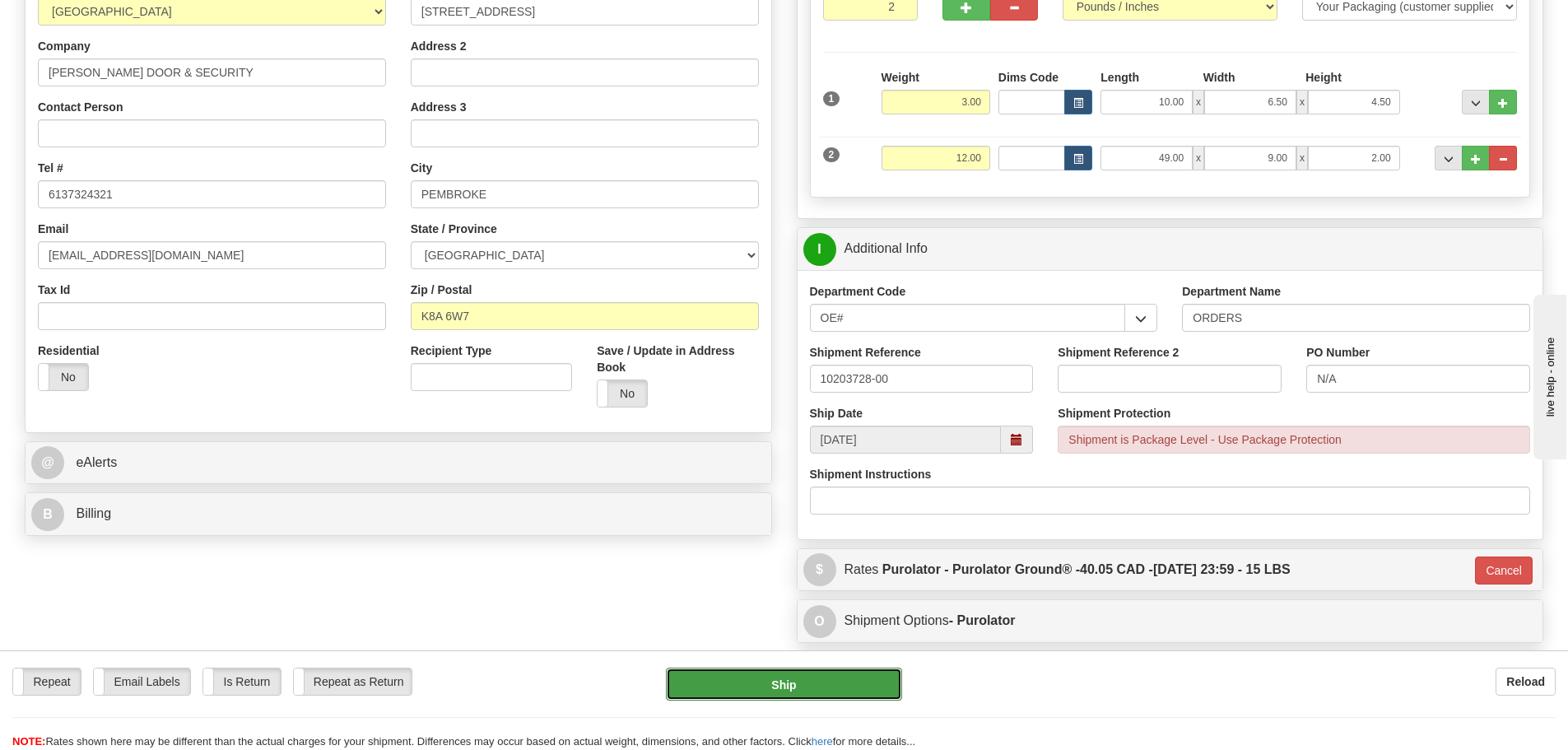
click at [845, 682] on button "Ship" at bounding box center [784, 684] width 236 height 33
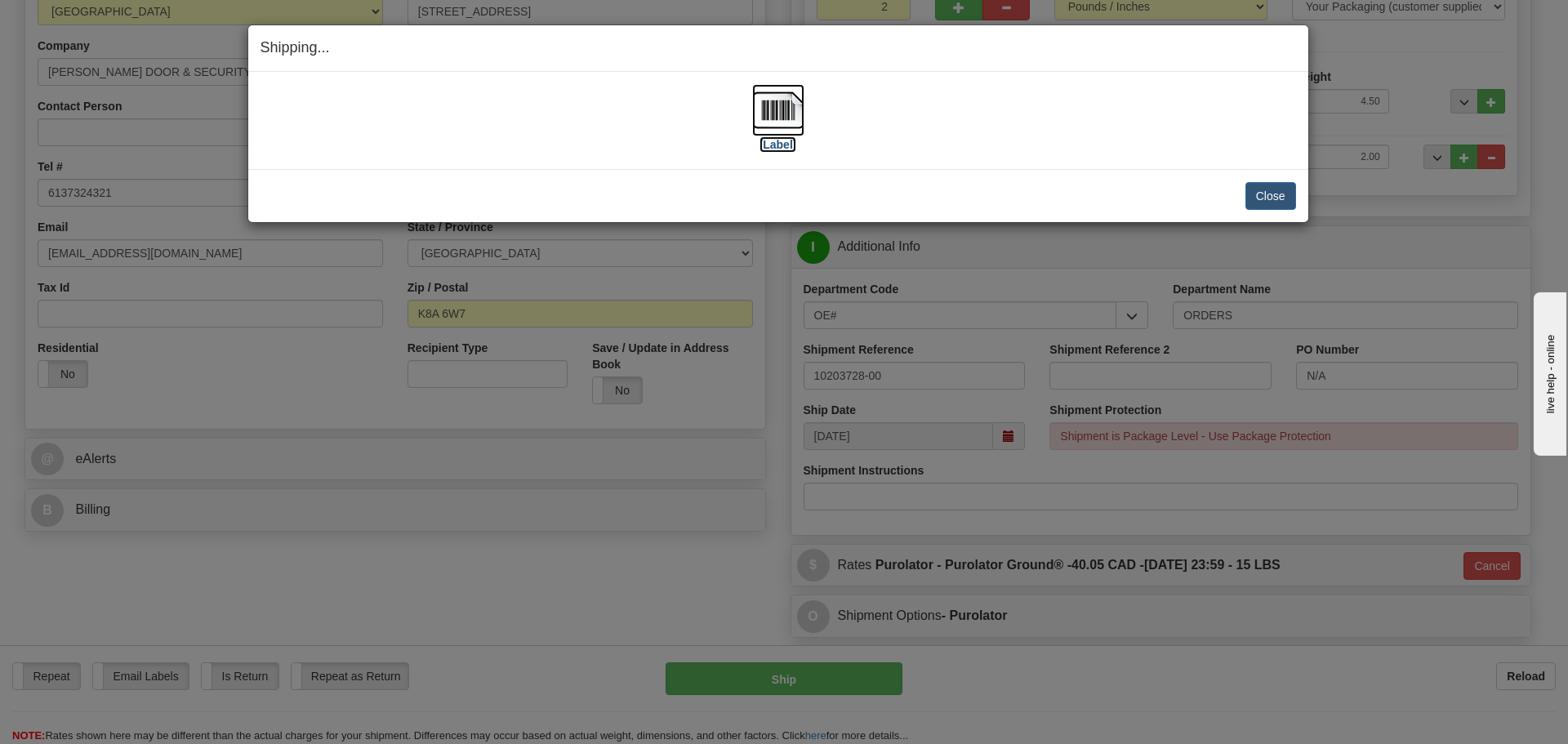
click at [770, 144] on label "[Label]" at bounding box center [778, 144] width 37 height 16
click at [1268, 198] on button "Close" at bounding box center [1271, 195] width 51 height 28
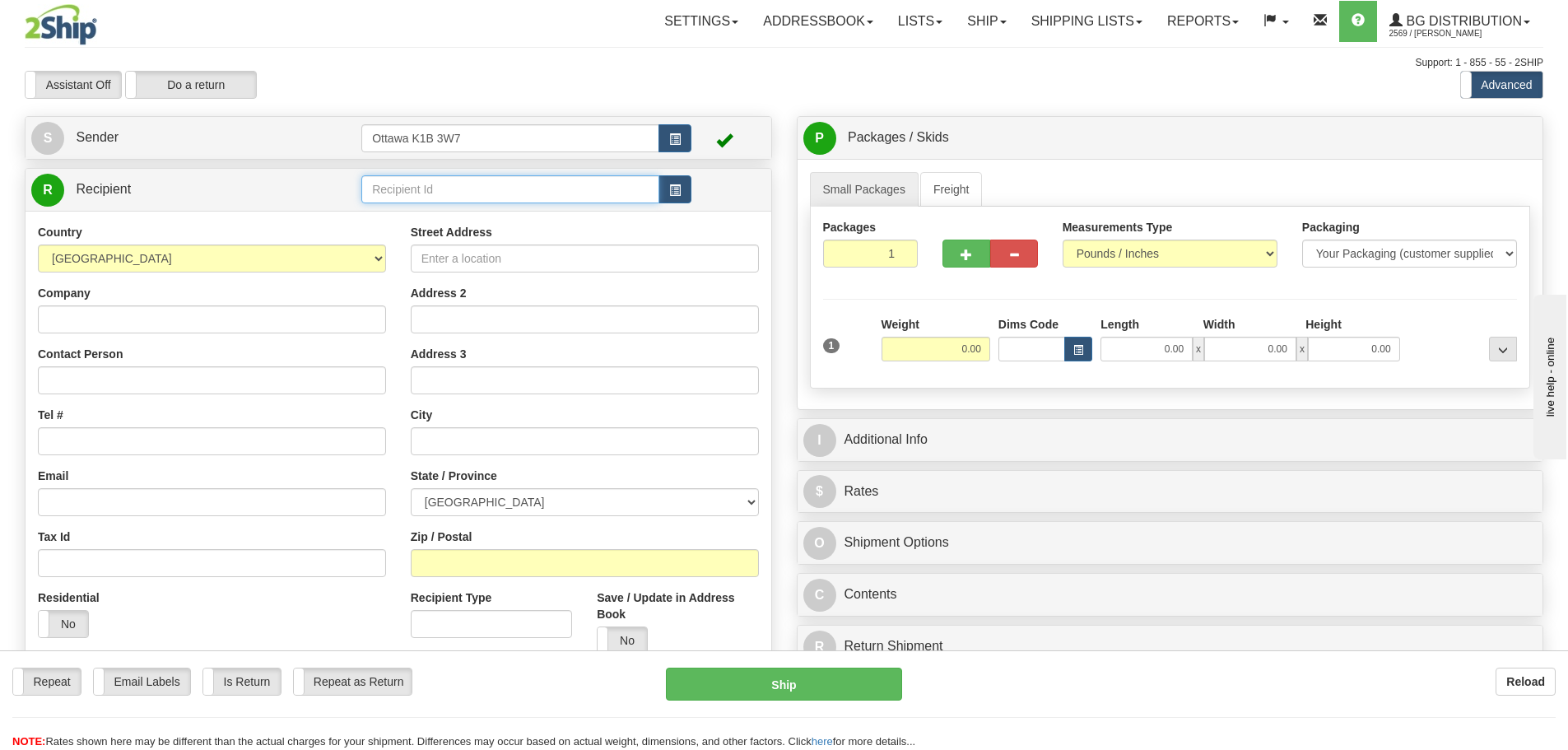
click at [419, 187] on input "text" at bounding box center [510, 189] width 298 height 28
type input "41012"
click at [485, 96] on div "Assistant On Assistant Off Do a return Do a return" at bounding box center [333, 85] width 643 height 28
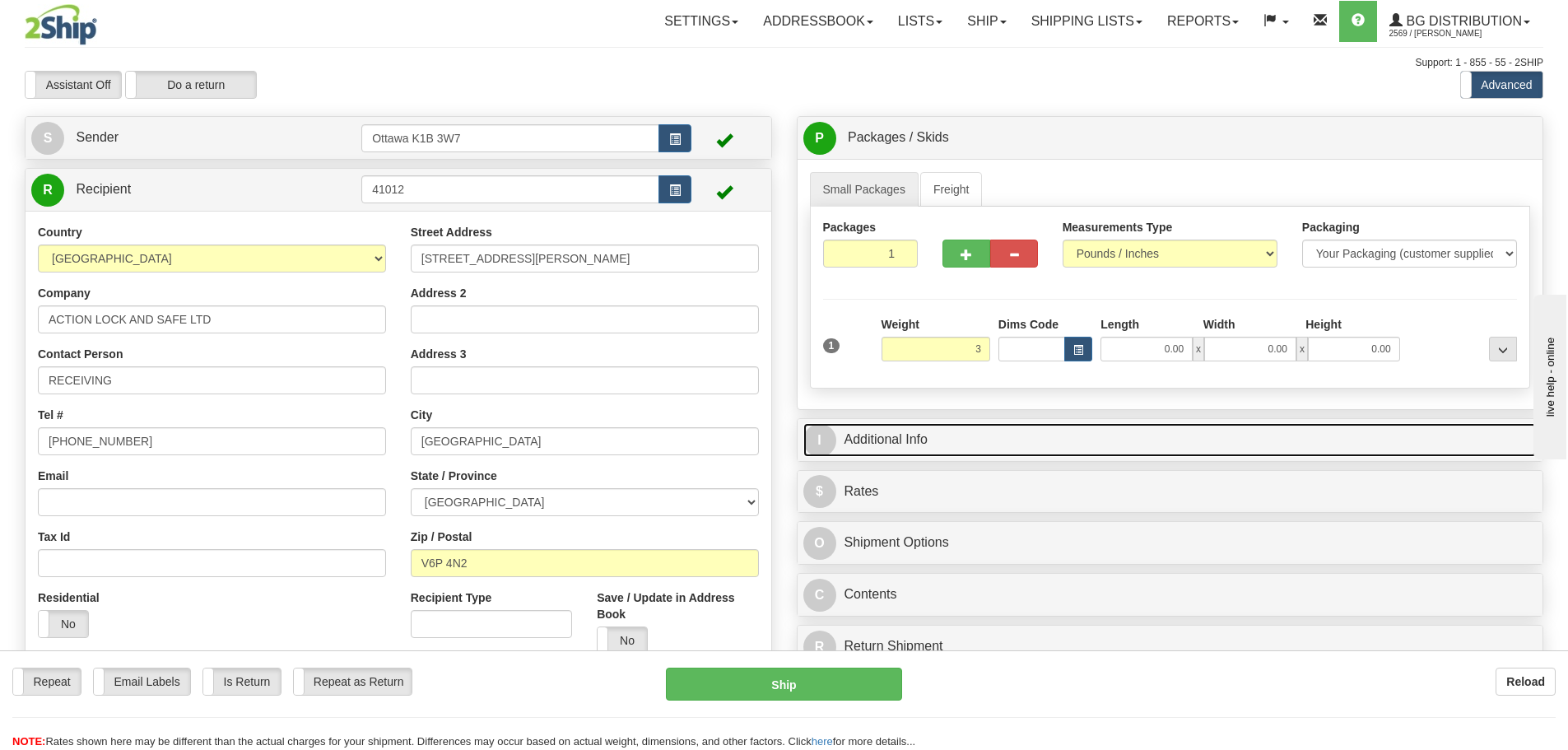
type input "3.00"
click at [1054, 427] on link "I Additional Info" at bounding box center [1170, 439] width 734 height 33
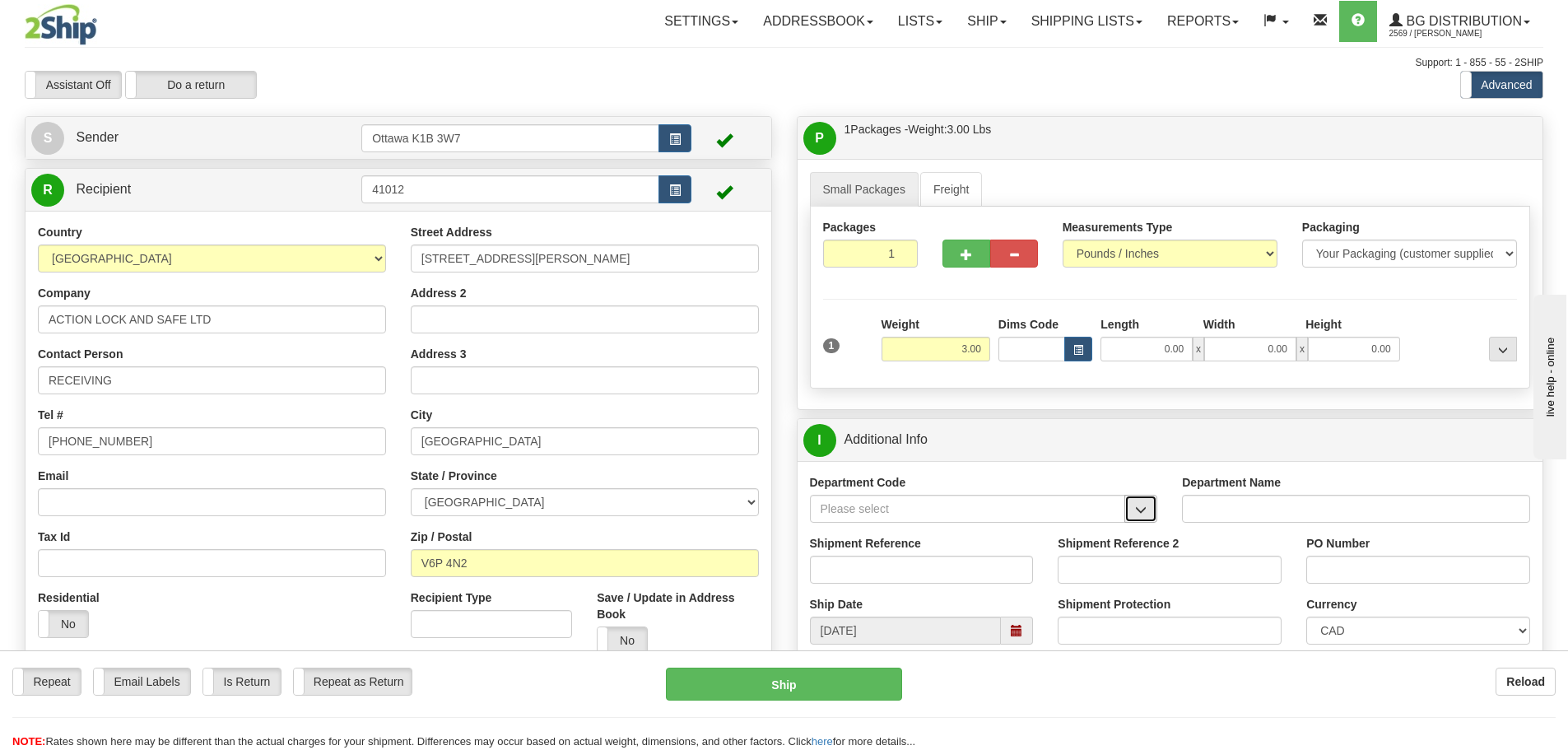
click at [1140, 498] on button "button" at bounding box center [1140, 509] width 33 height 28
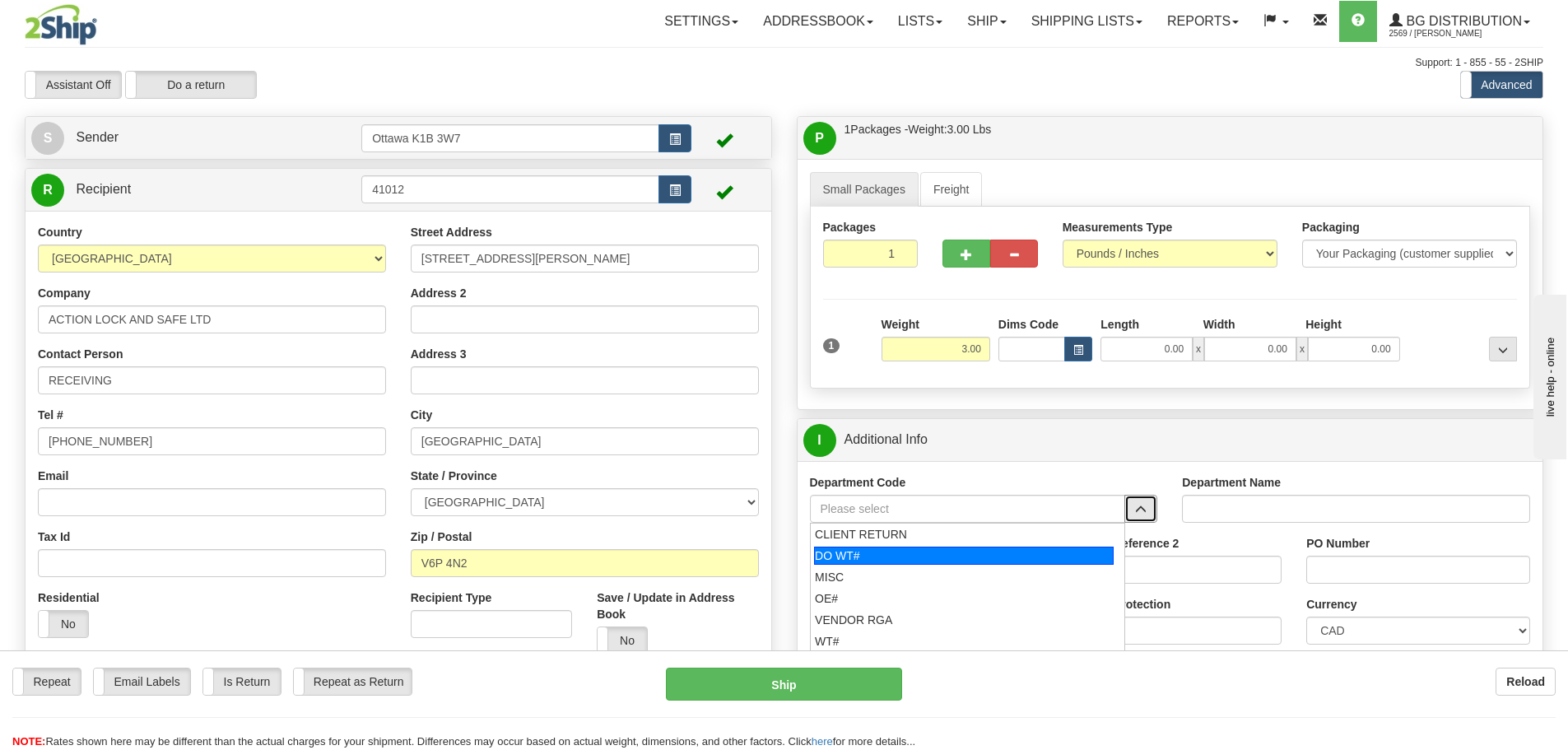
click at [882, 551] on div "DO WT#" at bounding box center [964, 555] width 300 height 18
type input "DO WT#"
type input "DIRECT ORDERS"
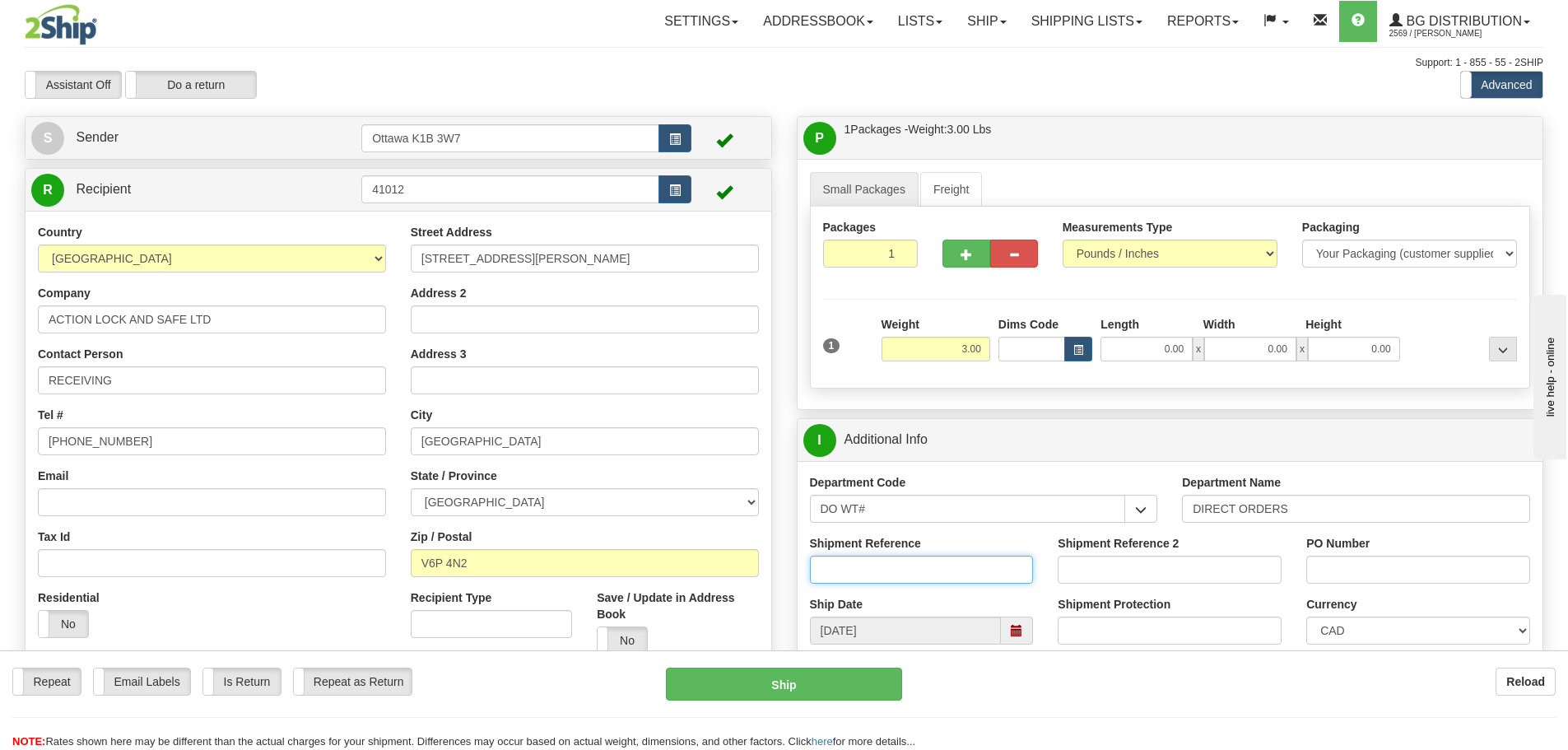
click at [900, 574] on input "Shipment Reference" at bounding box center [922, 569] width 224 height 28
type input "165661-00"
click at [1087, 576] on input "Shipment Reference 2" at bounding box center [1169, 569] width 224 height 28
type input "60032226-00"
drag, startPoint x: 1412, startPoint y: 568, endPoint x: 1373, endPoint y: 539, distance: 48.6
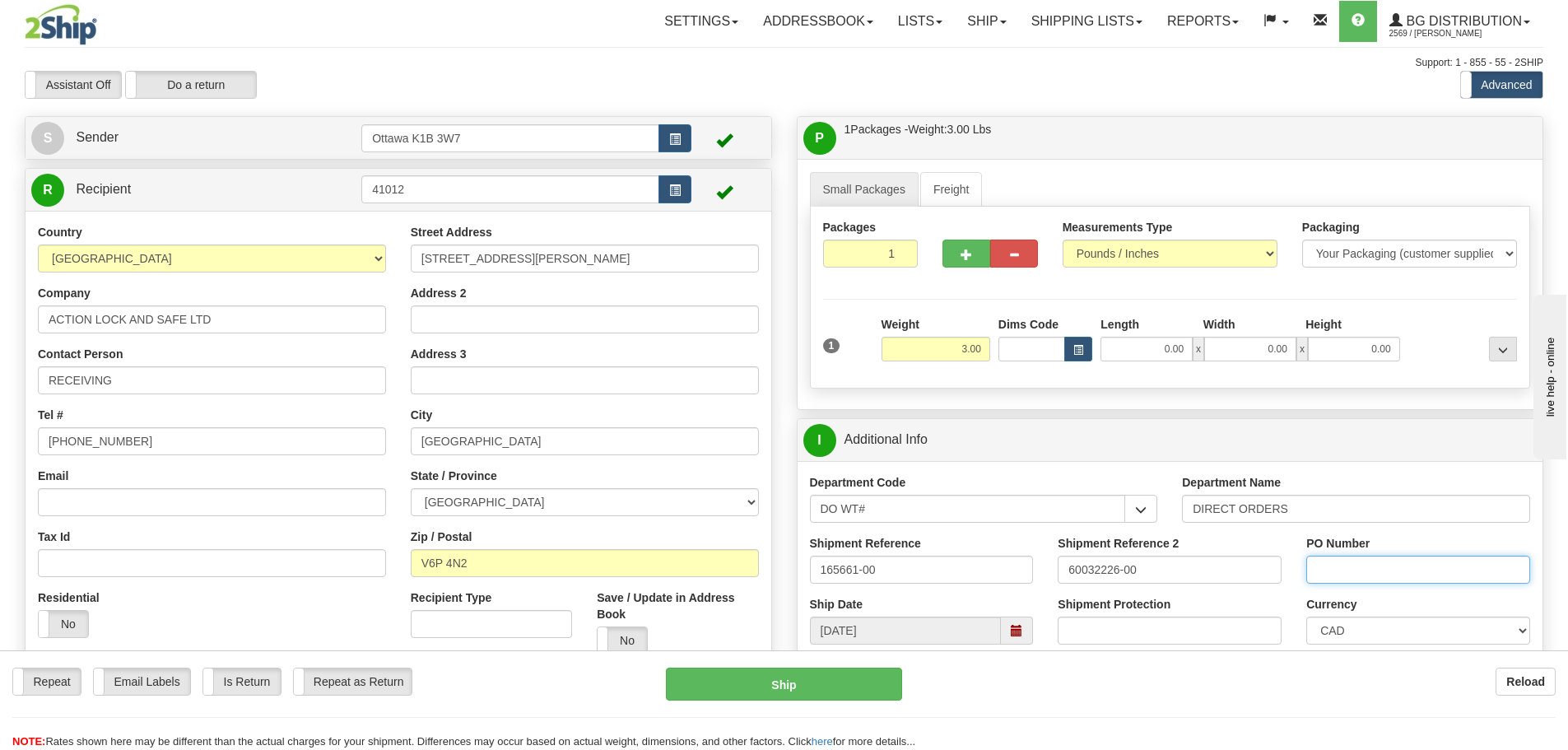
click at [1412, 568] on input "PO Number" at bounding box center [1418, 569] width 224 height 28
click at [1354, 575] on input "PO Number" at bounding box center [1418, 569] width 224 height 28
paste input "PDC - SB 8984"
type input "PDC - SB 8984"
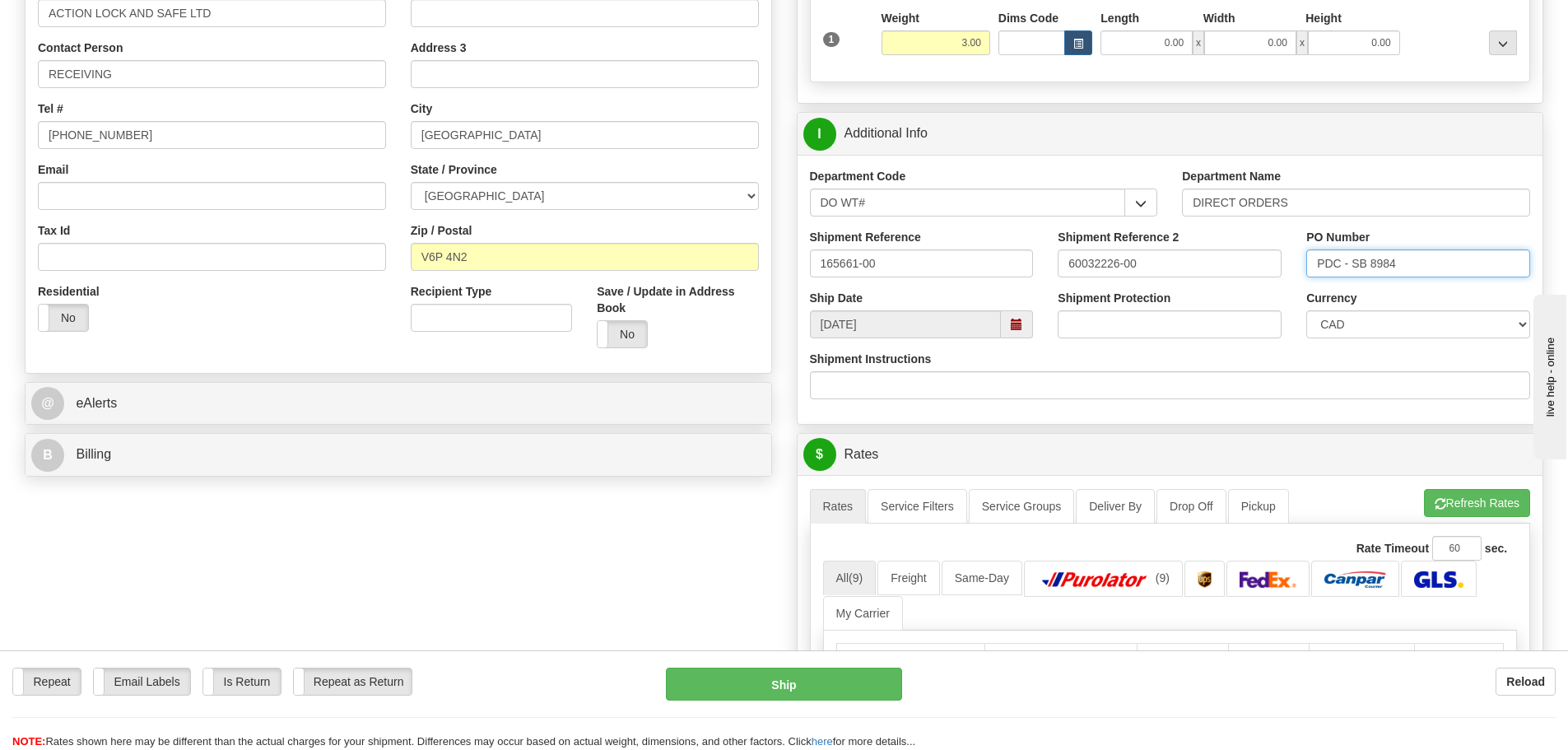
scroll to position [412, 0]
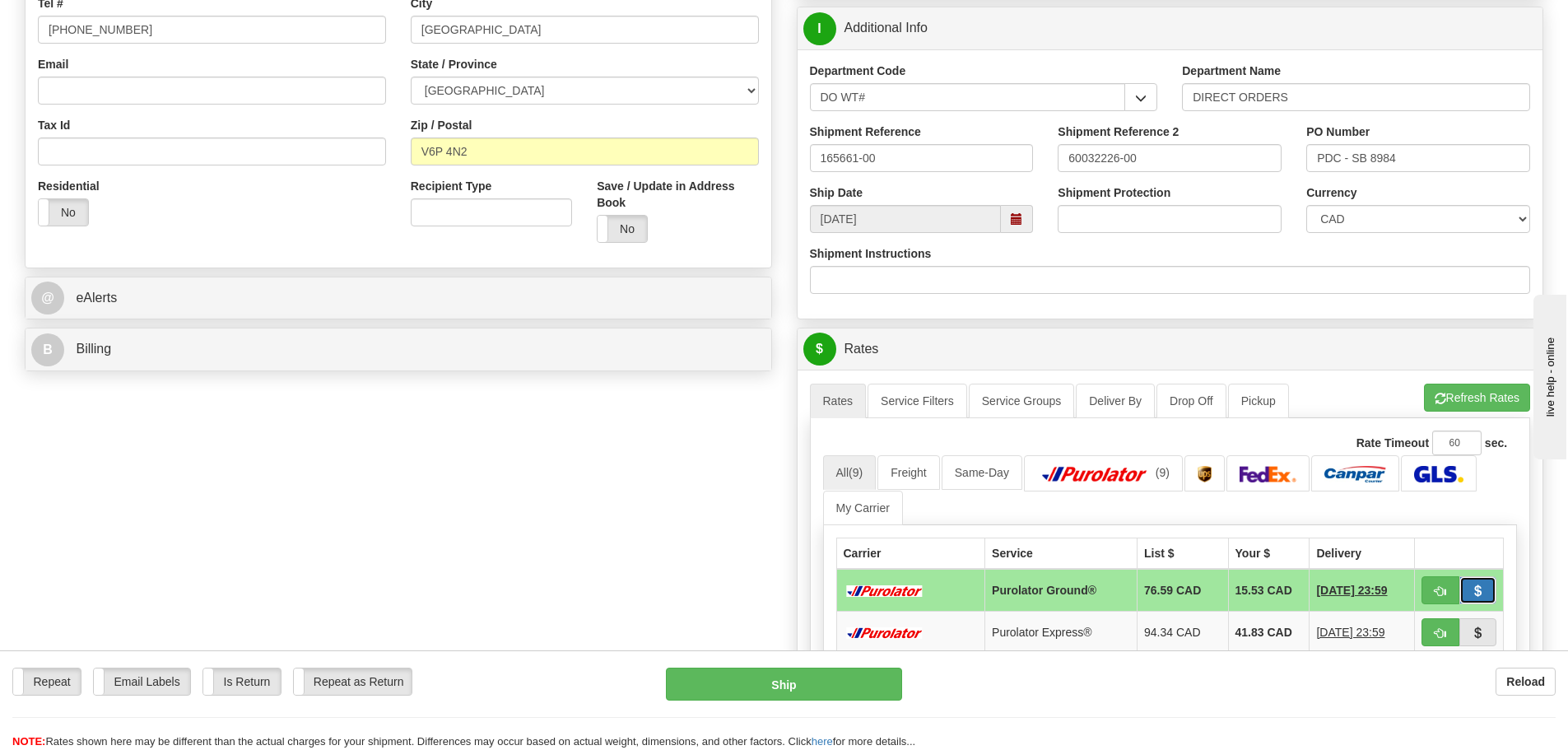
click at [1459, 585] on button "button" at bounding box center [1478, 590] width 38 height 28
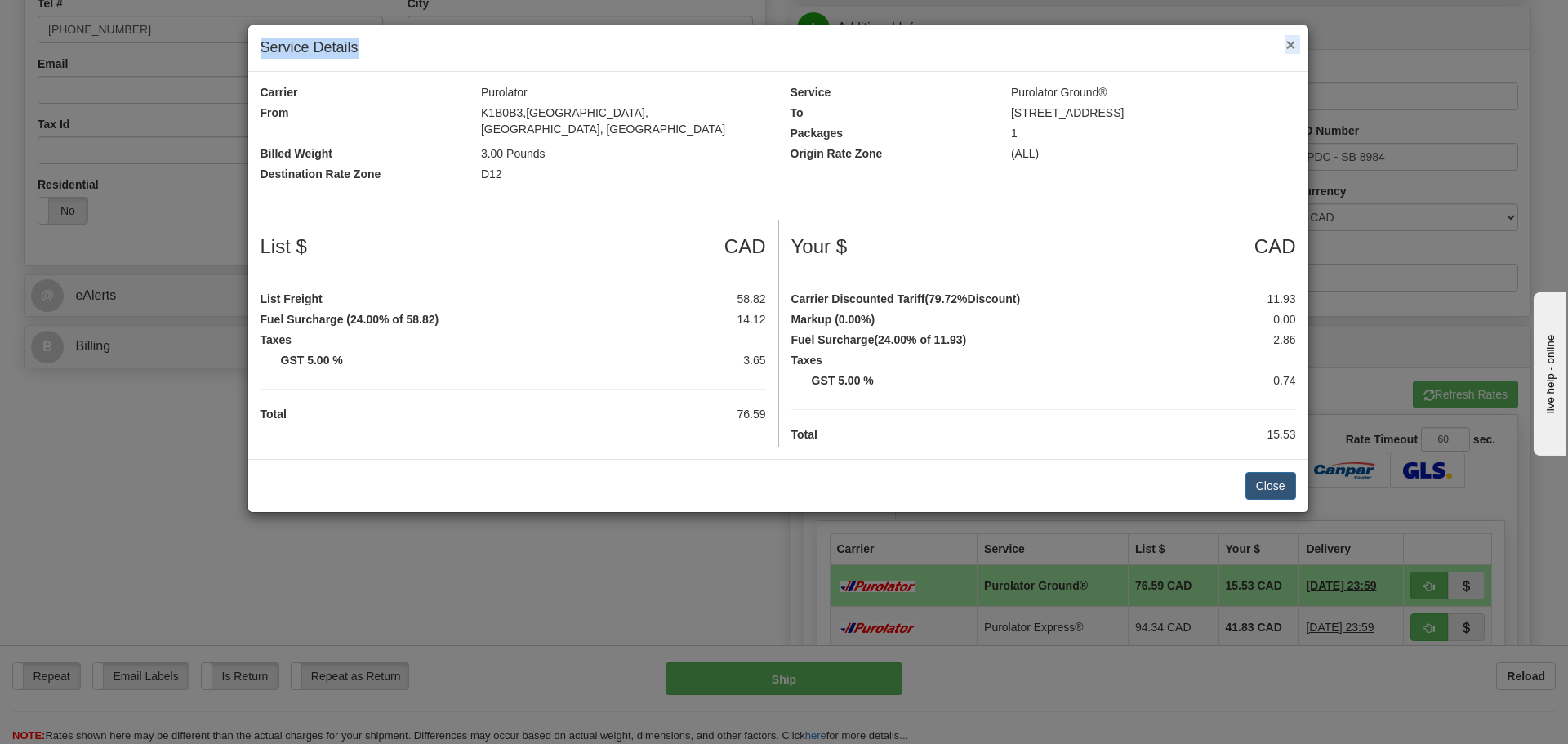
click at [1285, 41] on div "× Service Details" at bounding box center [778, 48] width 1060 height 47
click at [1289, 43] on span "×" at bounding box center [1290, 44] width 10 height 19
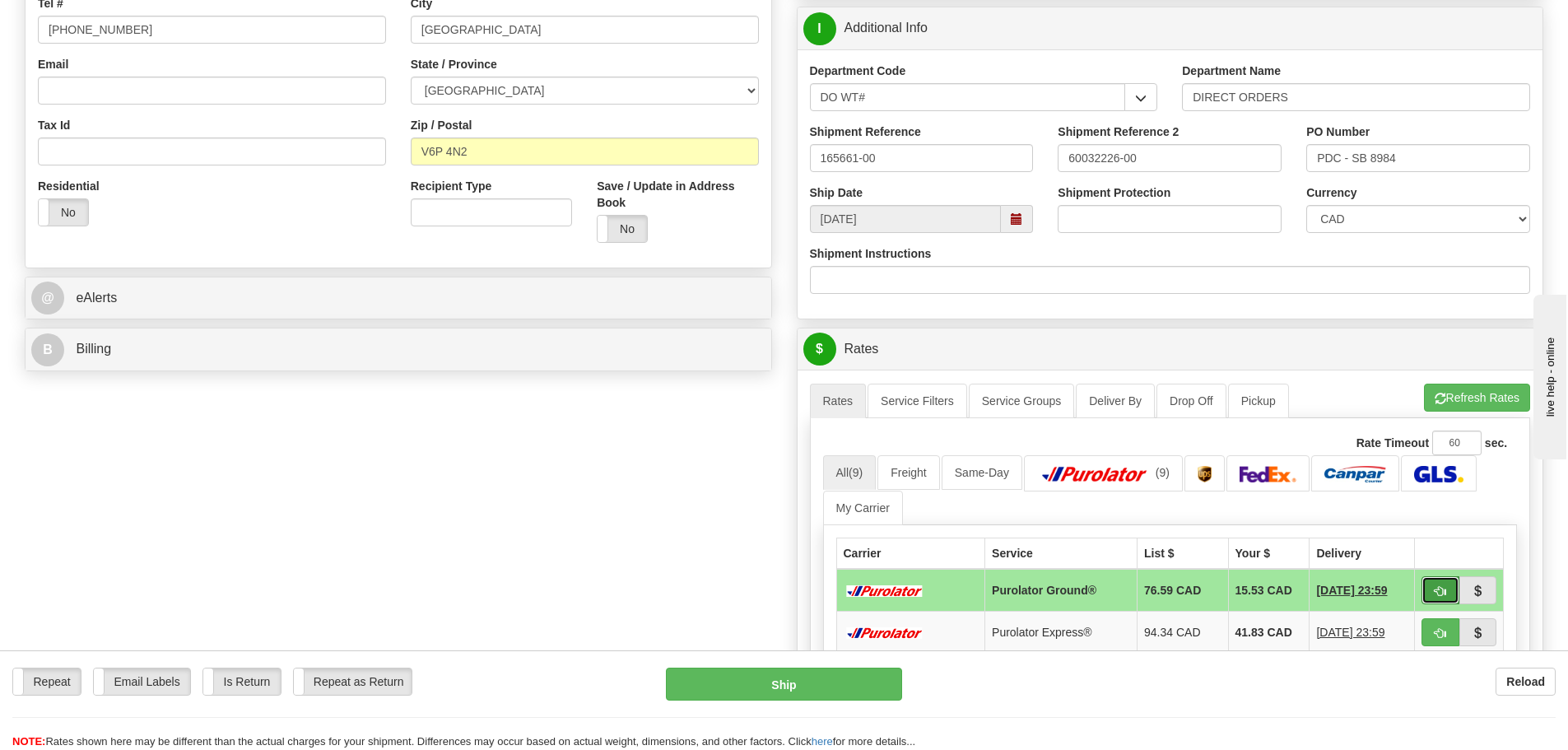
click at [1439, 603] on button "button" at bounding box center [1440, 590] width 38 height 28
type input "260"
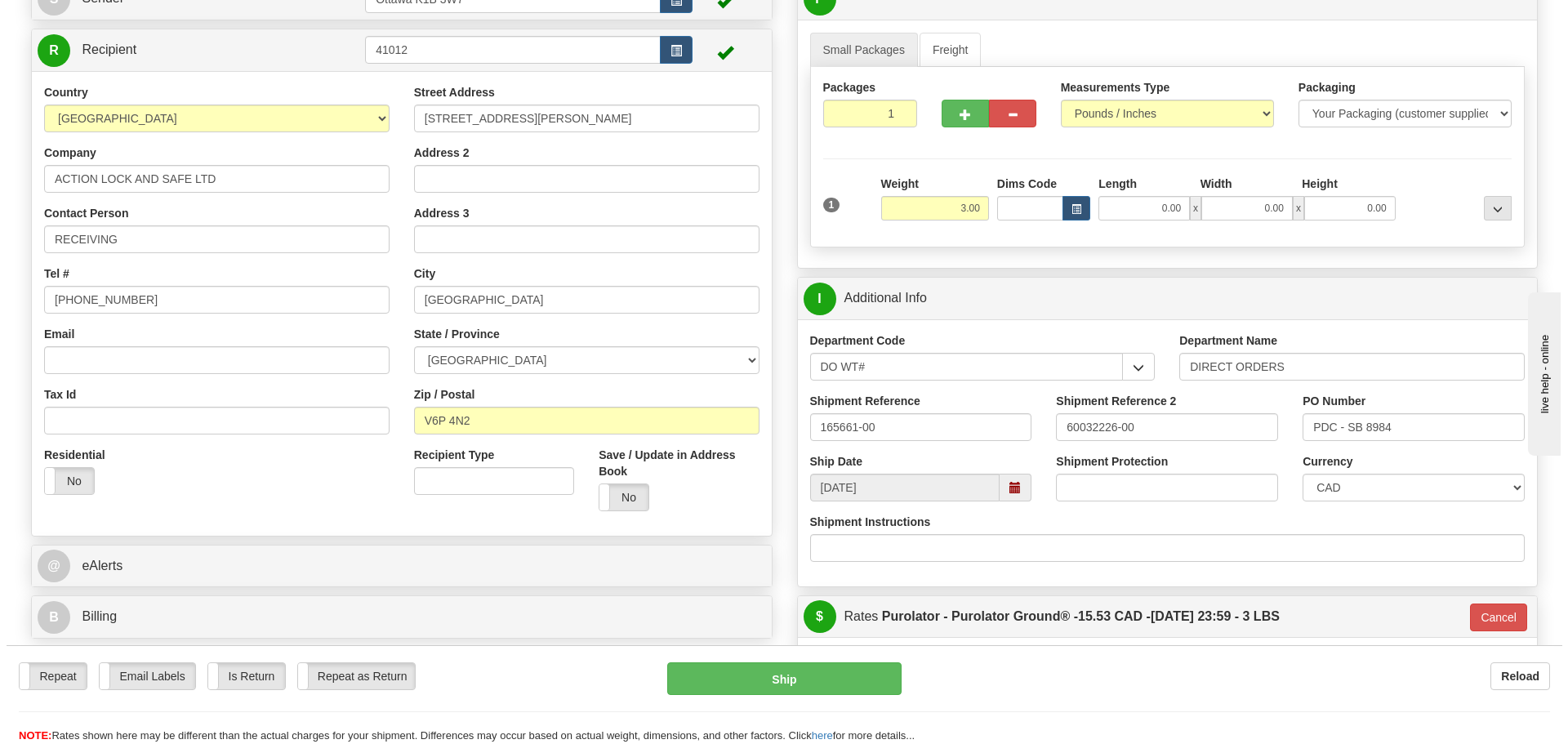
scroll to position [163, 0]
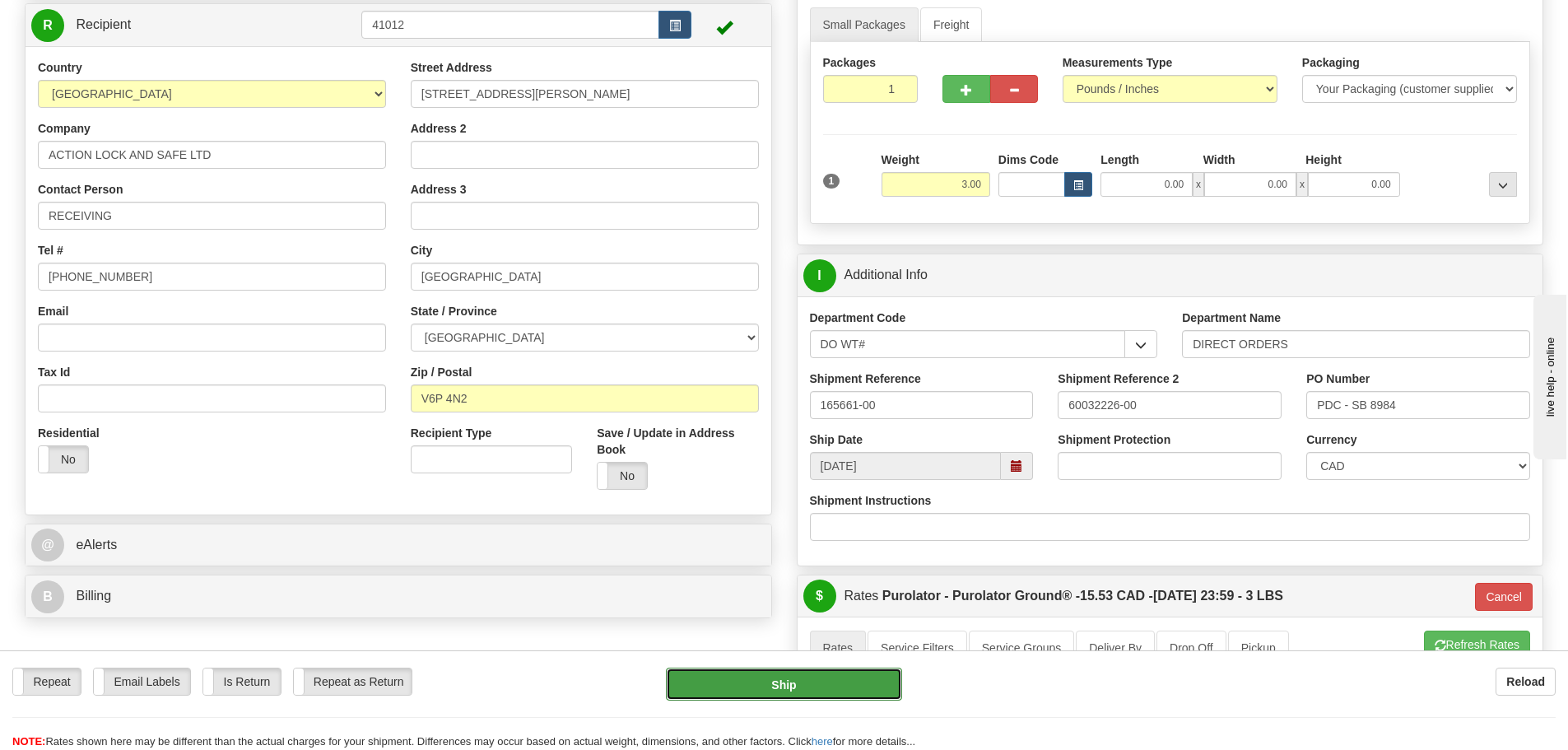
click at [778, 679] on button "Ship" at bounding box center [784, 684] width 236 height 33
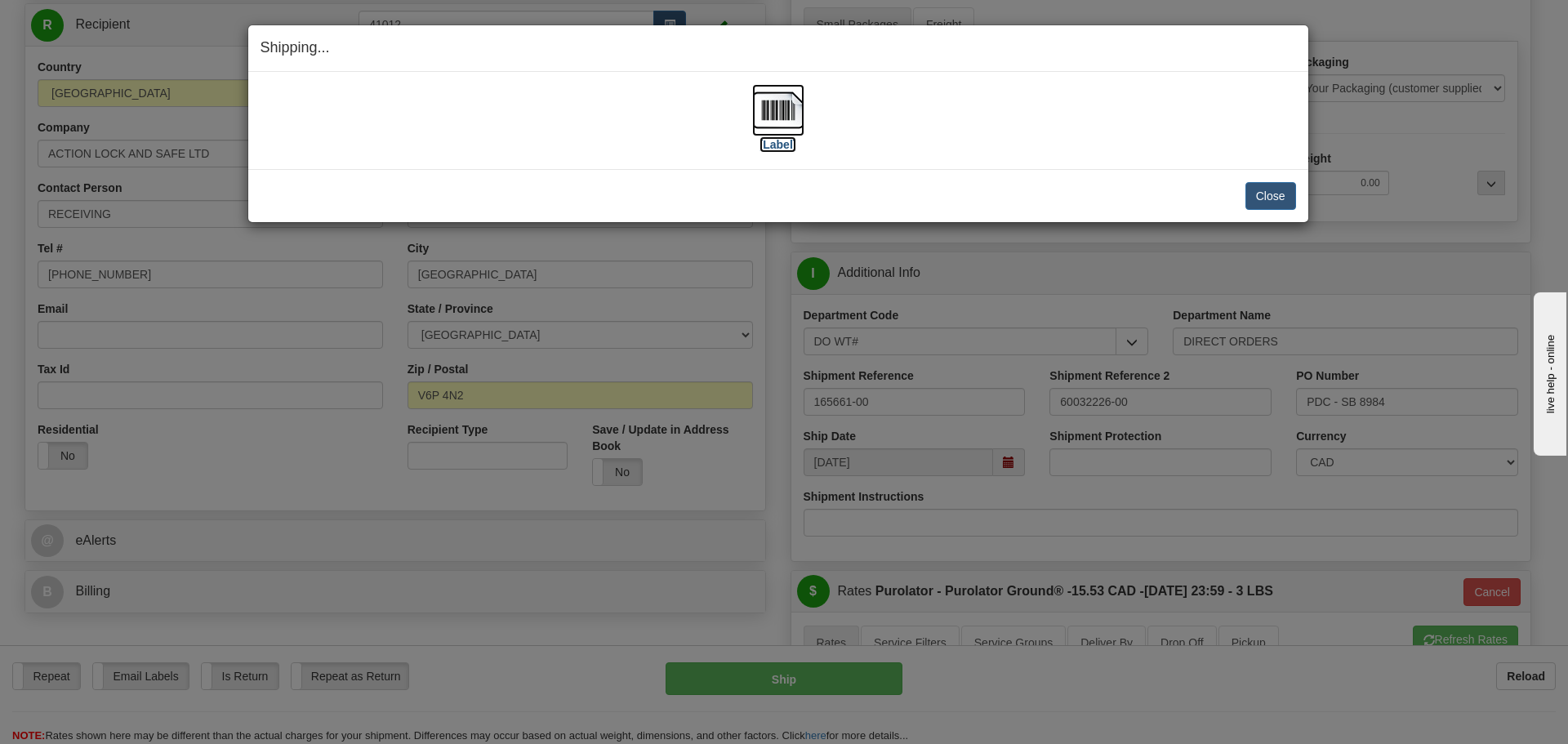
click at [767, 147] on label "[Label]" at bounding box center [778, 144] width 37 height 16
